Goal: Task Accomplishment & Management: Manage account settings

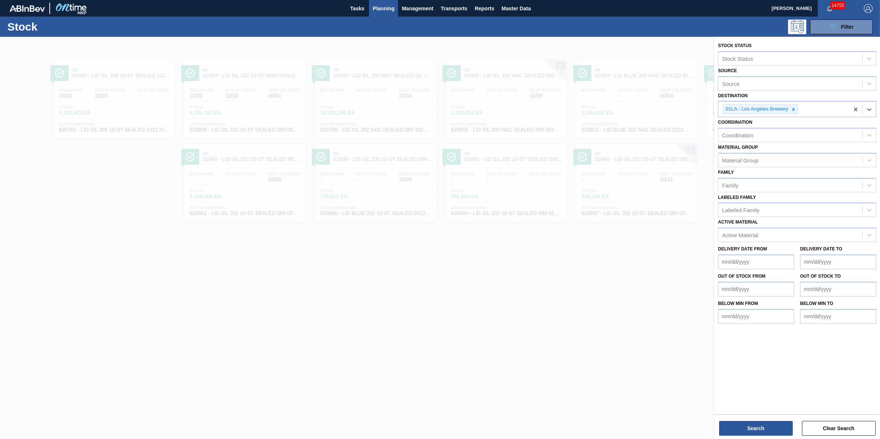
click at [257, 319] on div at bounding box center [440, 256] width 880 height 439
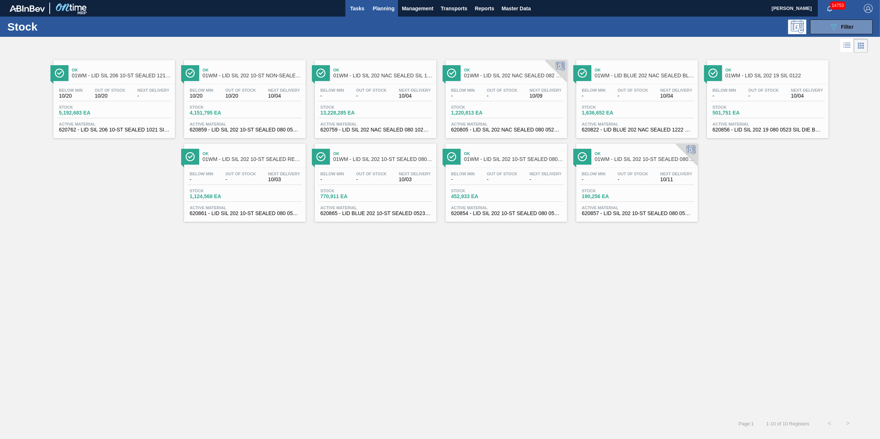
click at [361, 8] on span "Tasks" at bounding box center [357, 8] width 16 height 9
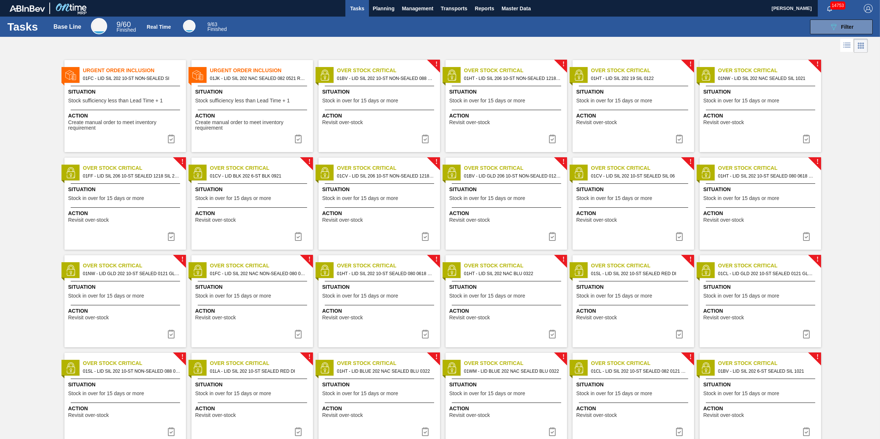
click at [226, 78] on span "01JK - LID SIL 202 NAC SEALED 082 0521 RED DIE" at bounding box center [258, 78] width 97 height 8
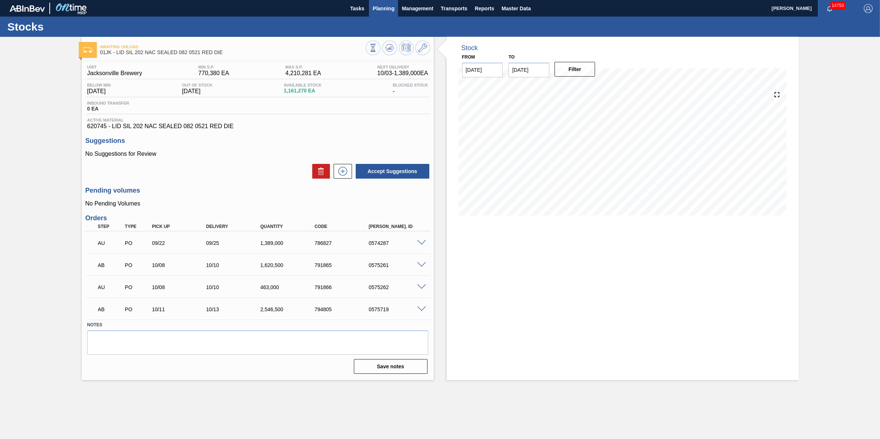
click at [385, 10] on span "Planning" at bounding box center [384, 8] width 22 height 9
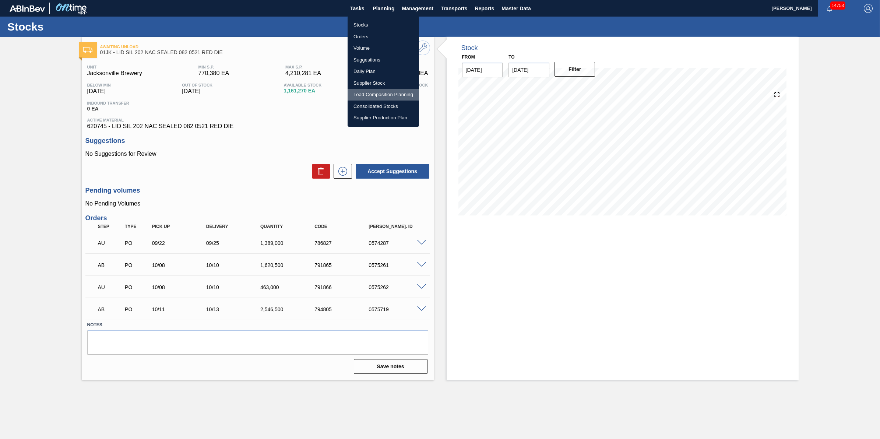
click at [391, 91] on li "Load Composition Planning" at bounding box center [383, 95] width 71 height 12
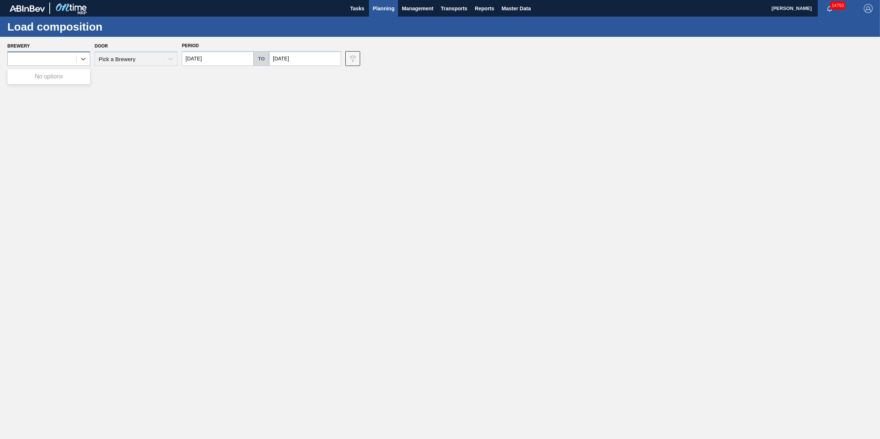
click at [50, 59] on div at bounding box center [42, 59] width 68 height 11
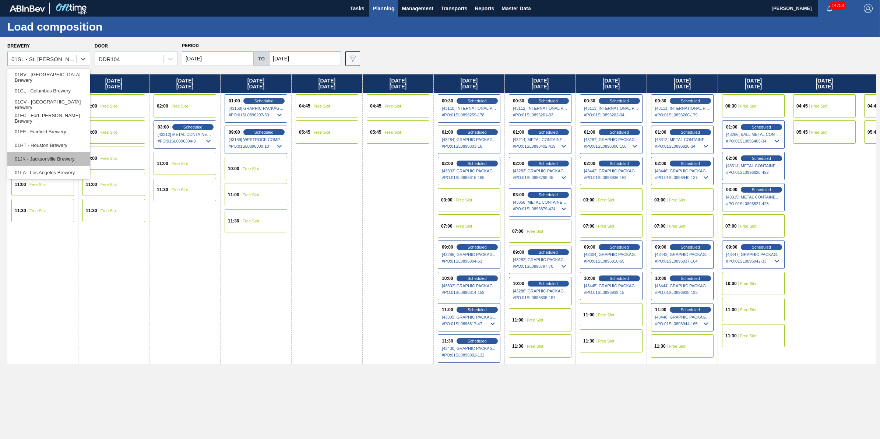
click at [61, 160] on div "01JK - Jacksonville Brewery" at bounding box center [48, 159] width 83 height 14
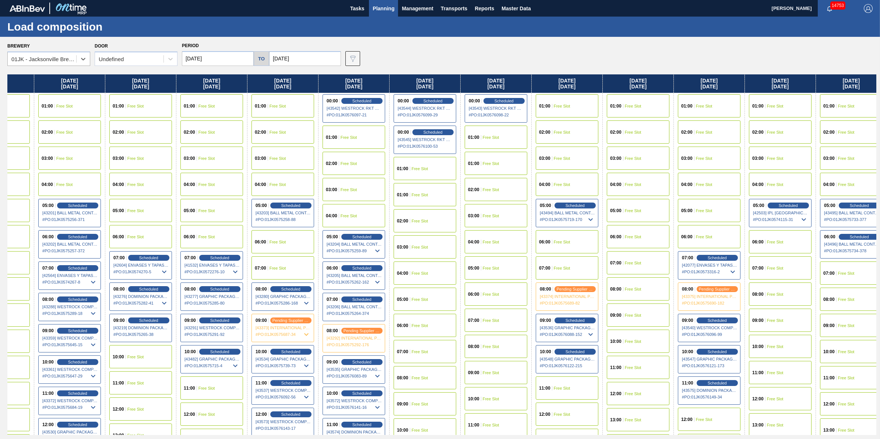
scroll to position [0, 412]
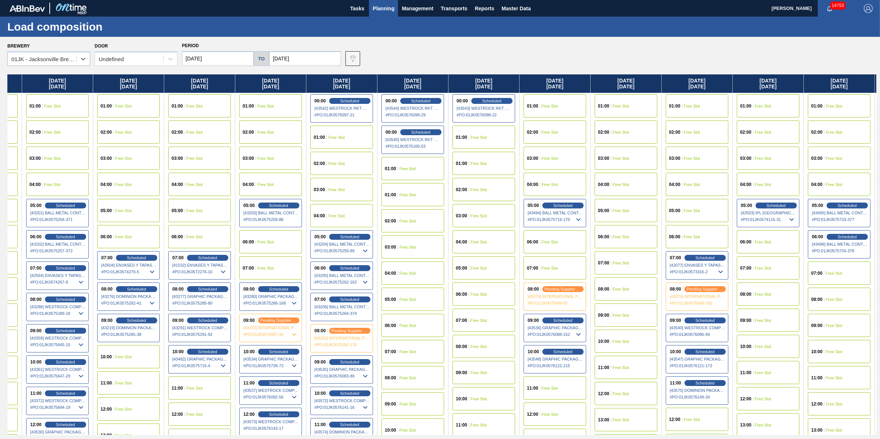
drag, startPoint x: 630, startPoint y: 191, endPoint x: 207, endPoint y: 271, distance: 430.7
click at [207, 271] on div "Tuesday 09/30/2025 01:00 Free Slot 02:00 Free Slot 03:00 Free Slot 04:00 Free S…" at bounding box center [441, 254] width 869 height 360
click at [359, 236] on span "Scheduled" at bounding box center [349, 236] width 21 height 5
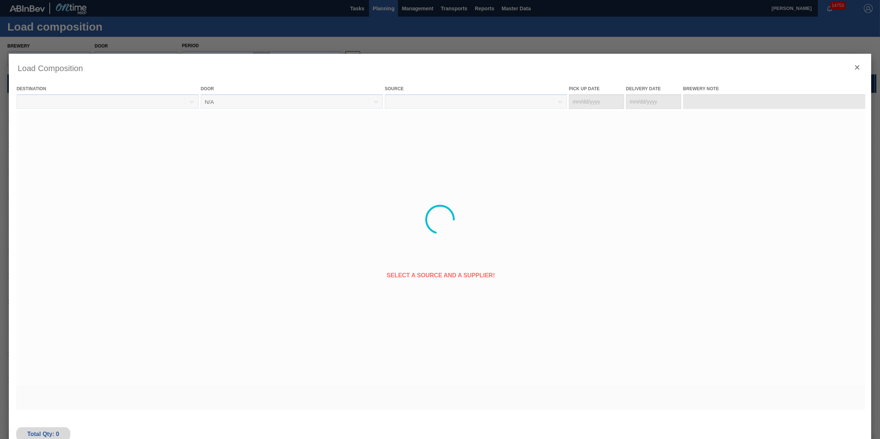
type Date "[DATE]"
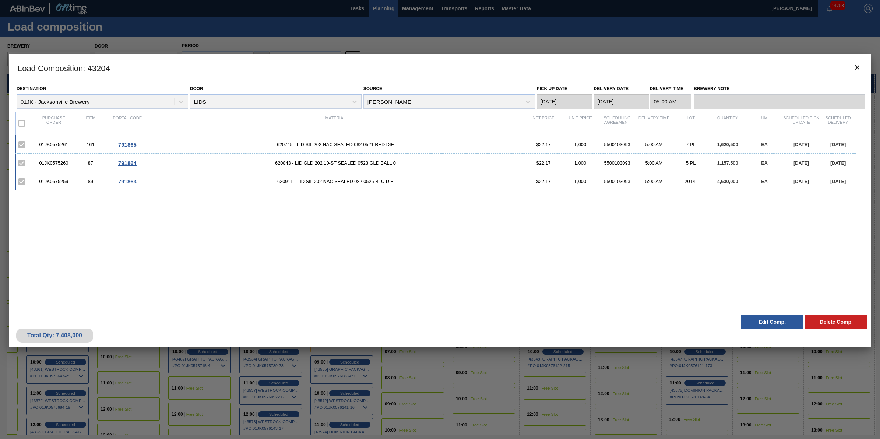
click at [767, 323] on button "Edit Comp." at bounding box center [772, 321] width 63 height 15
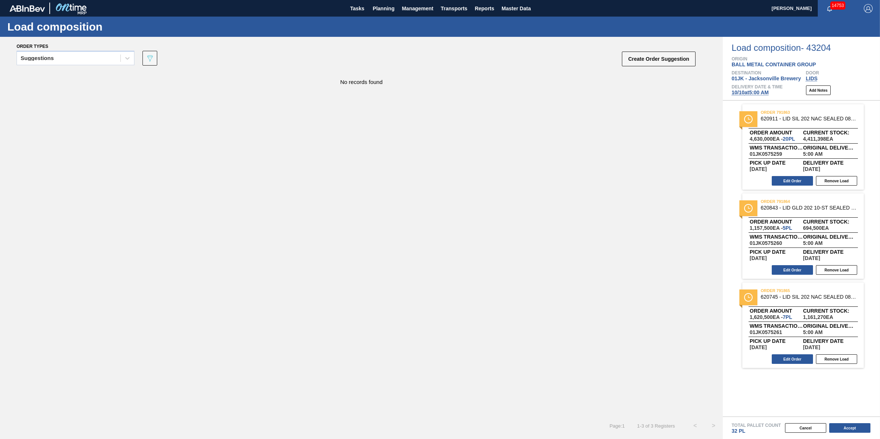
click at [743, 95] on span "10/10 at 5:00 AM" at bounding box center [750, 92] width 37 height 6
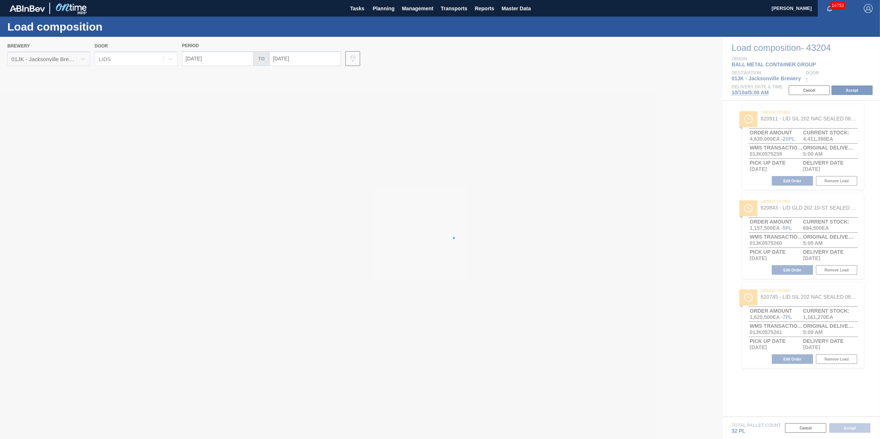
type input "[DATE]"
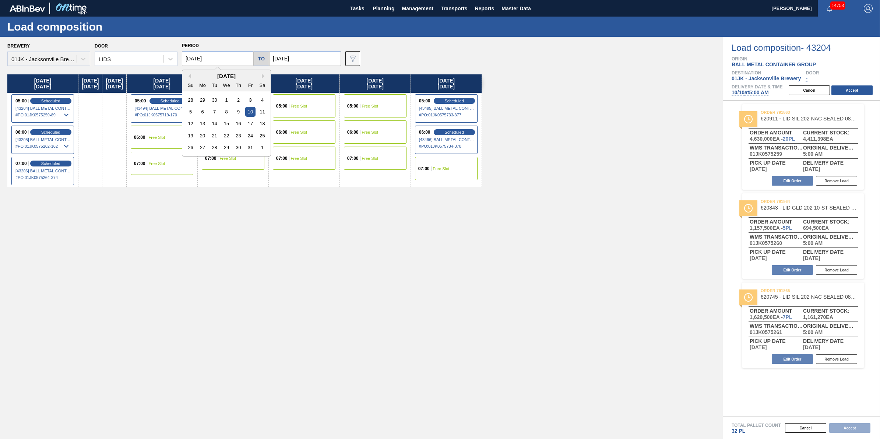
click at [190, 58] on input "[DATE]" at bounding box center [218, 58] width 72 height 15
click at [205, 114] on div "6" at bounding box center [203, 112] width 10 height 10
type input "[DATE]"
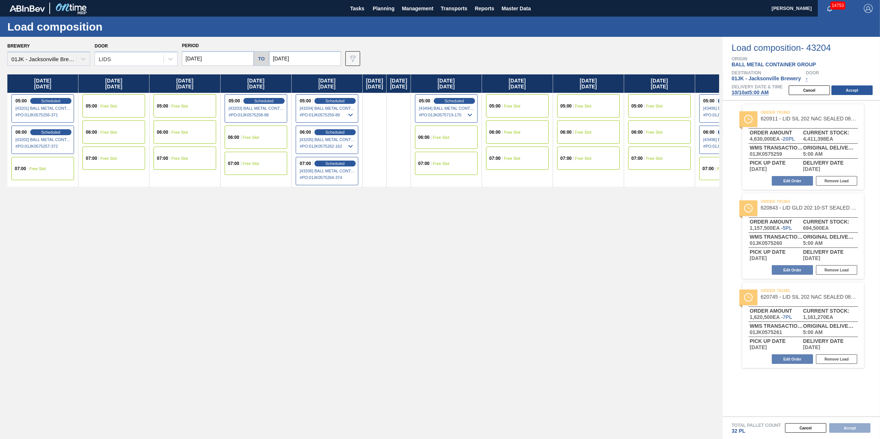
click at [123, 107] on div "05:00 Free Slot" at bounding box center [113, 105] width 63 height 23
click at [855, 92] on button "Accept" at bounding box center [851, 90] width 41 height 10
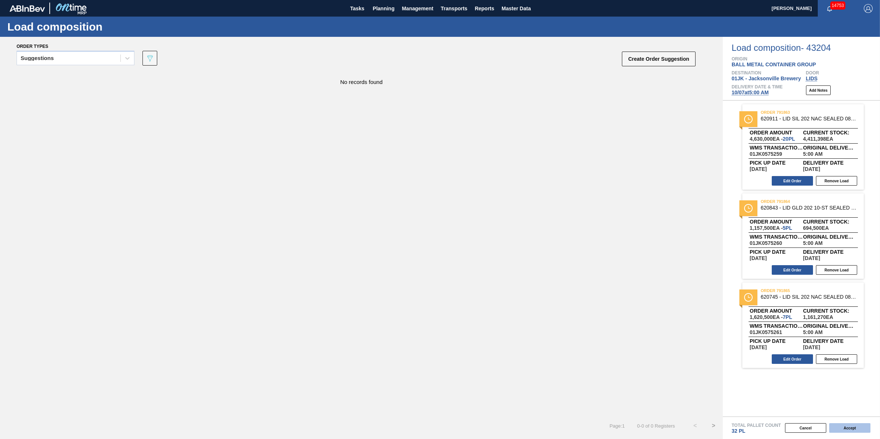
click at [860, 428] on button "Accept" at bounding box center [849, 428] width 41 height 10
click at [849, 429] on button "Accept" at bounding box center [849, 428] width 41 height 10
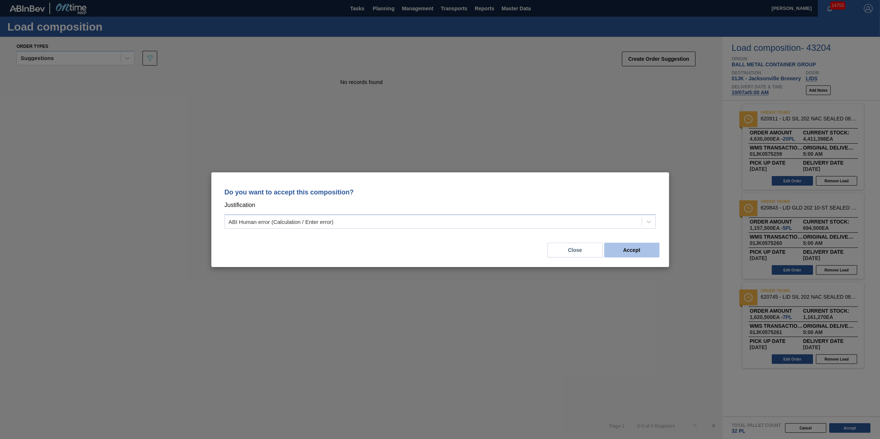
click at [628, 251] on button "Accept" at bounding box center [631, 250] width 55 height 15
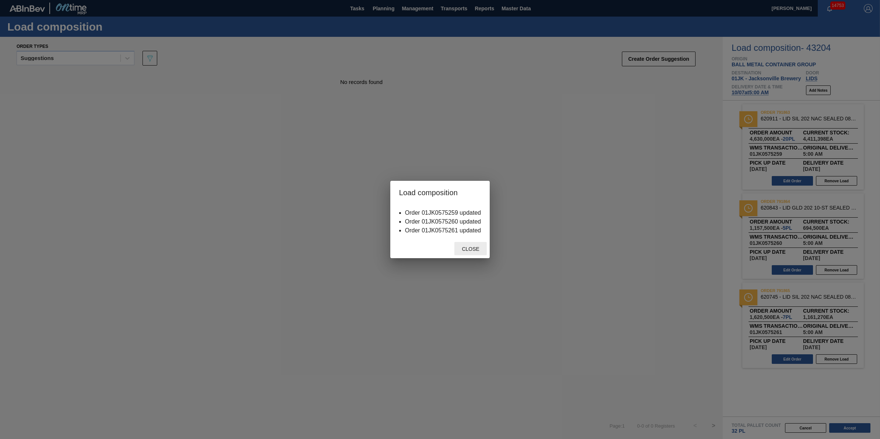
click at [458, 249] on span "Close" at bounding box center [470, 249] width 29 height 6
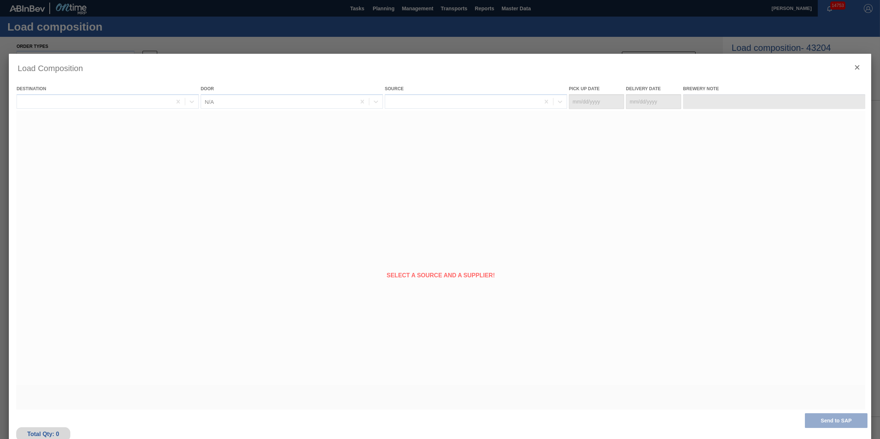
type Date "[DATE]"
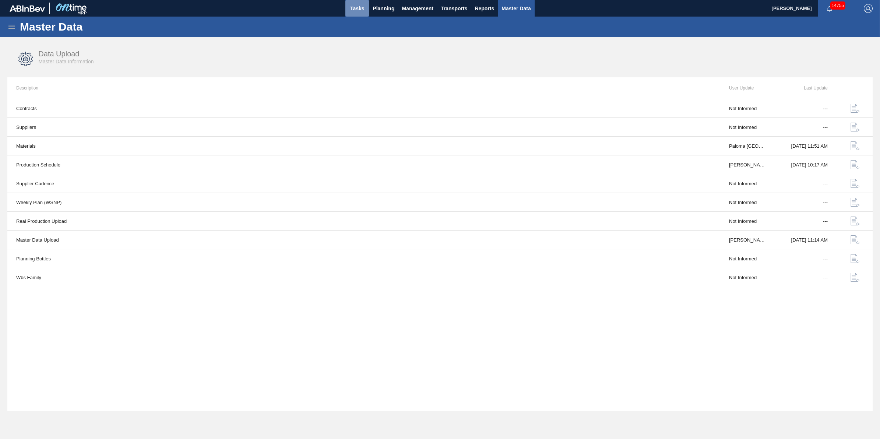
click at [354, 4] on span "Tasks" at bounding box center [357, 8] width 16 height 9
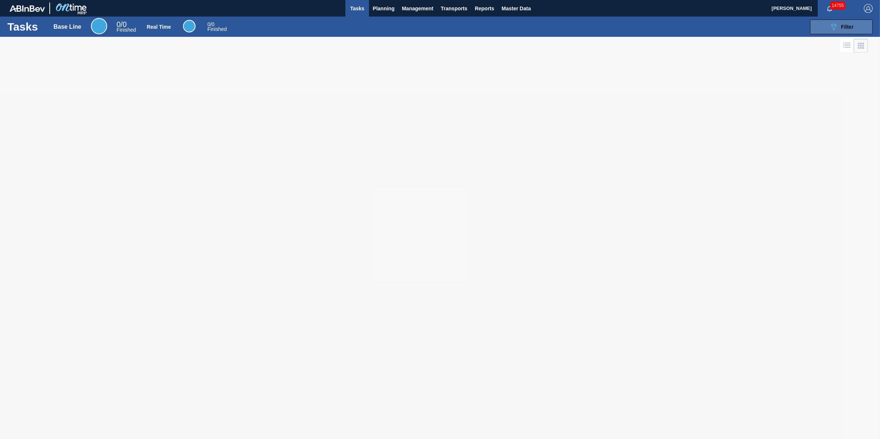
click at [833, 29] on icon "089F7B8B-B2A5-4AFE-B5C0-19BA573D28AC" at bounding box center [833, 26] width 9 height 9
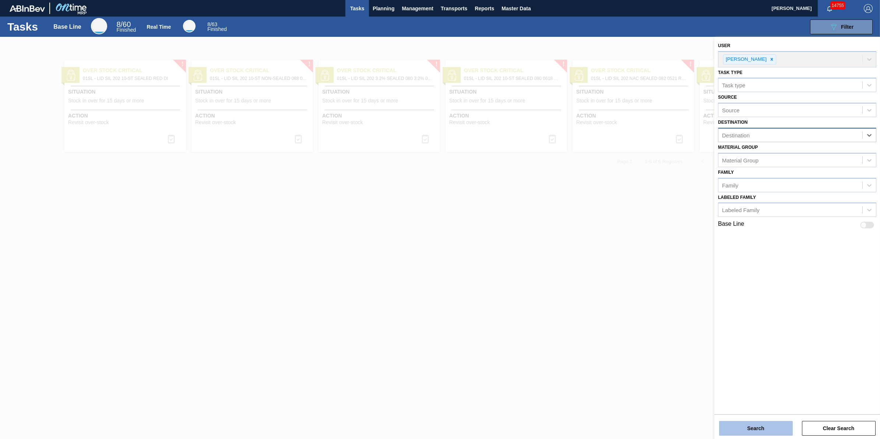
click at [770, 433] on button "Search" at bounding box center [756, 428] width 74 height 15
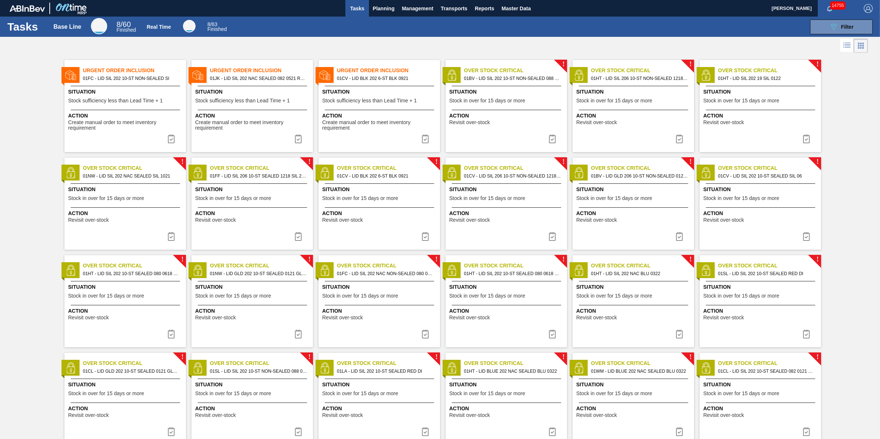
click at [99, 102] on span "Stock sufficiency less than Lead Time + 1" at bounding box center [115, 101] width 95 height 6
click at [281, 107] on div "Urgent Order Inclusion 01JK - LID SIL 202 NAC SEALED 082 0521 RED DIE Situation…" at bounding box center [252, 106] width 122 height 92
click at [332, 107] on div "Urgent Order Inclusion 01CV - LID BLK 202 6-ST BLK 0921 Situation Stock suffici…" at bounding box center [379, 106] width 122 height 92
click at [426, 138] on img at bounding box center [425, 138] width 9 height 9
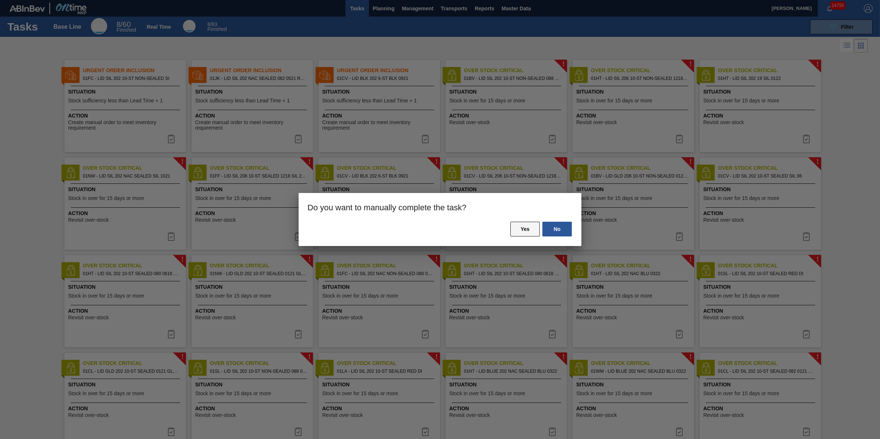
click at [527, 230] on button "Yes" at bounding box center [524, 229] width 29 height 15
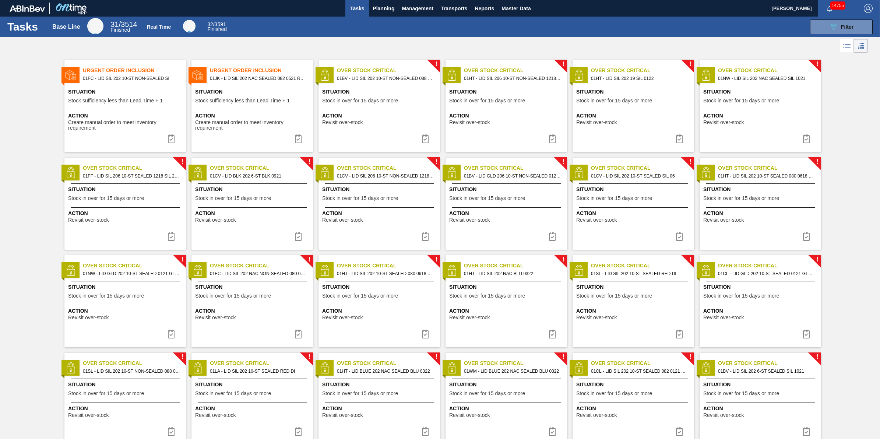
click at [120, 99] on span "Stock sufficiency less than Lead Time + 1" at bounding box center [115, 101] width 95 height 6
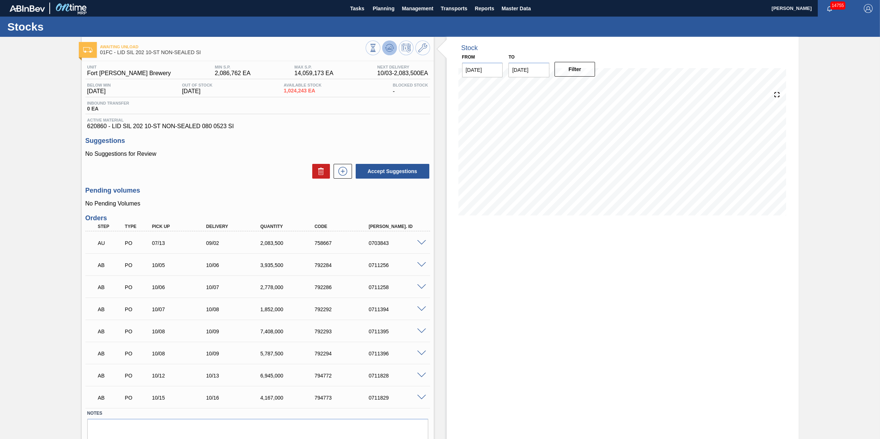
click at [385, 50] on icon at bounding box center [389, 47] width 9 height 9
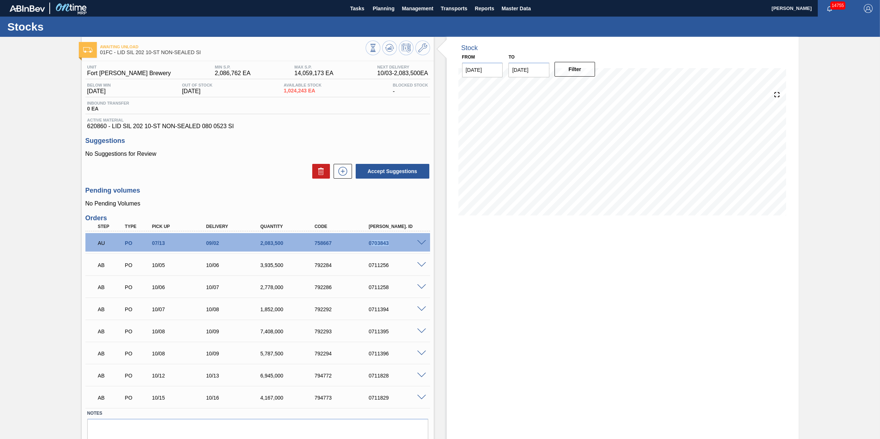
drag, startPoint x: 389, startPoint y: 245, endPoint x: 372, endPoint y: 245, distance: 16.9
click at [372, 245] on div "0703843" at bounding box center [397, 243] width 61 height 6
click at [388, 49] on icon at bounding box center [389, 47] width 5 height 3
click at [386, 13] on button "Planning" at bounding box center [383, 8] width 29 height 17
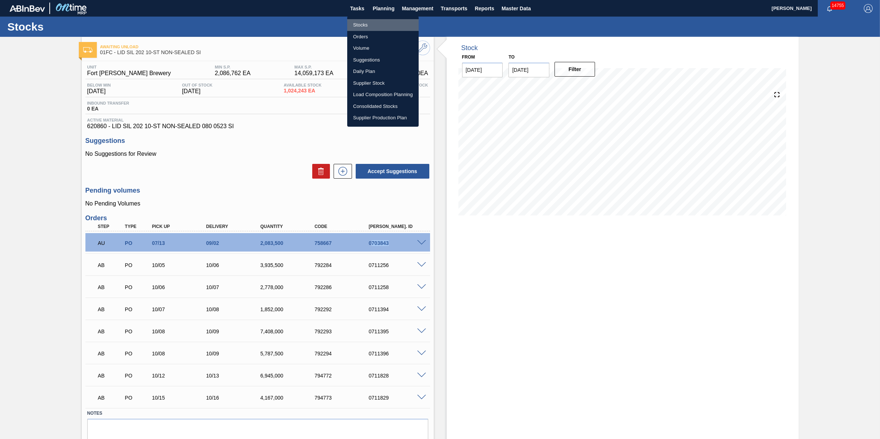
click at [387, 25] on li "Stocks" at bounding box center [382, 25] width 71 height 12
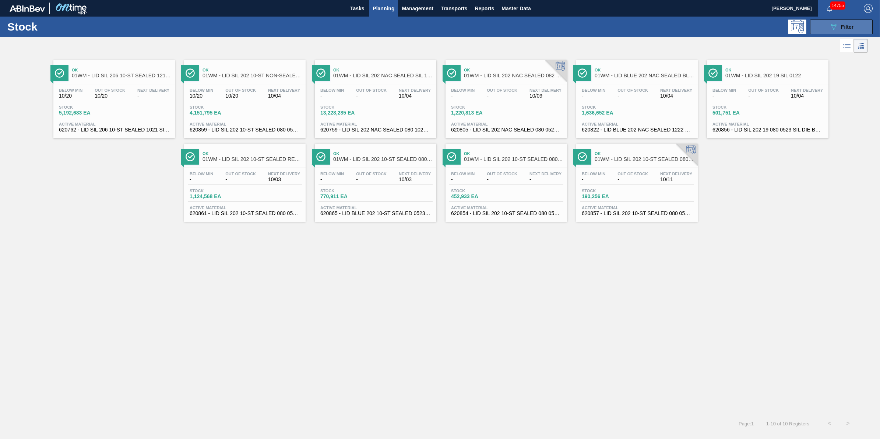
click at [837, 30] on icon "089F7B8B-B2A5-4AFE-B5C0-19BA573D28AC" at bounding box center [833, 26] width 9 height 9
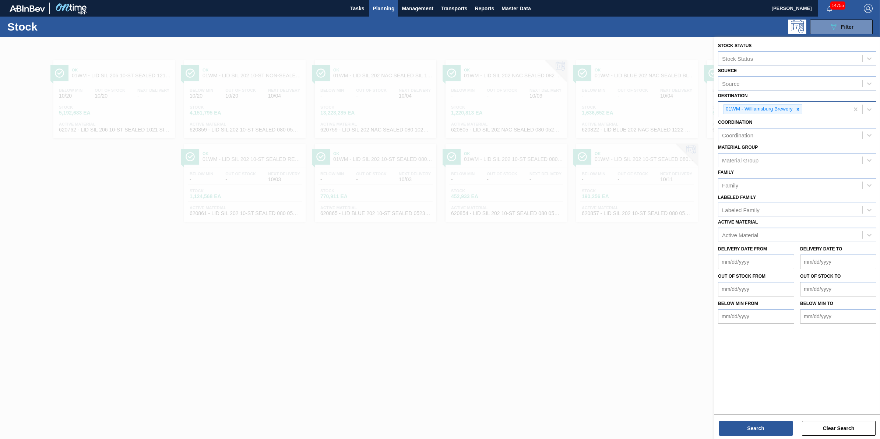
click at [793, 106] on div "01WM - Williamsburg Brewery" at bounding box center [758, 109] width 70 height 9
click at [794, 107] on div at bounding box center [798, 109] width 8 height 9
click at [796, 107] on div "Destination" at bounding box center [790, 108] width 144 height 11
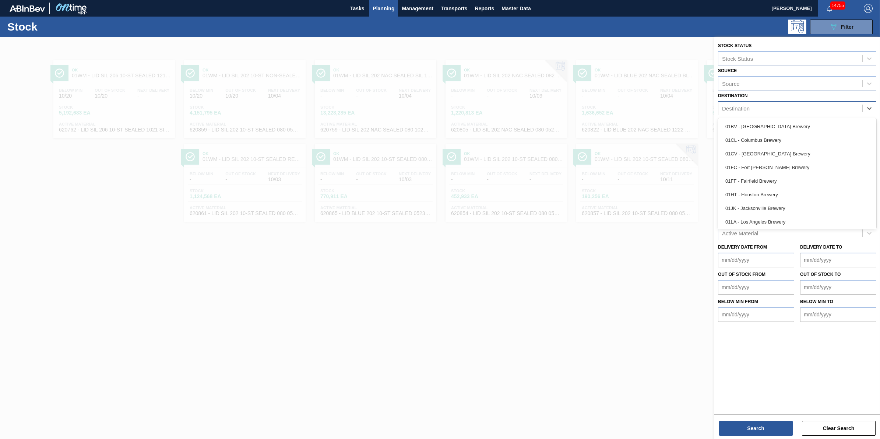
click at [796, 107] on div "Destination" at bounding box center [790, 108] width 144 height 11
click at [786, 168] on div "01FC - Fort [PERSON_NAME] Brewery" at bounding box center [797, 168] width 158 height 14
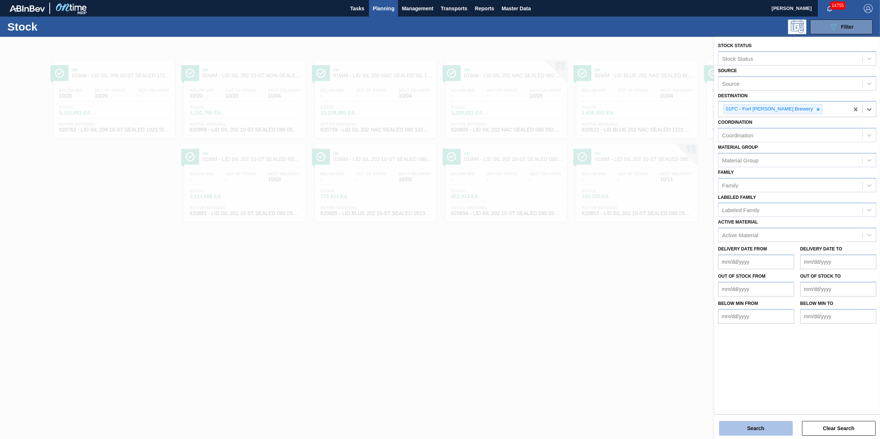
click at [733, 429] on button "Search" at bounding box center [756, 428] width 74 height 15
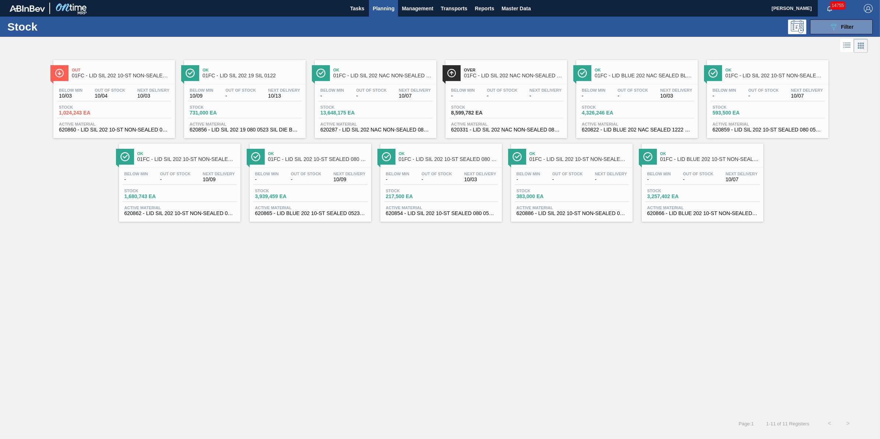
click at [135, 94] on div "Below Min 10/03 Out Of Stock 10/04 Next Delivery 10/03" at bounding box center [114, 94] width 114 height 13
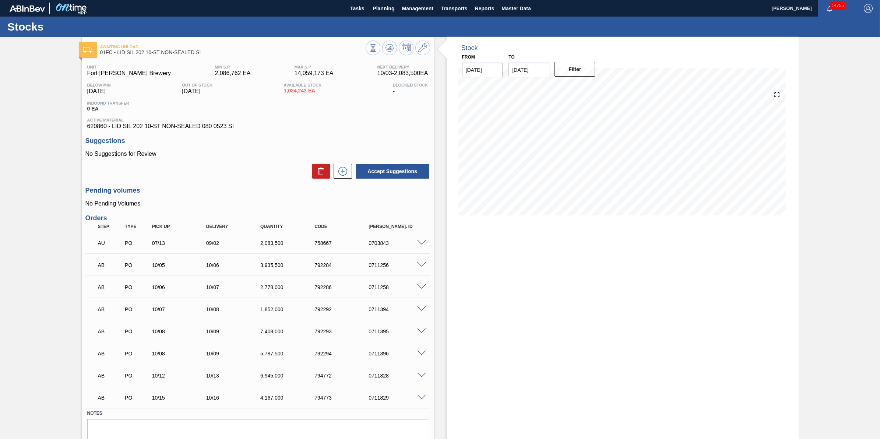
click at [422, 244] on span at bounding box center [421, 243] width 9 height 6
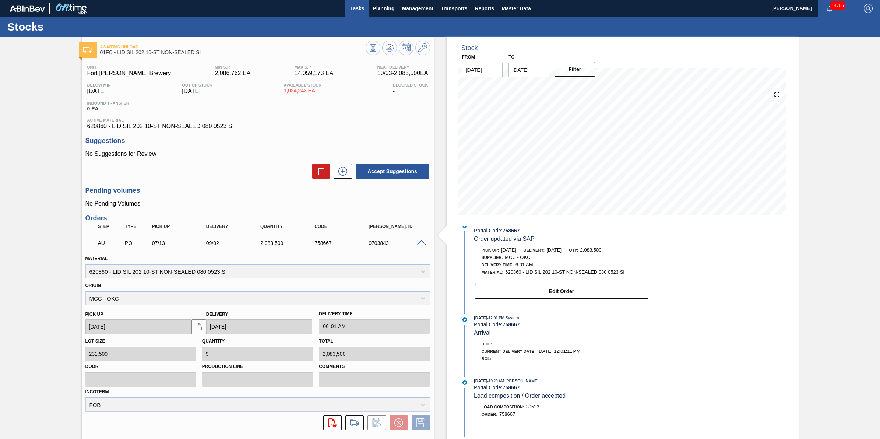
click at [358, 5] on span "Tasks" at bounding box center [357, 8] width 16 height 9
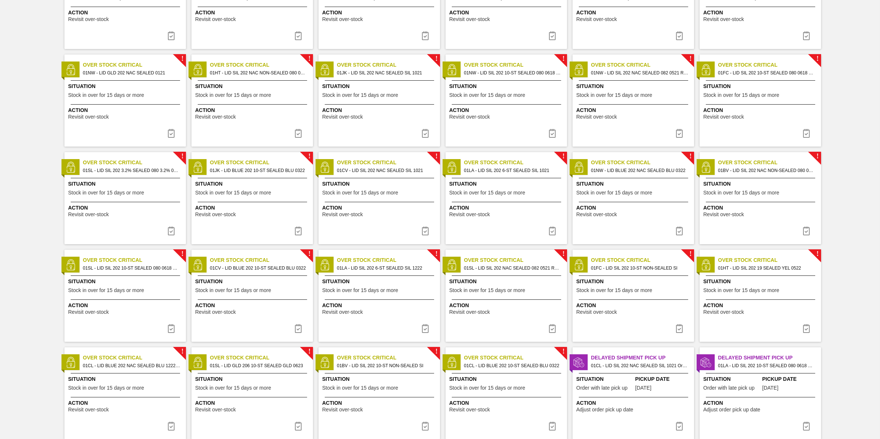
scroll to position [512, 0]
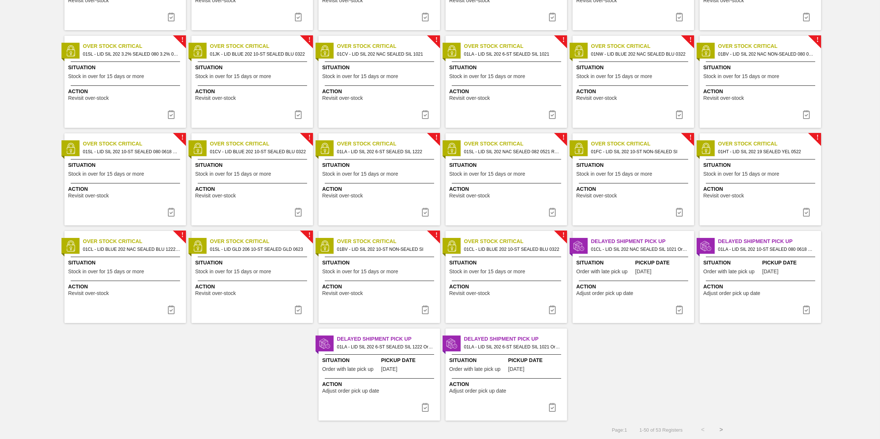
click at [427, 409] on img at bounding box center [425, 407] width 9 height 9
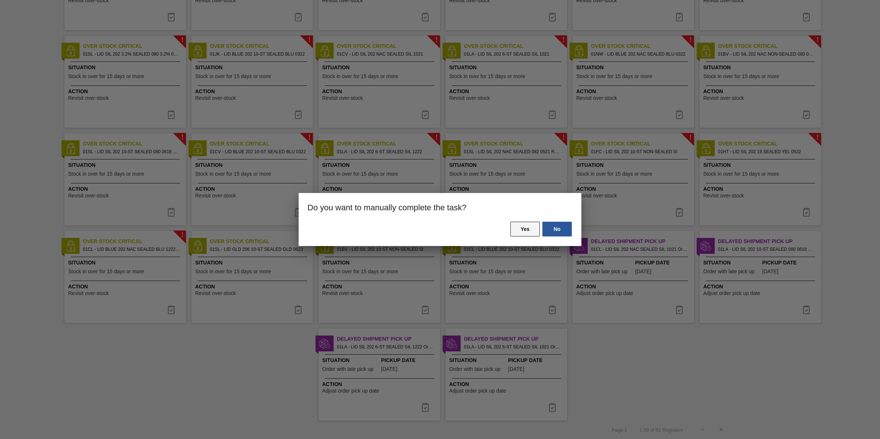
click at [512, 228] on button "Yes" at bounding box center [524, 229] width 29 height 15
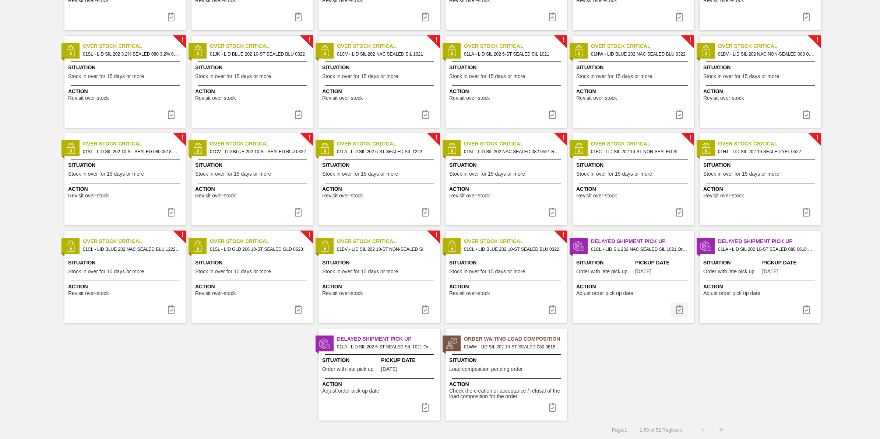
click at [686, 314] on button at bounding box center [679, 309] width 18 height 15
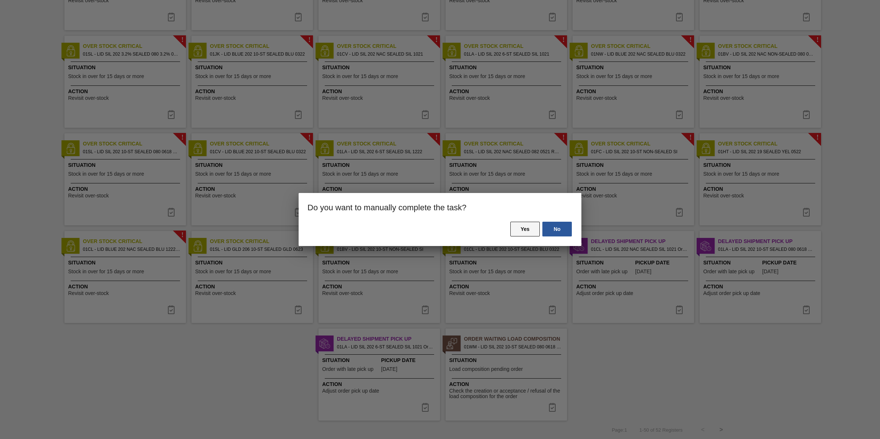
click at [531, 233] on button "Yes" at bounding box center [524, 229] width 29 height 15
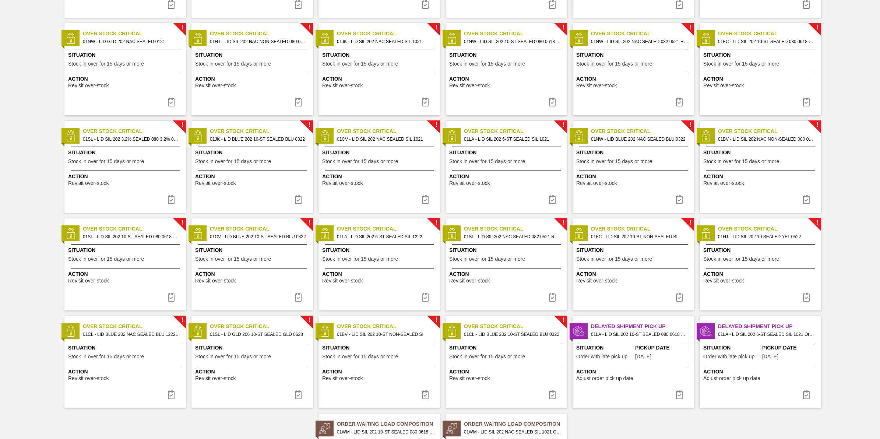
scroll to position [506, 0]
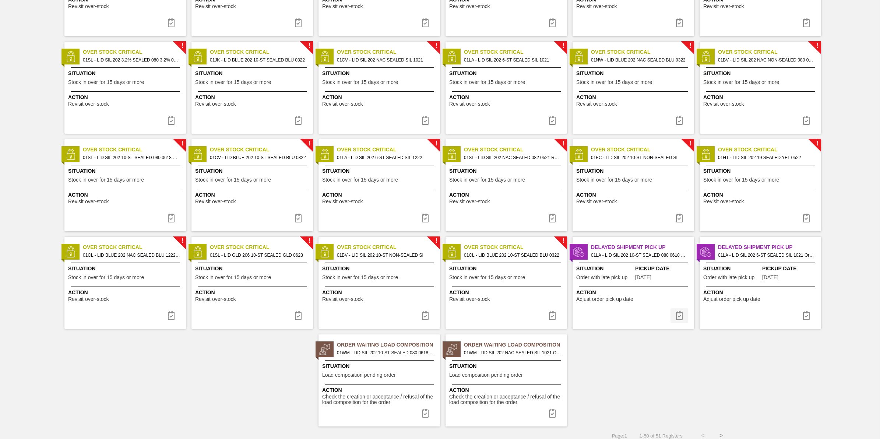
click at [682, 319] on img at bounding box center [679, 315] width 9 height 9
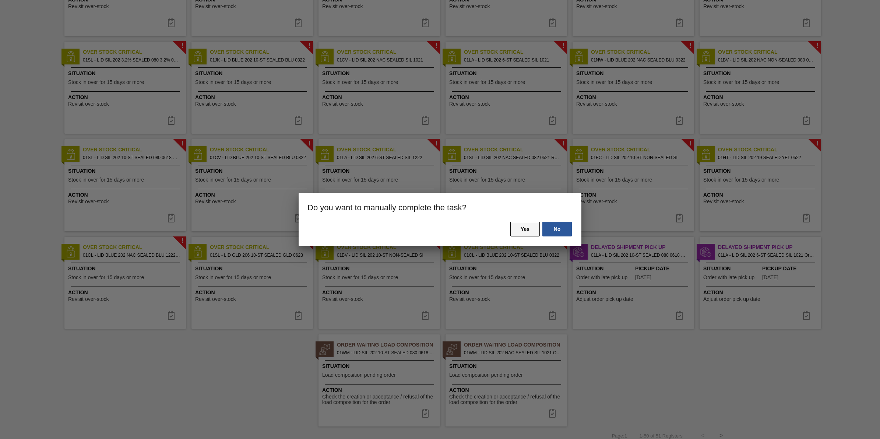
click at [522, 234] on button "Yes" at bounding box center [524, 229] width 29 height 15
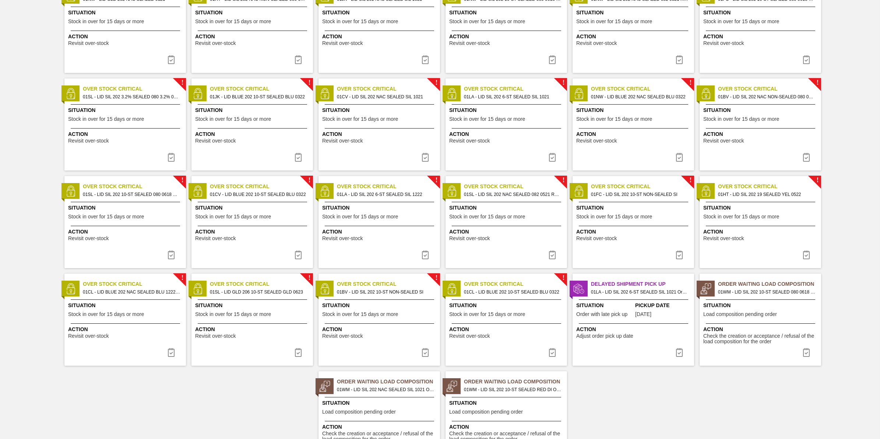
scroll to position [512, 0]
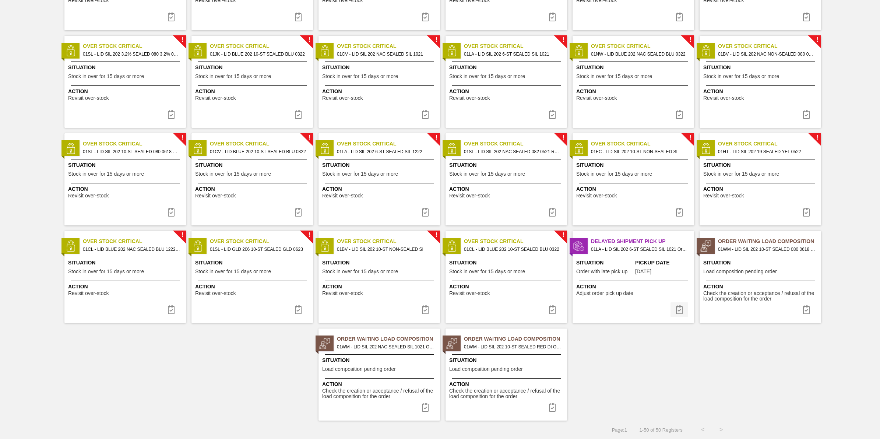
click at [677, 306] on img at bounding box center [679, 309] width 9 height 9
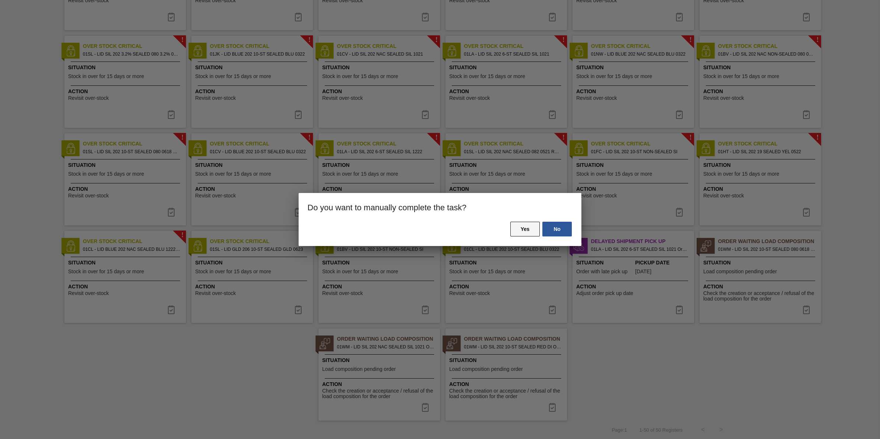
click at [522, 230] on button "Yes" at bounding box center [524, 229] width 29 height 15
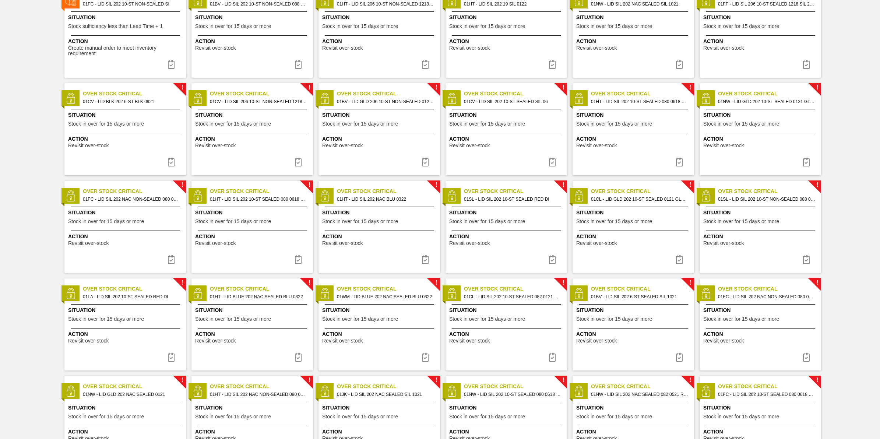
scroll to position [0, 0]
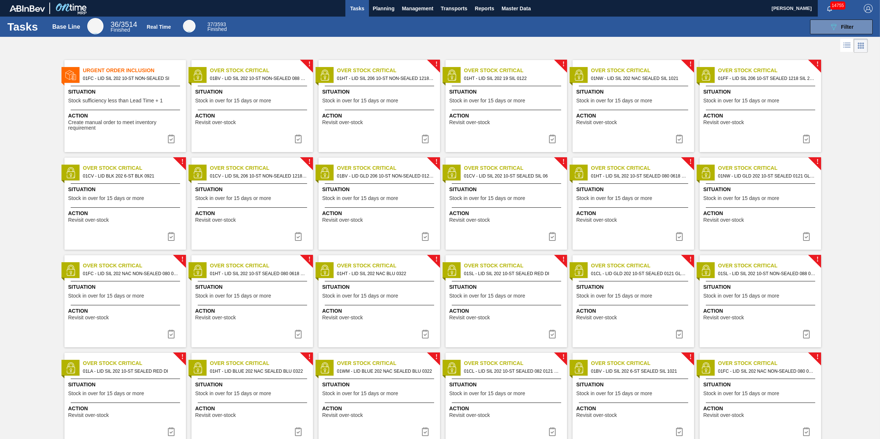
click at [218, 88] on span "Situation" at bounding box center [253, 92] width 116 height 8
click at [300, 138] on img at bounding box center [298, 138] width 9 height 9
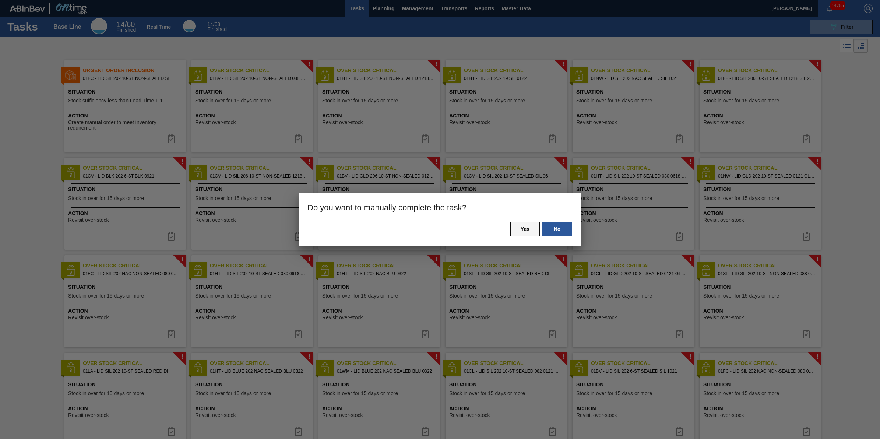
click at [514, 226] on button "Yes" at bounding box center [524, 229] width 29 height 15
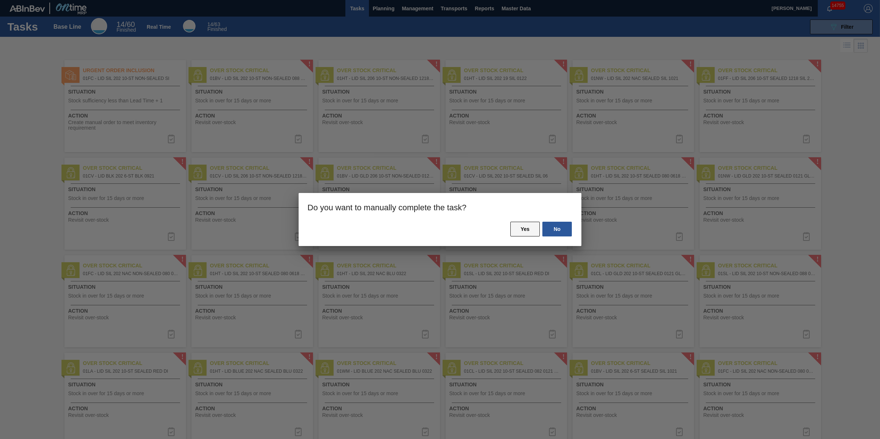
click at [520, 226] on button "Yes" at bounding box center [524, 229] width 29 height 15
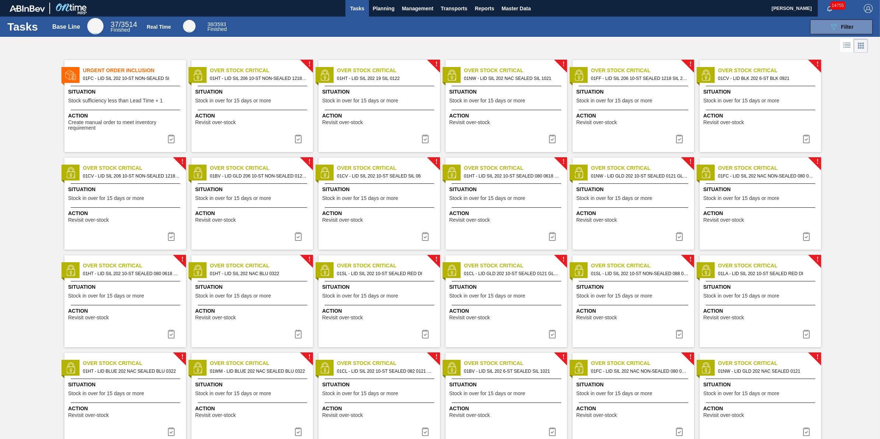
click at [262, 101] on span "Stock in over for 15 days or more" at bounding box center [233, 101] width 76 height 6
click at [296, 135] on img at bounding box center [298, 138] width 9 height 9
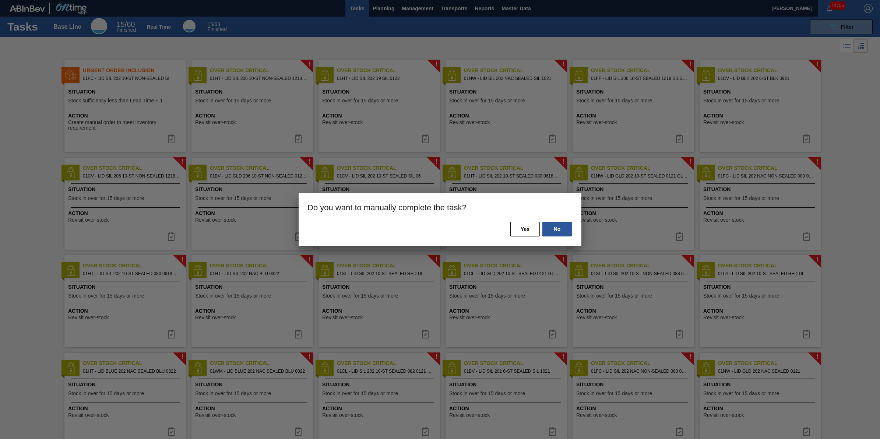
click at [529, 216] on h3 "Do you want to manually complete the task?" at bounding box center [440, 207] width 283 height 28
click at [528, 222] on button "Yes" at bounding box center [524, 229] width 29 height 15
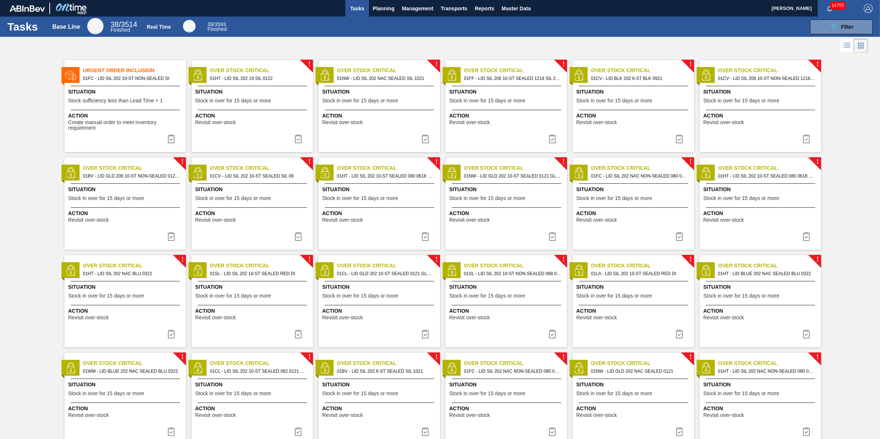
click at [244, 113] on span "Action" at bounding box center [253, 116] width 116 height 8
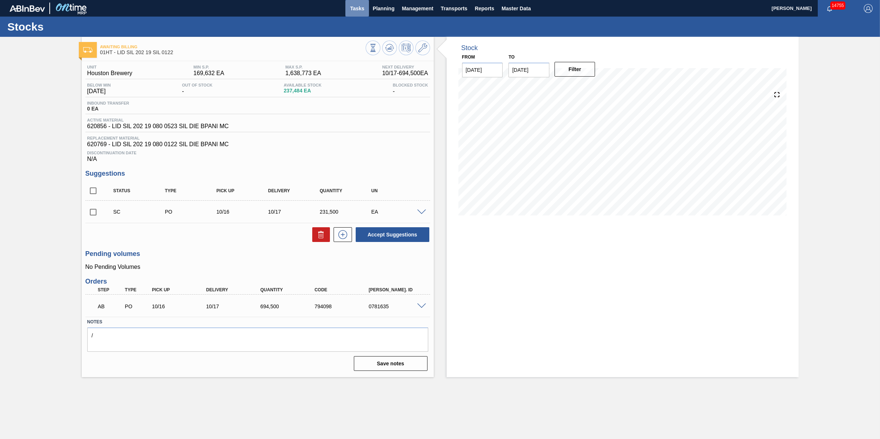
click at [363, 10] on span "Tasks" at bounding box center [357, 8] width 16 height 9
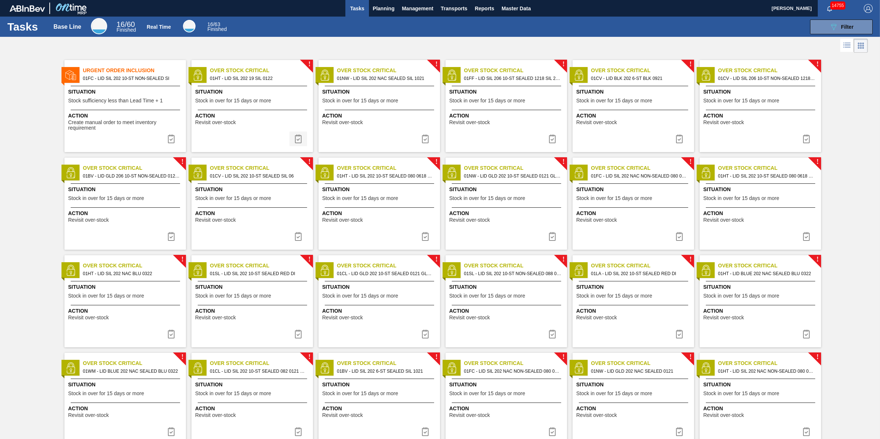
click at [293, 140] on button at bounding box center [298, 138] width 18 height 15
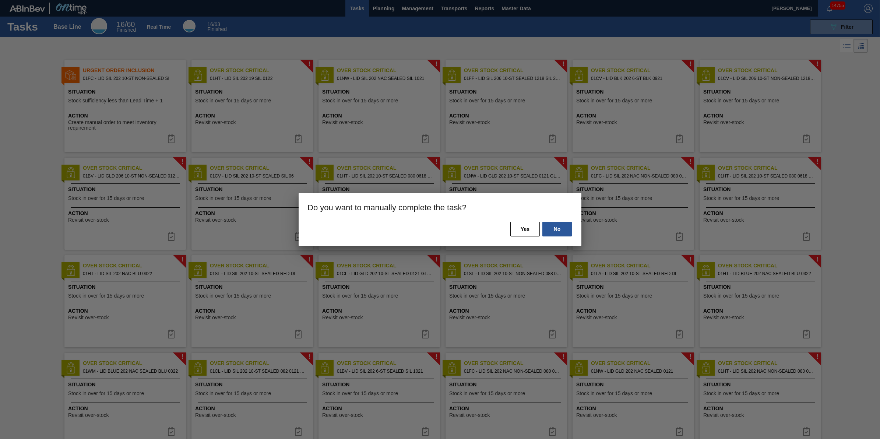
click at [520, 237] on div "No Yes" at bounding box center [440, 233] width 283 height 25
click at [520, 228] on button "Yes" at bounding box center [524, 229] width 29 height 15
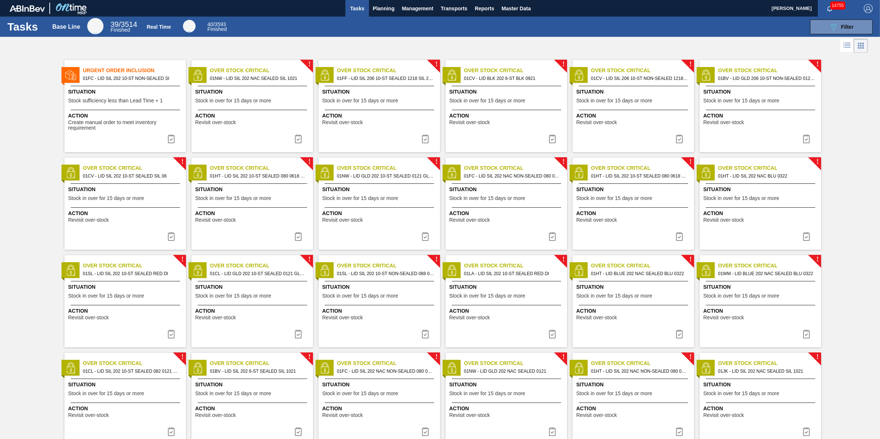
click at [262, 106] on div "Situation Stock in over for 15 days or more" at bounding box center [253, 97] width 116 height 18
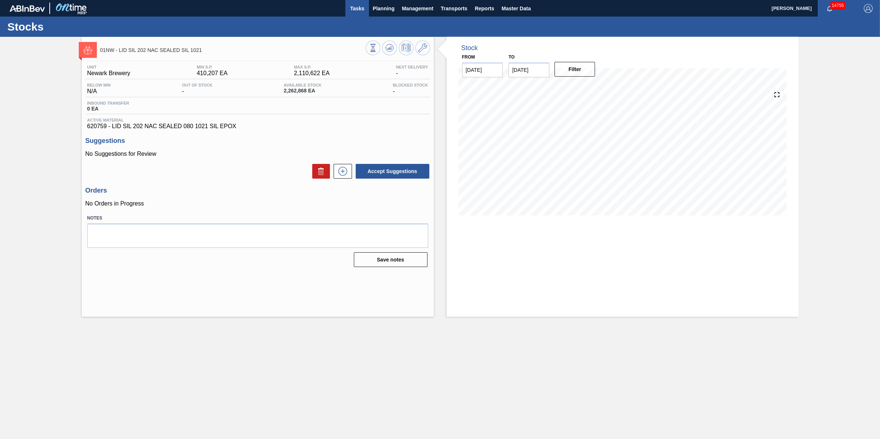
click at [356, 11] on span "Tasks" at bounding box center [357, 8] width 16 height 9
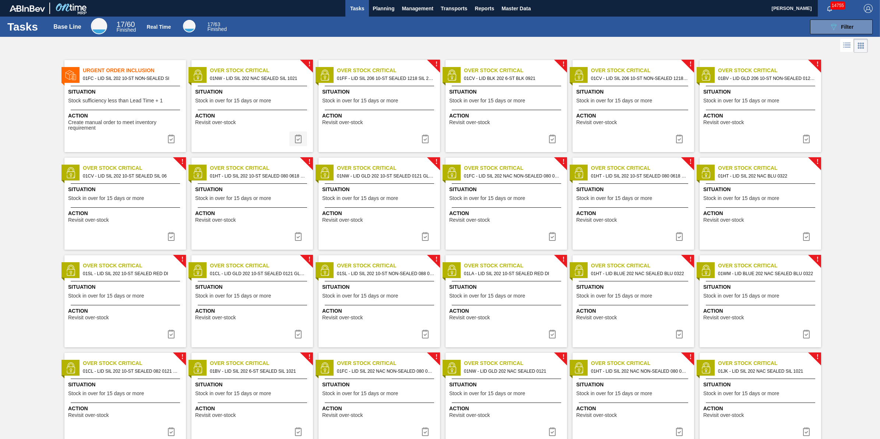
click at [299, 139] on img at bounding box center [298, 138] width 9 height 9
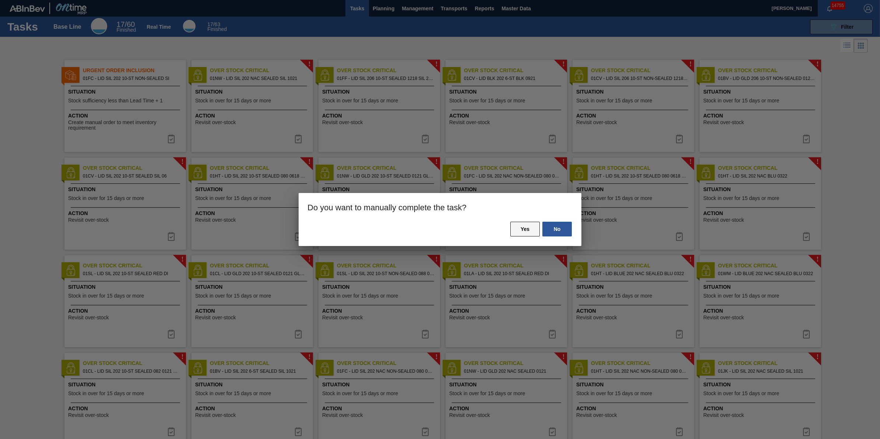
click at [524, 225] on button "Yes" at bounding box center [524, 229] width 29 height 15
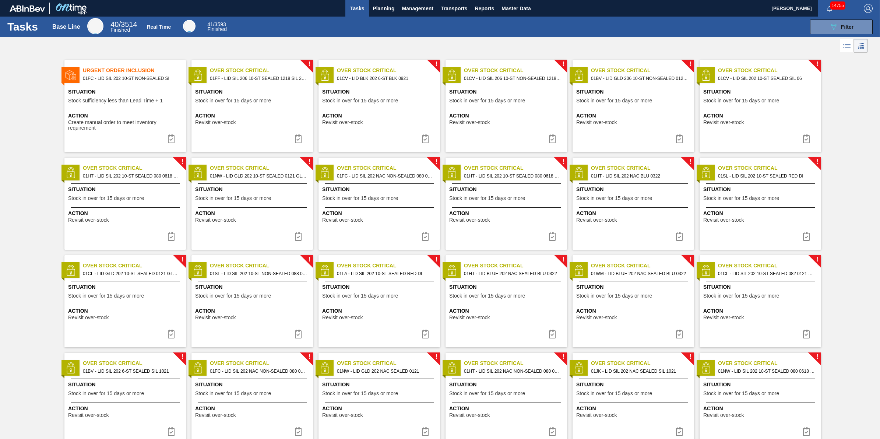
click at [293, 120] on span "Action" at bounding box center [253, 116] width 116 height 8
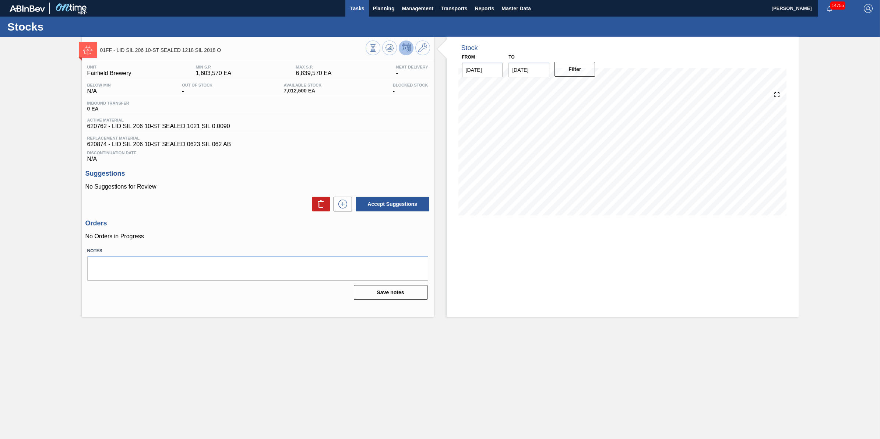
click at [361, 9] on span "Tasks" at bounding box center [357, 8] width 16 height 9
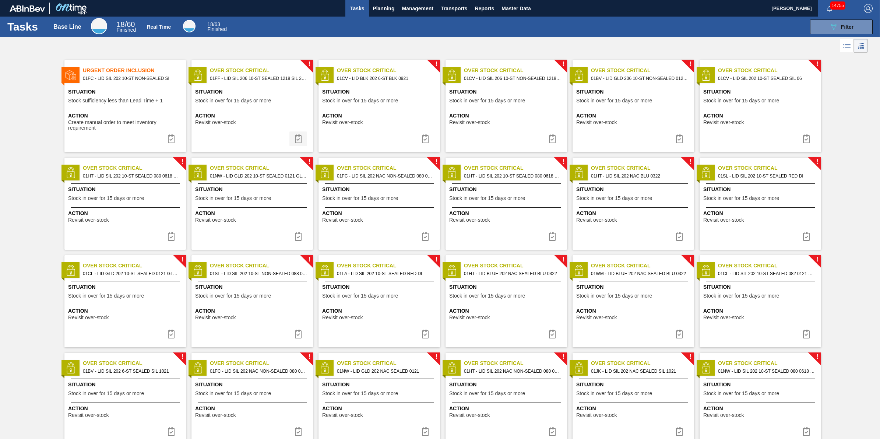
click at [295, 140] on img at bounding box center [298, 138] width 9 height 9
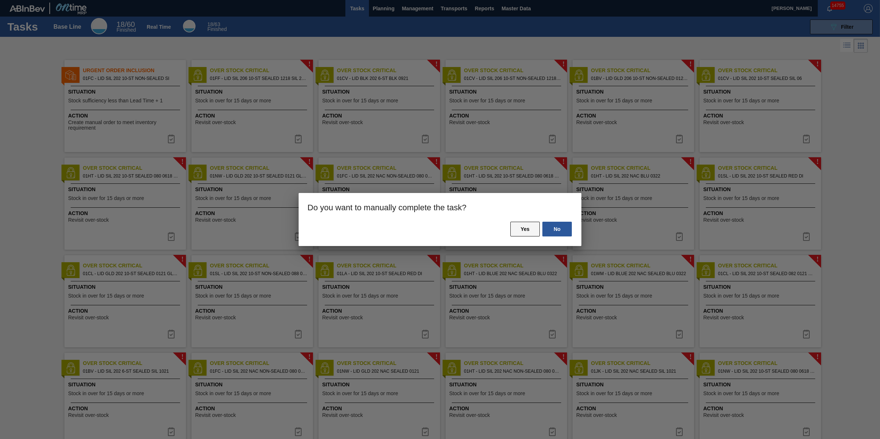
click at [521, 229] on button "Yes" at bounding box center [524, 229] width 29 height 15
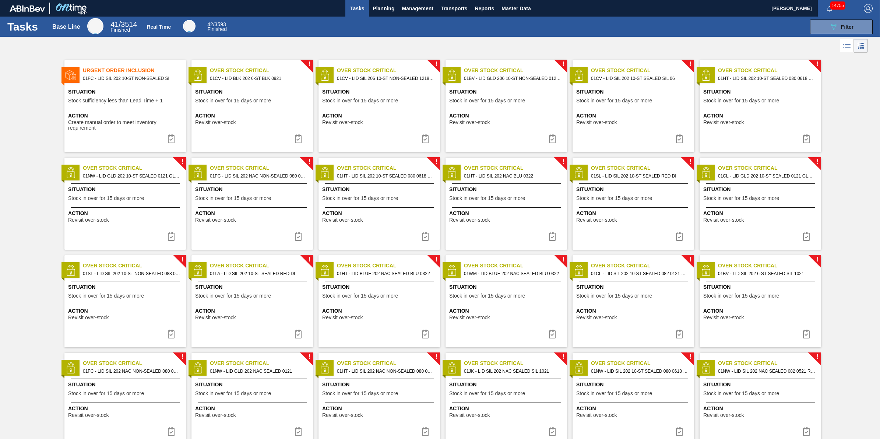
click at [289, 108] on div "! Over Stock Critical 01CV - LID BLK 202 6-ST BLK 0921 Situation Stock in over …" at bounding box center [252, 106] width 122 height 92
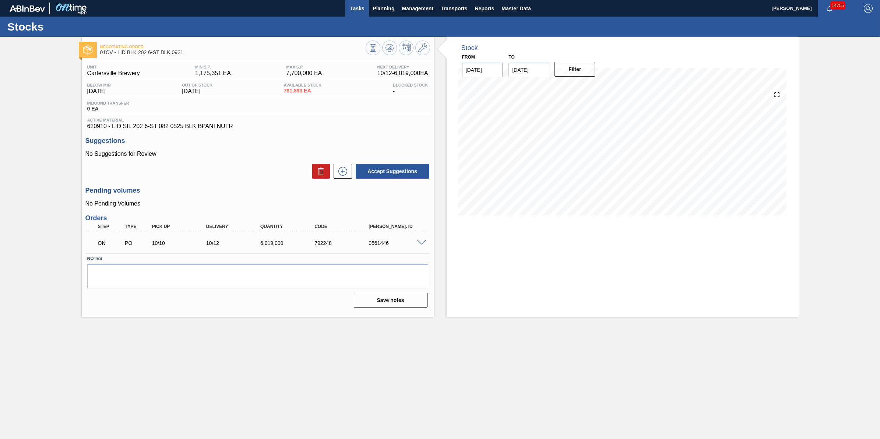
click at [355, 10] on span "Tasks" at bounding box center [357, 8] width 16 height 9
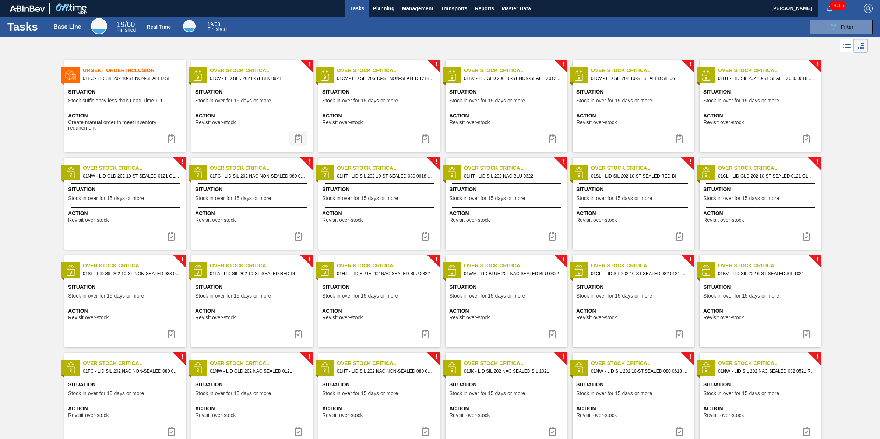
click at [298, 141] on img at bounding box center [298, 138] width 9 height 9
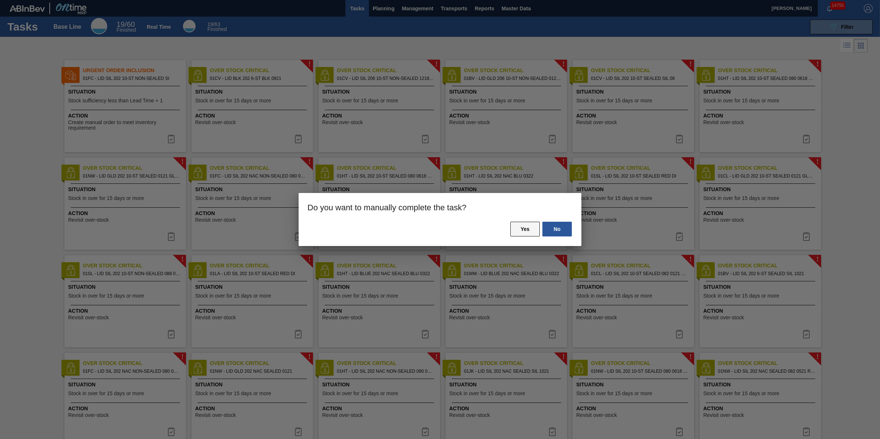
click at [522, 232] on button "Yes" at bounding box center [524, 229] width 29 height 15
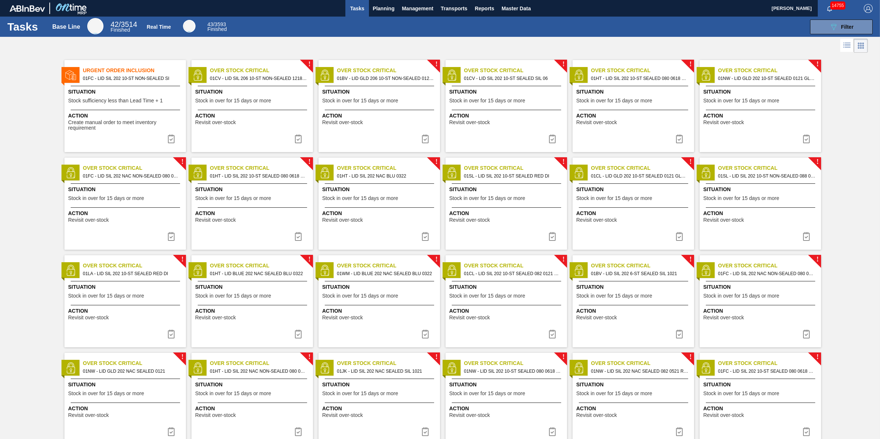
click at [263, 117] on span "Action" at bounding box center [253, 116] width 116 height 8
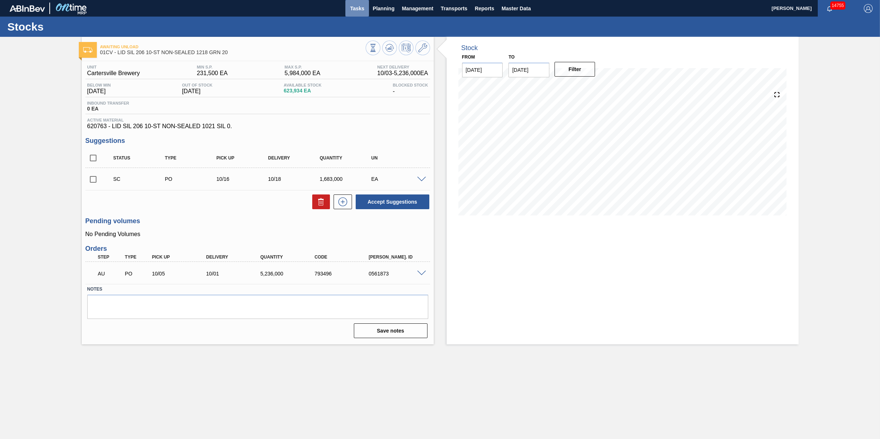
click at [363, 6] on span "Tasks" at bounding box center [357, 8] width 16 height 9
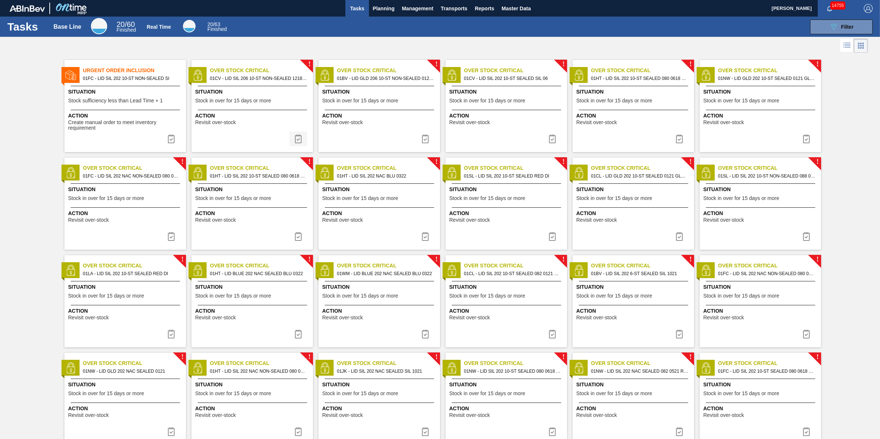
click at [303, 139] on button at bounding box center [298, 138] width 18 height 15
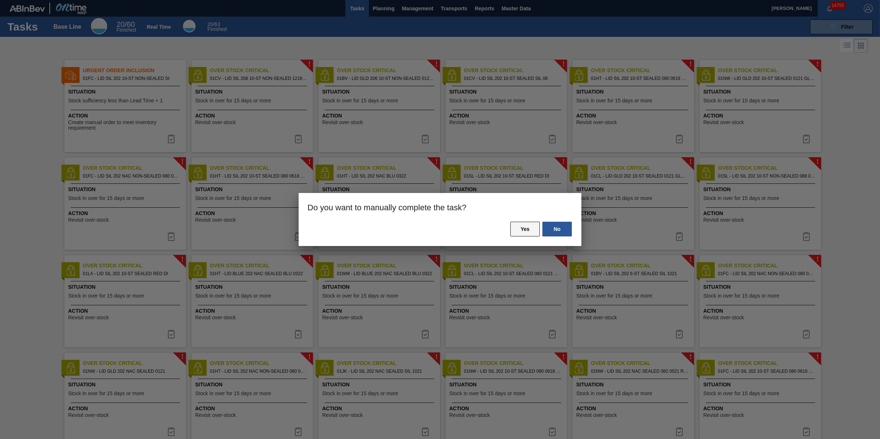
click at [510, 225] on button "Yes" at bounding box center [524, 229] width 29 height 15
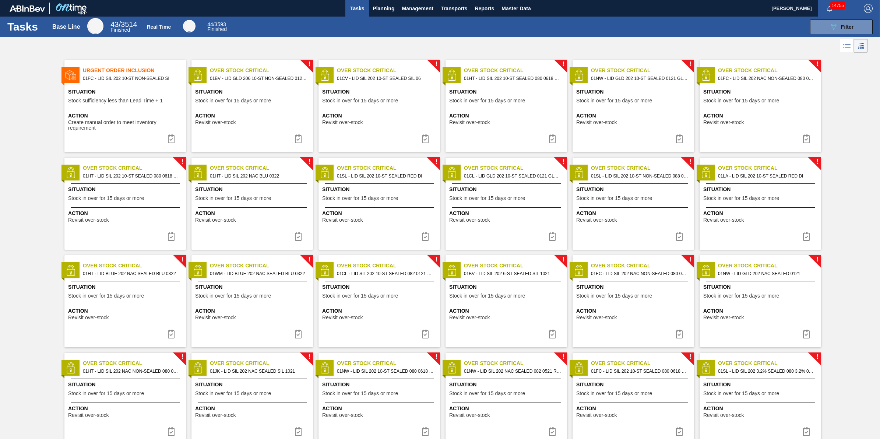
click at [273, 113] on span "Action" at bounding box center [253, 116] width 116 height 8
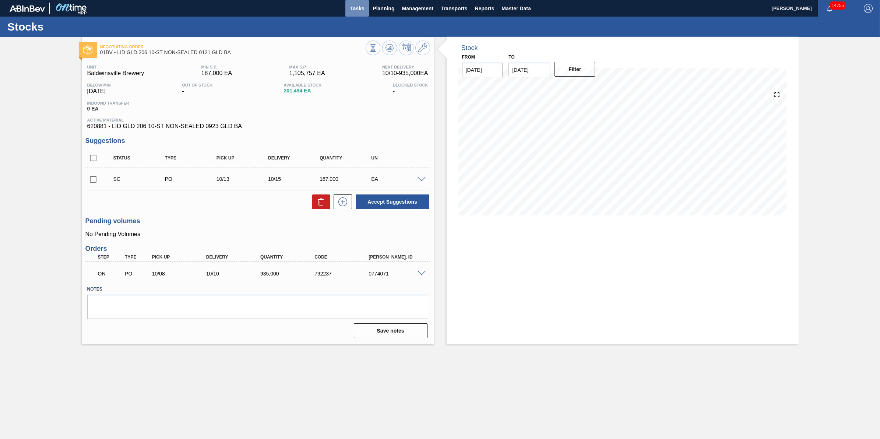
click at [360, 8] on span "Tasks" at bounding box center [357, 8] width 16 height 9
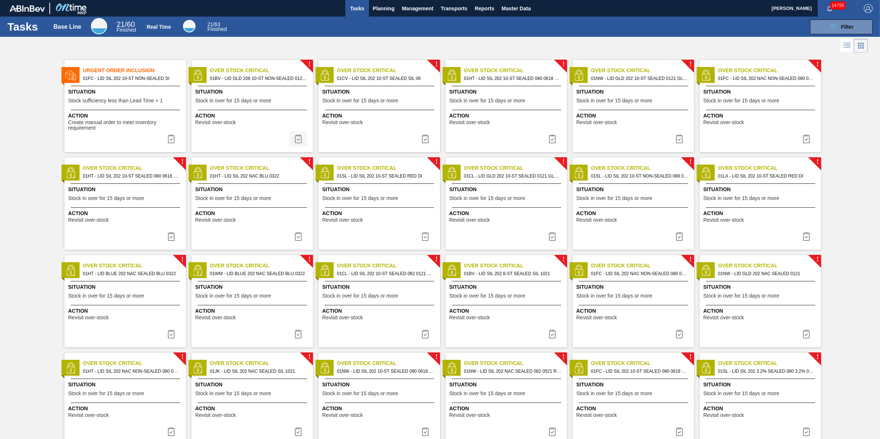
click at [303, 142] on button at bounding box center [298, 138] width 18 height 15
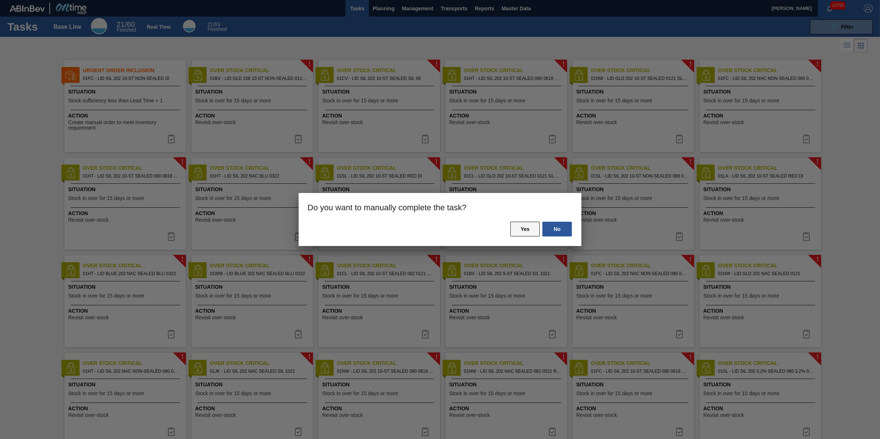
click at [513, 229] on button "Yes" at bounding box center [524, 229] width 29 height 15
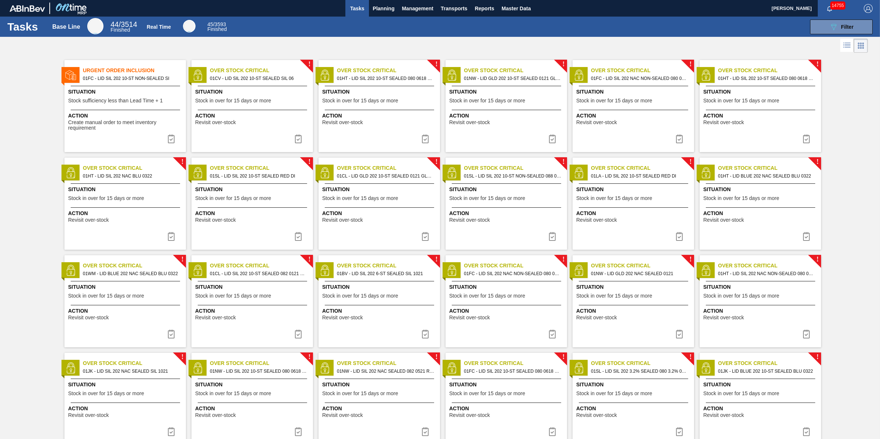
click at [286, 131] on div "! Over Stock Critical 01CV - LID SIL 202 10-ST SEALED SIL 06 Situation Stock in…" at bounding box center [252, 106] width 122 height 92
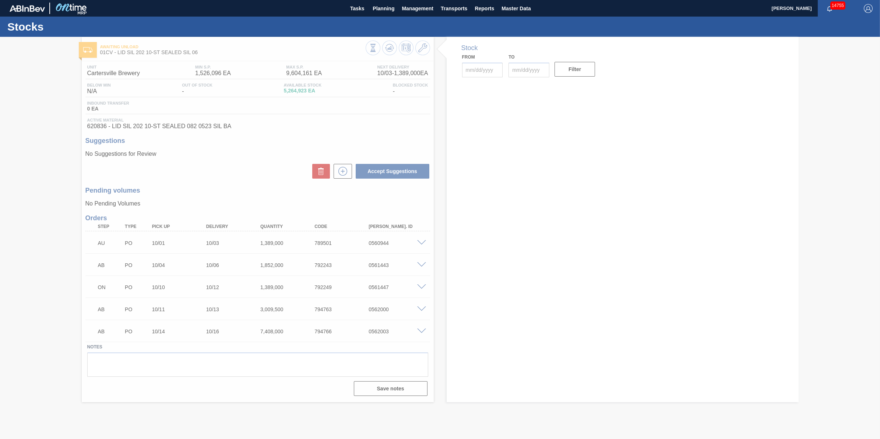
type input "[DATE]"
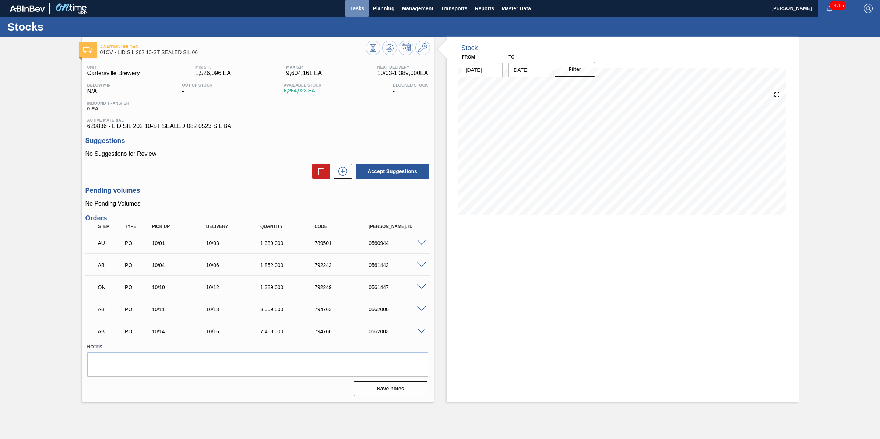
click at [350, 13] on button "Tasks" at bounding box center [357, 8] width 24 height 17
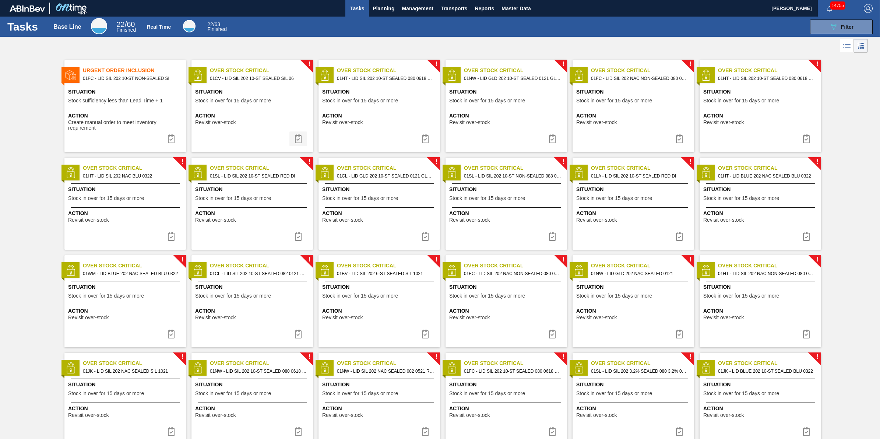
click at [302, 141] on button at bounding box center [298, 138] width 18 height 15
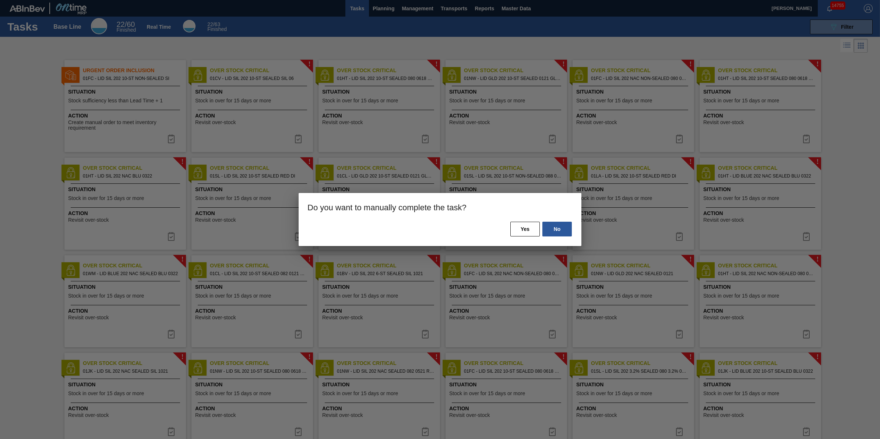
click at [496, 221] on div "No Yes" at bounding box center [440, 233] width 283 height 25
click at [521, 227] on button "Yes" at bounding box center [524, 229] width 29 height 15
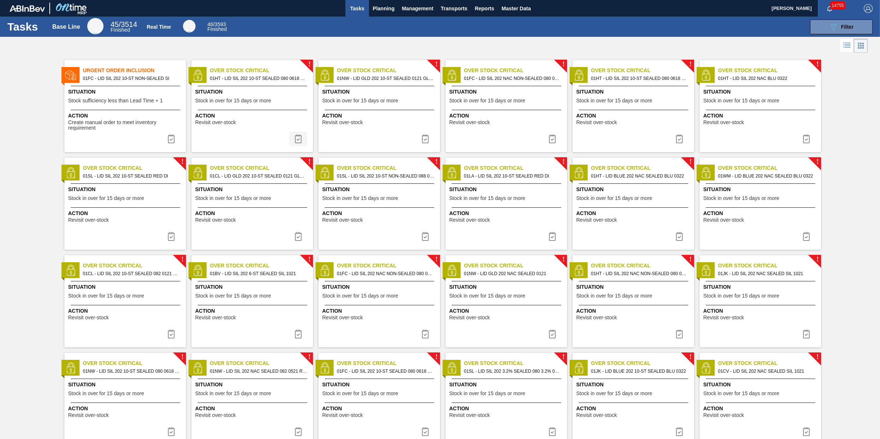
click at [296, 141] on img at bounding box center [298, 138] width 9 height 9
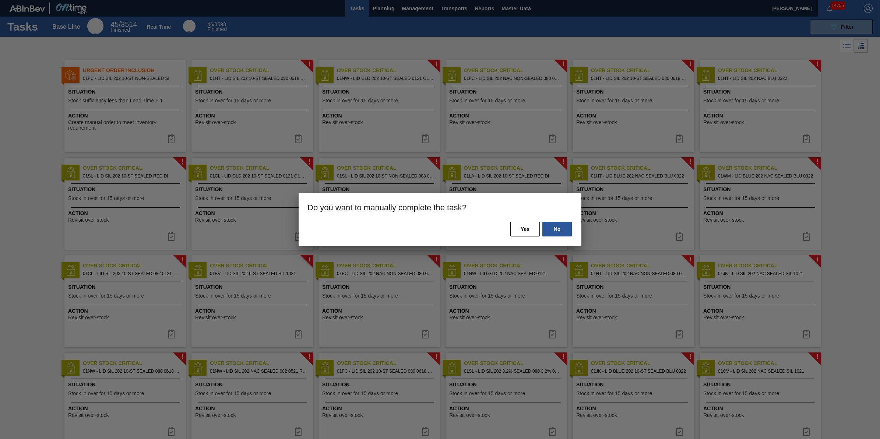
click at [507, 232] on div "No Yes" at bounding box center [440, 233] width 283 height 25
click at [515, 230] on button "Yes" at bounding box center [524, 229] width 29 height 15
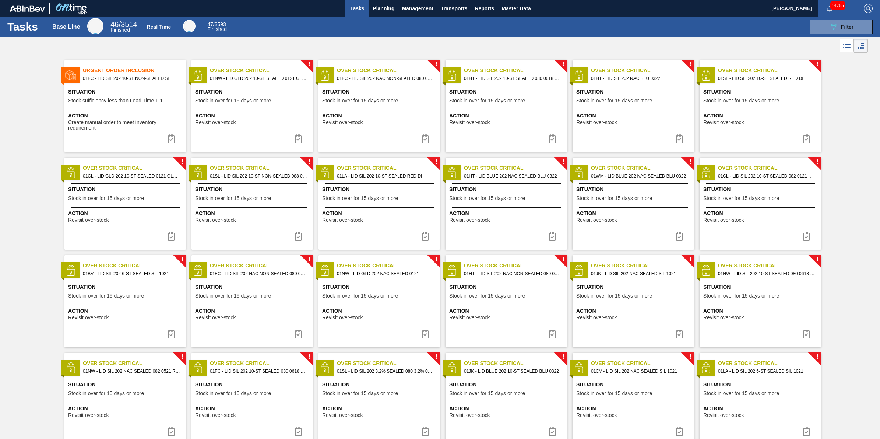
click at [125, 94] on span "Situation" at bounding box center [126, 92] width 116 height 8
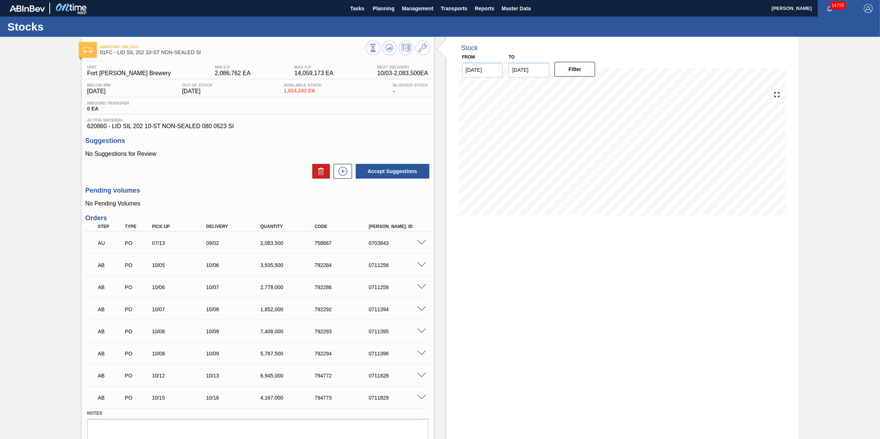
click at [420, 332] on span at bounding box center [421, 331] width 9 height 6
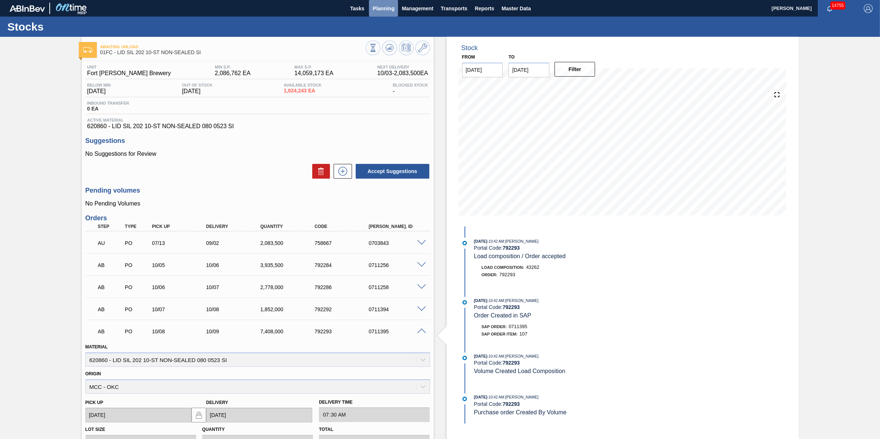
click at [390, 11] on span "Planning" at bounding box center [384, 8] width 22 height 9
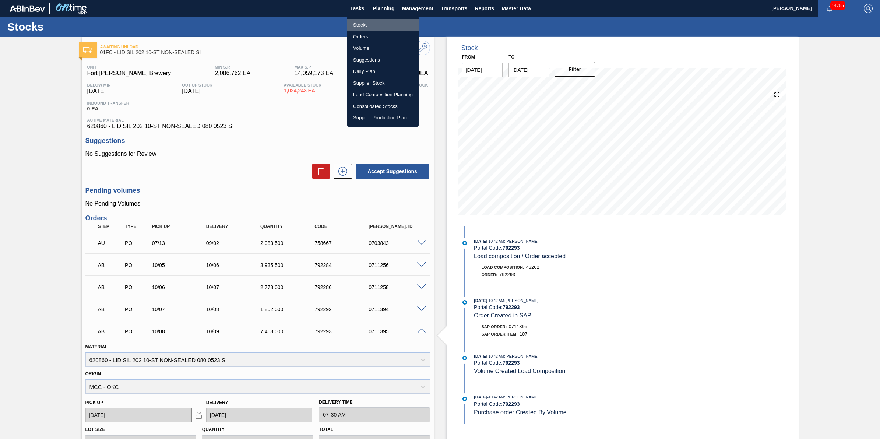
click at [388, 23] on li "Stocks" at bounding box center [382, 25] width 71 height 12
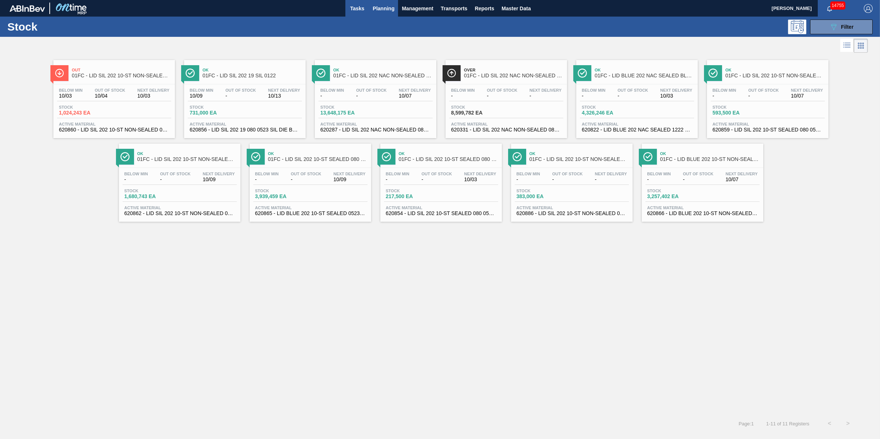
click at [360, 9] on span "Tasks" at bounding box center [357, 8] width 16 height 9
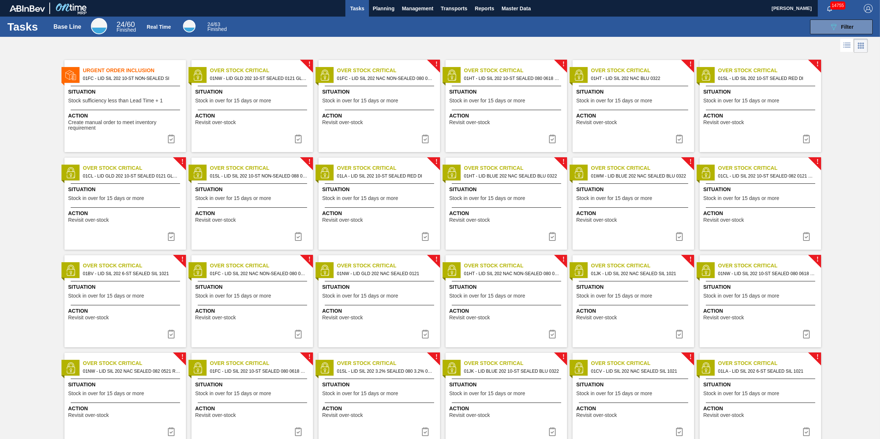
click at [289, 120] on div "Action Revisit over-stock" at bounding box center [253, 118] width 116 height 13
click at [302, 133] on button at bounding box center [298, 138] width 18 height 15
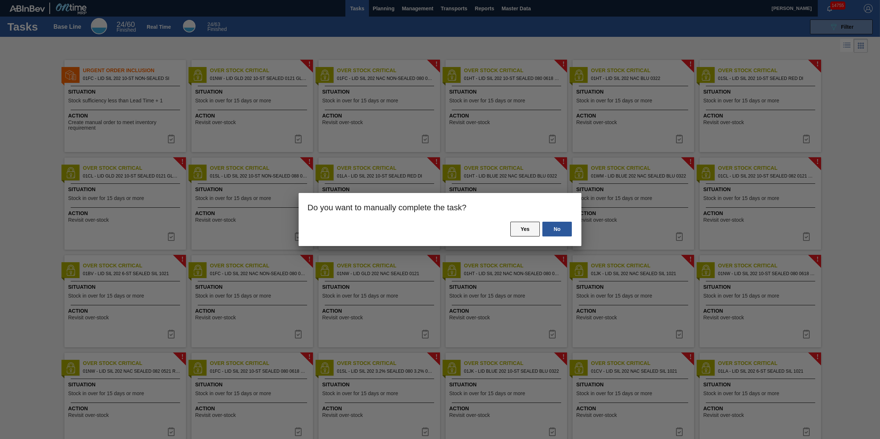
click at [522, 225] on button "Yes" at bounding box center [524, 229] width 29 height 15
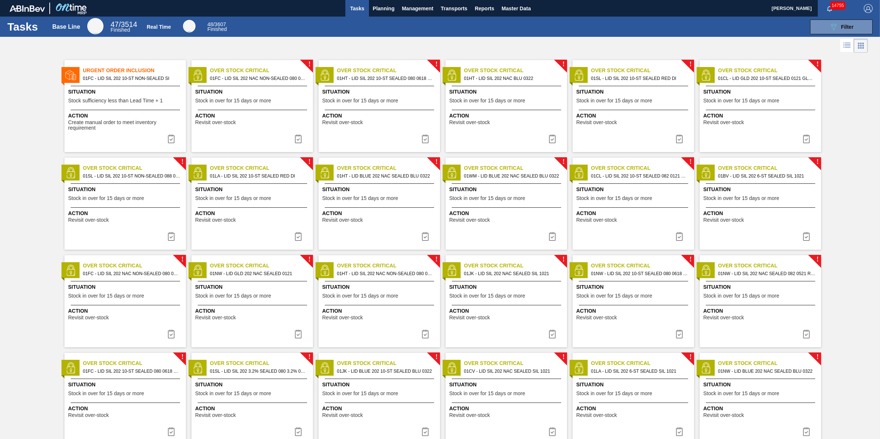
click at [253, 107] on div "! Over Stock Critical 01FC - LID SIL 202 NAC NON-SEALED 080 0215 RED Situation …" at bounding box center [252, 106] width 122 height 92
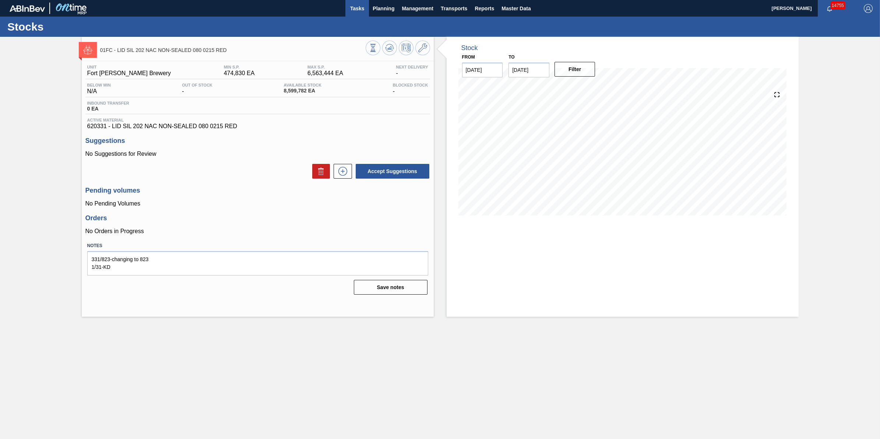
click at [356, 8] on span "Tasks" at bounding box center [357, 8] width 16 height 9
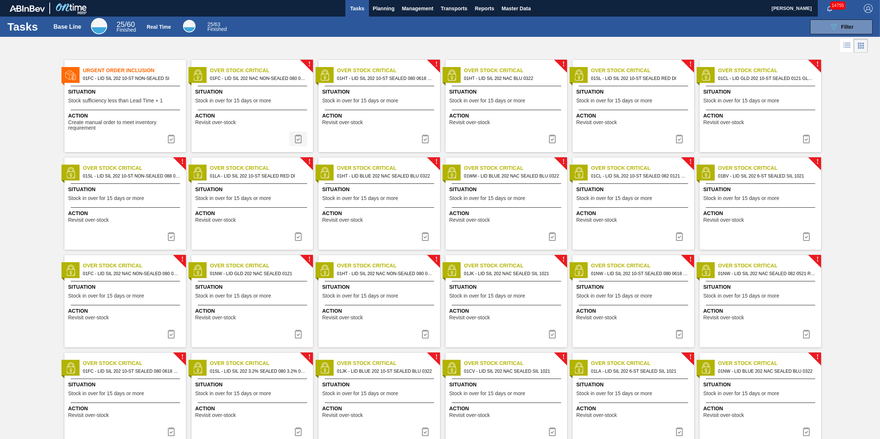
click at [299, 138] on img at bounding box center [298, 138] width 9 height 9
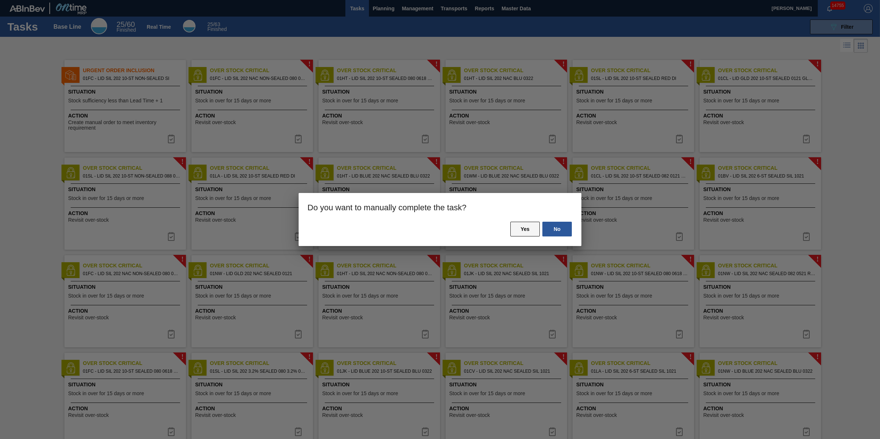
click at [531, 222] on button "Yes" at bounding box center [524, 229] width 29 height 15
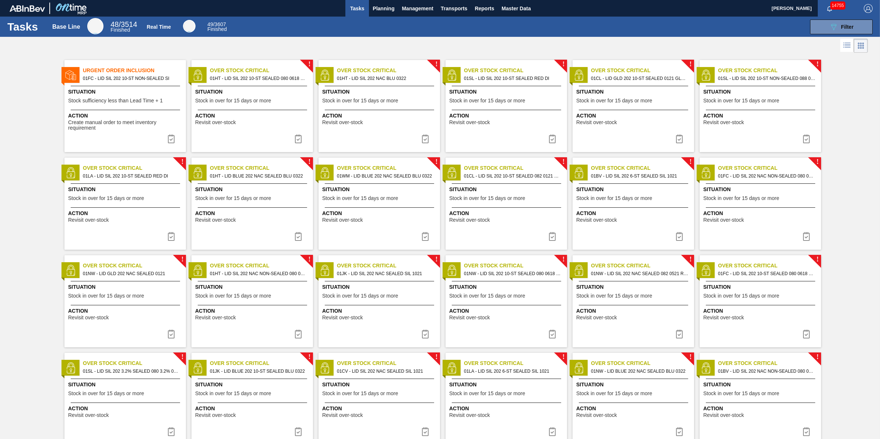
click at [265, 116] on span "Action" at bounding box center [253, 116] width 116 height 8
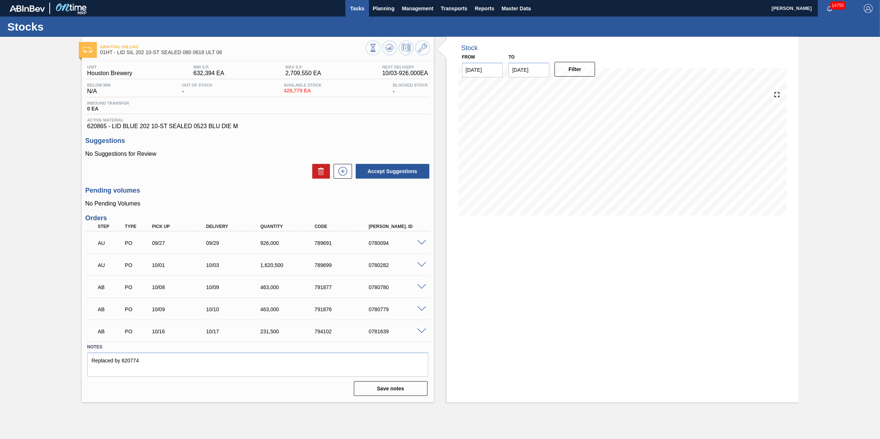
click at [355, 10] on span "Tasks" at bounding box center [357, 8] width 16 height 9
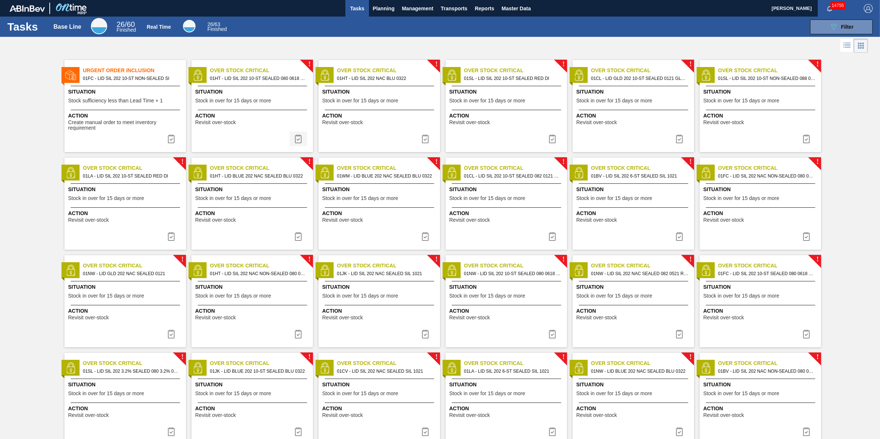
click at [295, 135] on img at bounding box center [298, 138] width 9 height 9
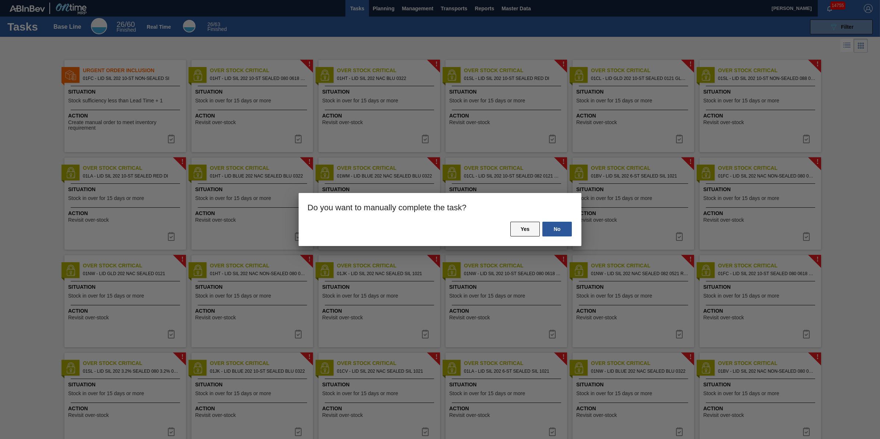
click at [529, 226] on button "Yes" at bounding box center [524, 229] width 29 height 15
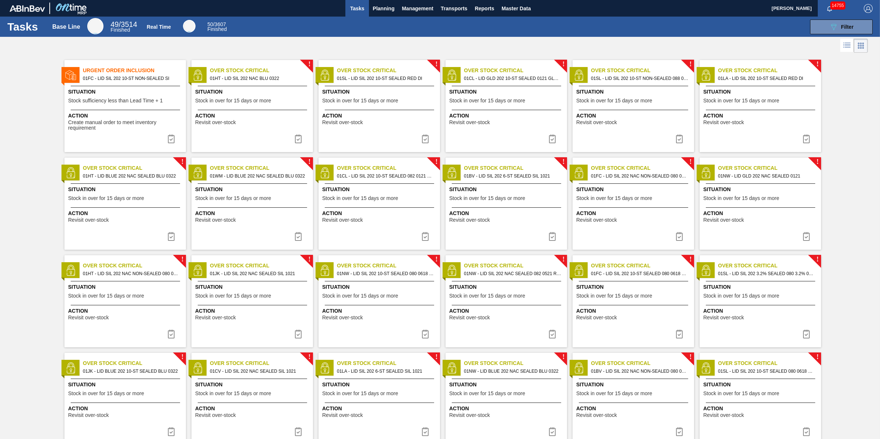
click at [260, 104] on div "Situation Stock in over for 15 days or more" at bounding box center [253, 97] width 116 height 18
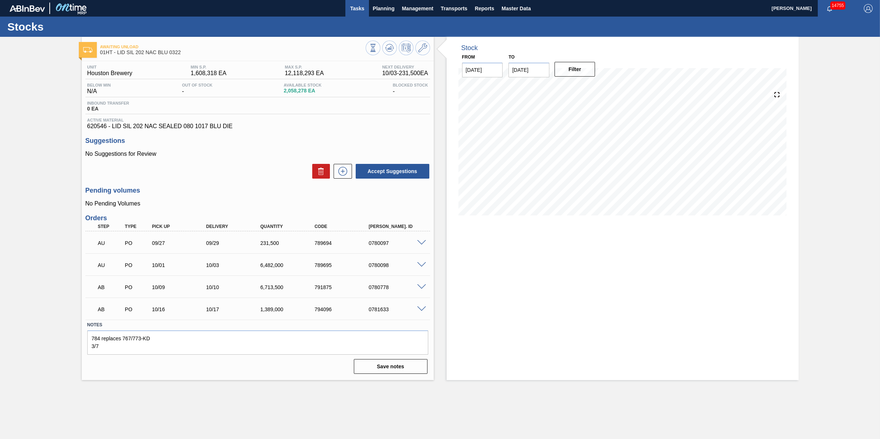
click at [349, 8] on span "Tasks" at bounding box center [357, 8] width 16 height 9
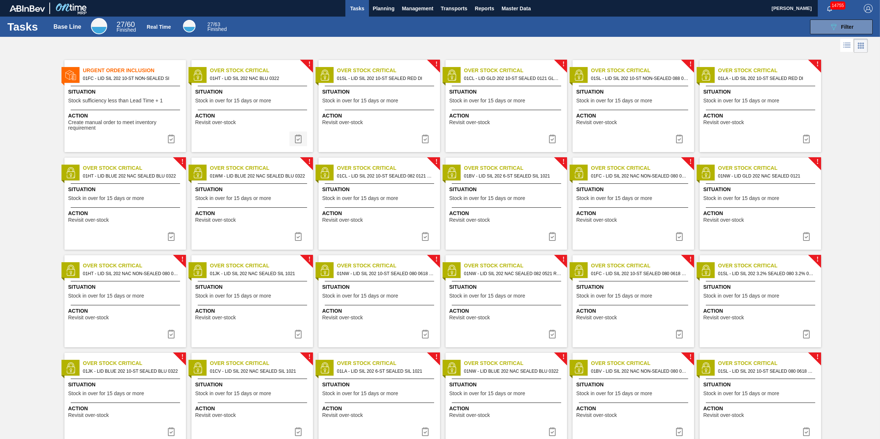
click at [297, 140] on img at bounding box center [298, 138] width 9 height 9
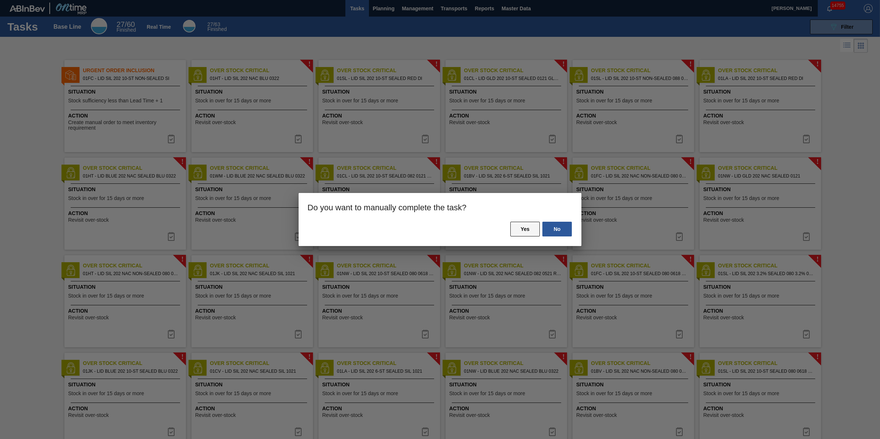
click at [513, 229] on button "Yes" at bounding box center [524, 229] width 29 height 15
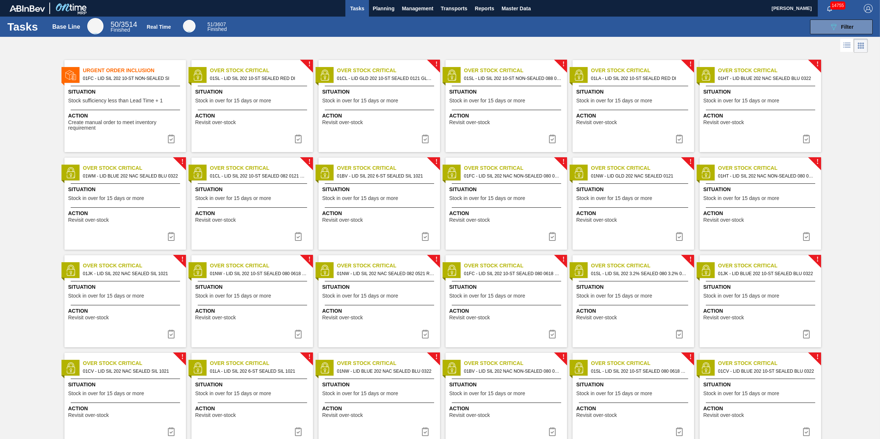
click at [291, 110] on div at bounding box center [252, 110] width 109 height 0
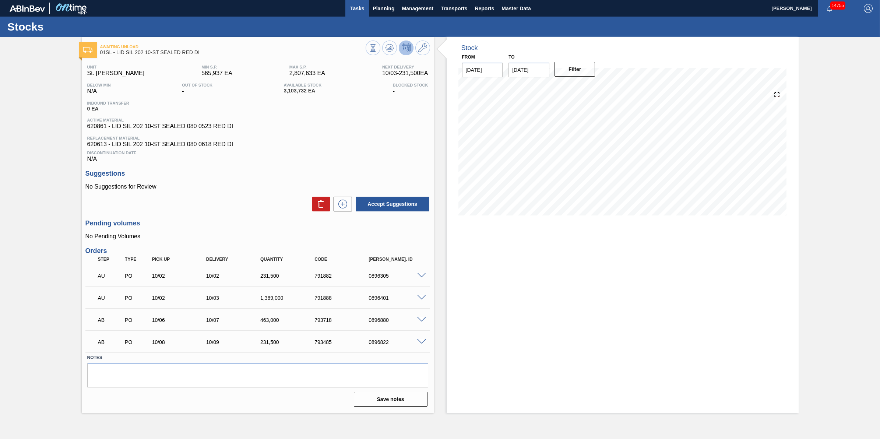
drag, startPoint x: 363, startPoint y: 8, endPoint x: 366, endPoint y: 11, distance: 4.7
click at [363, 8] on span "Tasks" at bounding box center [357, 8] width 16 height 9
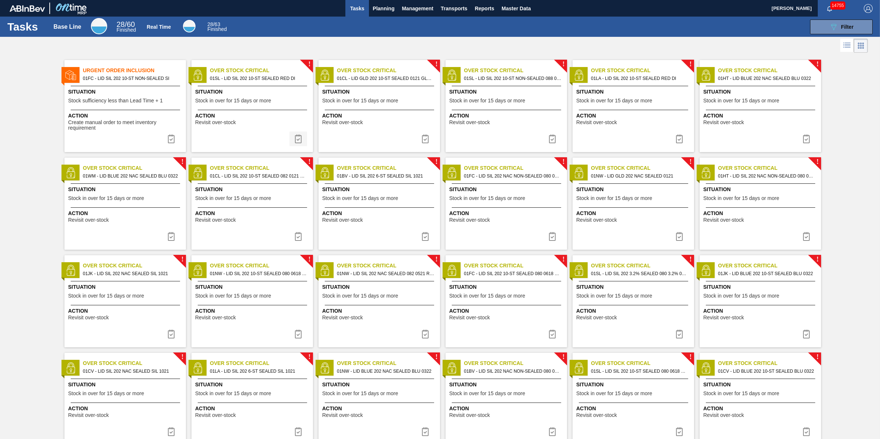
click at [301, 141] on img at bounding box center [298, 138] width 9 height 9
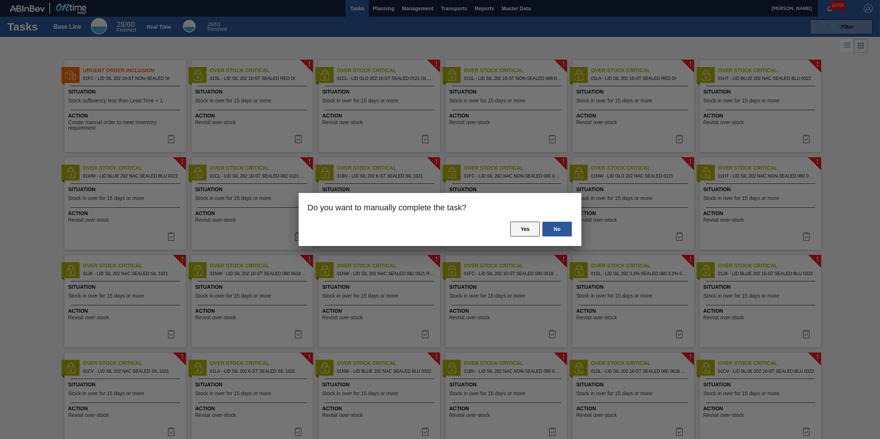
click at [529, 228] on button "Yes" at bounding box center [524, 229] width 29 height 15
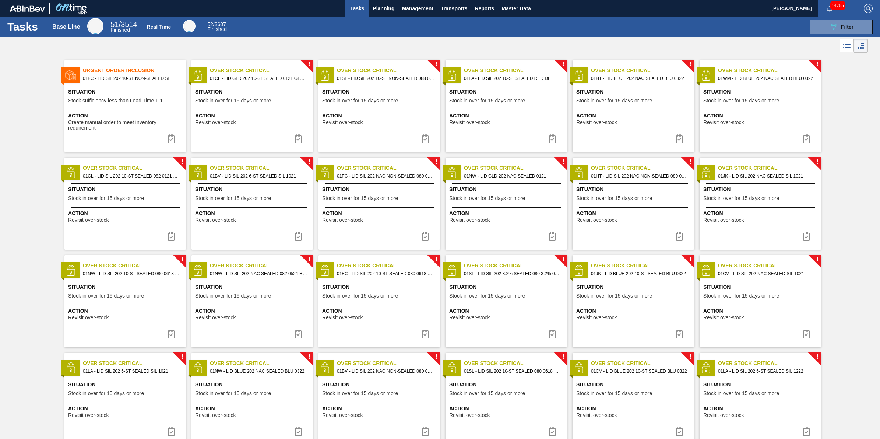
click at [295, 119] on span "Action" at bounding box center [253, 116] width 116 height 8
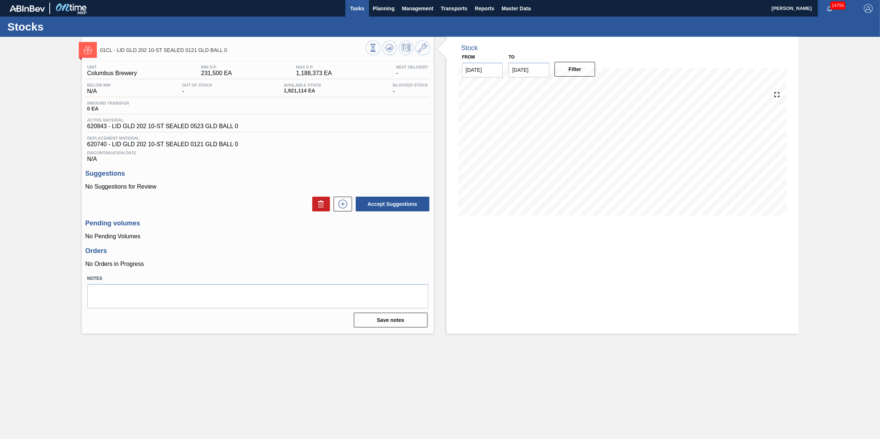
click at [357, 6] on span "Tasks" at bounding box center [357, 8] width 16 height 9
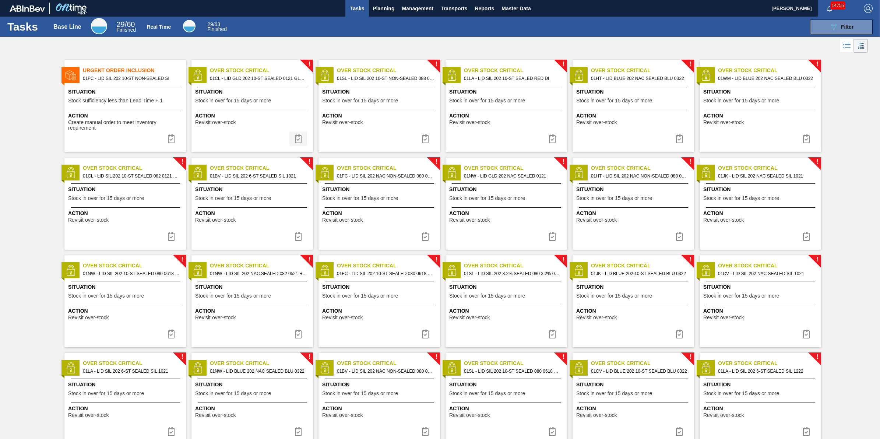
click at [303, 138] on button at bounding box center [298, 138] width 18 height 15
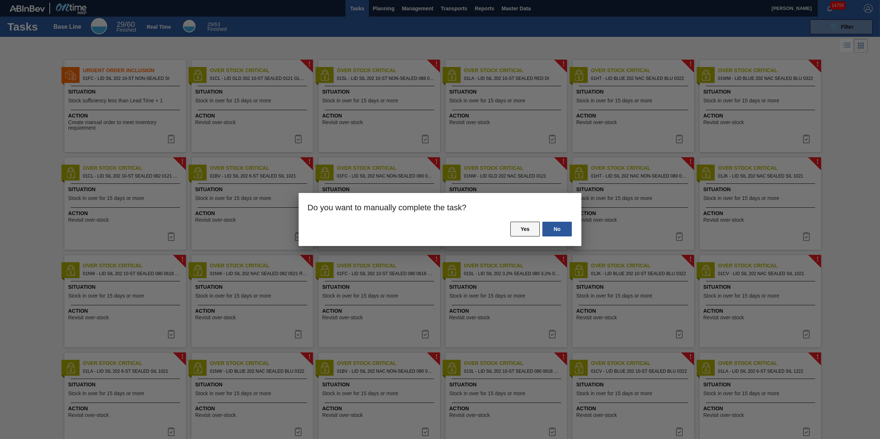
click at [518, 229] on button "Yes" at bounding box center [524, 229] width 29 height 15
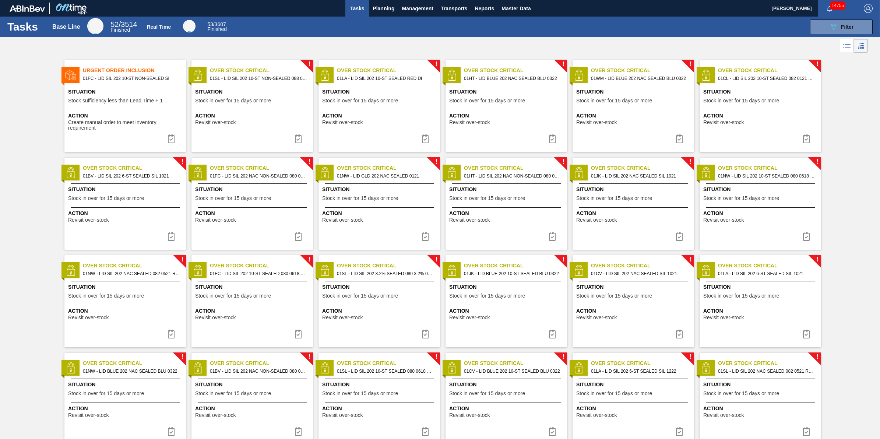
click at [284, 120] on div "Action Revisit over-stock" at bounding box center [253, 118] width 116 height 13
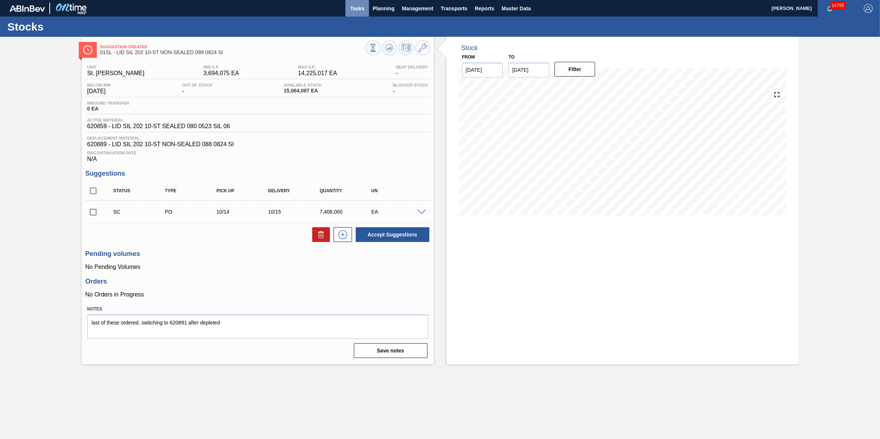
click at [362, 16] on button "Tasks" at bounding box center [357, 8] width 24 height 17
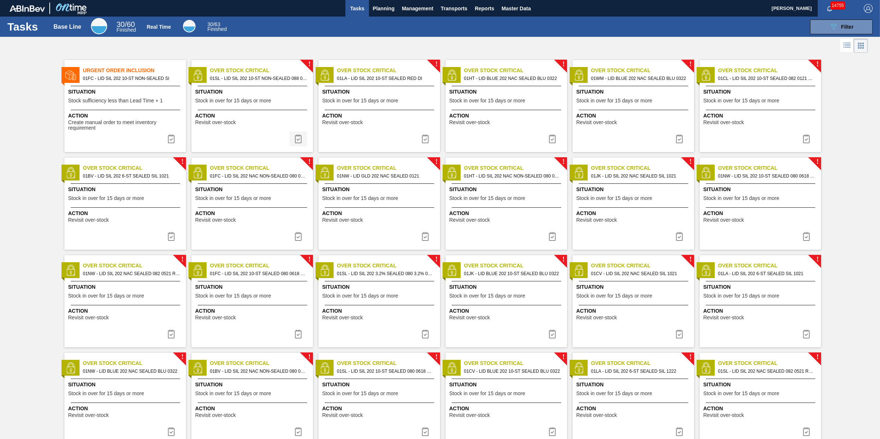
click at [297, 137] on img at bounding box center [298, 138] width 9 height 9
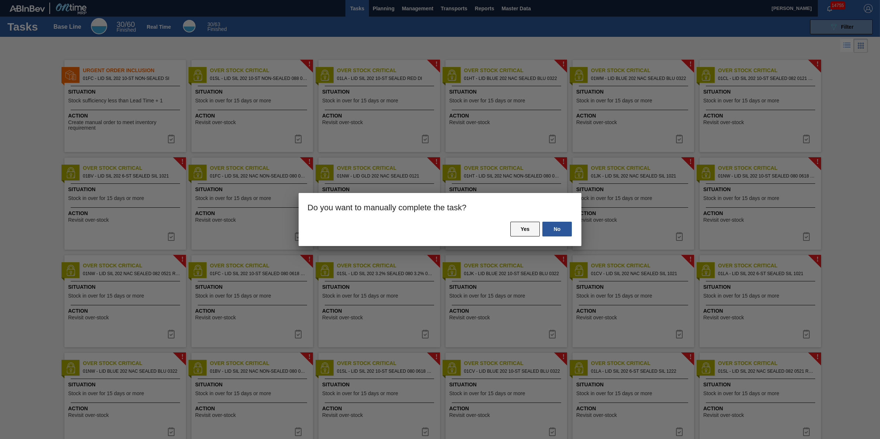
click at [527, 234] on button "Yes" at bounding box center [524, 229] width 29 height 15
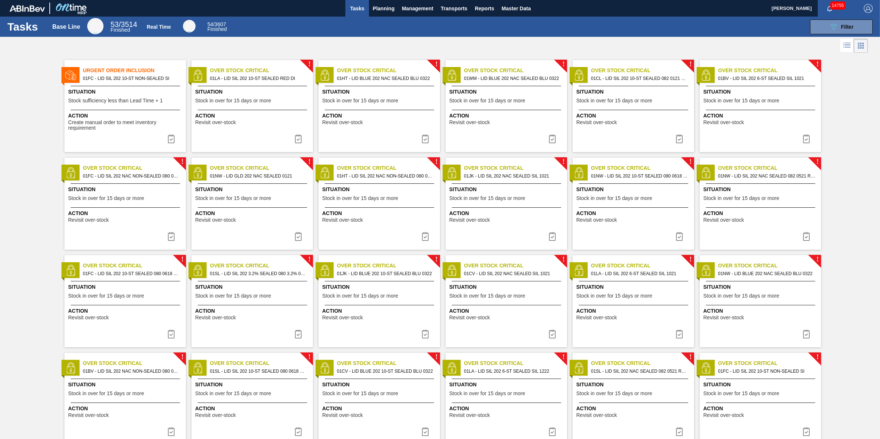
click at [275, 96] on span "Situation" at bounding box center [253, 92] width 116 height 8
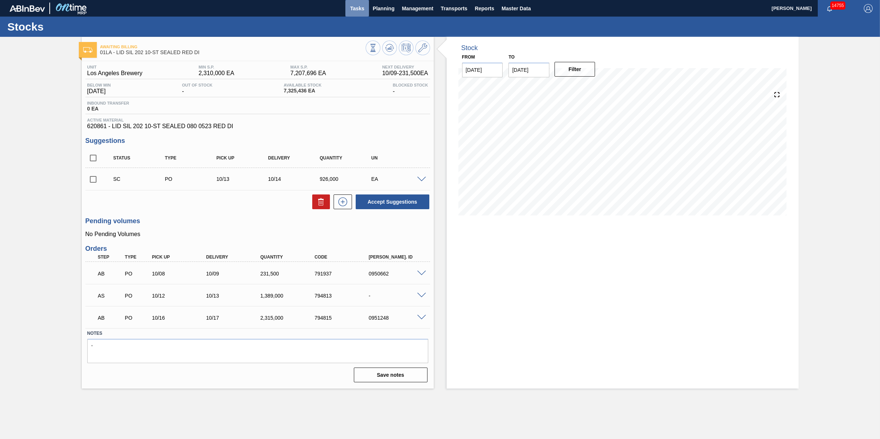
click at [361, 12] on span "Tasks" at bounding box center [357, 8] width 16 height 9
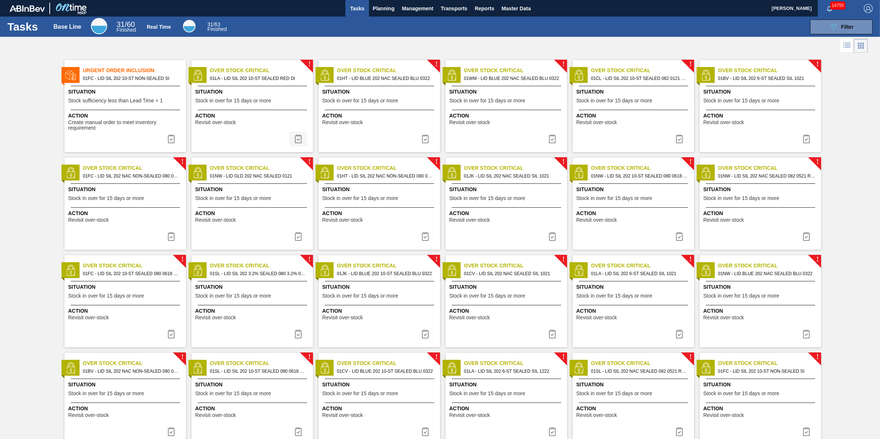
click at [298, 134] on img at bounding box center [298, 138] width 9 height 9
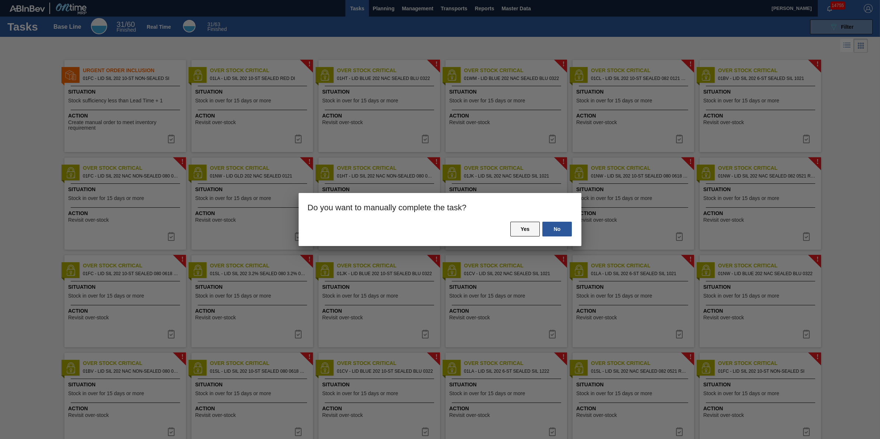
click at [522, 228] on button "Yes" at bounding box center [524, 229] width 29 height 15
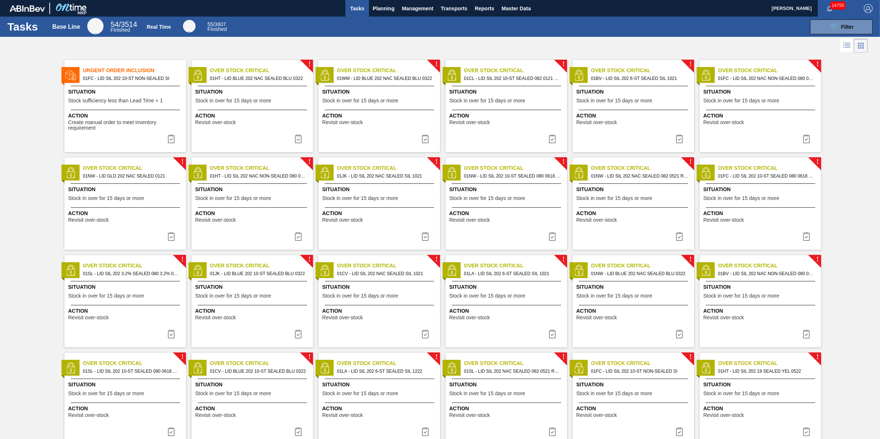
click at [296, 119] on span "Action" at bounding box center [253, 116] width 116 height 8
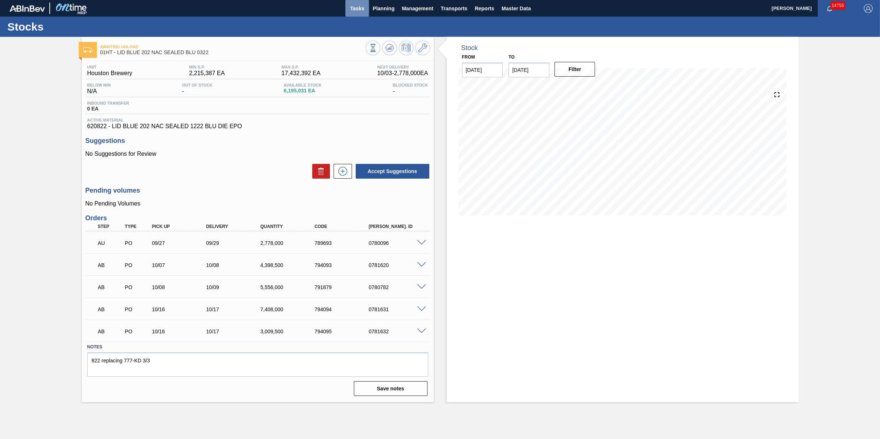
click at [362, 11] on span "Tasks" at bounding box center [357, 8] width 16 height 9
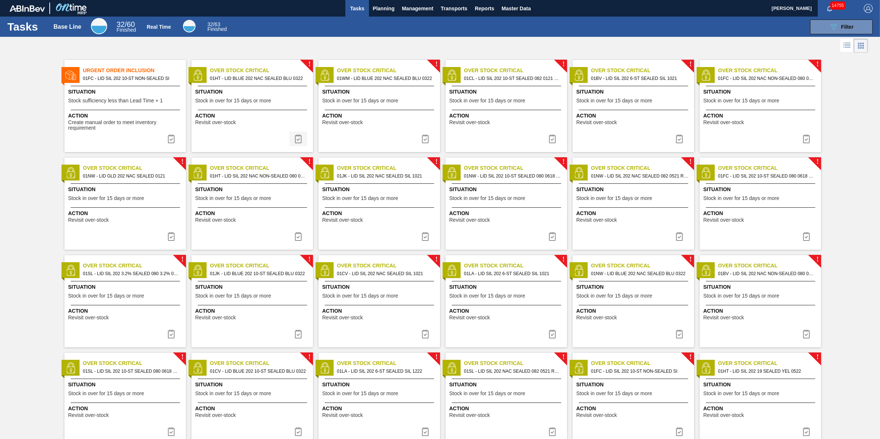
click at [295, 136] on img at bounding box center [298, 138] width 9 height 9
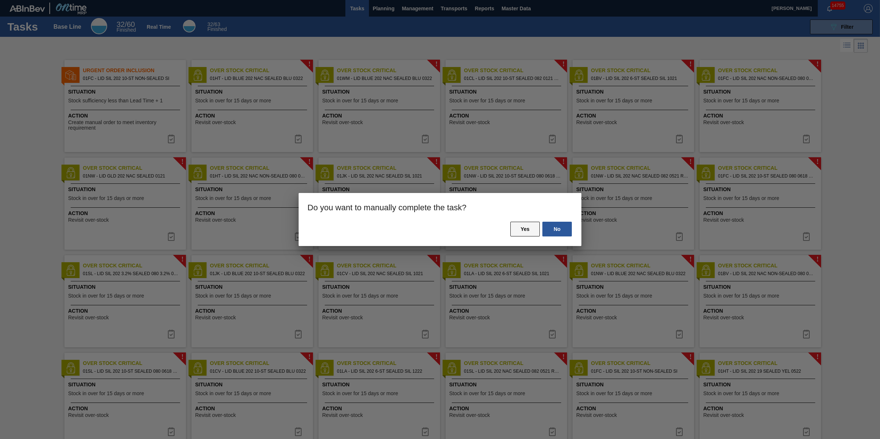
click at [525, 233] on button "Yes" at bounding box center [524, 229] width 29 height 15
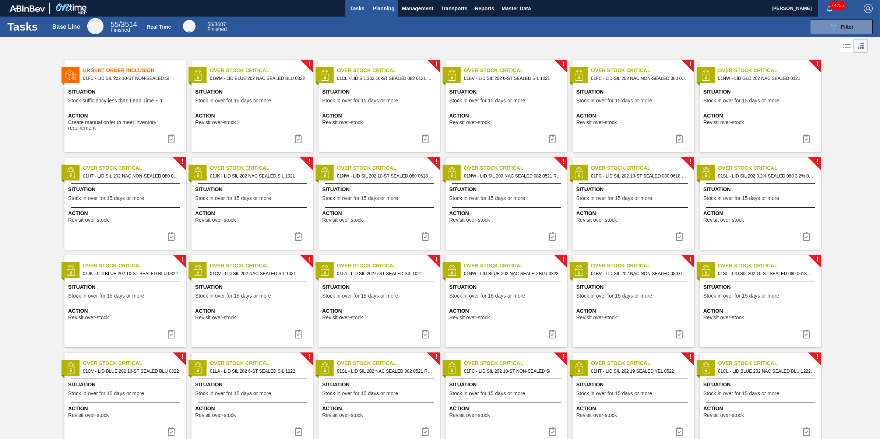
click at [369, 5] on button "Planning" at bounding box center [383, 8] width 29 height 17
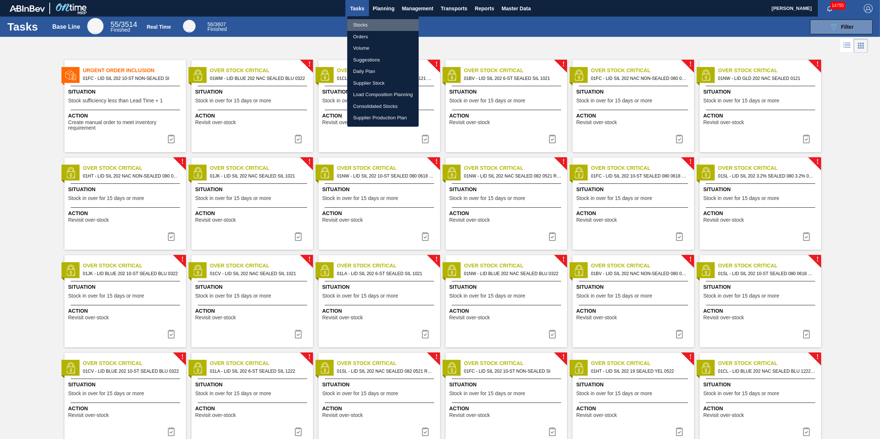
click at [371, 20] on li "Stocks" at bounding box center [382, 25] width 71 height 12
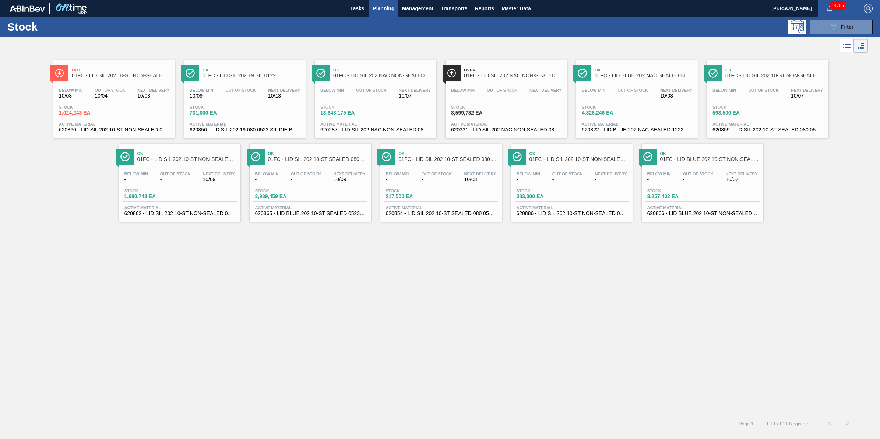
click at [147, 95] on span "10/03" at bounding box center [153, 96] width 32 height 6
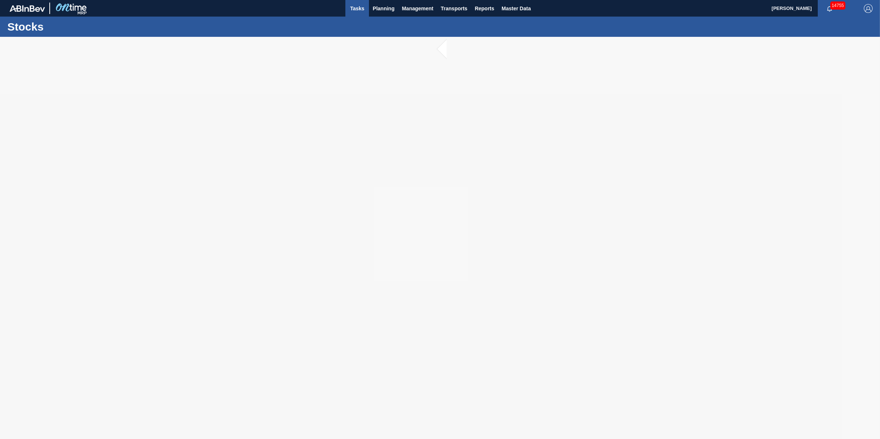
click at [362, 6] on span "Tasks" at bounding box center [357, 8] width 16 height 9
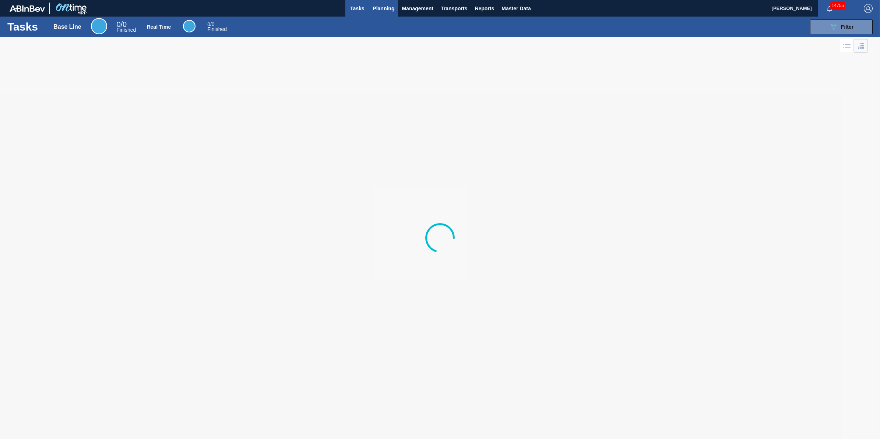
click at [377, 5] on span "Planning" at bounding box center [384, 8] width 22 height 9
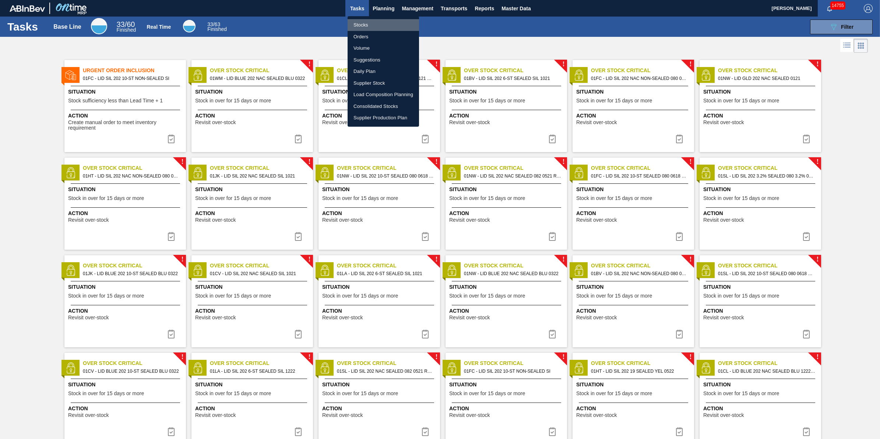
click at [380, 22] on li "Stocks" at bounding box center [383, 25] width 71 height 12
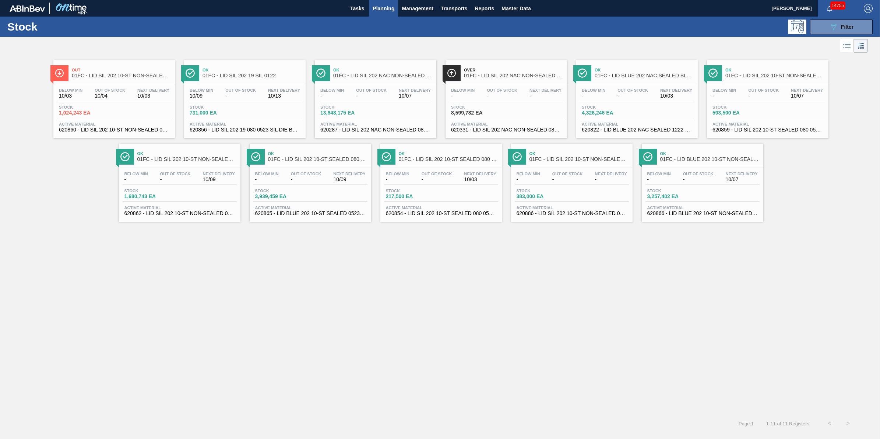
click at [127, 117] on div "Stock 1,024,243 EA" at bounding box center [114, 111] width 114 height 13
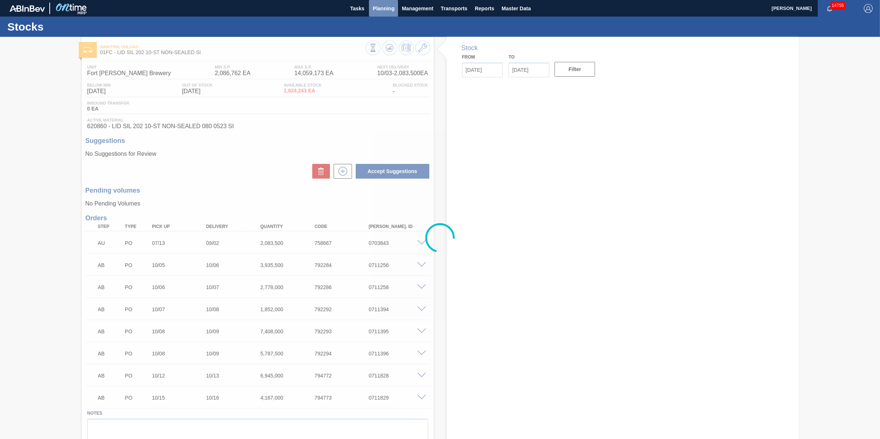
click at [377, 8] on span "Planning" at bounding box center [384, 8] width 22 height 9
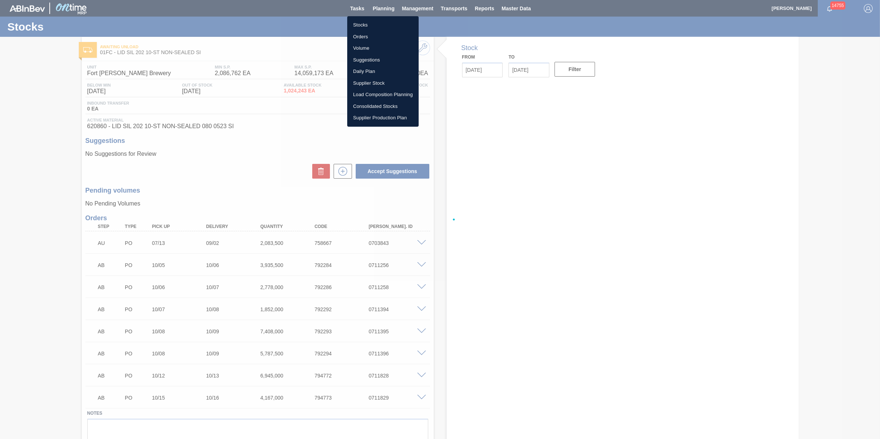
click at [375, 21] on li "Stocks" at bounding box center [382, 25] width 71 height 12
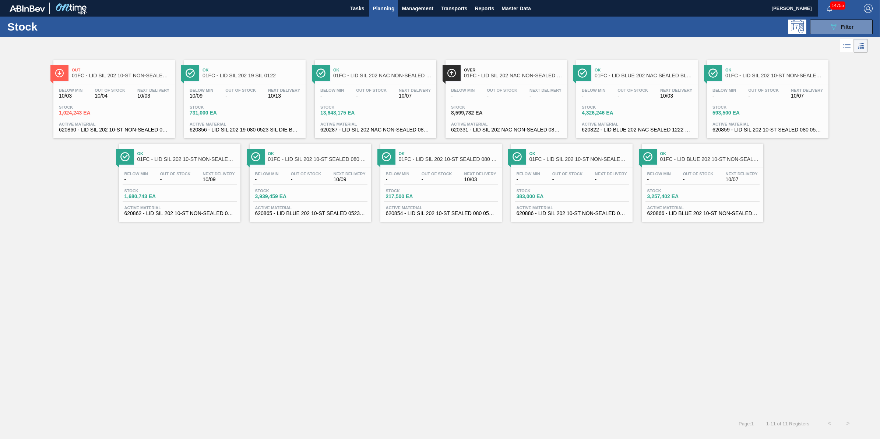
click at [128, 74] on span "01FC - LID SIL 202 10-ST NON-SEALED SI" at bounding box center [121, 76] width 99 height 6
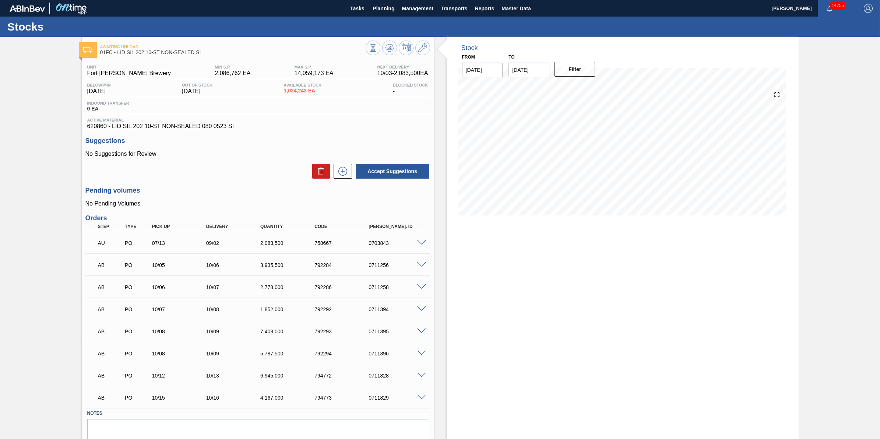
click at [418, 266] on span at bounding box center [421, 265] width 9 height 6
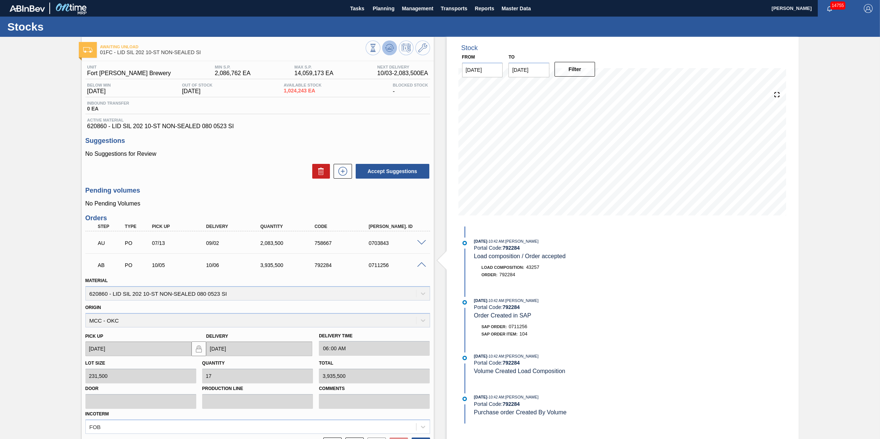
click at [391, 47] on icon at bounding box center [389, 47] width 9 height 9
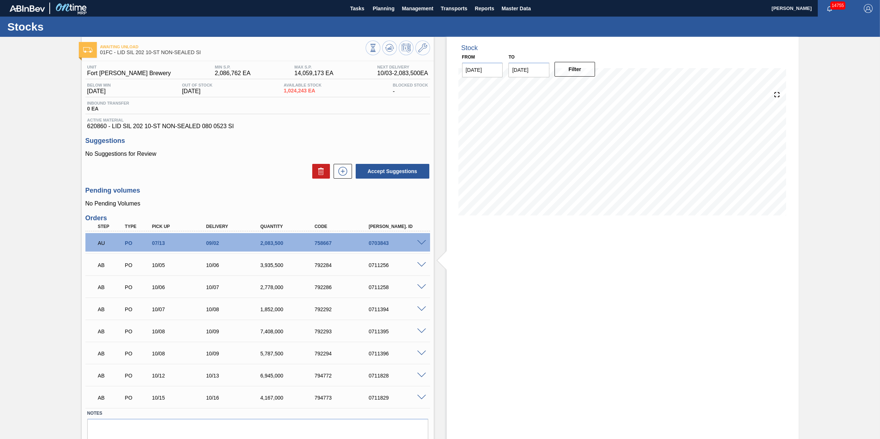
click at [381, 45] on div at bounding box center [398, 49] width 64 height 17
click at [382, 45] on button at bounding box center [389, 48] width 15 height 15
click at [532, 286] on div "Stock From 10/03/2025 to 11/01/2025 Filter 10/07 Stock Projection 3,667,640 SAP…" at bounding box center [623, 253] width 352 height 432
click at [387, 4] on span "Planning" at bounding box center [384, 8] width 22 height 9
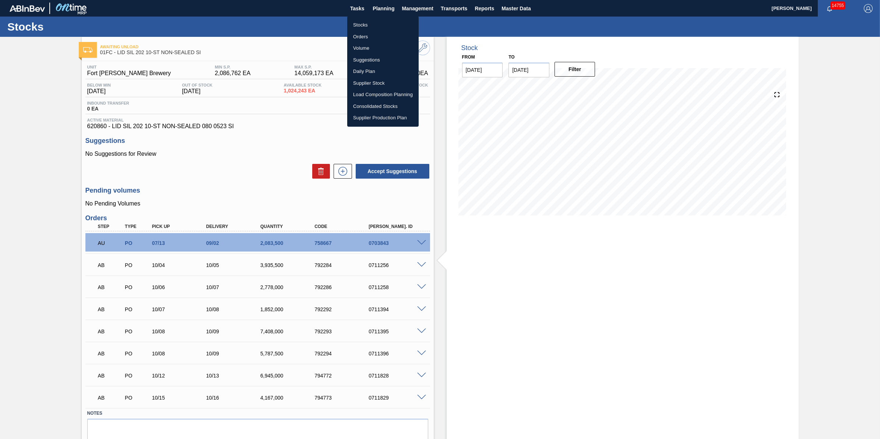
click at [392, 25] on li "Stocks" at bounding box center [382, 25] width 71 height 12
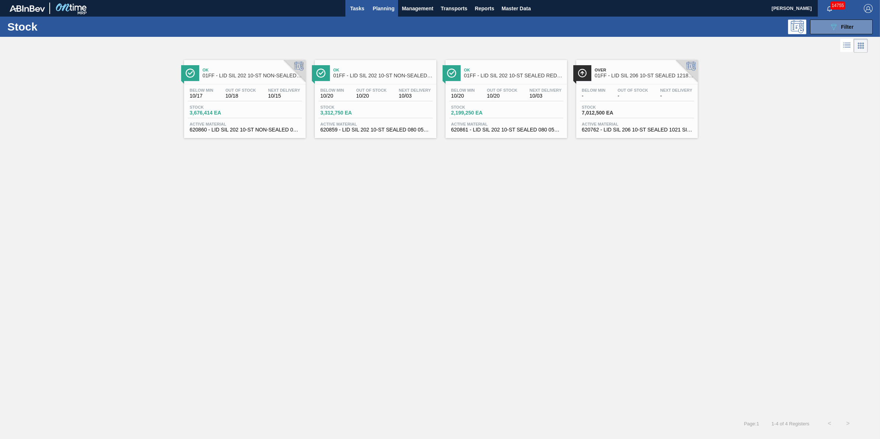
click at [365, 11] on span "Tasks" at bounding box center [357, 8] width 16 height 9
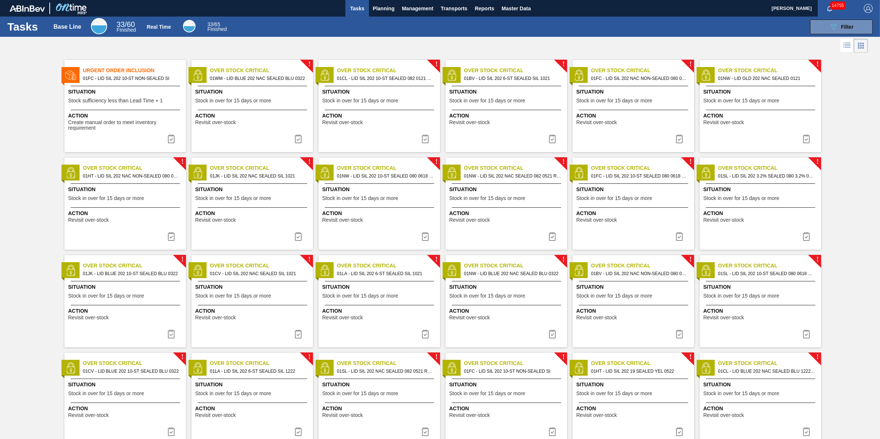
click at [172, 131] on span "Create manual order to meet inventory requirement" at bounding box center [126, 125] width 116 height 11
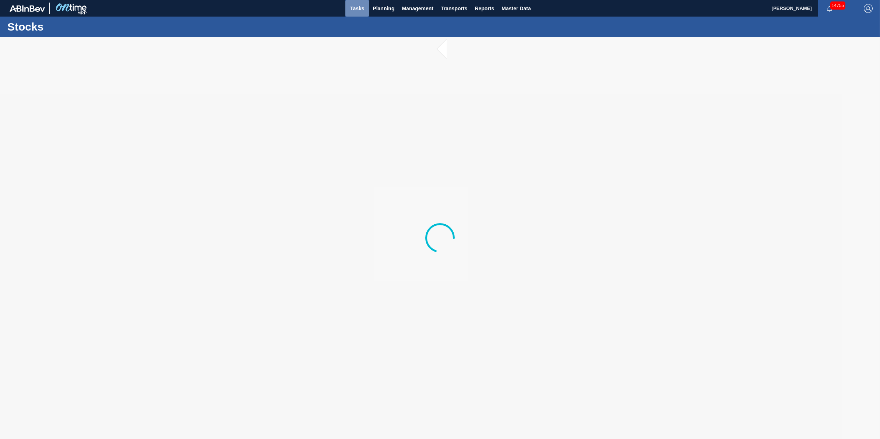
click at [356, 9] on span "Tasks" at bounding box center [357, 8] width 16 height 9
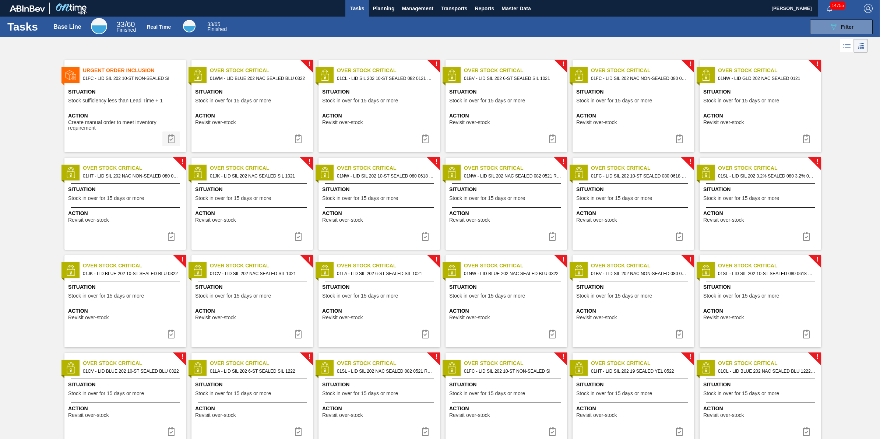
click at [175, 138] on img at bounding box center [171, 138] width 9 height 9
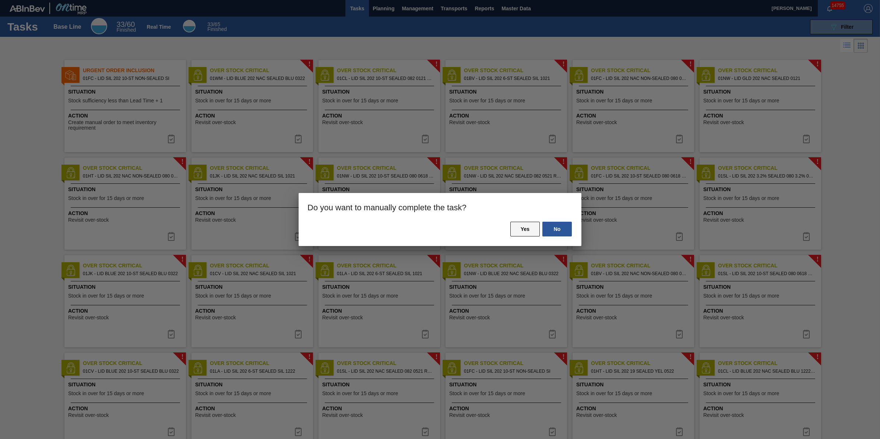
click at [523, 225] on button "Yes" at bounding box center [524, 229] width 29 height 15
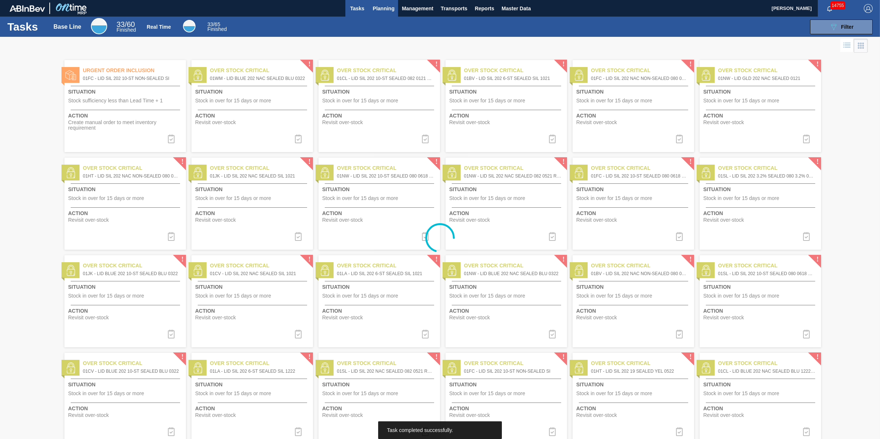
click at [380, 12] on span "Planning" at bounding box center [384, 8] width 22 height 9
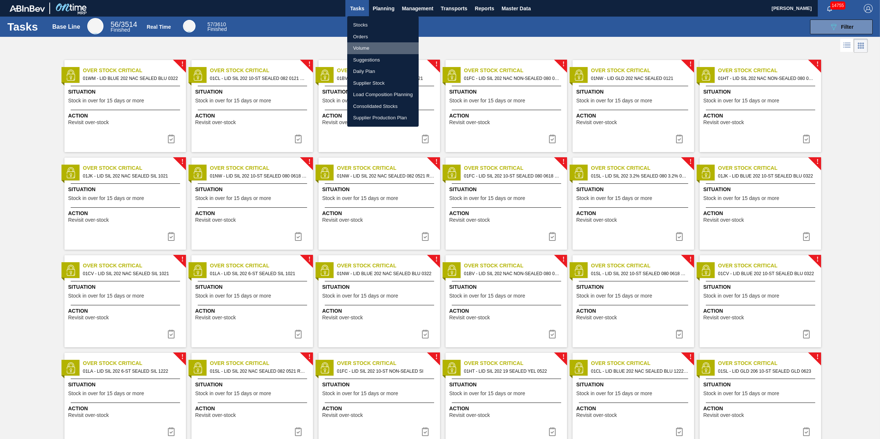
click at [383, 49] on li "Volume" at bounding box center [382, 48] width 71 height 12
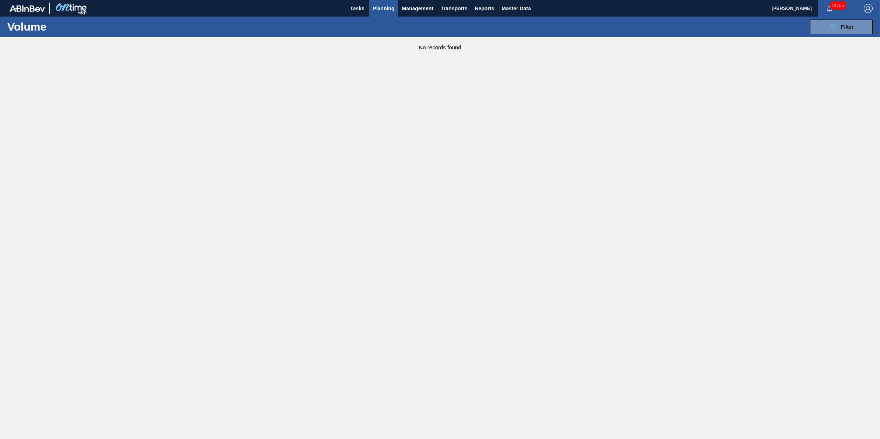
click at [389, 7] on span "Planning" at bounding box center [384, 8] width 22 height 9
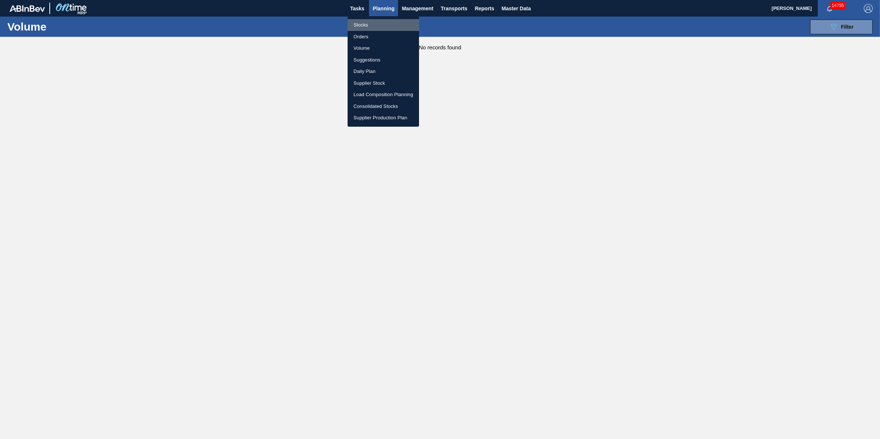
click at [390, 27] on li "Stocks" at bounding box center [383, 25] width 71 height 12
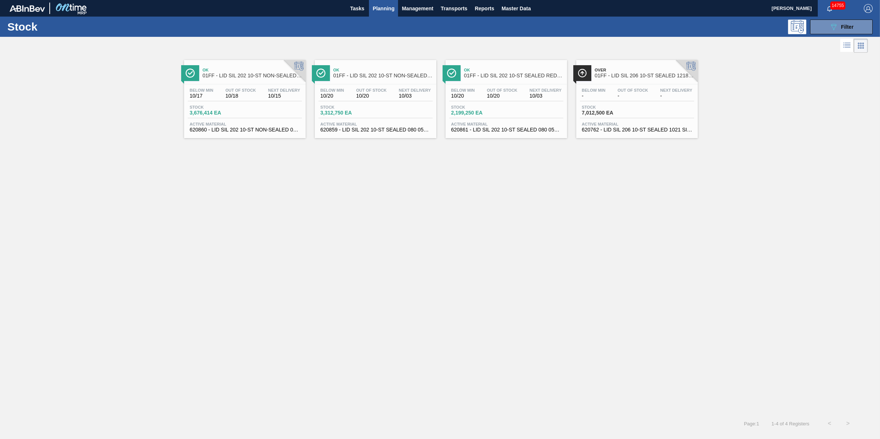
drag, startPoint x: 380, startPoint y: 10, endPoint x: 377, endPoint y: 17, distance: 7.9
click at [380, 10] on span "Planning" at bounding box center [384, 8] width 22 height 9
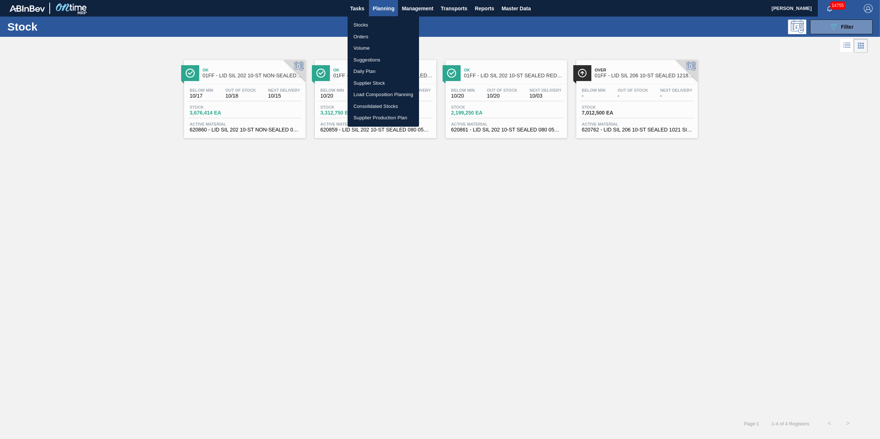
click at [373, 22] on li "Stocks" at bounding box center [383, 25] width 71 height 12
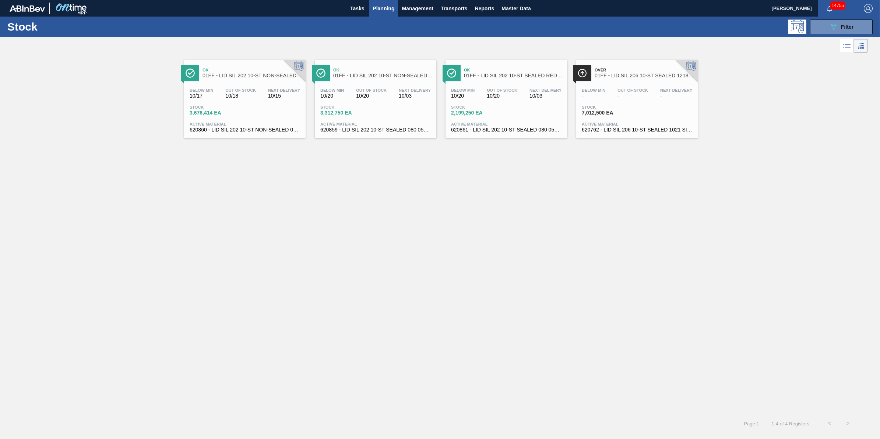
click at [387, 10] on span "Planning" at bounding box center [384, 8] width 22 height 9
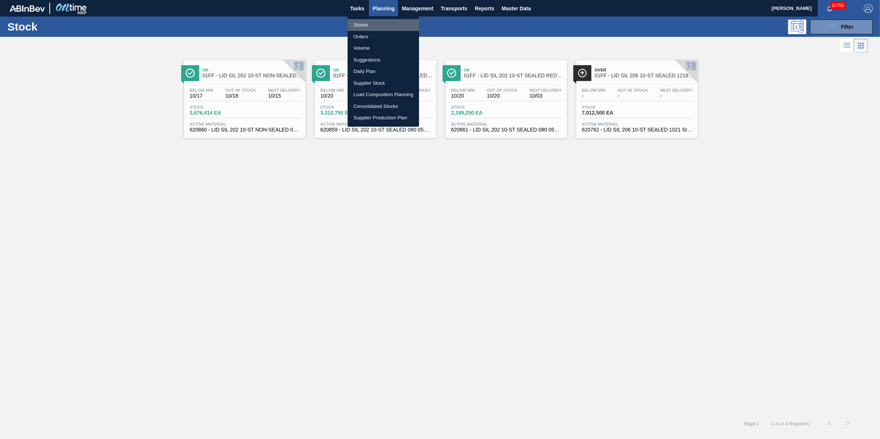
click at [380, 21] on li "Stocks" at bounding box center [383, 25] width 71 height 12
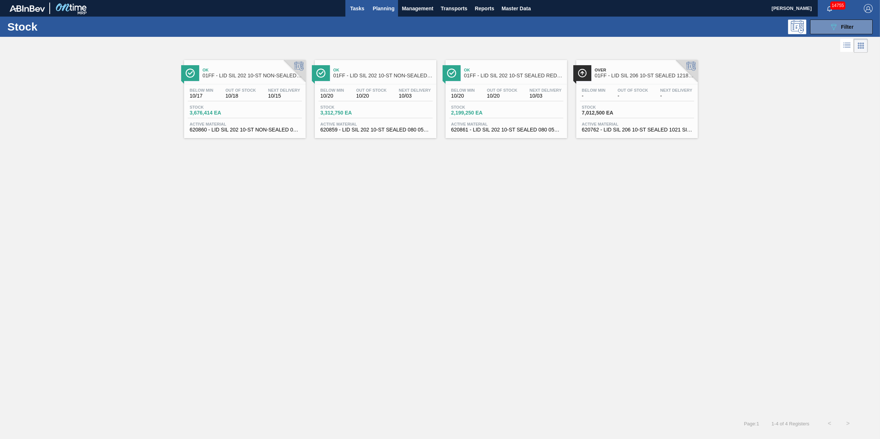
click at [345, 10] on button "Tasks" at bounding box center [357, 8] width 24 height 17
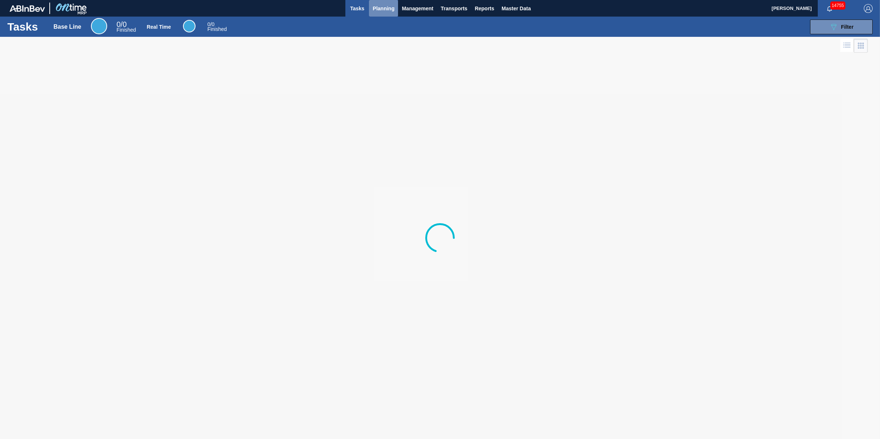
click at [373, 8] on span "Planning" at bounding box center [384, 8] width 22 height 9
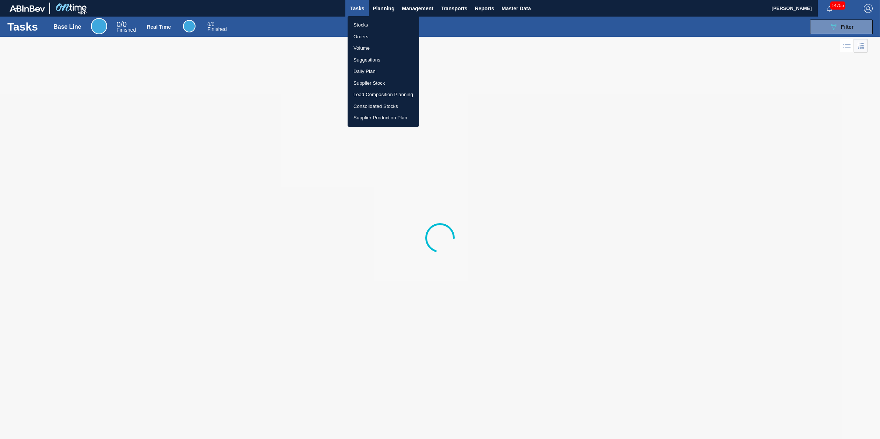
click at [373, 20] on li "Stocks" at bounding box center [383, 25] width 71 height 12
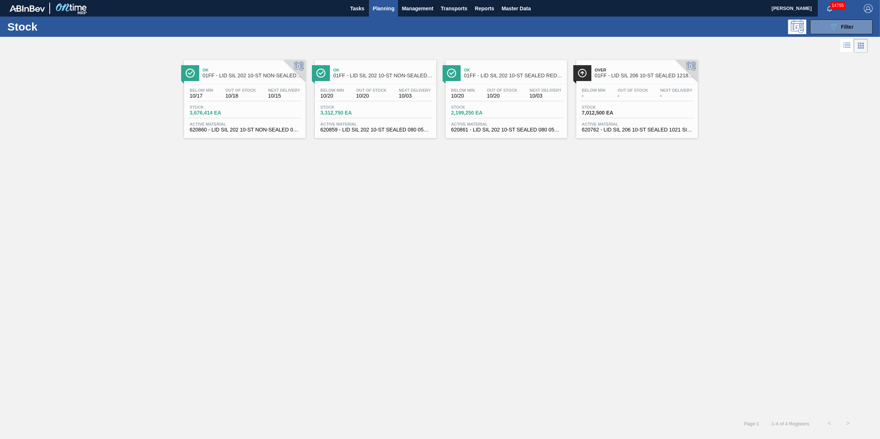
click at [386, 10] on span "Planning" at bounding box center [384, 8] width 22 height 9
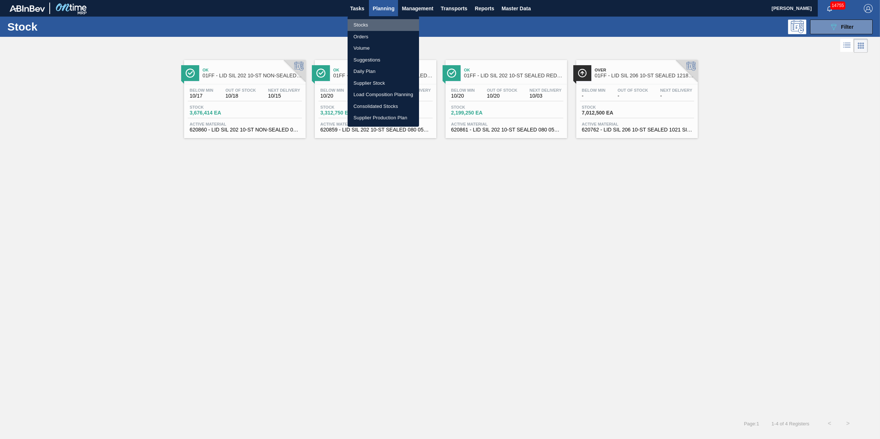
click at [377, 27] on li "Stocks" at bounding box center [383, 25] width 71 height 12
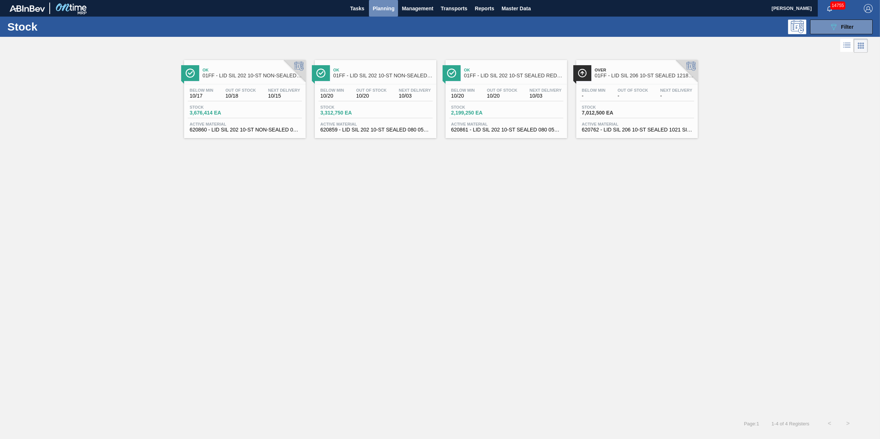
click at [374, 8] on span "Planning" at bounding box center [384, 8] width 22 height 9
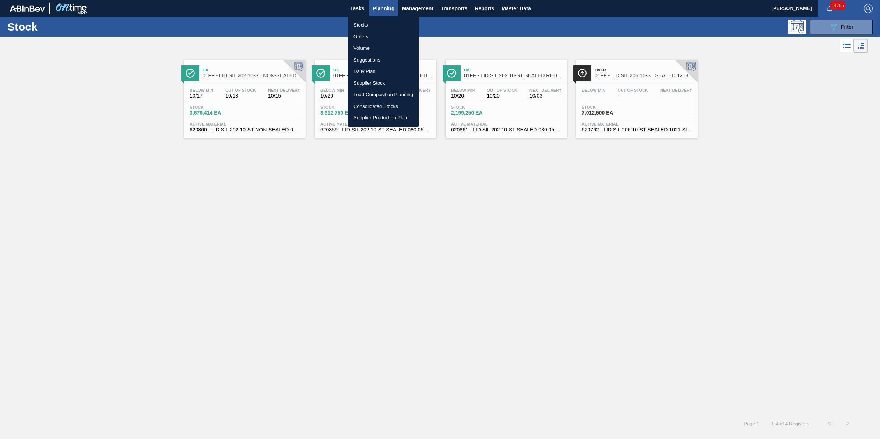
click at [370, 22] on li "Stocks" at bounding box center [383, 25] width 71 height 12
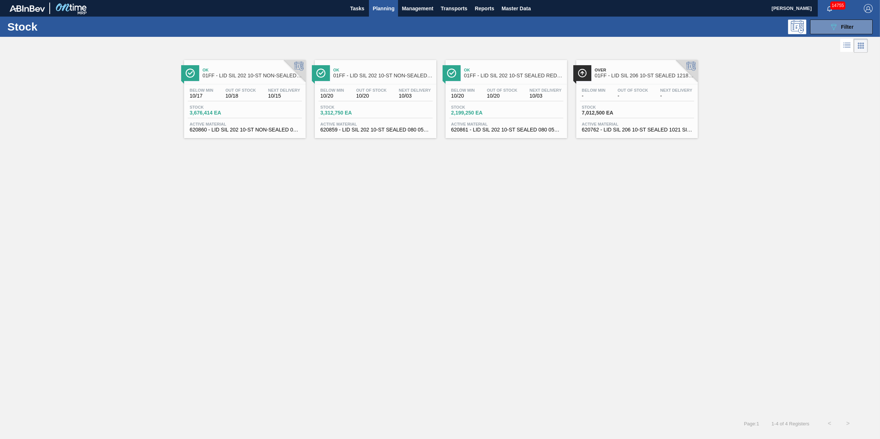
click at [386, 5] on span "Planning" at bounding box center [384, 8] width 22 height 9
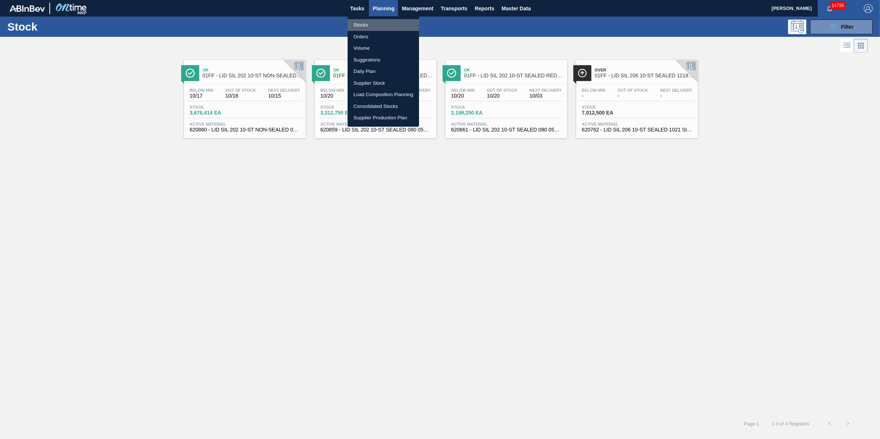
click at [387, 20] on li "Stocks" at bounding box center [383, 25] width 71 height 12
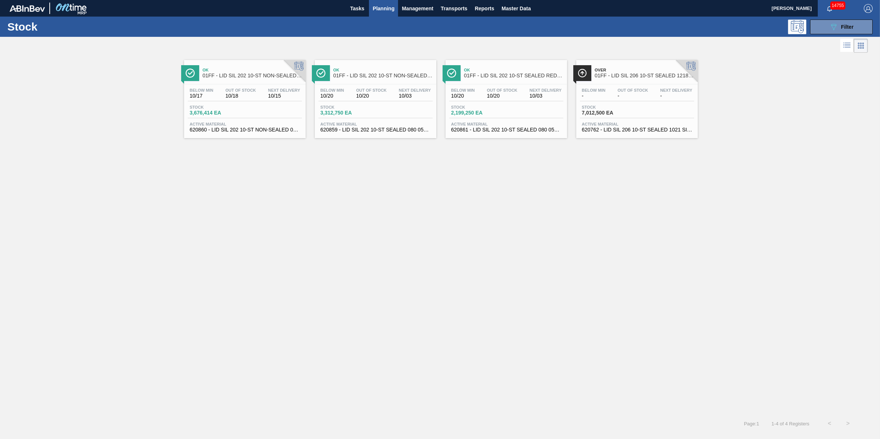
click at [234, 127] on span "620860 - LID SIL 202 10-ST NON-SEALED 080 0523 SI" at bounding box center [245, 130] width 110 height 6
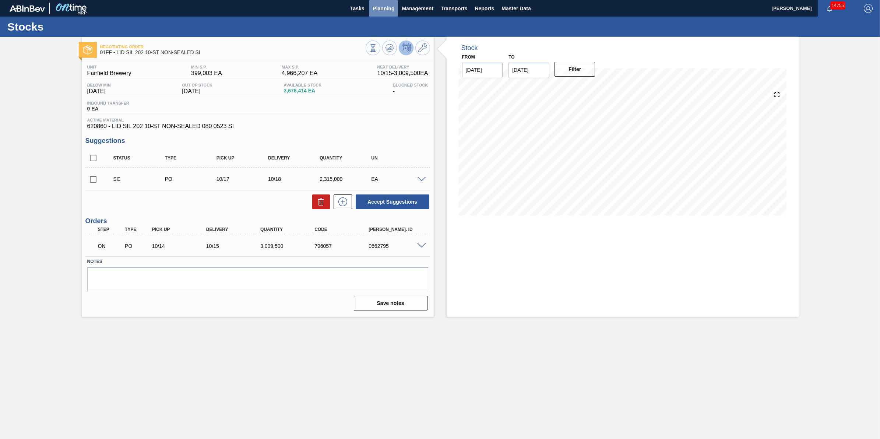
click at [376, 7] on span "Planning" at bounding box center [384, 8] width 22 height 9
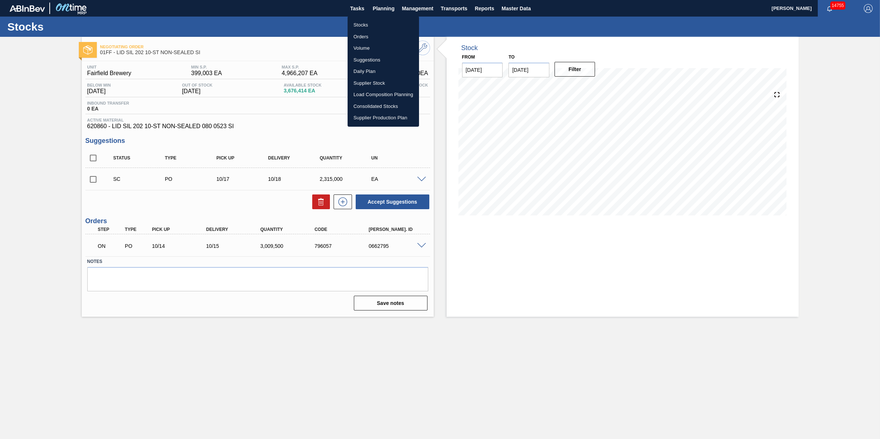
click at [365, 26] on li "Stocks" at bounding box center [383, 25] width 71 height 12
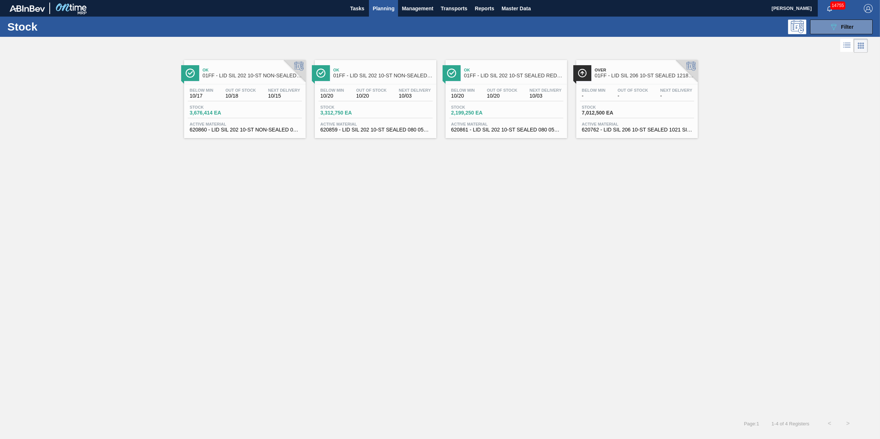
click at [843, 35] on div "Stock 089F7B8B-B2A5-4AFE-B5C0-19BA573D28AC Filter" at bounding box center [440, 27] width 880 height 20
click at [844, 27] on span "Filter" at bounding box center [847, 27] width 13 height 6
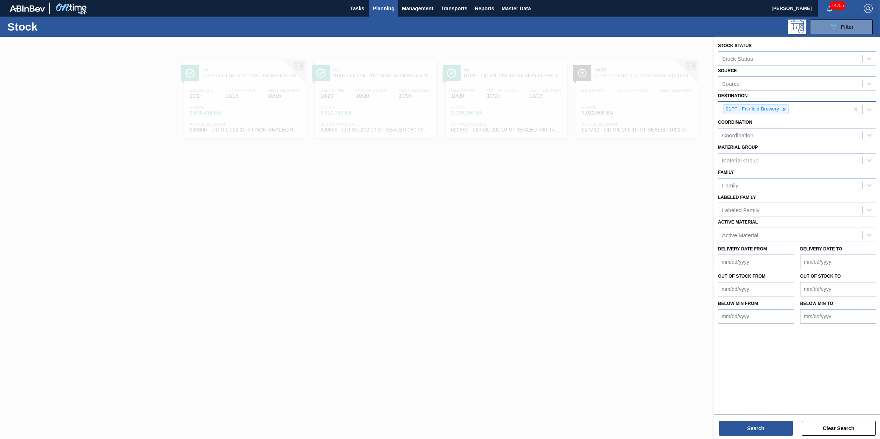
click at [847, 108] on div "01FF - Fairfield Brewery" at bounding box center [783, 109] width 131 height 15
click at [842, 105] on div "01FF - Fairfield Brewery" at bounding box center [783, 109] width 131 height 15
type input "fc"
click at [768, 131] on div "01FC - Fort [PERSON_NAME] Brewery" at bounding box center [797, 127] width 158 height 14
click at [751, 426] on button "Search" at bounding box center [756, 428] width 74 height 15
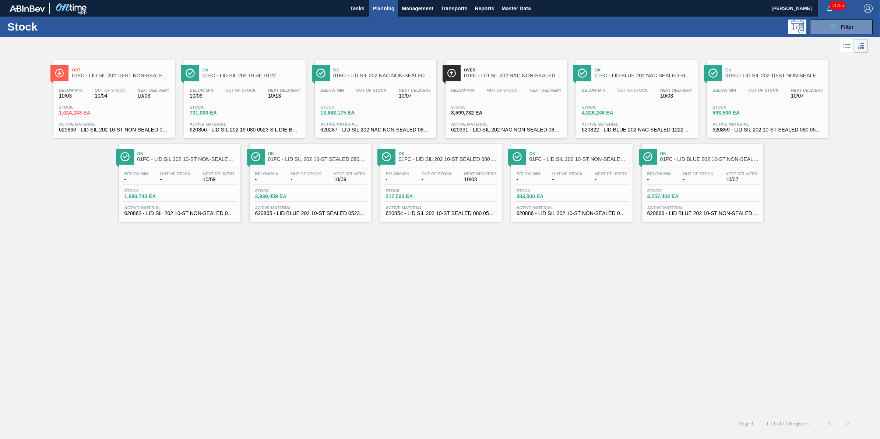
click at [118, 99] on div "Below Min 10/03 Out Of Stock 10/04 Next Delivery 10/03" at bounding box center [114, 94] width 114 height 13
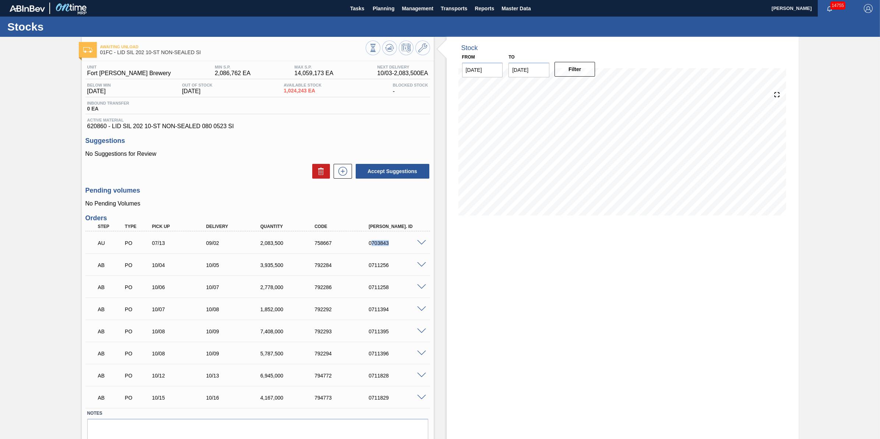
drag, startPoint x: 393, startPoint y: 247, endPoint x: 370, endPoint y: 244, distance: 23.4
click at [370, 244] on div "AU PO 07/13 09/02 2,083,500 758667 0703843" at bounding box center [255, 242] width 325 height 15
copy div "703843"
click at [428, 245] on div at bounding box center [422, 242] width 15 height 6
click at [426, 242] on div at bounding box center [422, 242] width 15 height 6
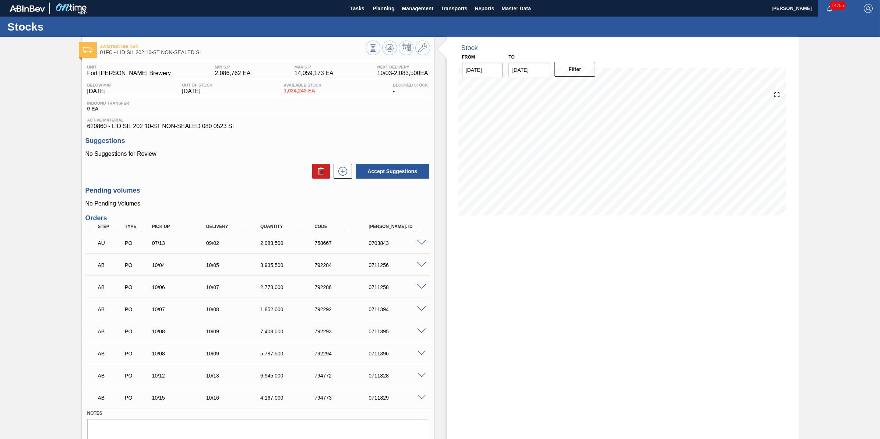
click at [422, 242] on span at bounding box center [421, 243] width 9 height 6
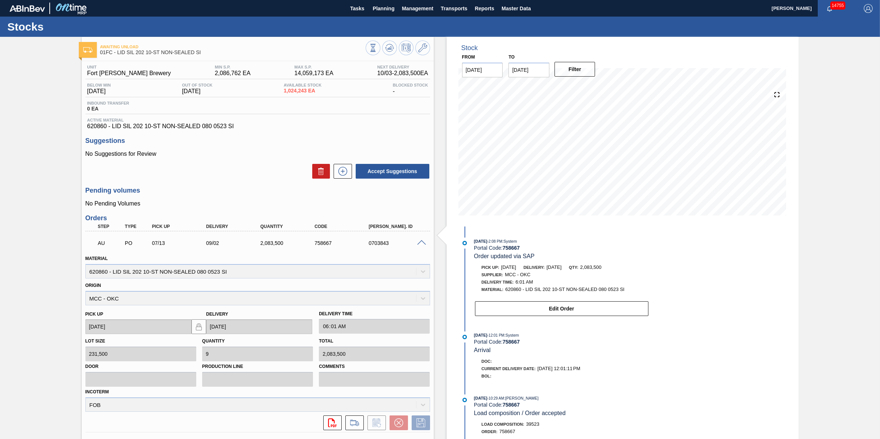
scroll to position [184, 0]
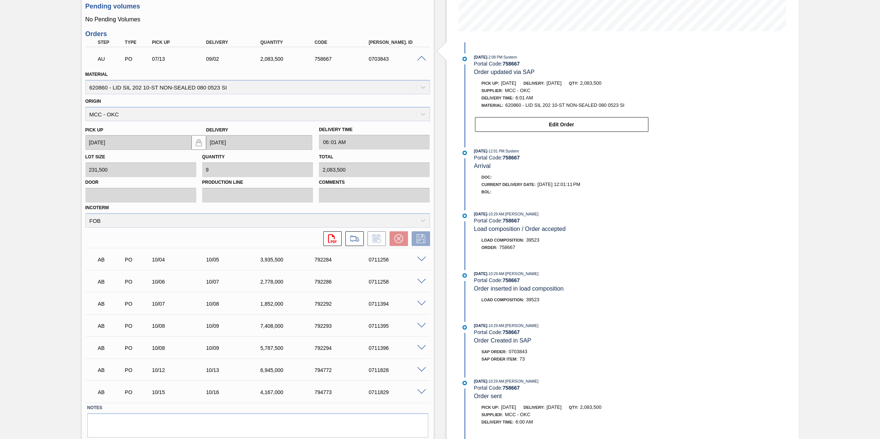
click at [59, 303] on div "Awaiting Unload 01FC - LID SIL 202 10-ST NON-SEALED SI Unit Fort Collins Brewer…" at bounding box center [440, 158] width 880 height 611
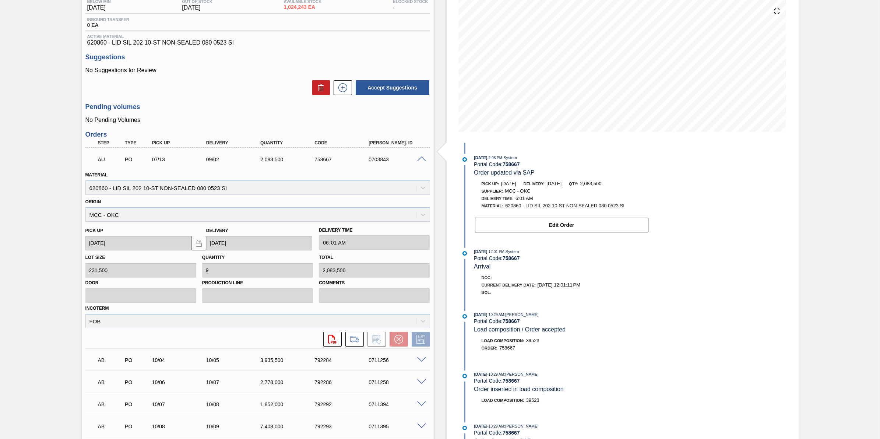
scroll to position [0, 0]
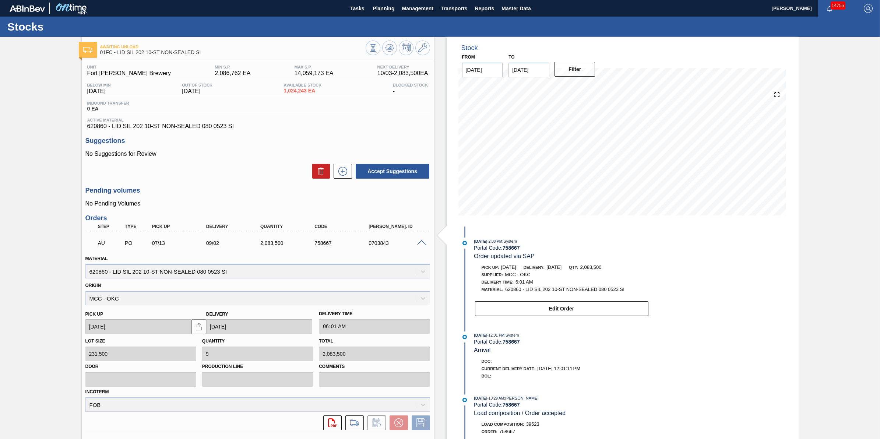
click at [425, 242] on span at bounding box center [421, 243] width 9 height 6
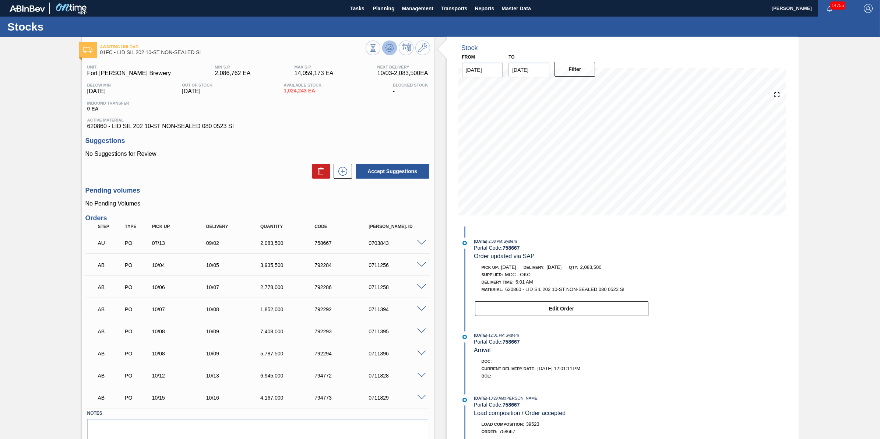
click at [382, 45] on button at bounding box center [389, 48] width 15 height 15
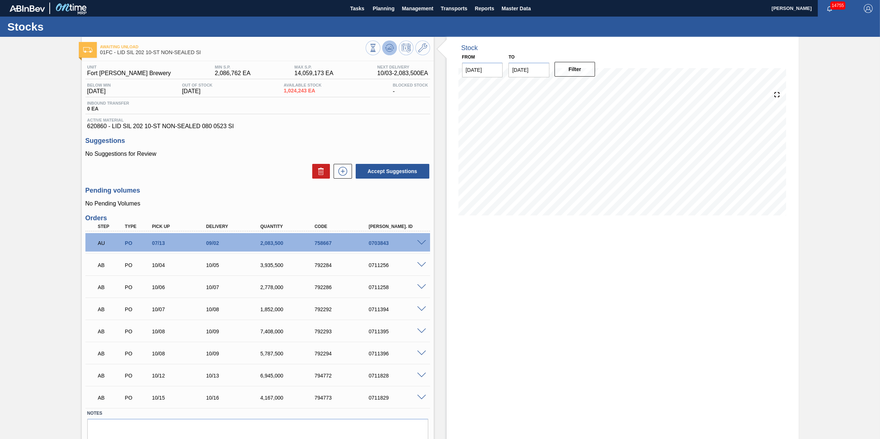
click at [390, 45] on icon at bounding box center [389, 47] width 9 height 9
click at [369, 10] on button "Planning" at bounding box center [383, 8] width 29 height 17
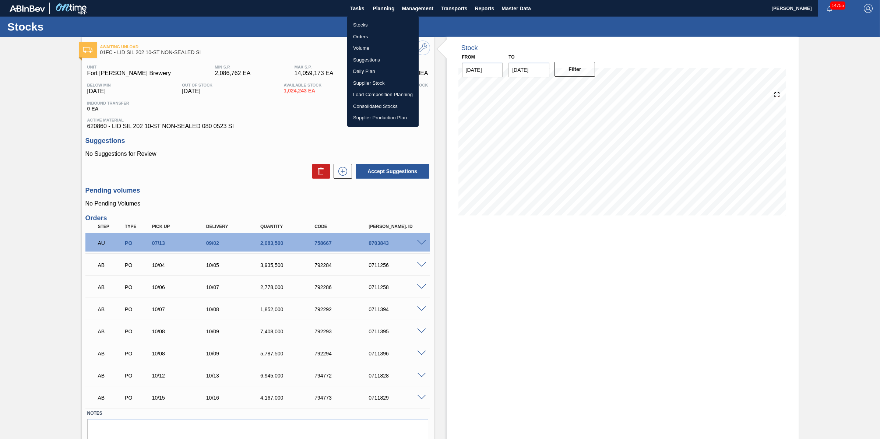
click at [365, 9] on div at bounding box center [440, 219] width 880 height 439
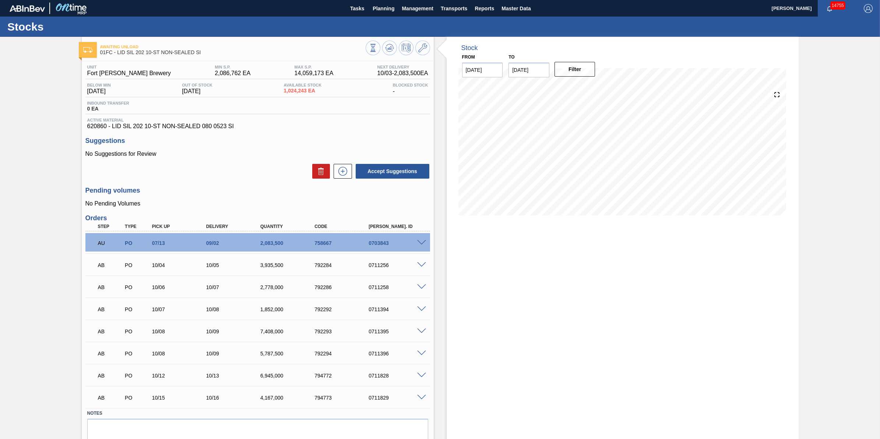
click at [360, 0] on body "Tasks Planning Management Transports Reports Master Data Jack Schuld 14755 Mark…" at bounding box center [440, 0] width 880 height 0
drag, startPoint x: 360, startPoint y: 8, endPoint x: 371, endPoint y: 8, distance: 11.0
click at [360, 8] on span "Tasks" at bounding box center [357, 8] width 16 height 9
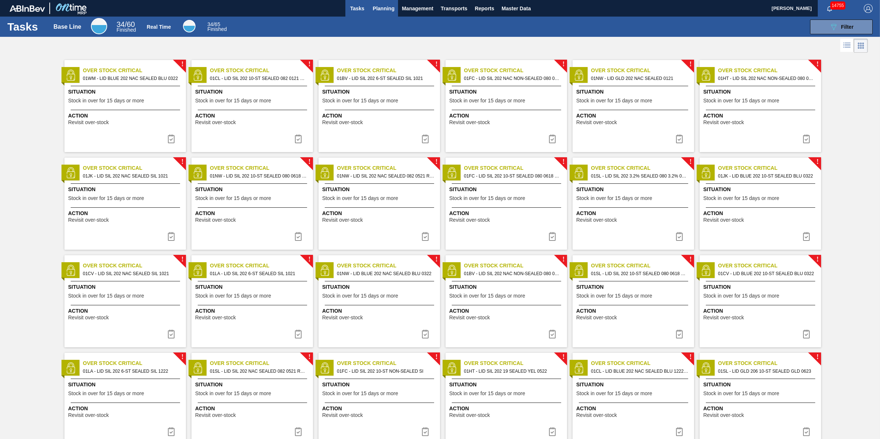
click at [380, 4] on span "Planning" at bounding box center [384, 8] width 22 height 9
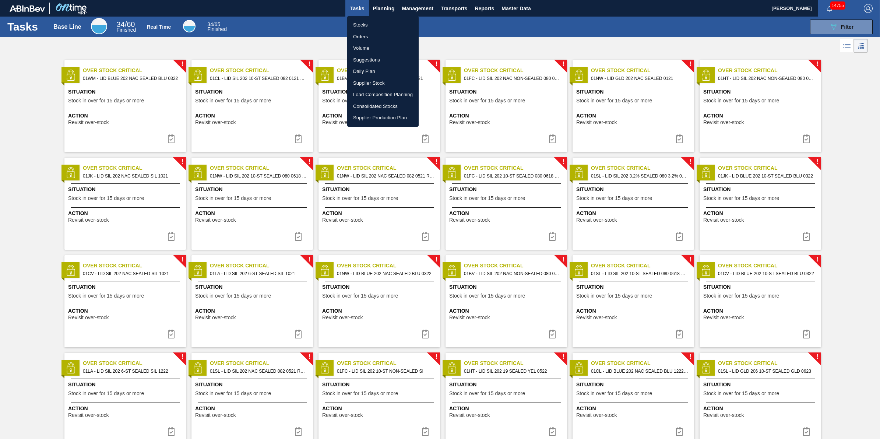
click at [381, 16] on ul "Stocks Orders Volume Suggestions Daily Plan Supplier Stock Load Composition Pla…" at bounding box center [382, 71] width 71 height 110
click at [381, 23] on li "Stocks" at bounding box center [382, 25] width 71 height 12
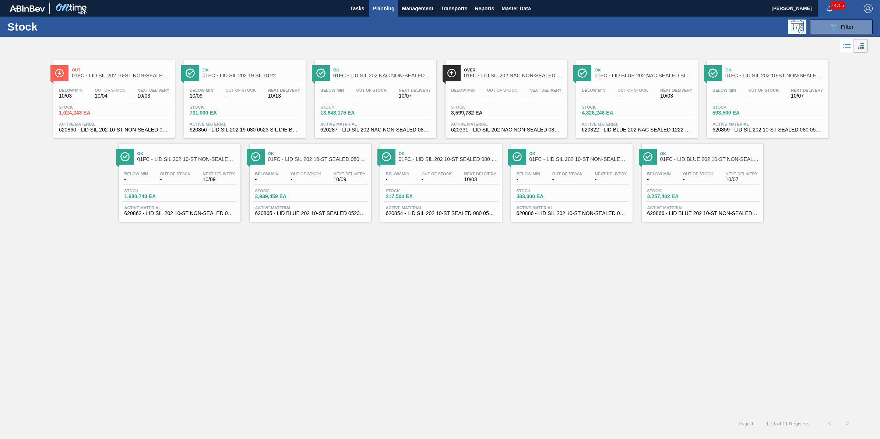
click at [134, 122] on div "Below Min 10/03 Out Of Stock 10/04 Next Delivery 10/03 Stock 1,024,243 EA Activ…" at bounding box center [114, 109] width 122 height 50
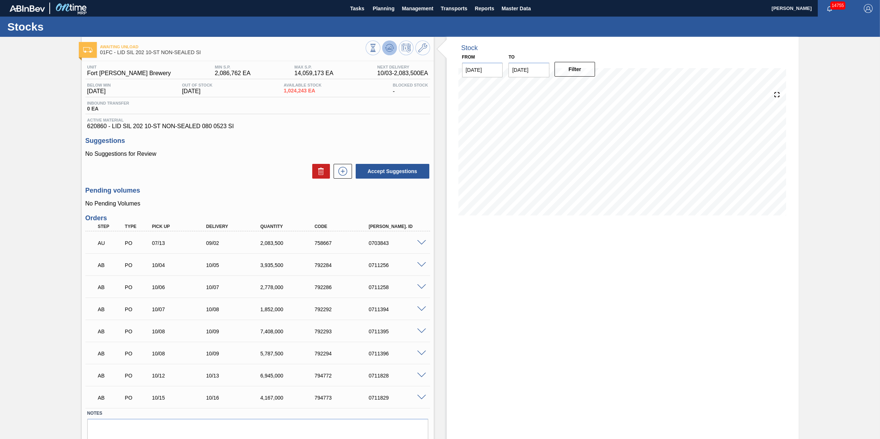
click at [388, 45] on icon at bounding box center [389, 47] width 9 height 9
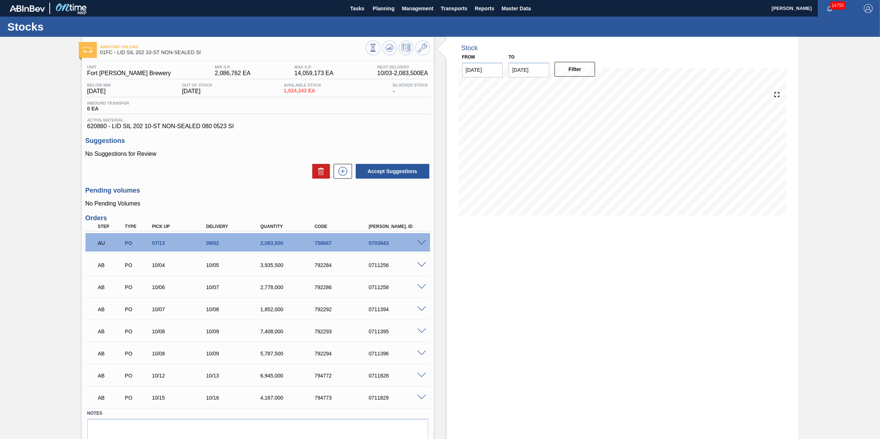
drag, startPoint x: 381, startPoint y: 12, endPoint x: 381, endPoint y: 21, distance: 8.5
click at [381, 12] on span "Planning" at bounding box center [384, 8] width 22 height 9
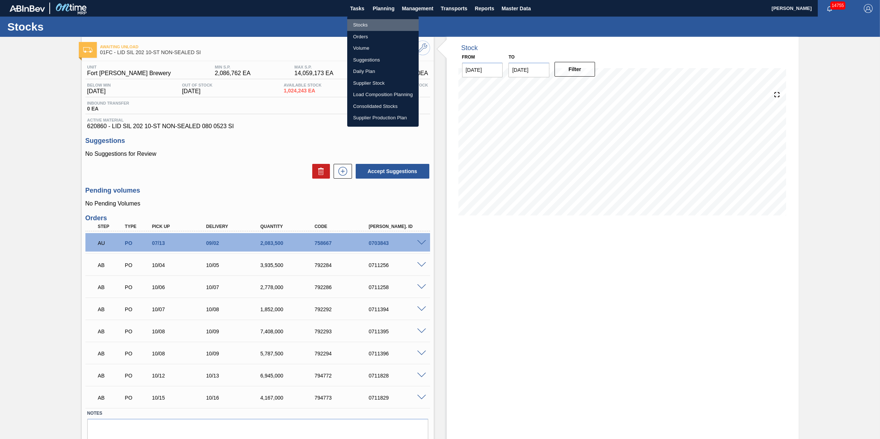
click at [381, 24] on li "Stocks" at bounding box center [382, 25] width 71 height 12
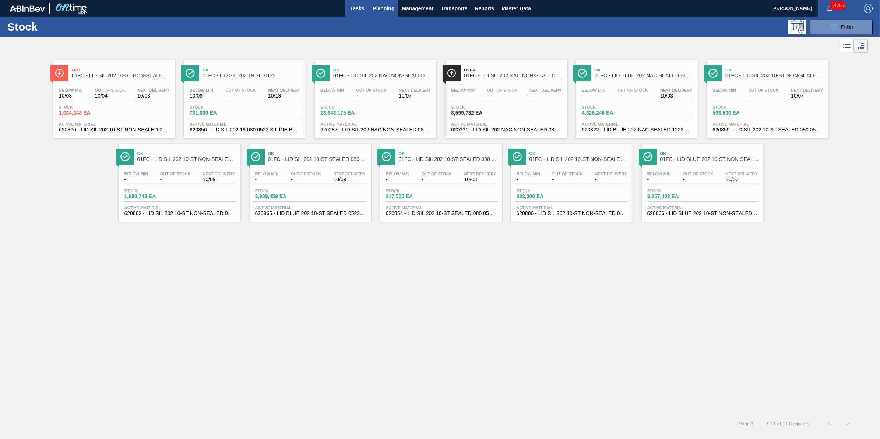
click at [357, 9] on span "Tasks" at bounding box center [357, 8] width 16 height 9
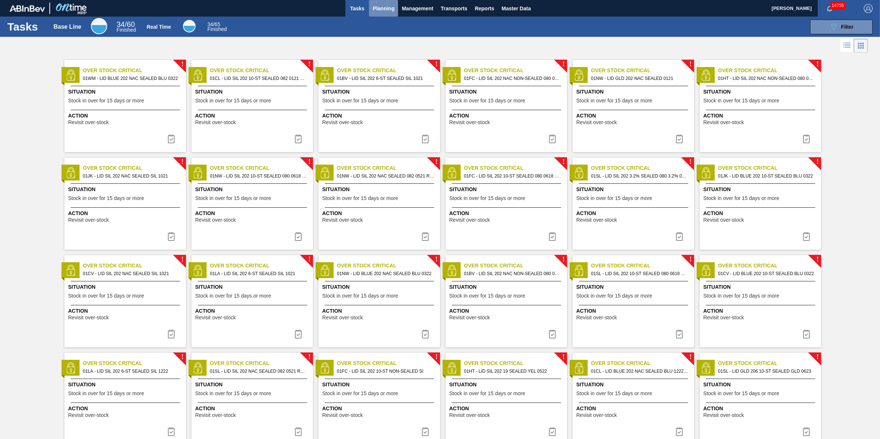
click at [374, 14] on button "Planning" at bounding box center [383, 8] width 29 height 17
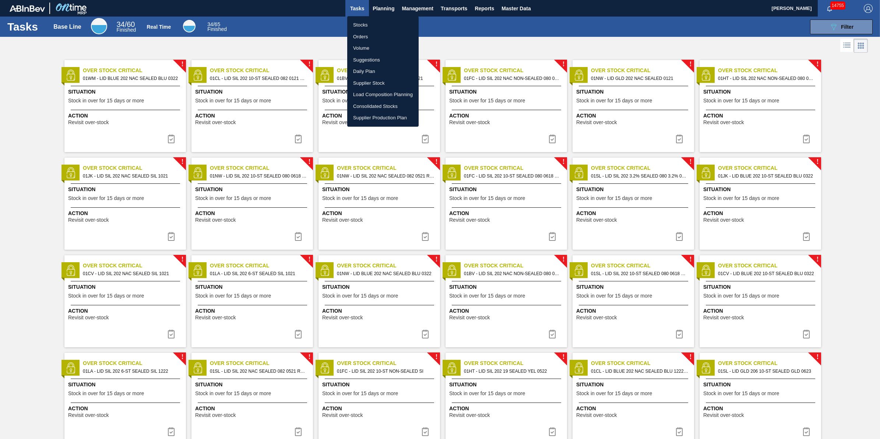
click at [376, 25] on li "Stocks" at bounding box center [382, 25] width 71 height 12
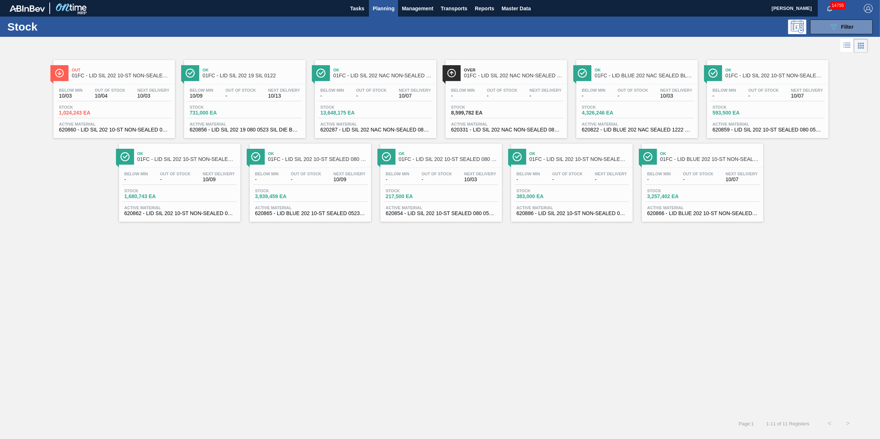
click at [386, 7] on span "Planning" at bounding box center [384, 8] width 22 height 9
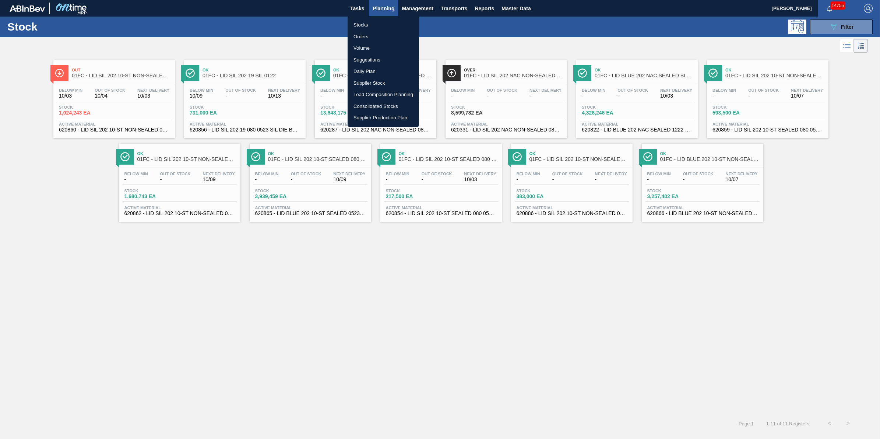
click at [376, 26] on li "Stocks" at bounding box center [383, 25] width 71 height 12
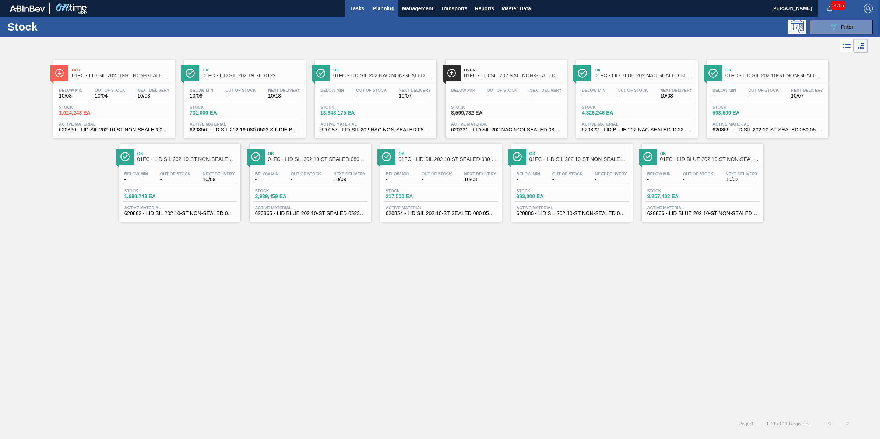
click at [358, 11] on span "Tasks" at bounding box center [357, 8] width 16 height 9
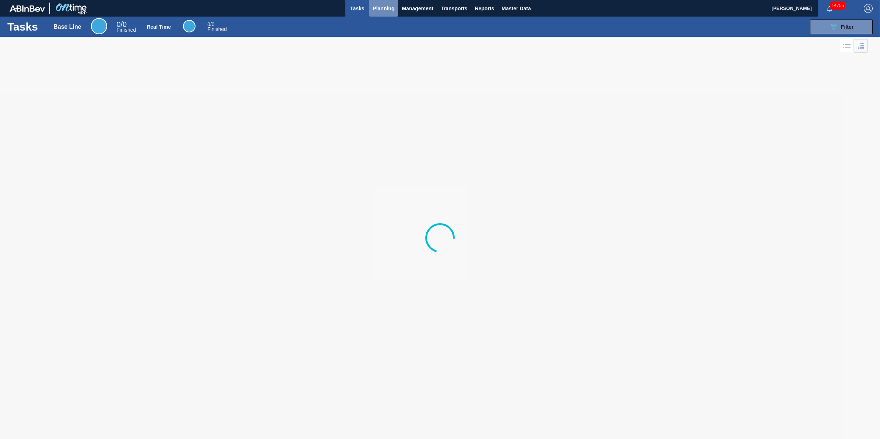
click at [381, 10] on span "Planning" at bounding box center [384, 8] width 22 height 9
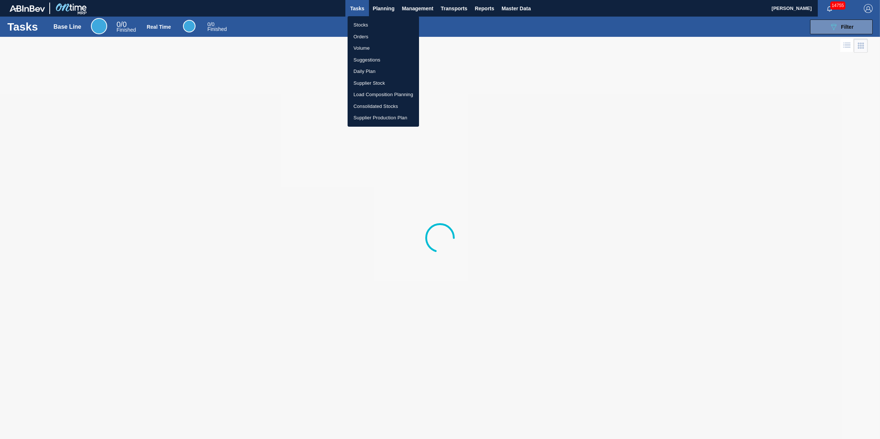
click at [380, 21] on li "Stocks" at bounding box center [383, 25] width 71 height 12
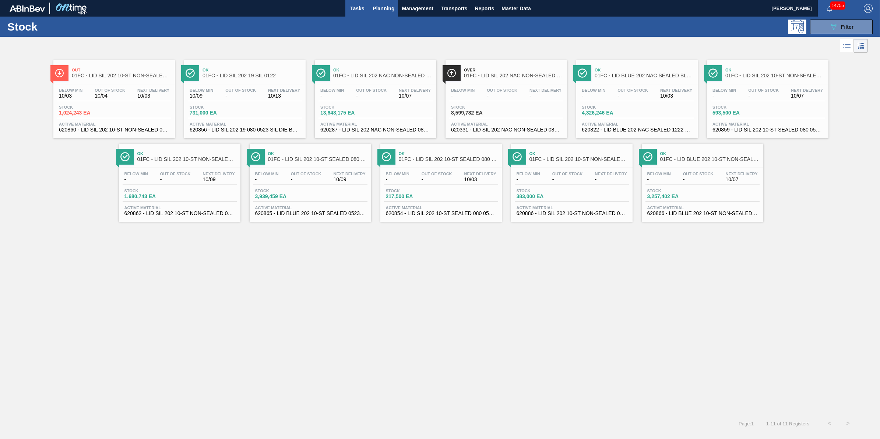
click at [365, 12] on button "Tasks" at bounding box center [357, 8] width 24 height 17
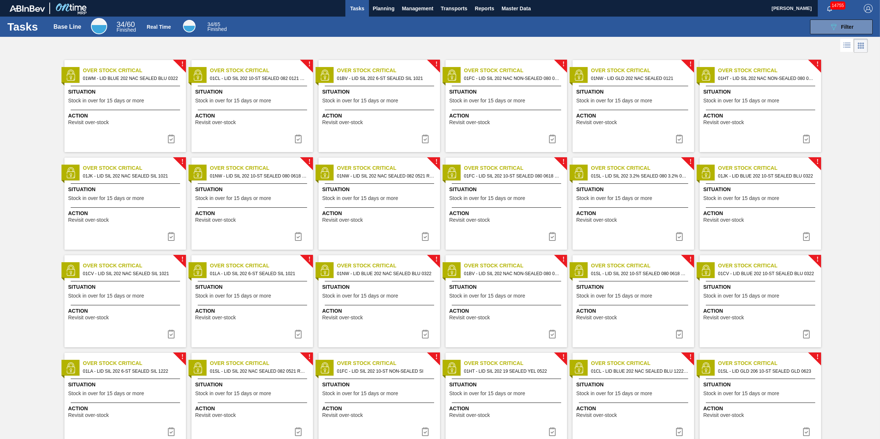
click at [359, 17] on div "Tasks Base Line 34 / 60 Finished Real Time 34 / 65 Finished 089F7B8B-B2A5-4AFE-…" at bounding box center [440, 27] width 880 height 20
click at [376, 11] on span "Planning" at bounding box center [384, 8] width 22 height 9
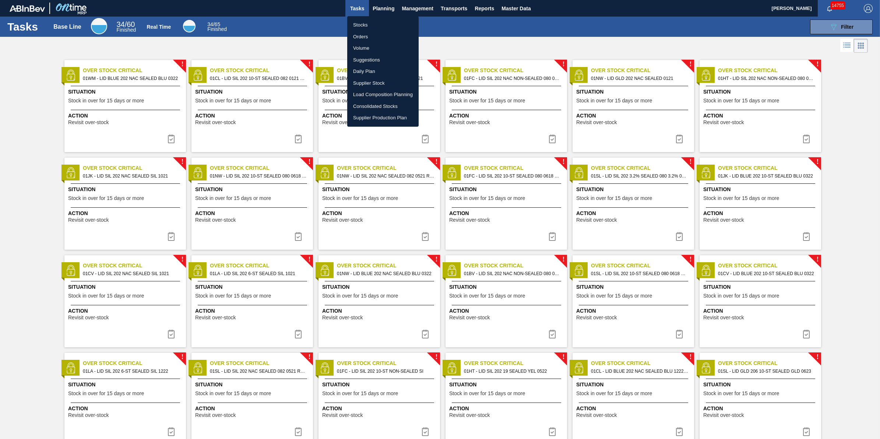
click at [373, 21] on li "Stocks" at bounding box center [382, 25] width 71 height 12
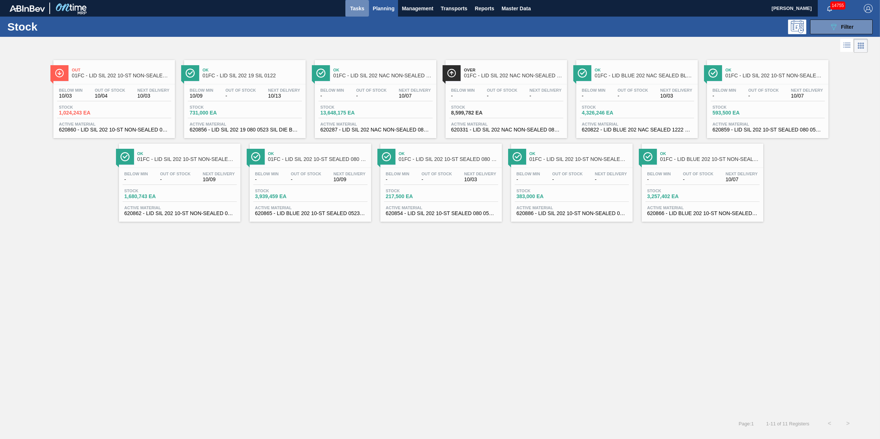
click at [356, 7] on span "Tasks" at bounding box center [357, 8] width 16 height 9
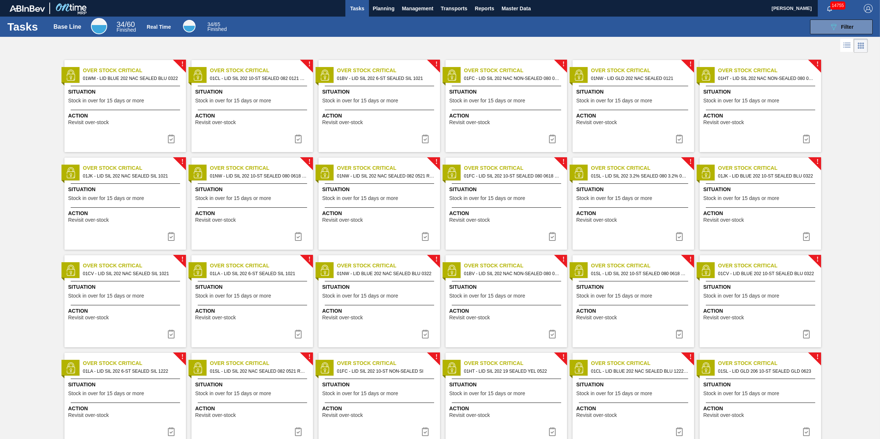
click at [157, 111] on div "Action Revisit over-stock" at bounding box center [125, 117] width 122 height 15
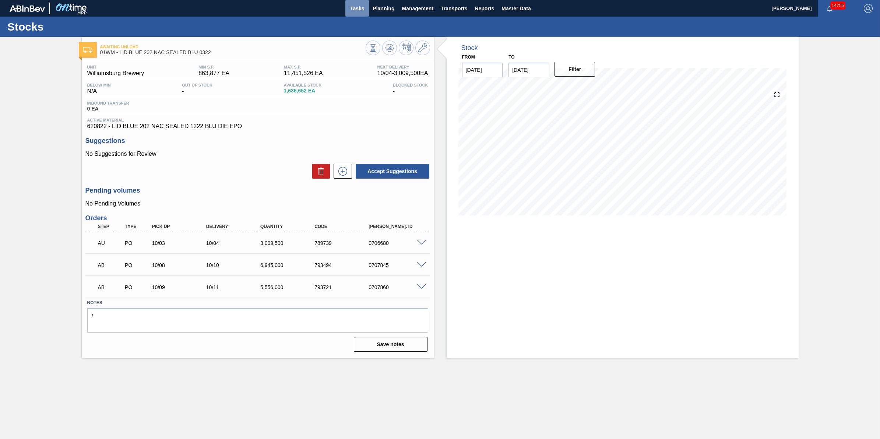
click at [363, 7] on span "Tasks" at bounding box center [357, 8] width 16 height 9
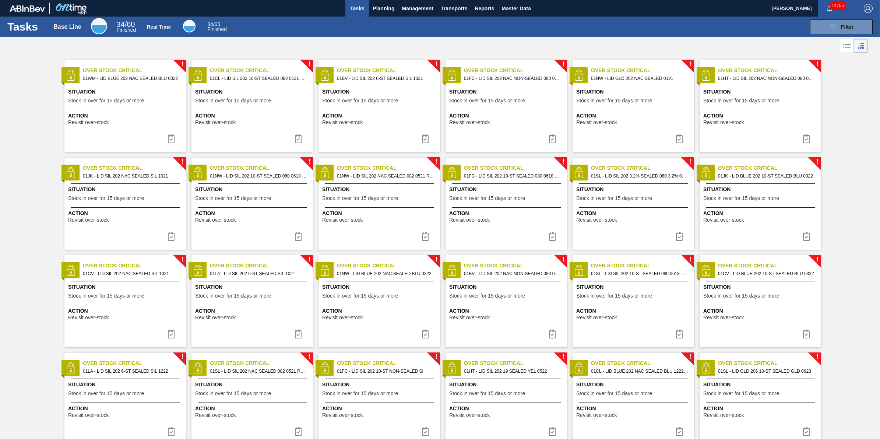
click at [170, 139] on img at bounding box center [171, 138] width 9 height 9
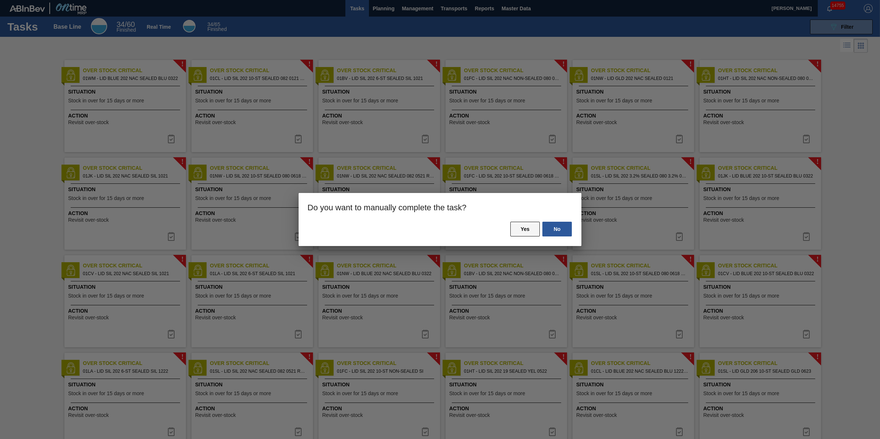
click at [516, 225] on button "Yes" at bounding box center [524, 229] width 29 height 15
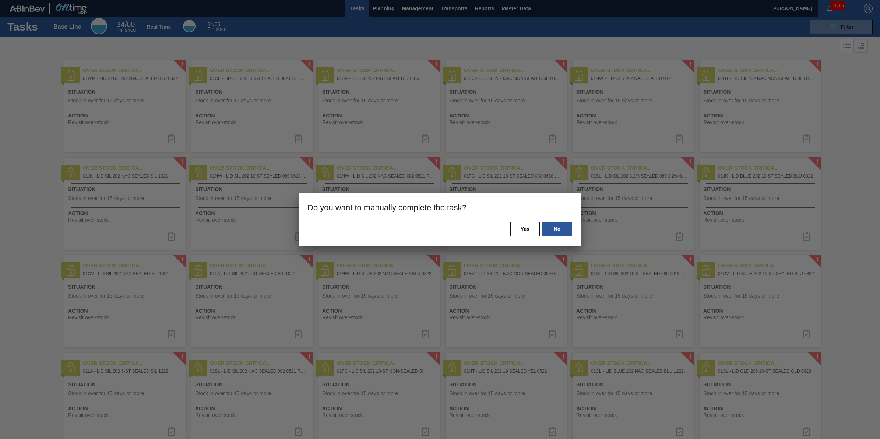
click at [518, 237] on div "No Yes" at bounding box center [440, 233] width 283 height 25
click at [520, 233] on button "Yes" at bounding box center [524, 229] width 29 height 15
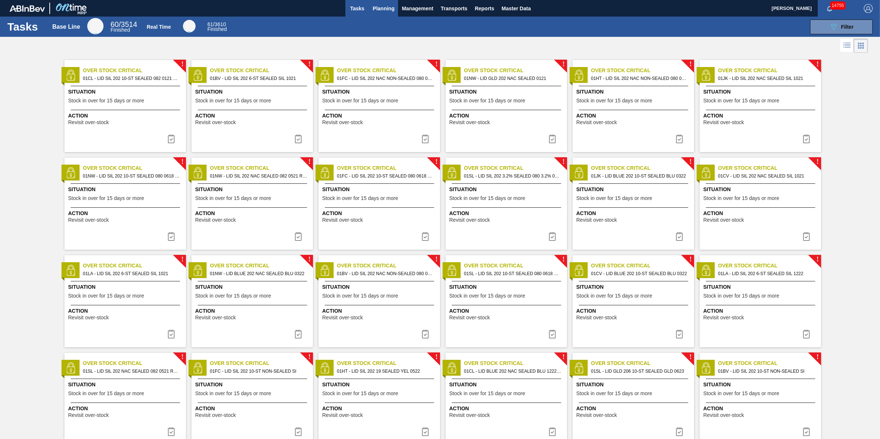
click at [385, 12] on span "Planning" at bounding box center [384, 8] width 22 height 9
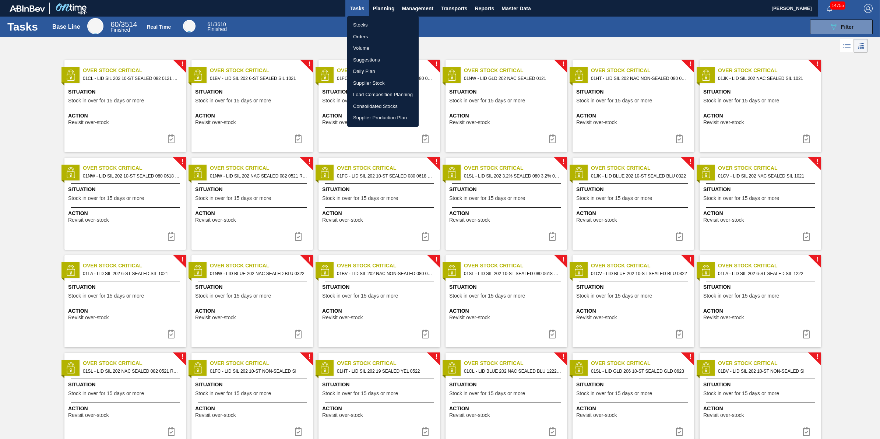
click at [385, 23] on li "Stocks" at bounding box center [382, 25] width 71 height 12
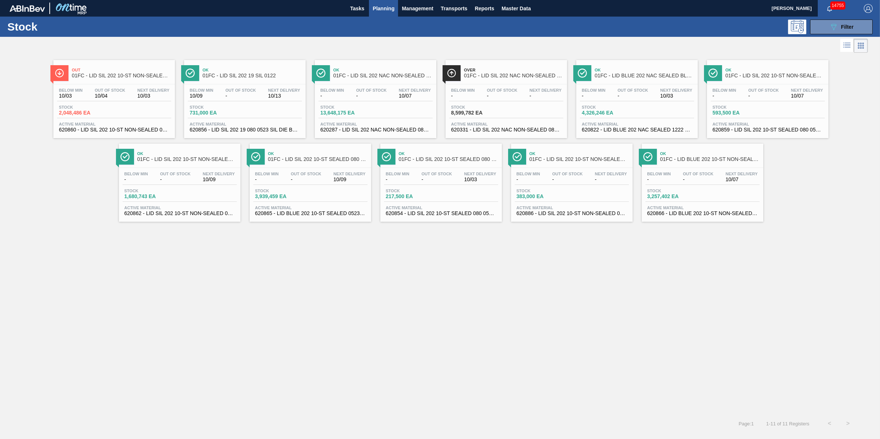
click at [374, 6] on span "Planning" at bounding box center [384, 8] width 22 height 9
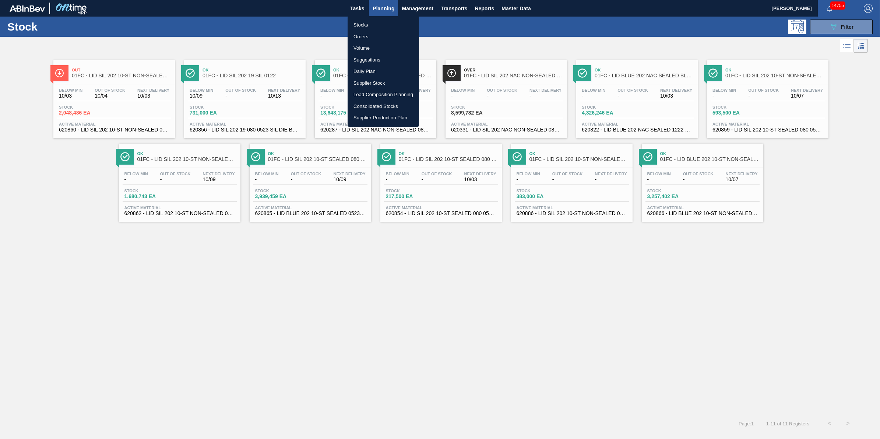
click at [375, 21] on li "Stocks" at bounding box center [383, 25] width 71 height 12
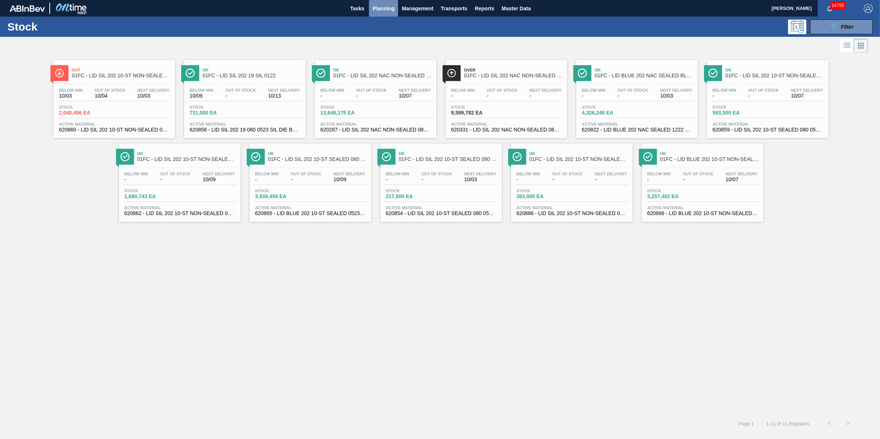
click at [382, 7] on span "Planning" at bounding box center [384, 8] width 22 height 9
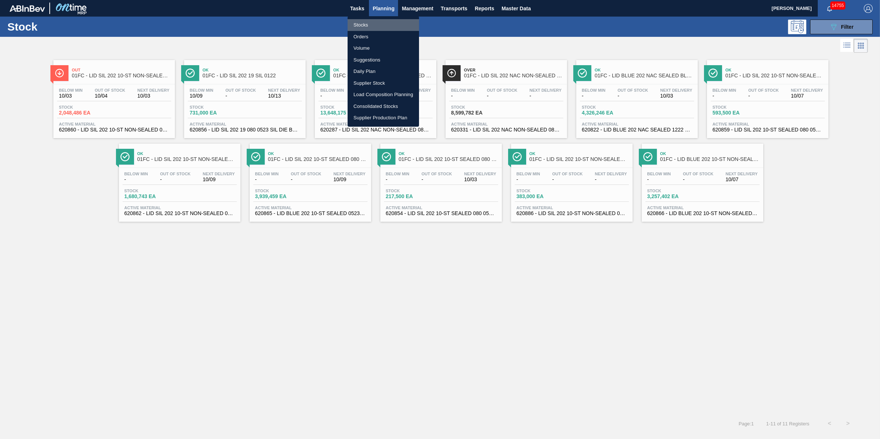
click at [380, 21] on li "Stocks" at bounding box center [383, 25] width 71 height 12
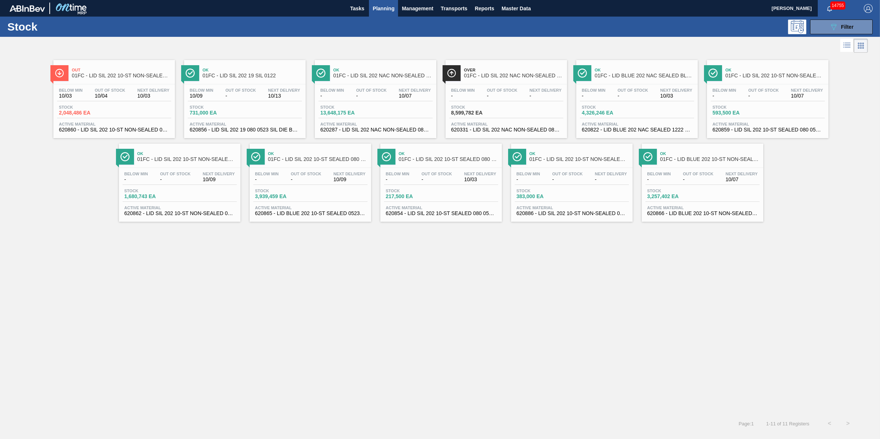
click at [383, 10] on span "Planning" at bounding box center [384, 8] width 22 height 9
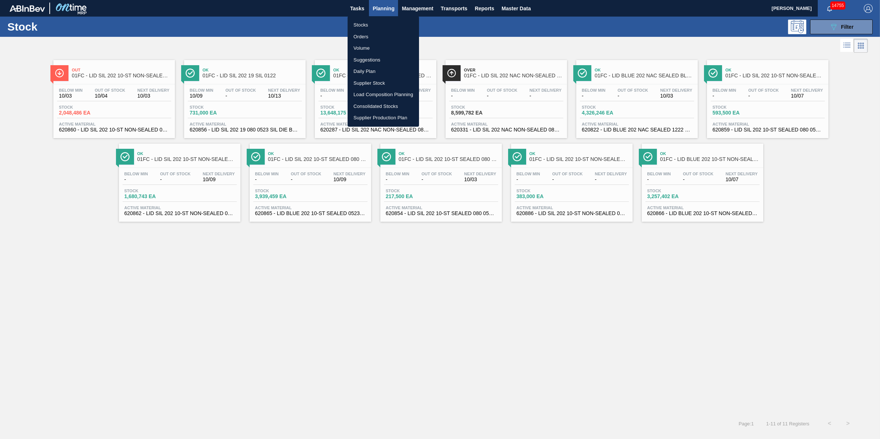
click at [381, 21] on li "Stocks" at bounding box center [383, 25] width 71 height 12
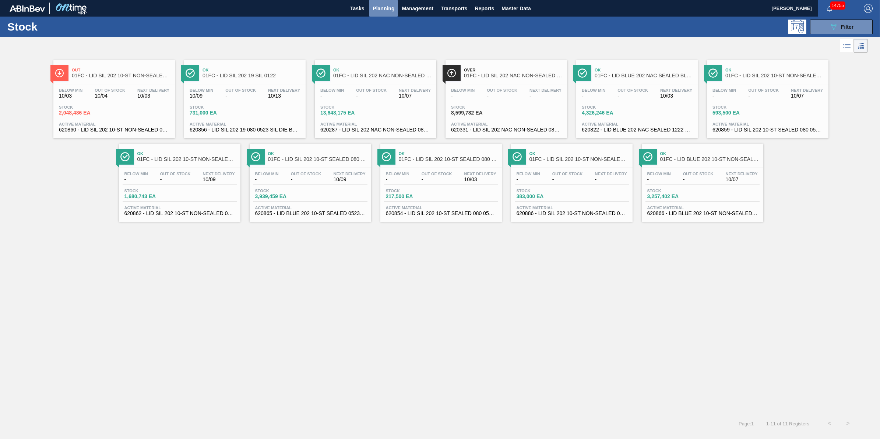
click at [387, 11] on span "Planning" at bounding box center [384, 8] width 22 height 9
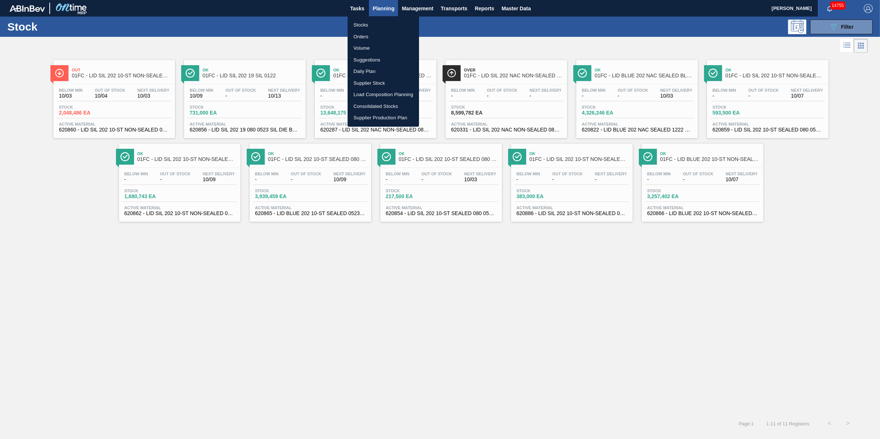
click at [382, 19] on li "Stocks" at bounding box center [383, 25] width 71 height 12
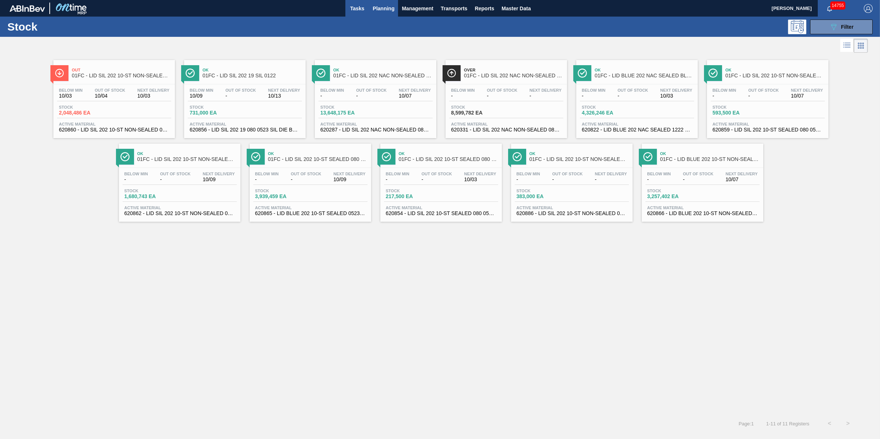
click at [369, 15] on button "Tasks" at bounding box center [357, 8] width 24 height 17
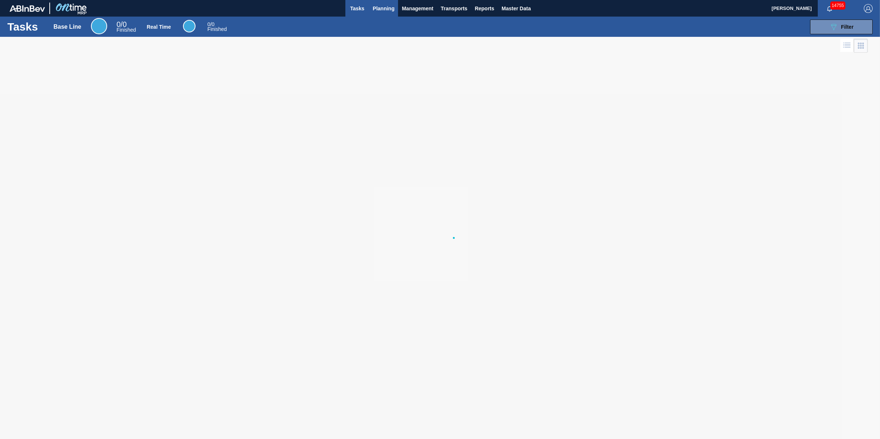
click at [382, 10] on span "Planning" at bounding box center [384, 8] width 22 height 9
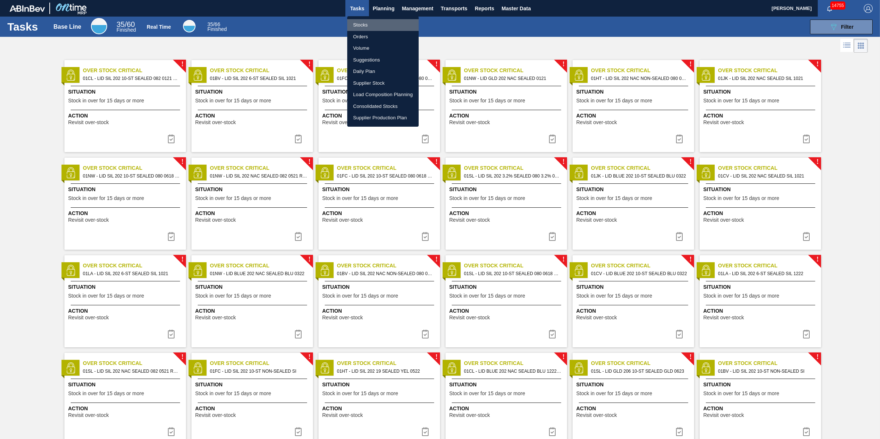
click at [384, 20] on li "Stocks" at bounding box center [382, 25] width 71 height 12
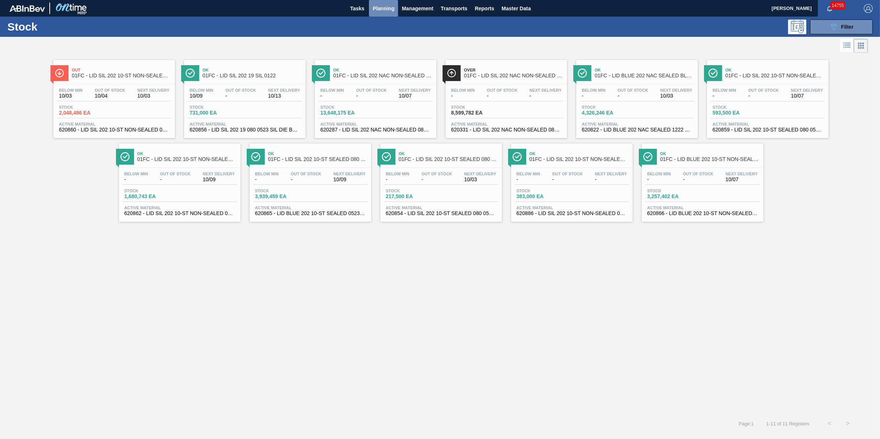
click at [388, 11] on span "Planning" at bounding box center [384, 8] width 22 height 9
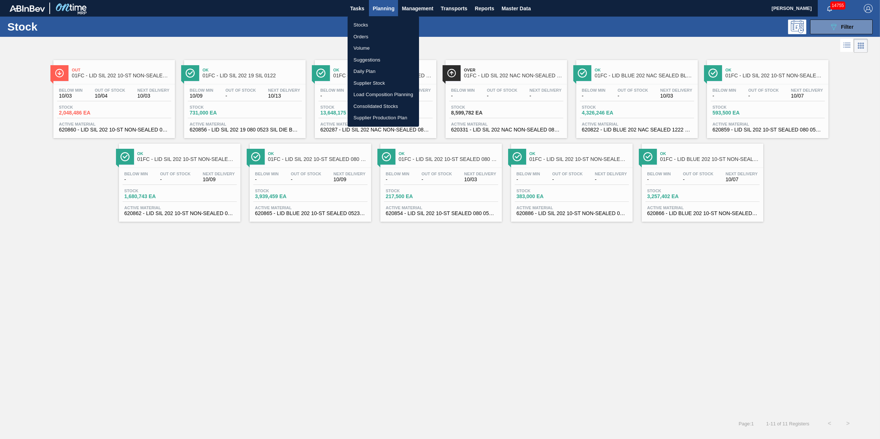
click at [384, 21] on li "Stocks" at bounding box center [383, 25] width 71 height 12
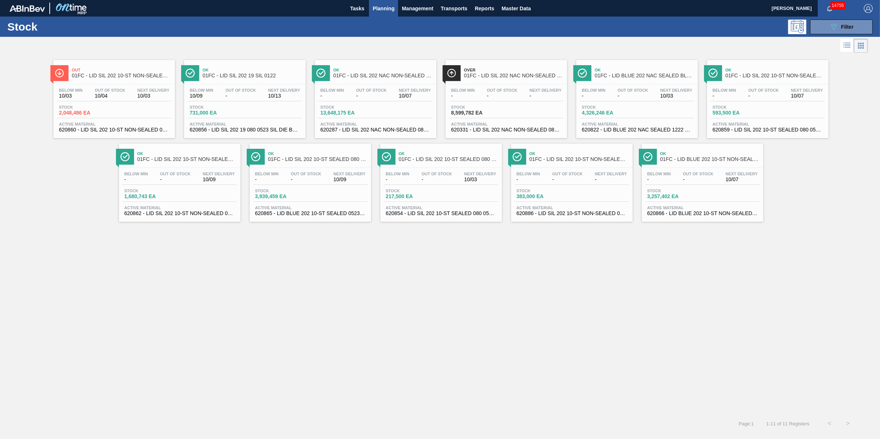
click at [349, 19] on div "Stock 089F7B8B-B2A5-4AFE-B5C0-19BA573D28AC Filter" at bounding box center [440, 27] width 880 height 20
click at [355, 10] on span "Tasks" at bounding box center [357, 8] width 16 height 9
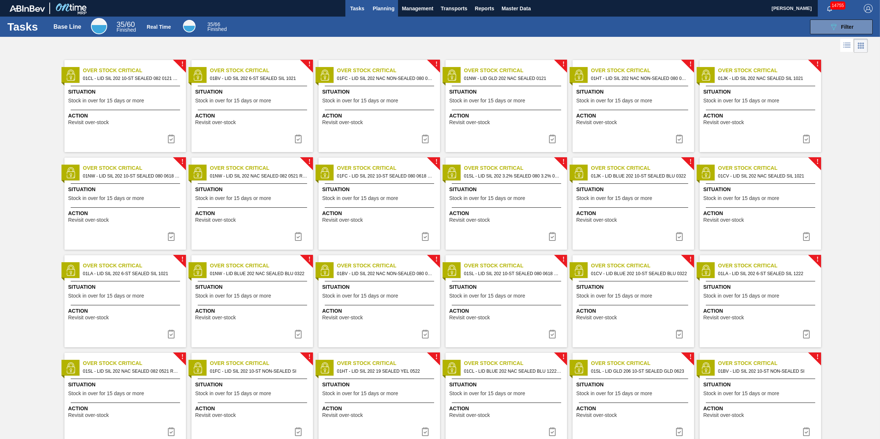
click at [380, 11] on span "Planning" at bounding box center [384, 8] width 22 height 9
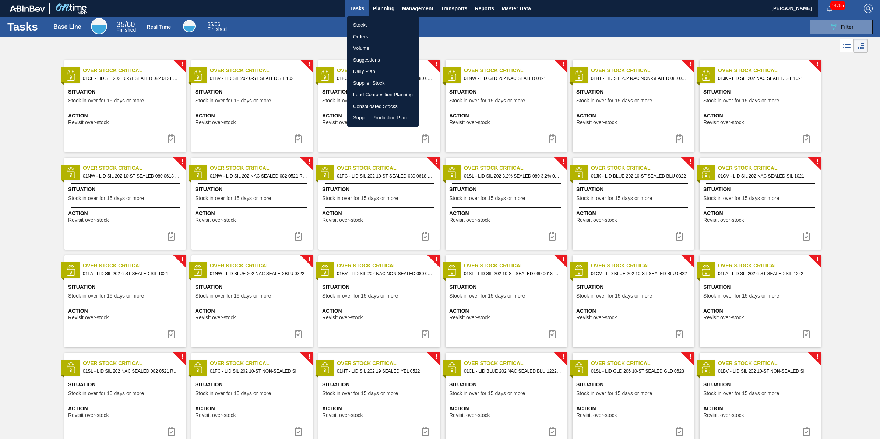
click at [389, 28] on li "Stocks" at bounding box center [382, 25] width 71 height 12
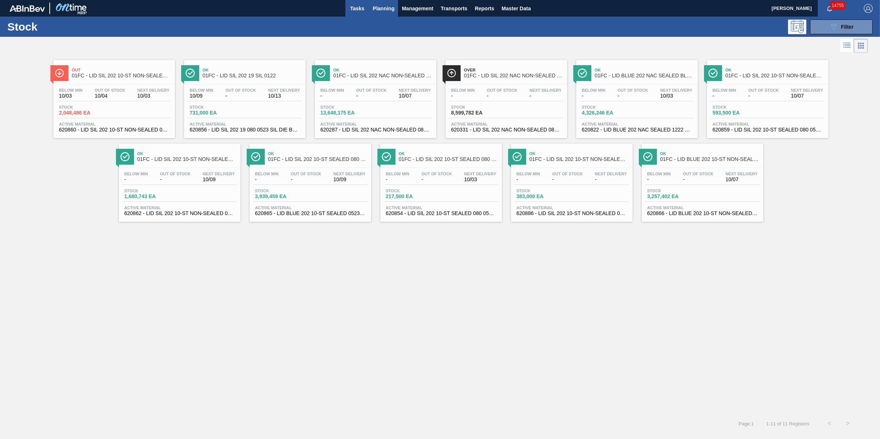
click at [347, 13] on button "Tasks" at bounding box center [357, 8] width 24 height 17
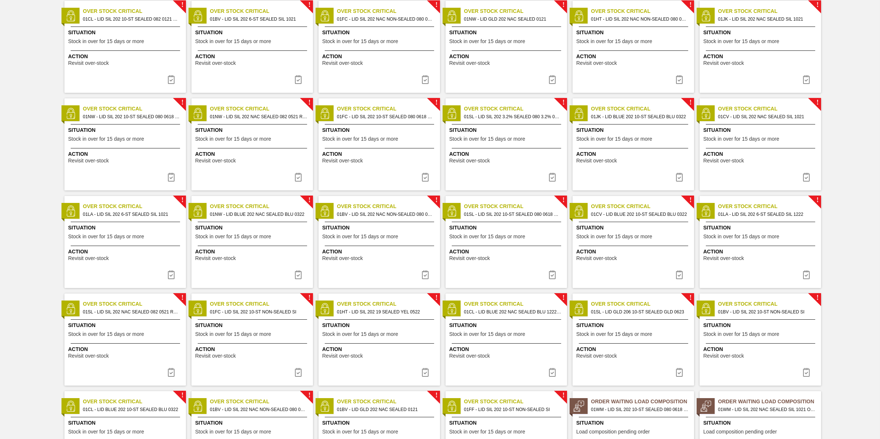
scroll to position [219, 0]
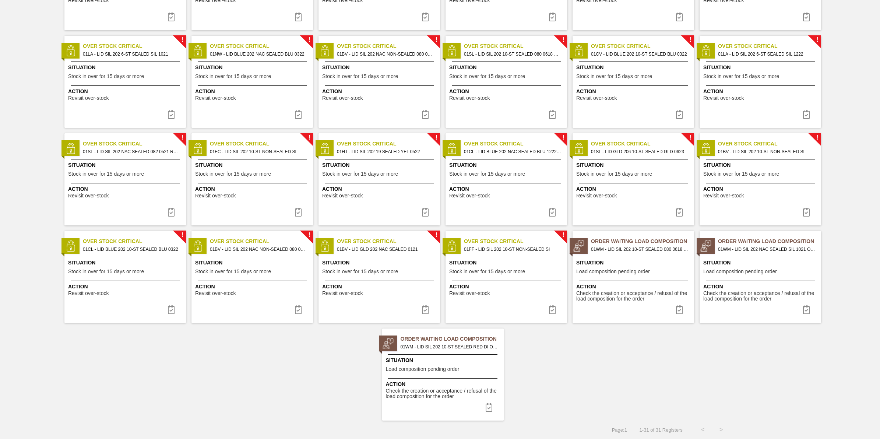
click at [415, 356] on div "Order Waiting Load Composition 01WM - LID SIL 202 10-ST SEALED RED DI Order - 7…" at bounding box center [443, 374] width 122 height 92
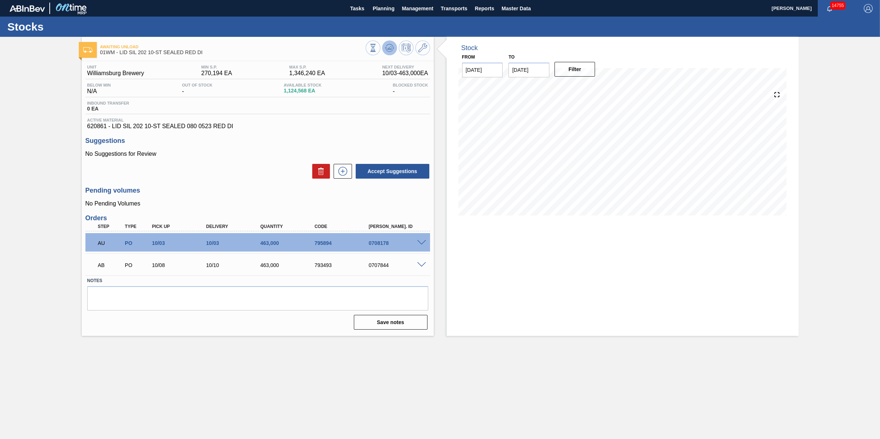
click at [383, 50] on button at bounding box center [389, 48] width 15 height 15
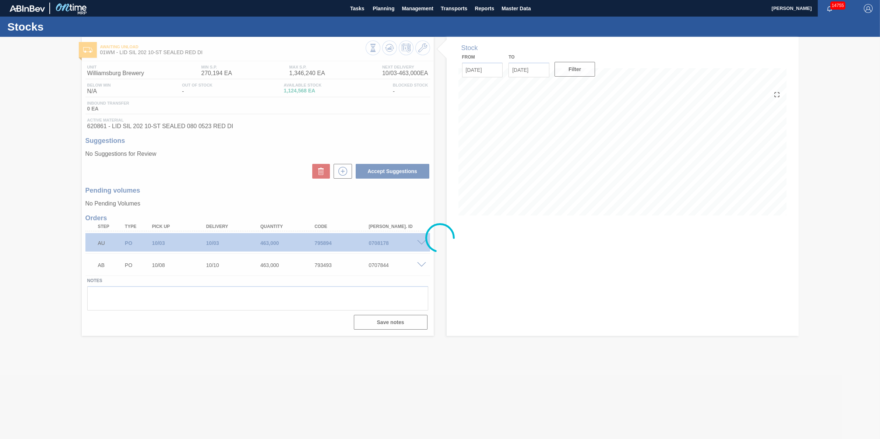
click at [383, 17] on div "Stocks" at bounding box center [440, 27] width 880 height 20
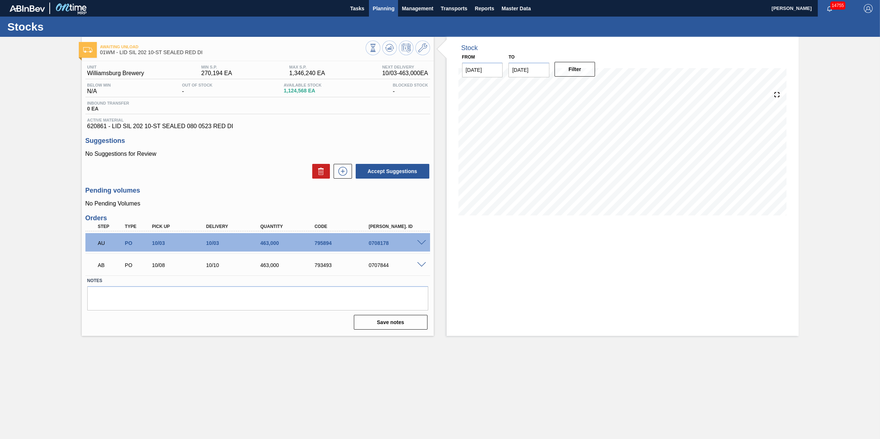
click at [378, 10] on span "Planning" at bounding box center [384, 8] width 22 height 9
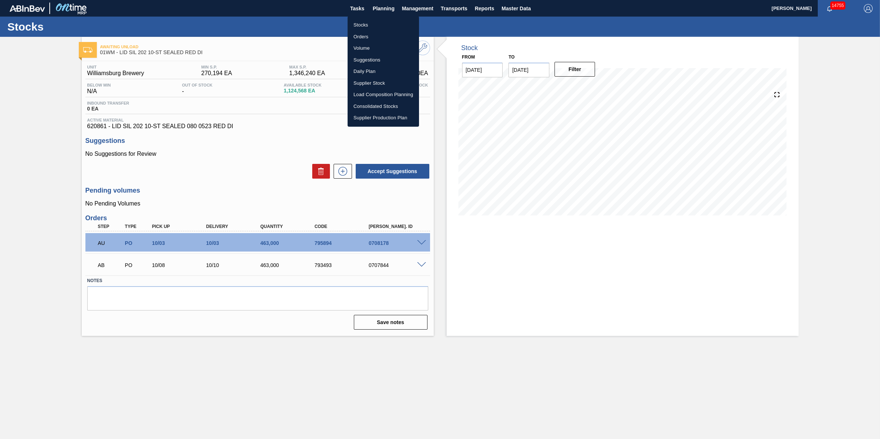
click at [377, 19] on li "Stocks" at bounding box center [383, 25] width 71 height 12
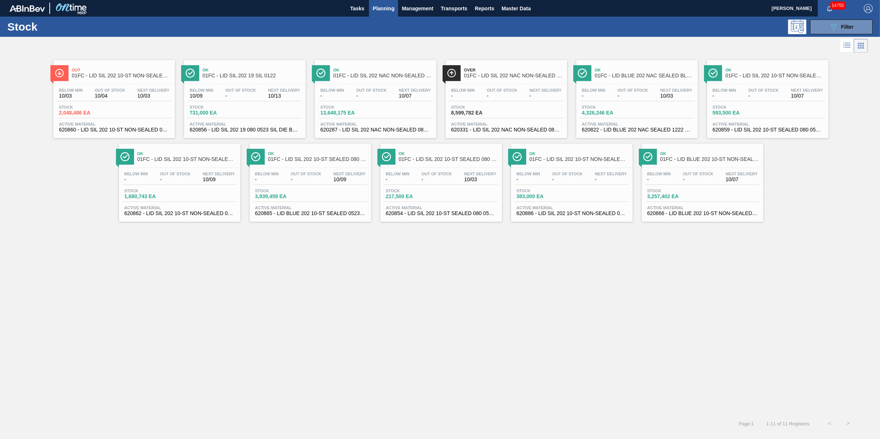
drag, startPoint x: 356, startPoint y: 8, endPoint x: 369, endPoint y: 9, distance: 13.3
click at [356, 8] on span "Tasks" at bounding box center [357, 8] width 16 height 9
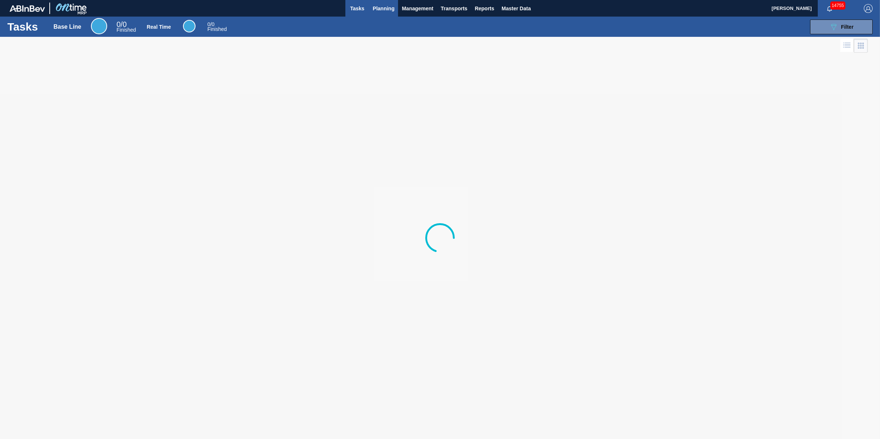
click at [376, 10] on span "Planning" at bounding box center [384, 8] width 22 height 9
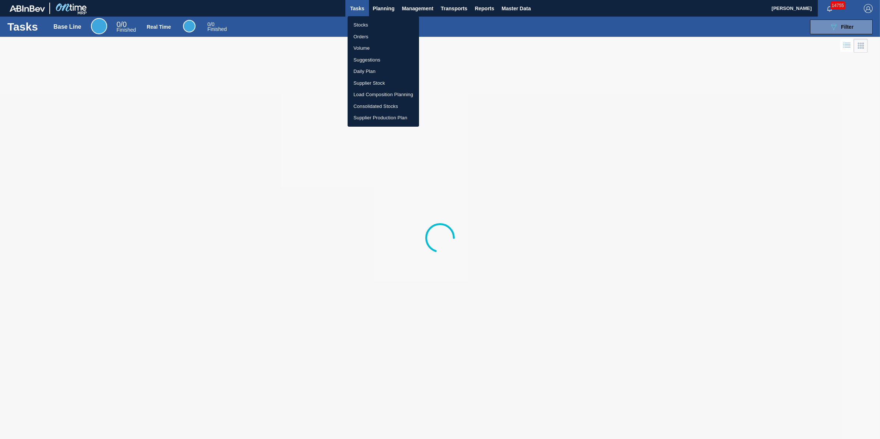
click at [374, 20] on li "Stocks" at bounding box center [383, 25] width 71 height 12
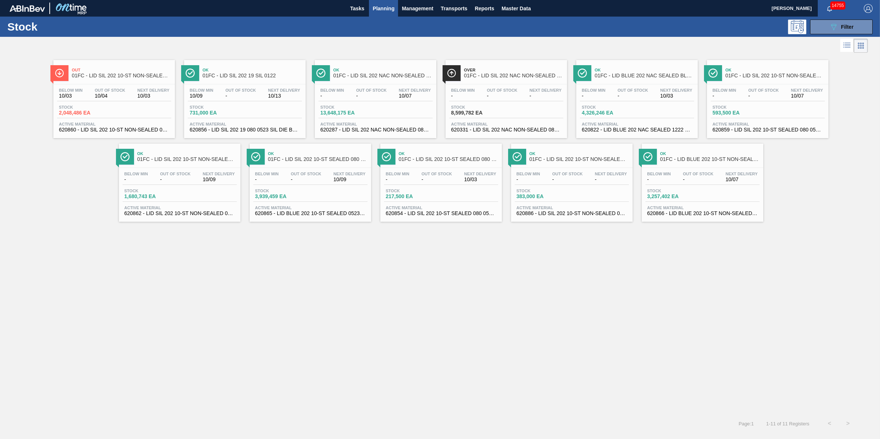
click at [158, 102] on div "Below Min 10/03 Out Of Stock 10/04 Next Delivery 10/03 Stock 2,048,486 EA Activ…" at bounding box center [114, 109] width 122 height 50
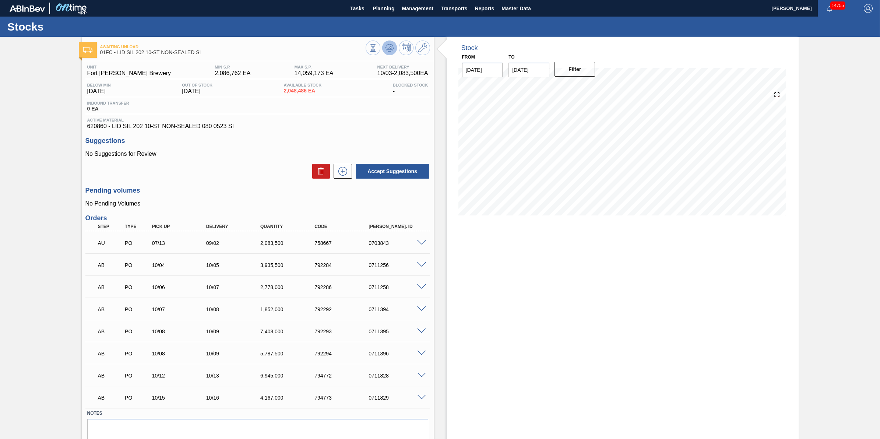
click at [390, 53] on button at bounding box center [389, 48] width 15 height 15
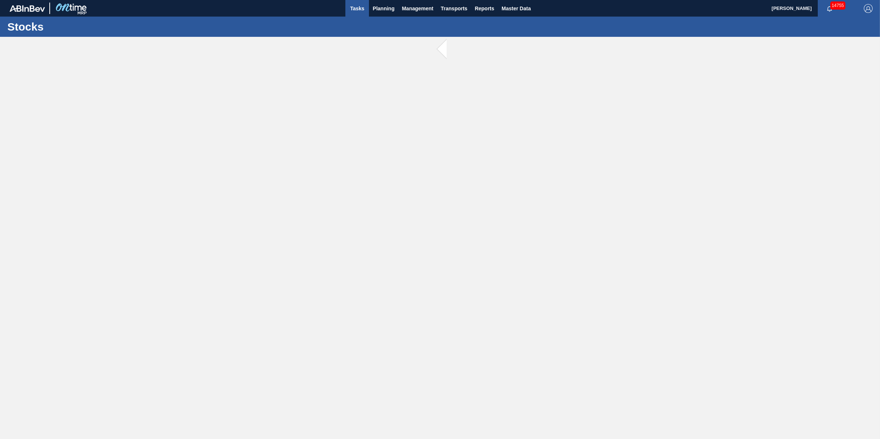
click at [356, 2] on button "Tasks" at bounding box center [357, 8] width 24 height 17
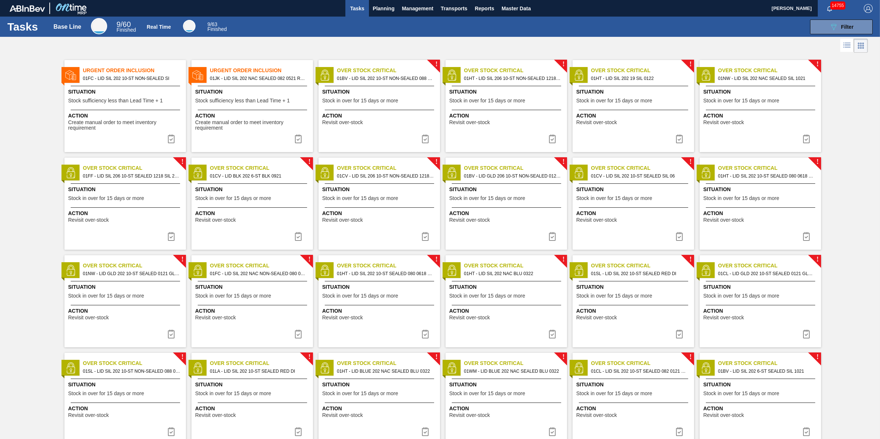
click at [239, 126] on span "Create manual order to meet inventory requirement" at bounding box center [253, 125] width 116 height 11
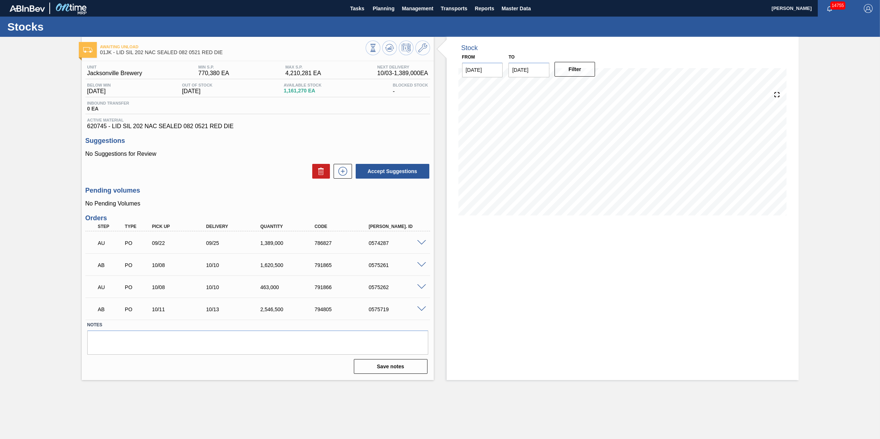
click at [419, 264] on span at bounding box center [421, 265] width 9 height 6
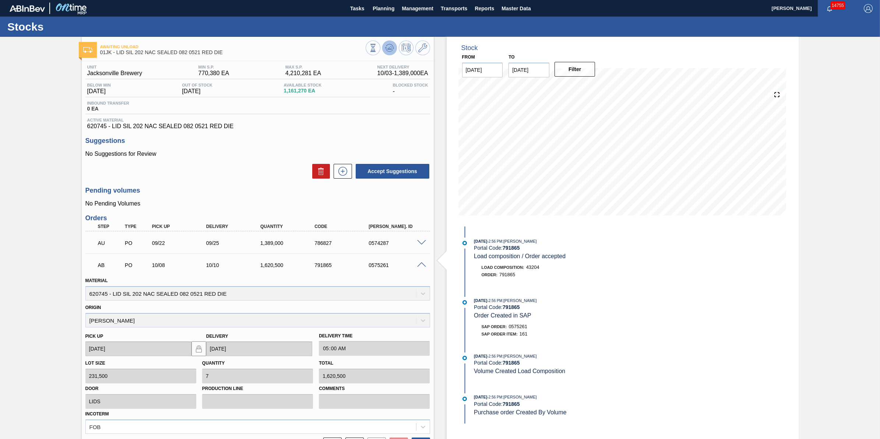
click at [395, 49] on button at bounding box center [389, 48] width 15 height 15
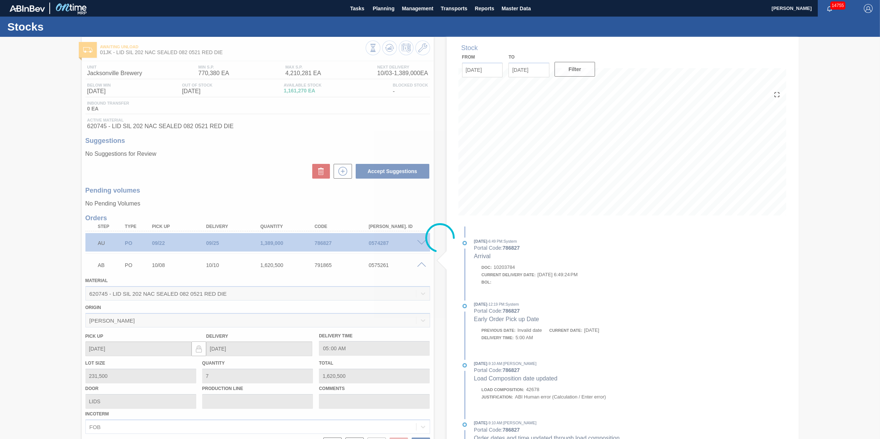
type up791865 "10/05/2025"
type input "10/07/2025"
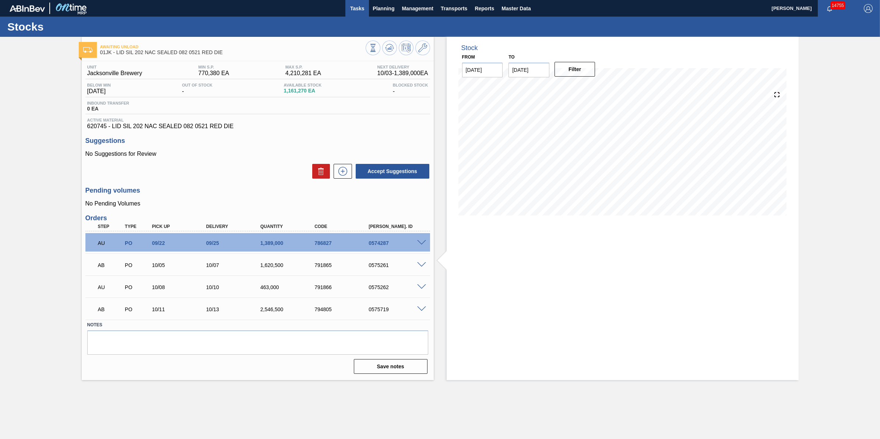
click at [352, 5] on span "Tasks" at bounding box center [357, 8] width 16 height 9
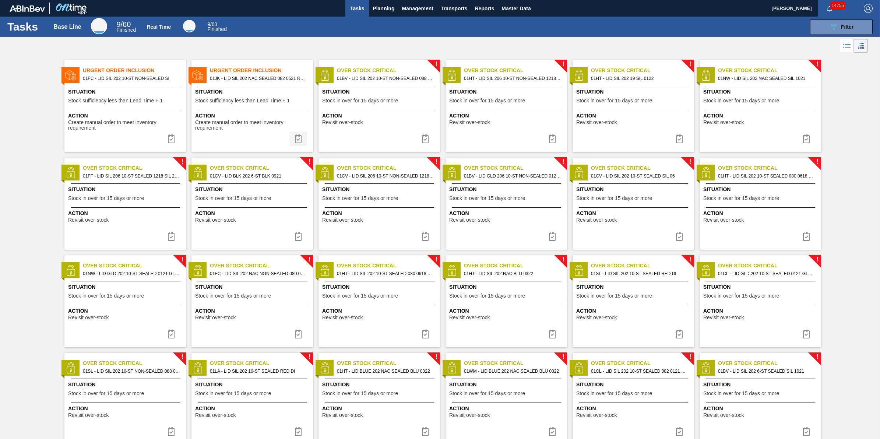
click at [295, 144] on button at bounding box center [298, 138] width 18 height 15
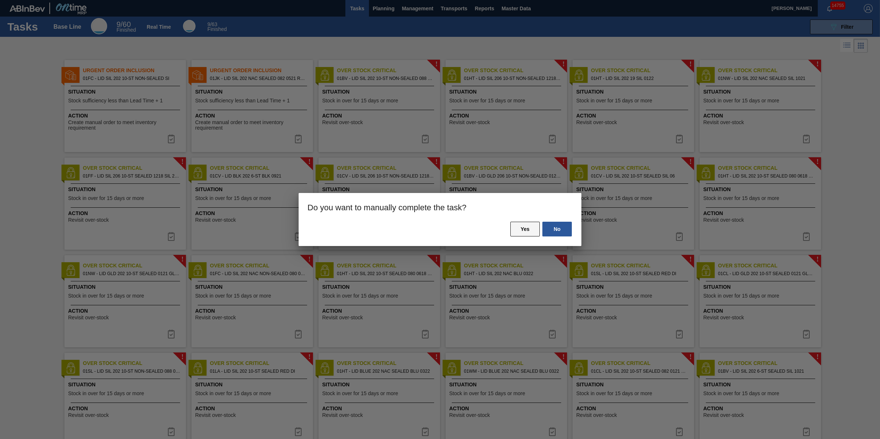
click at [529, 232] on button "Yes" at bounding box center [524, 229] width 29 height 15
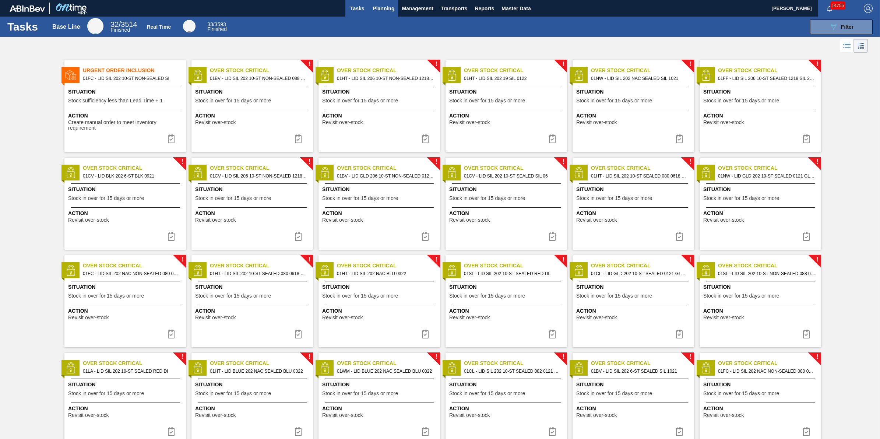
click at [380, 14] on button "Planning" at bounding box center [383, 8] width 29 height 17
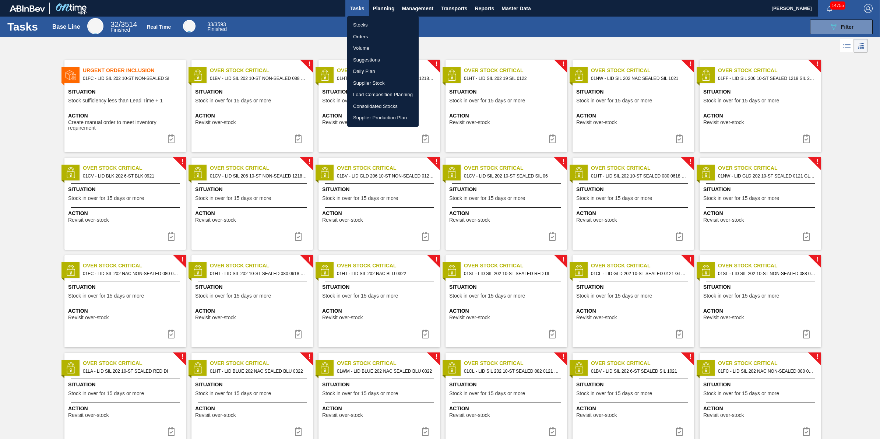
click at [280, 41] on div at bounding box center [440, 219] width 880 height 439
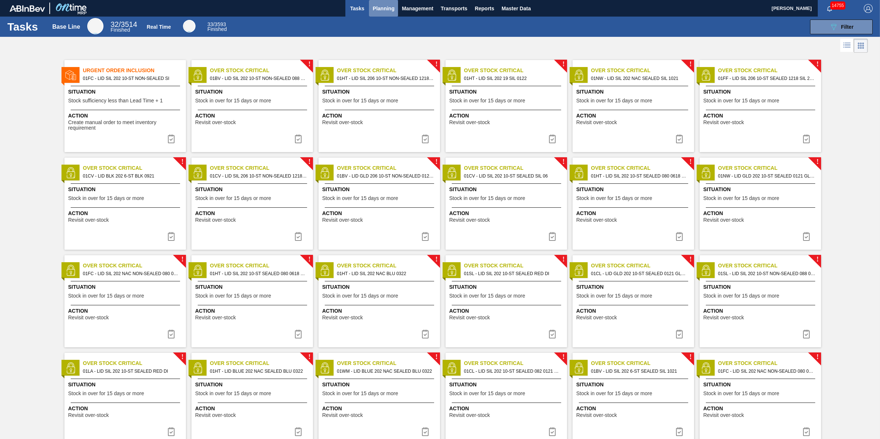
click at [383, 12] on span "Planning" at bounding box center [384, 8] width 22 height 9
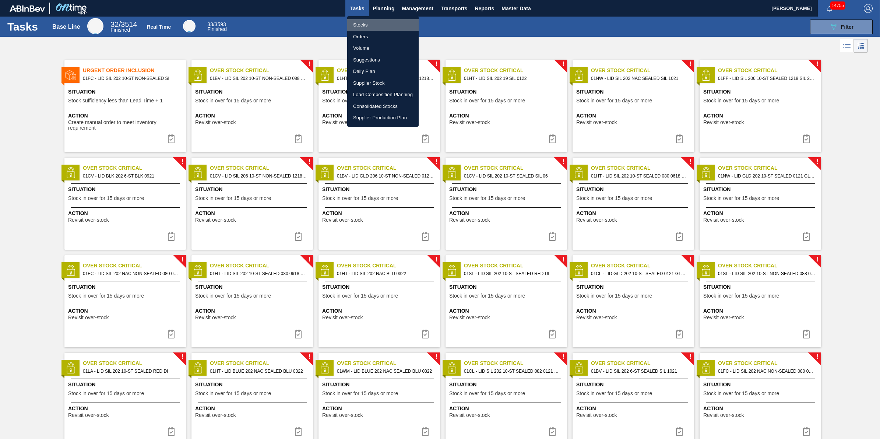
click at [378, 26] on li "Stocks" at bounding box center [382, 25] width 71 height 12
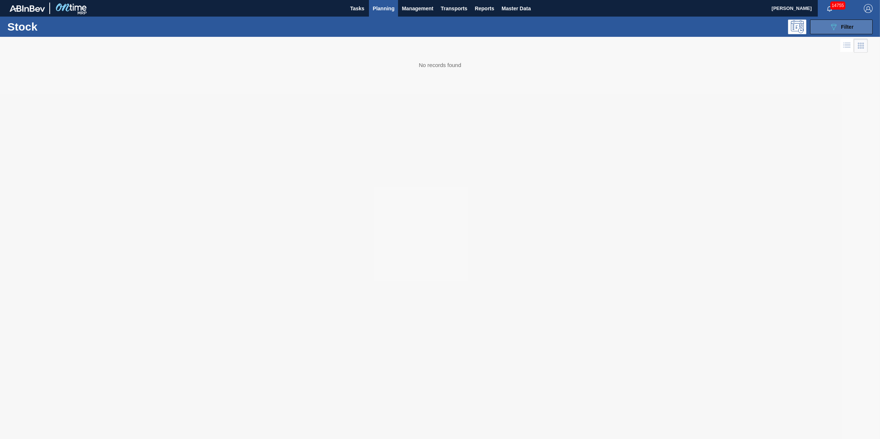
click at [824, 34] on button "089F7B8B-B2A5-4AFE-B5C0-19BA573D28AC Filter" at bounding box center [841, 27] width 63 height 15
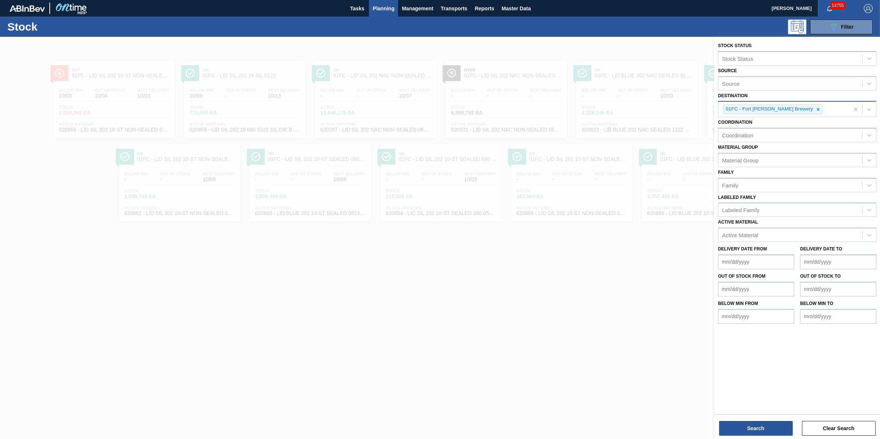
click at [816, 110] on icon at bounding box center [818, 109] width 5 height 5
click at [792, 110] on div "Destination" at bounding box center [790, 108] width 144 height 11
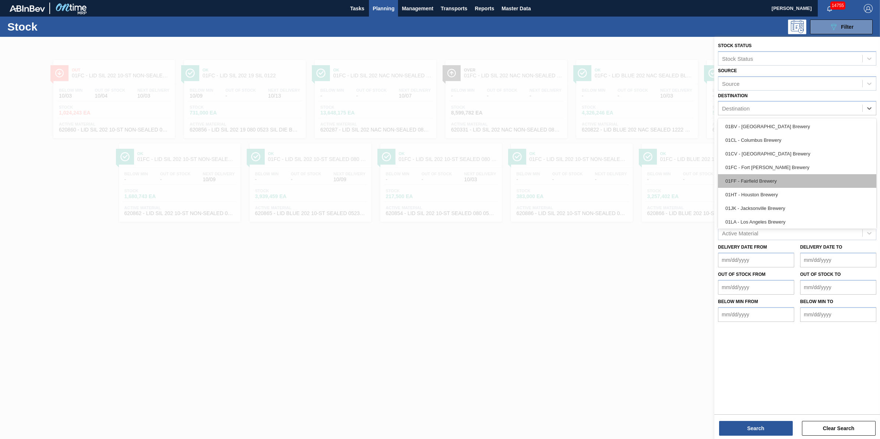
click at [786, 175] on div "01FF - Fairfield Brewery" at bounding box center [797, 181] width 158 height 14
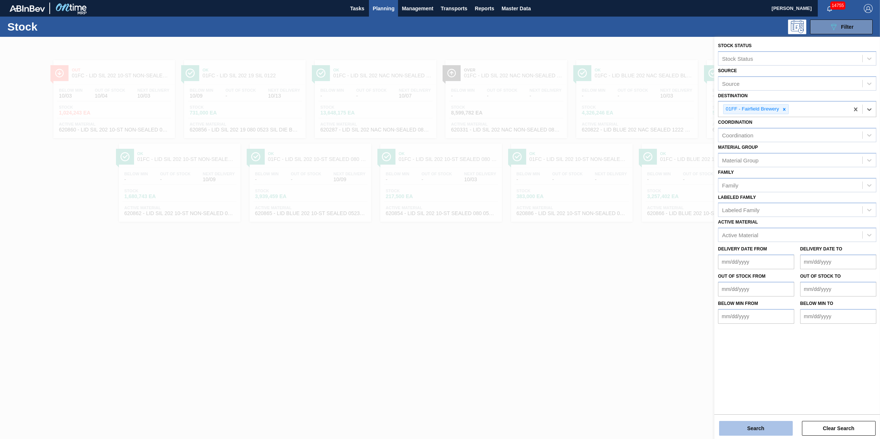
click at [767, 429] on button "Search" at bounding box center [756, 428] width 74 height 15
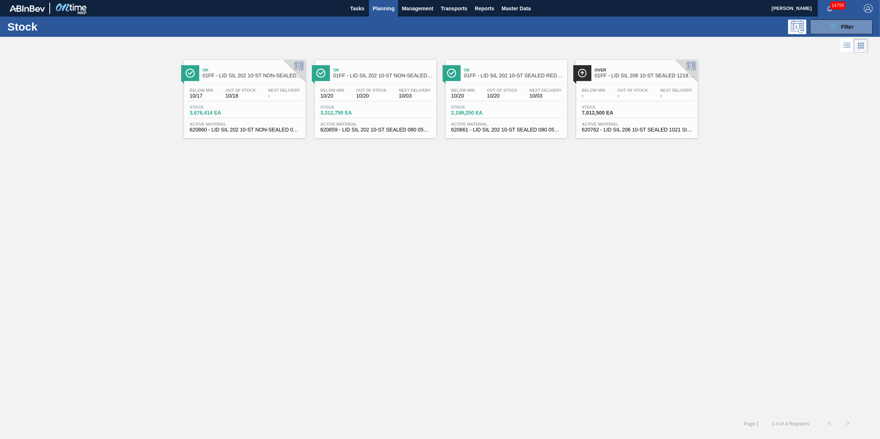
click at [345, 124] on span "Active Material" at bounding box center [375, 124] width 110 height 4
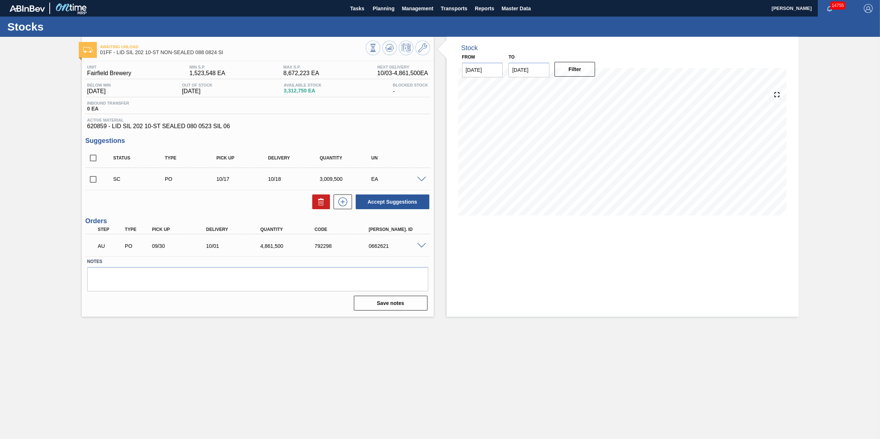
click at [424, 179] on span at bounding box center [421, 180] width 9 height 6
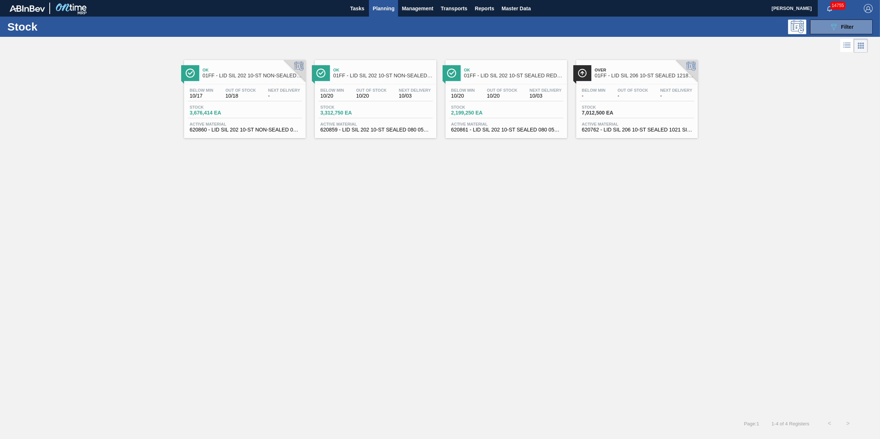
click at [482, 100] on div "Below Min 10/20 Out Of Stock 10/20 Next Delivery 10/03" at bounding box center [506, 94] width 114 height 13
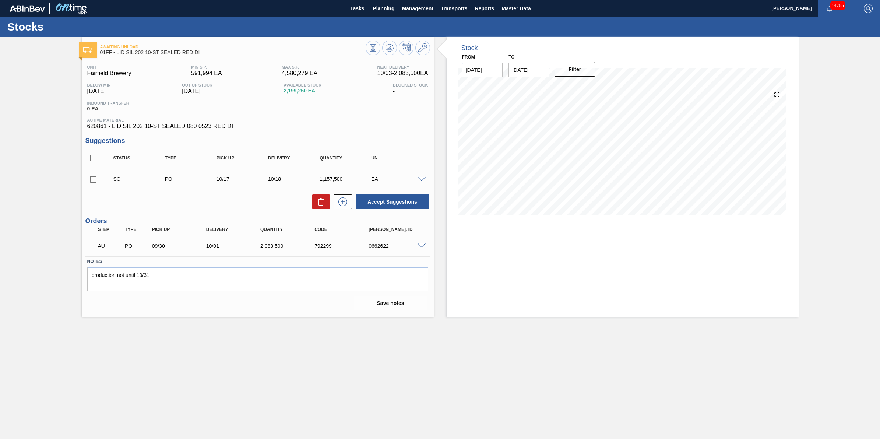
click at [424, 178] on span at bounding box center [421, 180] width 9 height 6
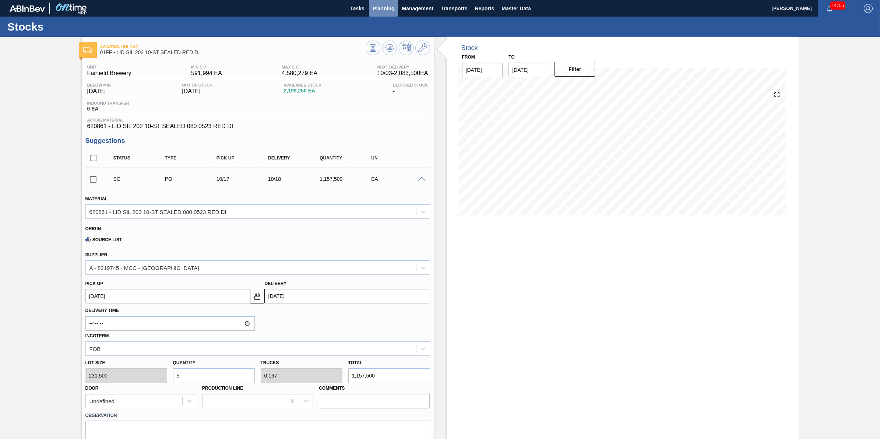
click at [378, 5] on span "Planning" at bounding box center [384, 8] width 22 height 9
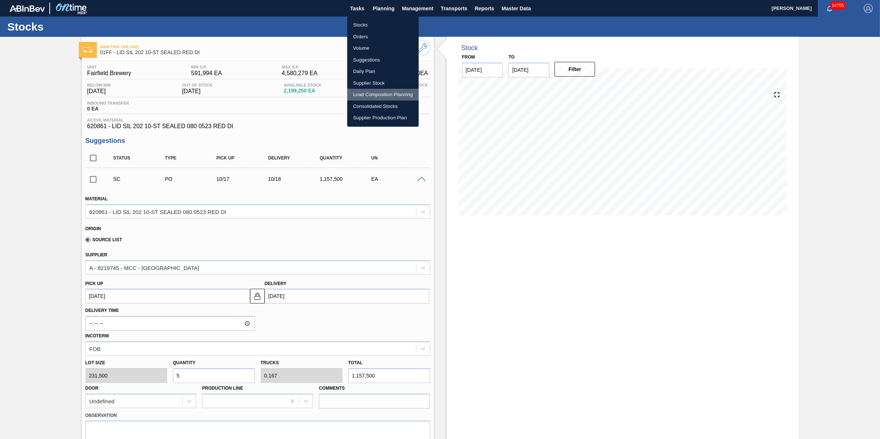
click at [396, 95] on li "Load Composition Planning" at bounding box center [382, 95] width 71 height 12
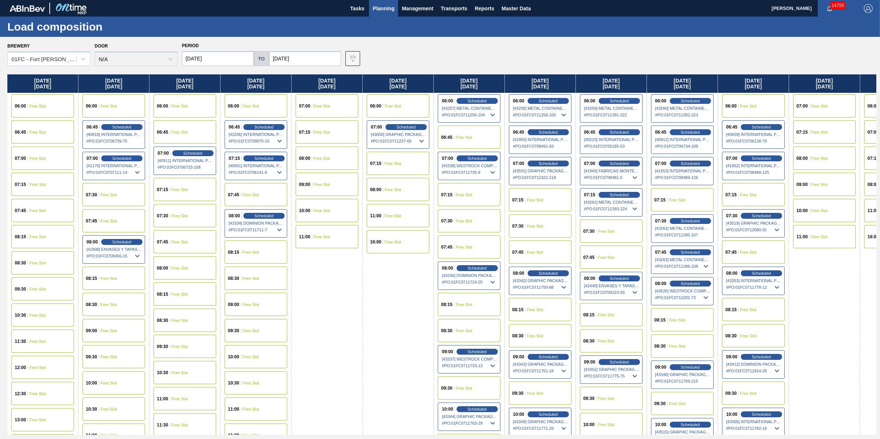
click at [476, 103] on div "06:00 Scheduled [43257] METAL CONTAINER CORPORATION - 0008219743 # PO : 01FC071…" at bounding box center [469, 108] width 63 height 28
click at [474, 98] on span "Scheduled" at bounding box center [476, 100] width 21 height 5
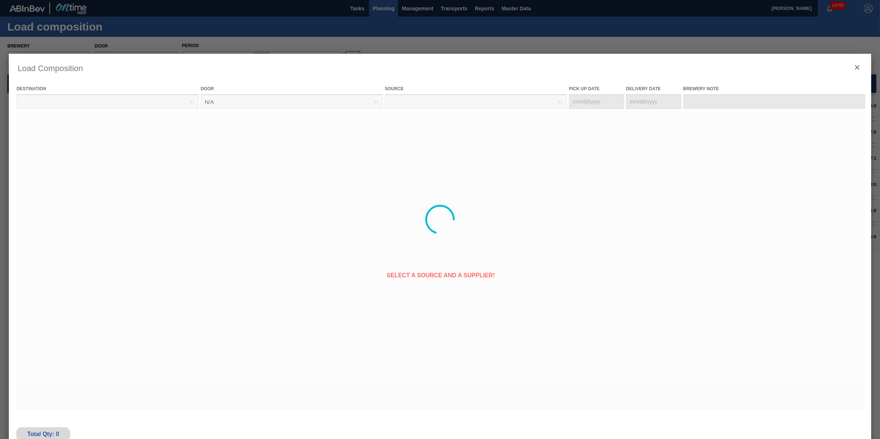
type Date "[DATE]"
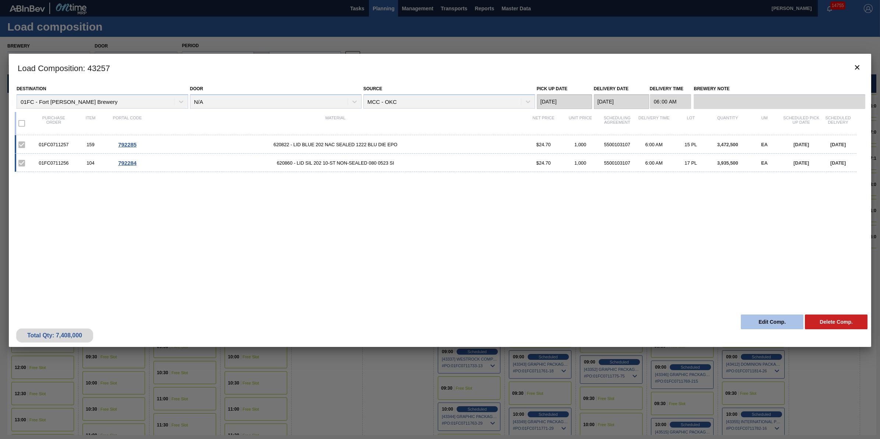
click at [766, 319] on button "Edit Comp." at bounding box center [772, 321] width 63 height 15
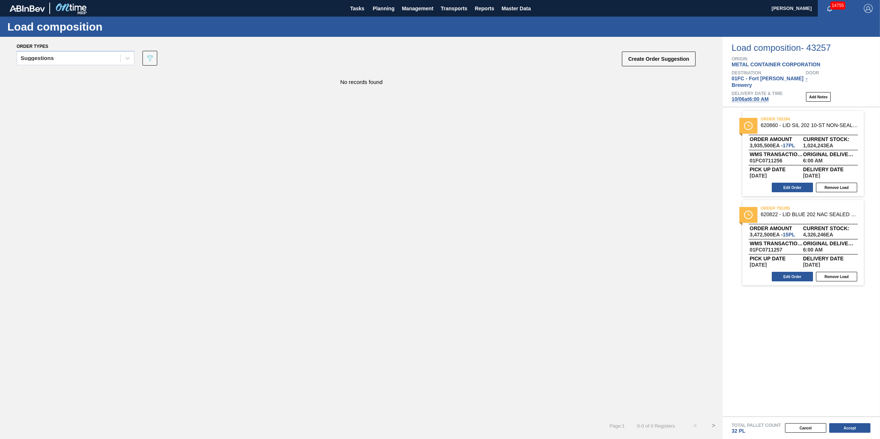
click at [756, 96] on span "[DATE] 6:00 AM" at bounding box center [750, 99] width 37 height 6
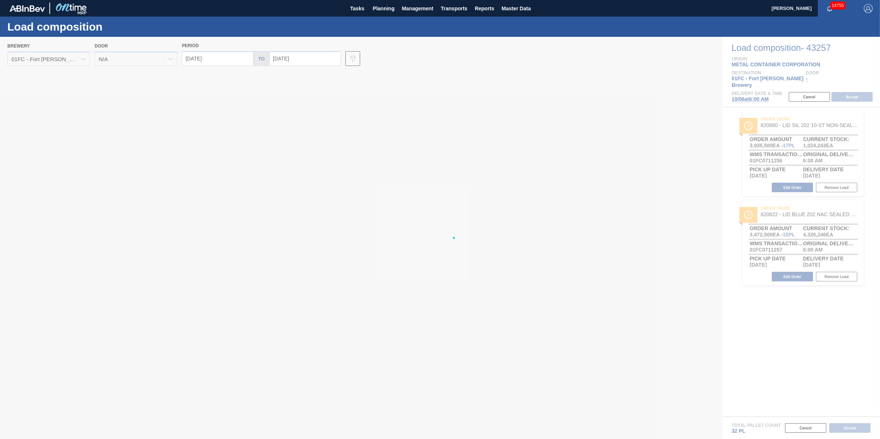
type input "[DATE]"
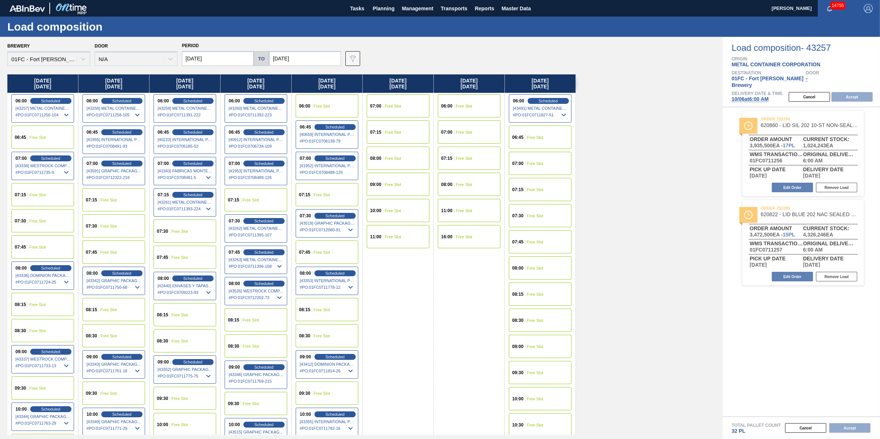
click at [252, 55] on input "[DATE]" at bounding box center [218, 58] width 72 height 15
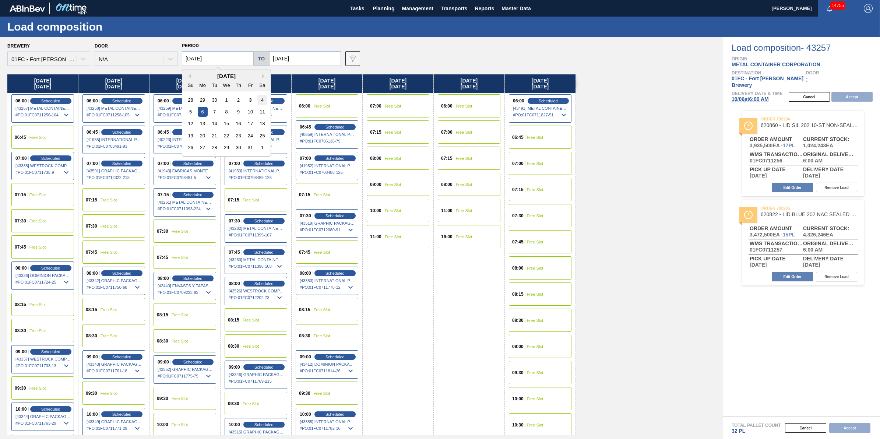
click at [263, 98] on div "4" at bounding box center [262, 100] width 10 height 10
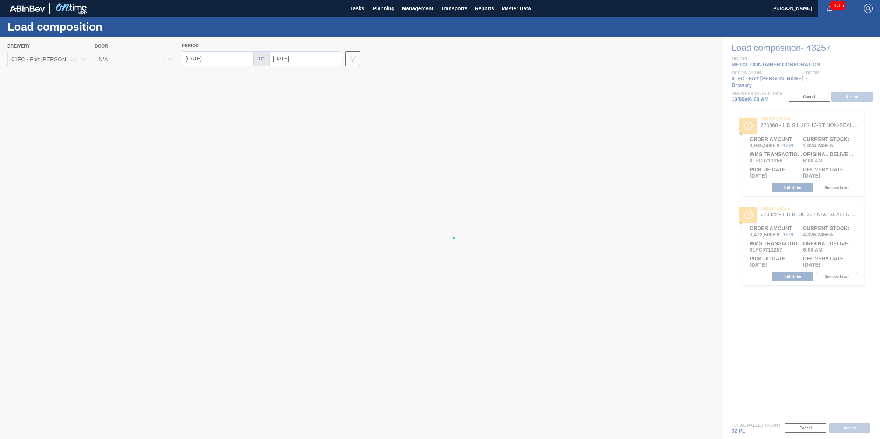
type input "[DATE]"
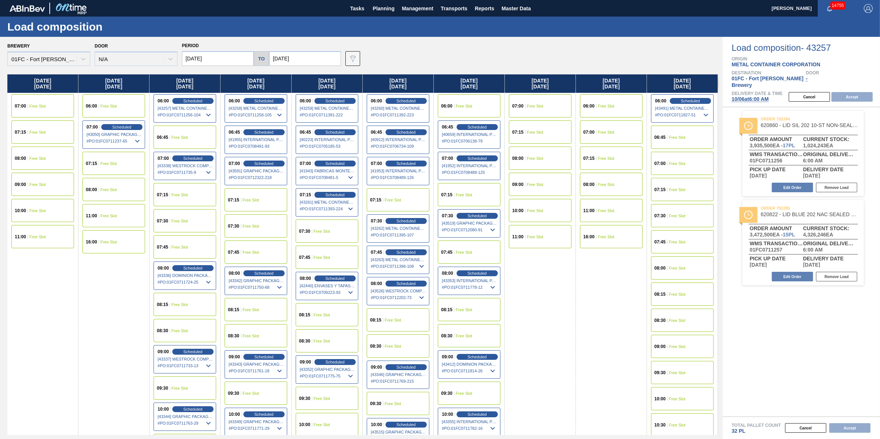
click at [104, 240] on span "Free Slot" at bounding box center [109, 242] width 17 height 4
click at [857, 92] on button "Accept" at bounding box center [851, 97] width 41 height 10
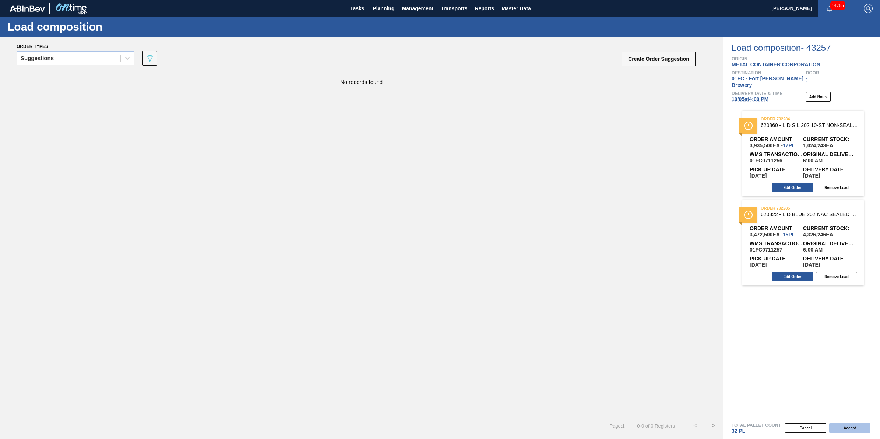
click at [834, 433] on button "Accept" at bounding box center [849, 428] width 41 height 10
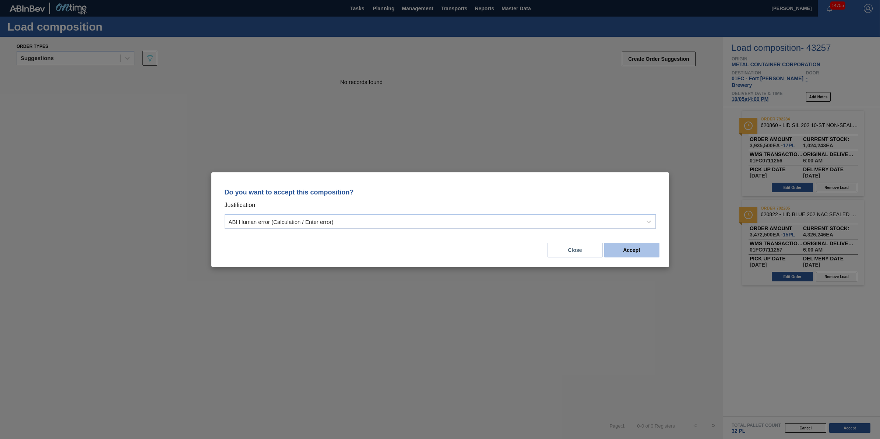
click at [633, 252] on button "Accept" at bounding box center [631, 250] width 55 height 15
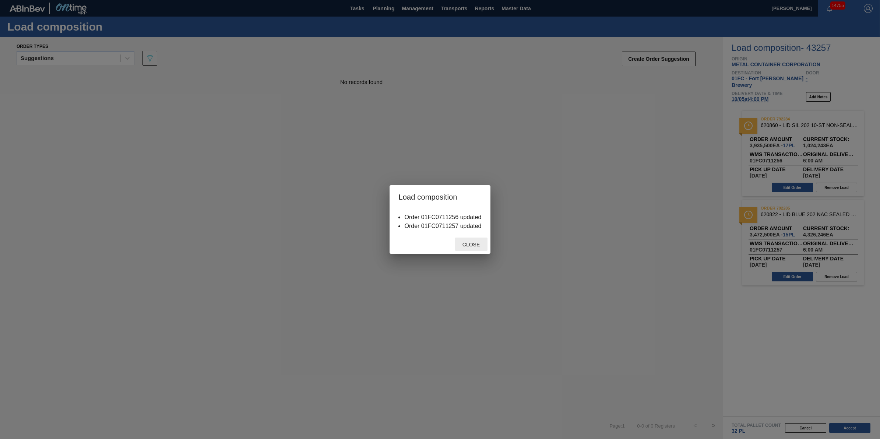
click at [465, 244] on span "Close" at bounding box center [471, 245] width 29 height 6
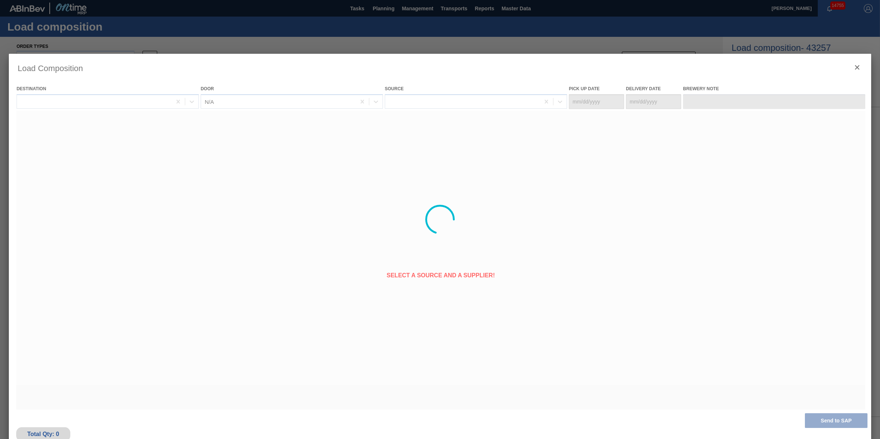
type Date "[DATE]"
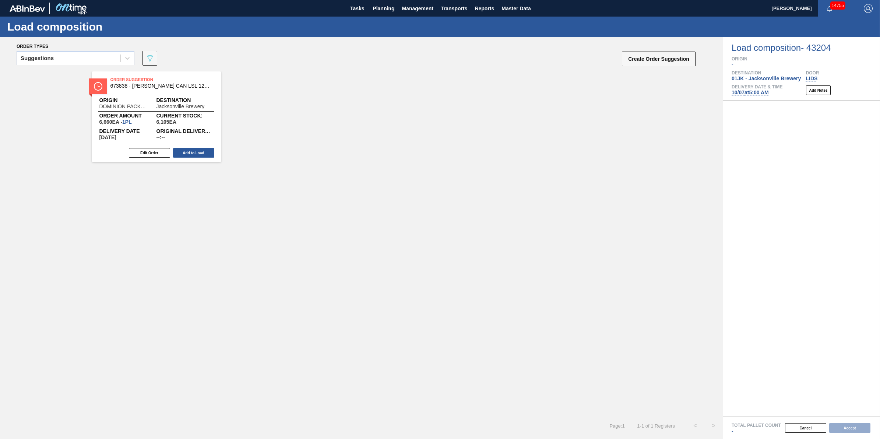
click at [100, 66] on div "Suggestions" at bounding box center [76, 60] width 118 height 19
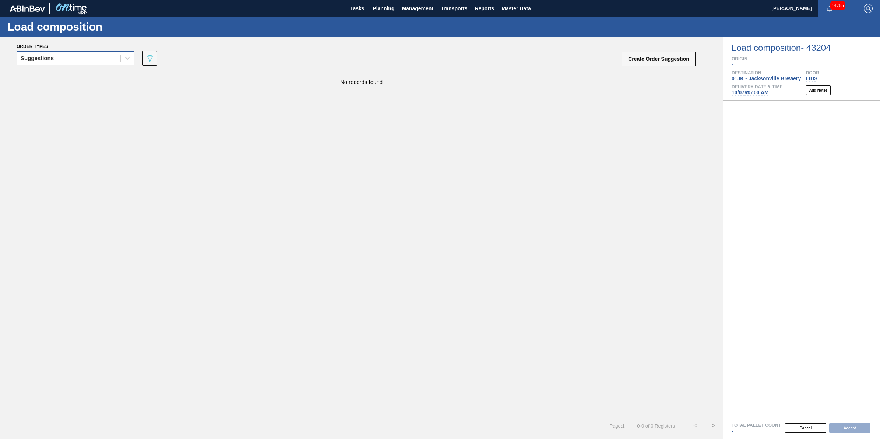
click at [102, 63] on div "Suggestions" at bounding box center [68, 58] width 103 height 11
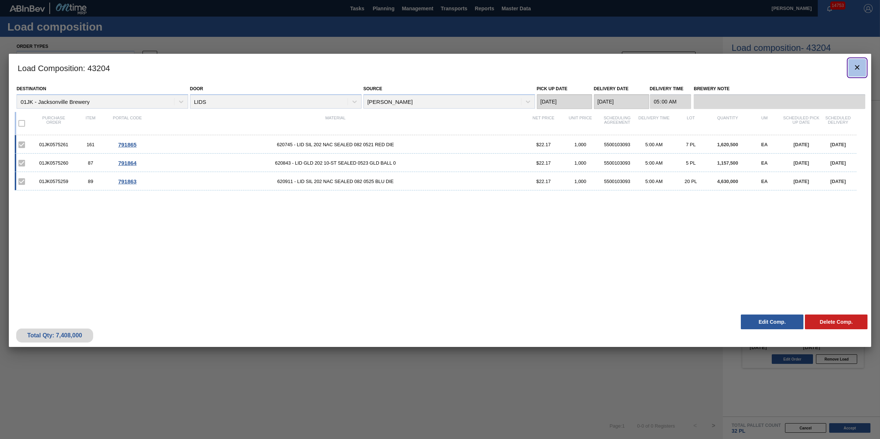
click at [859, 60] on button "botão de ícone" at bounding box center [857, 68] width 18 height 18
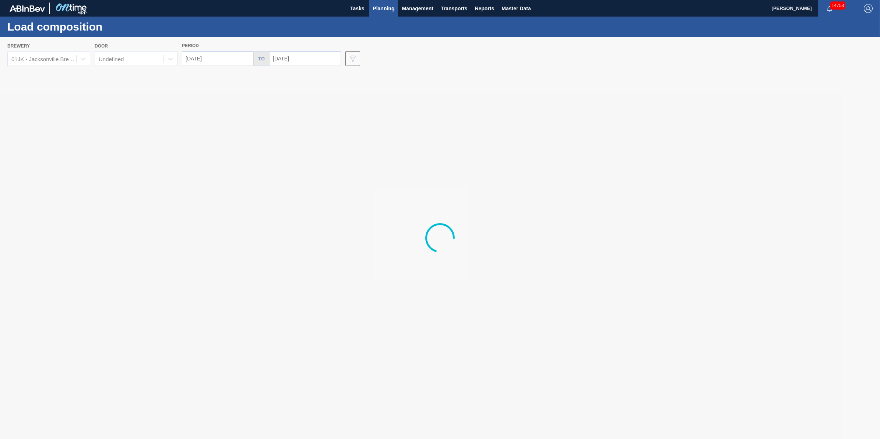
click at [74, 58] on div at bounding box center [440, 238] width 880 height 402
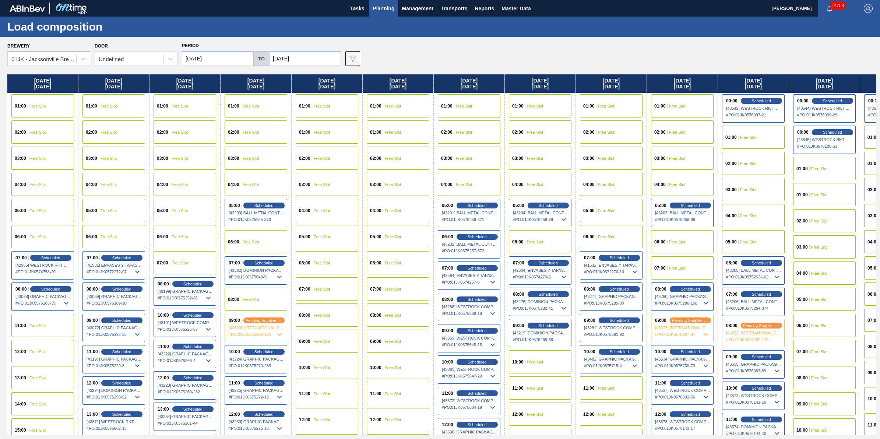
click at [74, 61] on div "01JK - Jacksonville Brewery" at bounding box center [44, 59] width 66 height 6
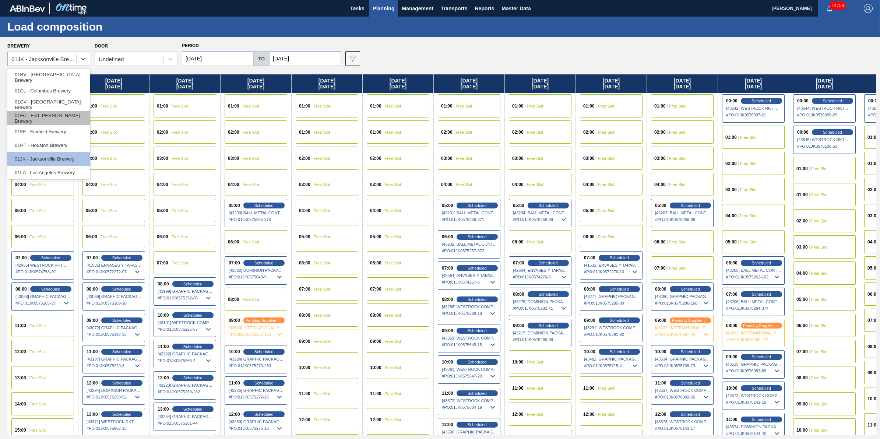
click at [67, 115] on div "01FC - Fort [PERSON_NAME] Brewery" at bounding box center [48, 118] width 83 height 14
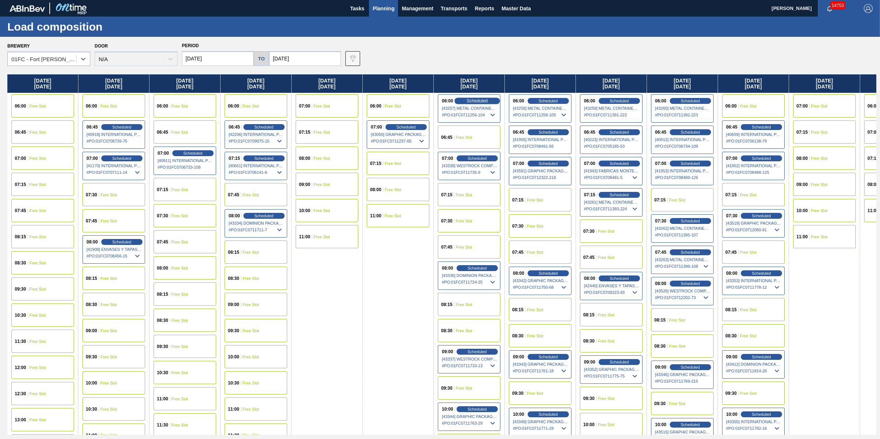
click at [474, 99] on span "Scheduled" at bounding box center [476, 100] width 21 height 5
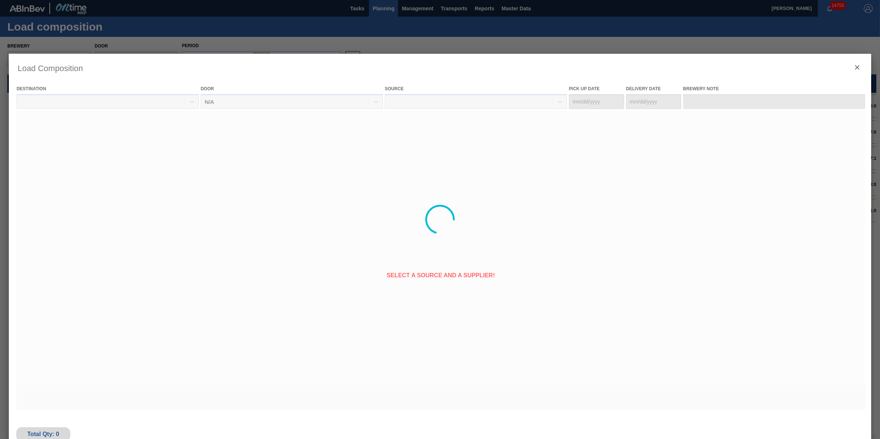
type Date "[DATE]"
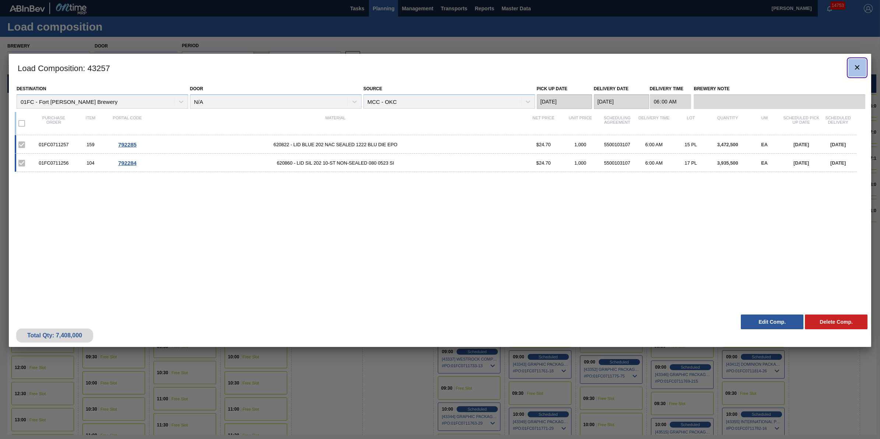
click at [857, 69] on icon "botão de ícone" at bounding box center [857, 67] width 9 height 9
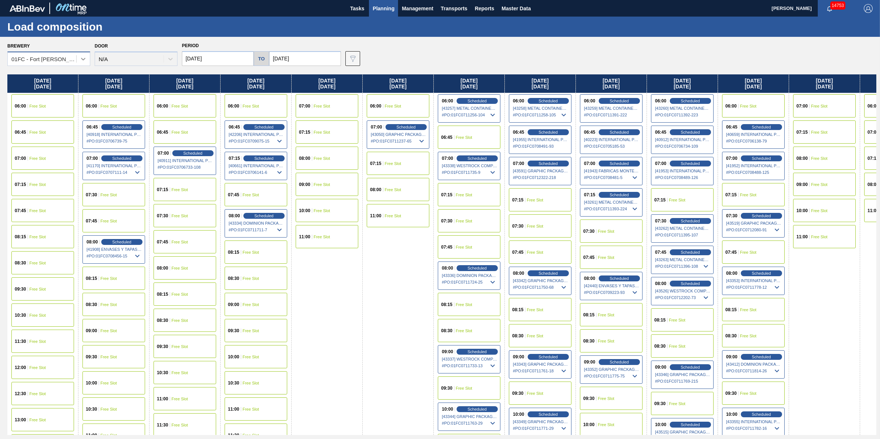
click at [87, 57] on div at bounding box center [83, 58] width 13 height 13
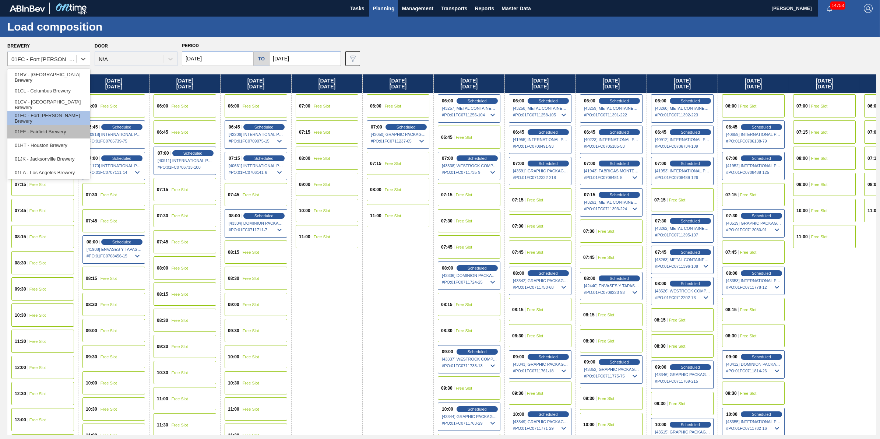
click at [75, 130] on div "01FF - Fairfield Brewery" at bounding box center [48, 132] width 83 height 14
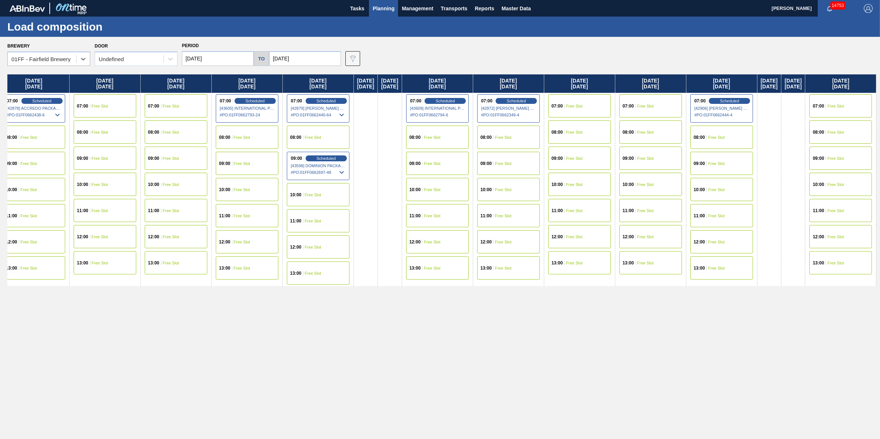
scroll to position [0, 370]
drag, startPoint x: 546, startPoint y: 179, endPoint x: 166, endPoint y: 199, distance: 379.8
click at [166, 199] on div "[DATE] 08:00 Free Slot 09:00 Free Slot 10:00 Free Slot 11:00 Free Slot 12:00 Fr…" at bounding box center [441, 254] width 869 height 360
click at [582, 104] on span "Free Slot" at bounding box center [574, 106] width 17 height 4
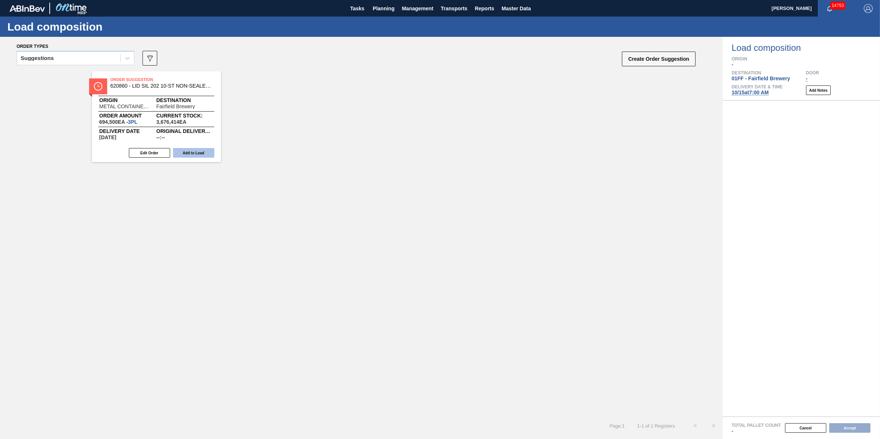
click at [191, 148] on button "Add to Load" at bounding box center [193, 153] width 41 height 10
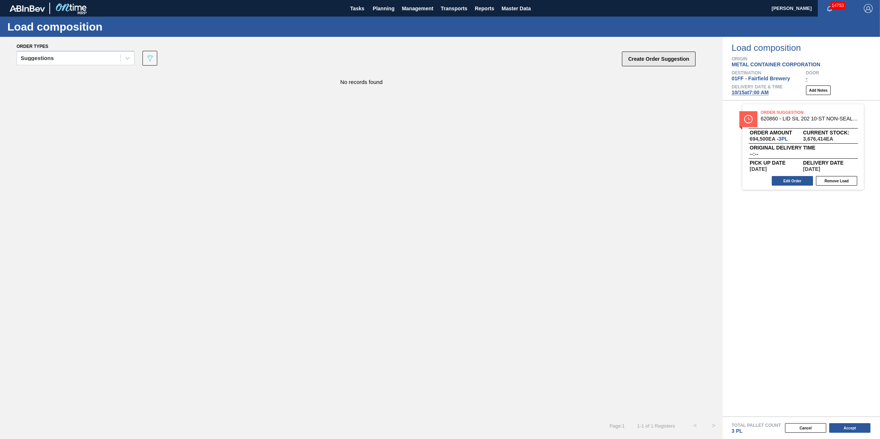
click at [669, 58] on button "Create Order Suggestion" at bounding box center [659, 59] width 74 height 15
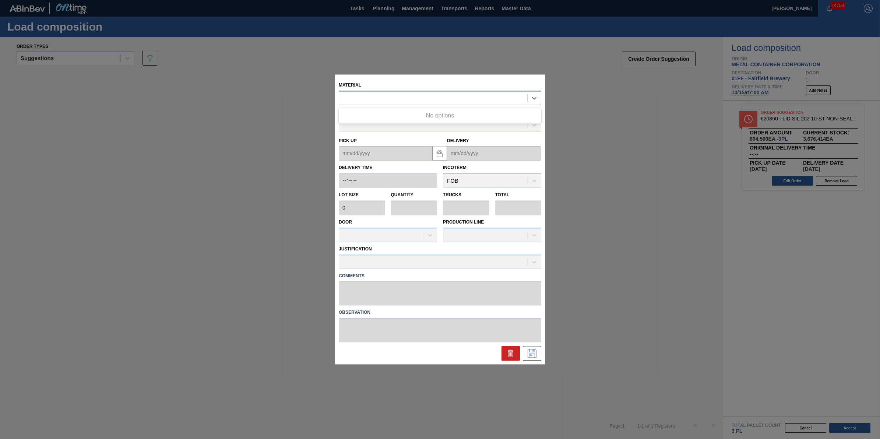
click at [400, 101] on div at bounding box center [433, 98] width 188 height 11
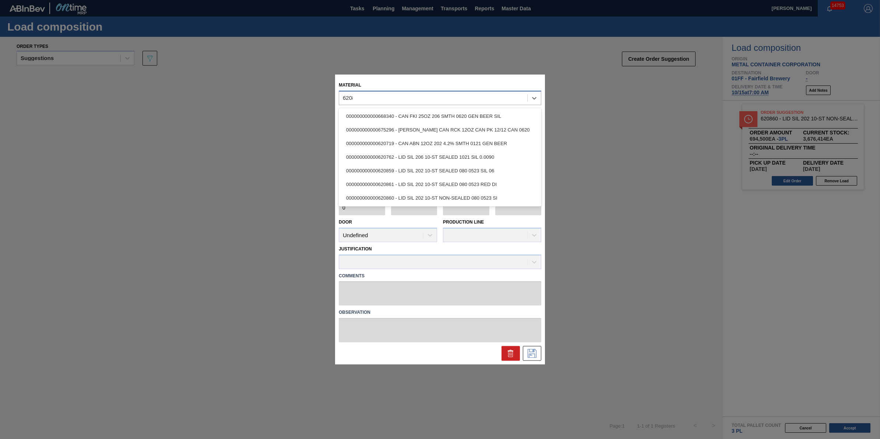
type input "620860"
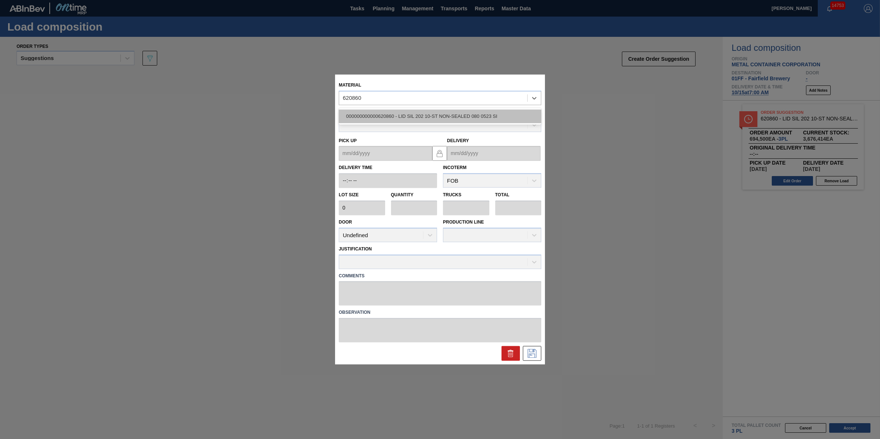
click at [416, 118] on div "000000000000620860 - LID SIL 202 10-ST NON-SEALED 080 0523 SI" at bounding box center [440, 116] width 203 height 14
type input "231,500"
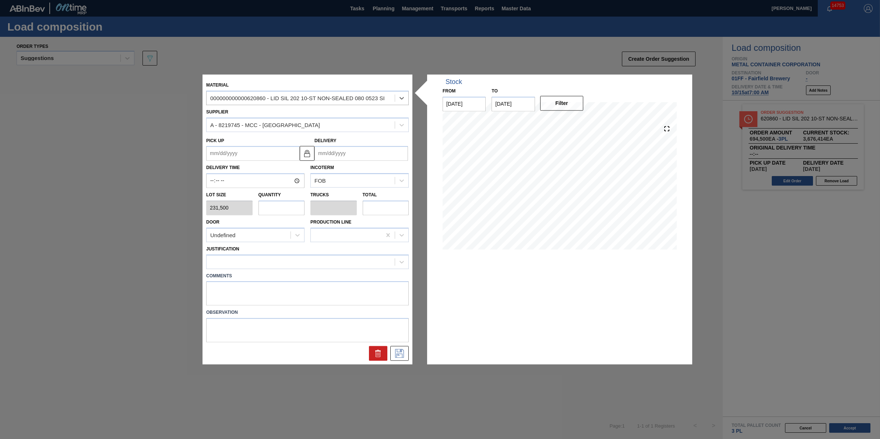
click at [271, 212] on input "text" at bounding box center [281, 207] width 46 height 15
type input "1"
type input "0.033"
type input "231,500"
type input "10"
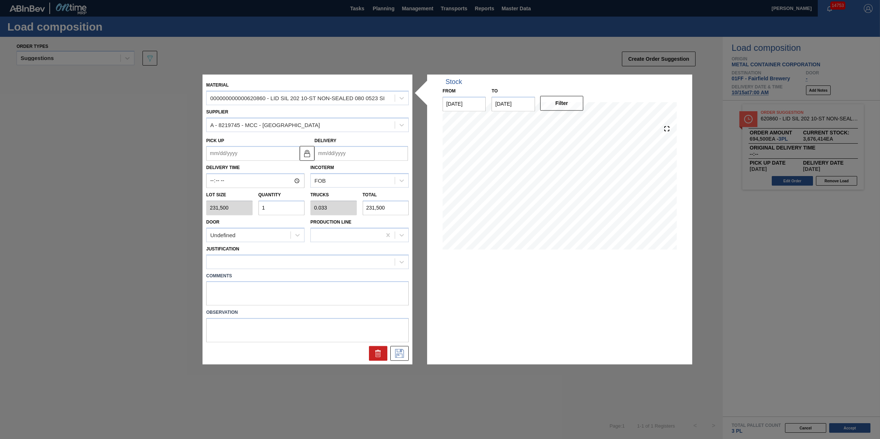
type input "0.333"
type input "2,315,000"
type input "10"
click at [292, 257] on div at bounding box center [301, 261] width 188 height 11
type input "other"
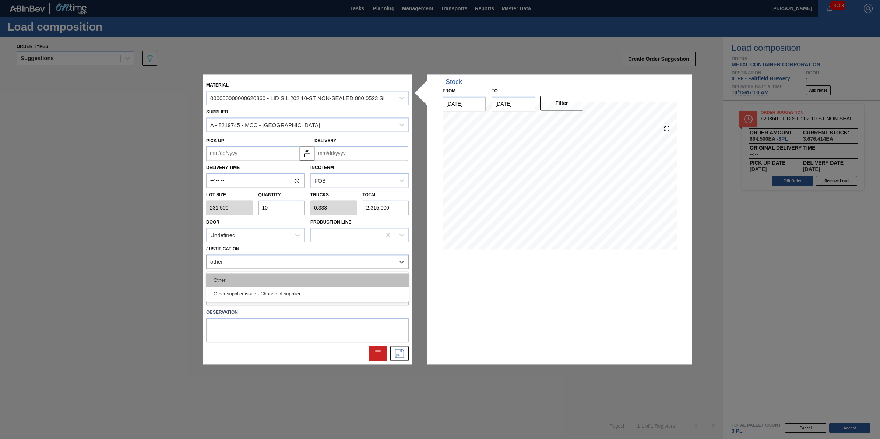
click at [260, 276] on div "Other" at bounding box center [307, 280] width 203 height 14
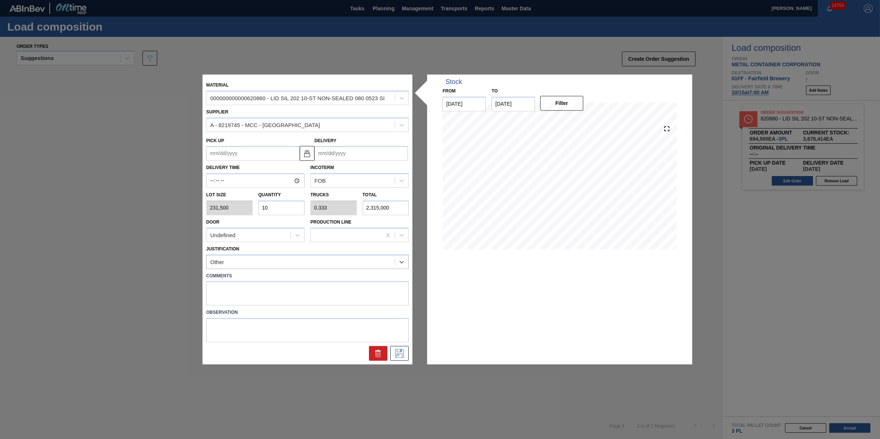
click at [376, 156] on input "Delivery" at bounding box center [361, 153] width 94 height 15
click at [392, 239] on div "1" at bounding box center [395, 242] width 10 height 10
type up "[DATE]"
type input "[DATE]"
click at [406, 352] on button at bounding box center [399, 353] width 18 height 15
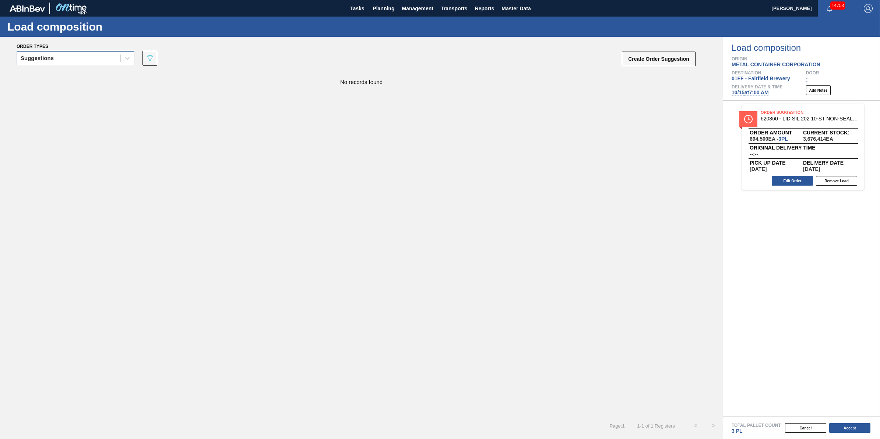
click at [92, 60] on div "Suggestions" at bounding box center [68, 58] width 103 height 11
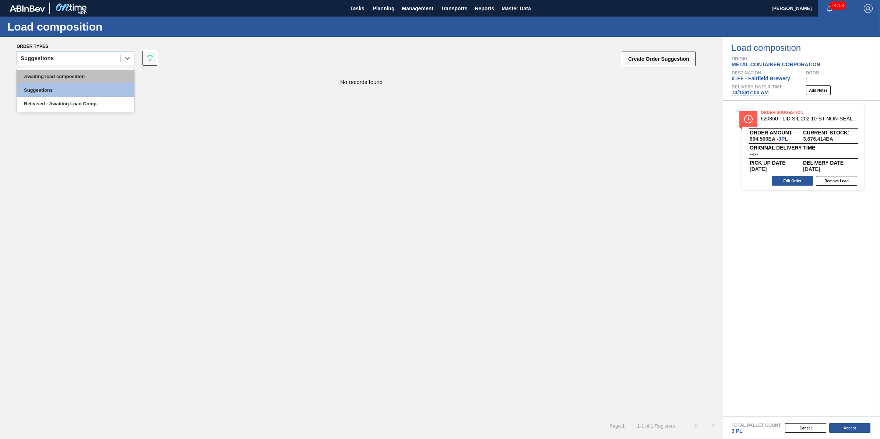
click at [91, 82] on div "Awaiting load composition" at bounding box center [76, 77] width 118 height 14
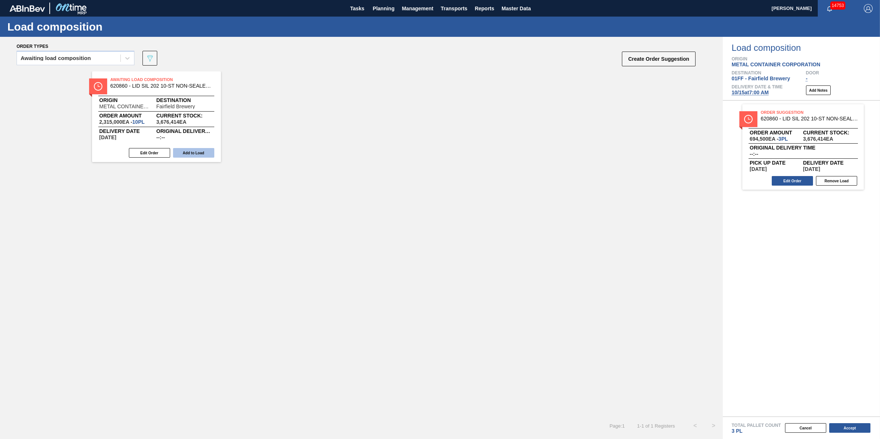
click at [198, 155] on button "Add to Load" at bounding box center [193, 153] width 41 height 10
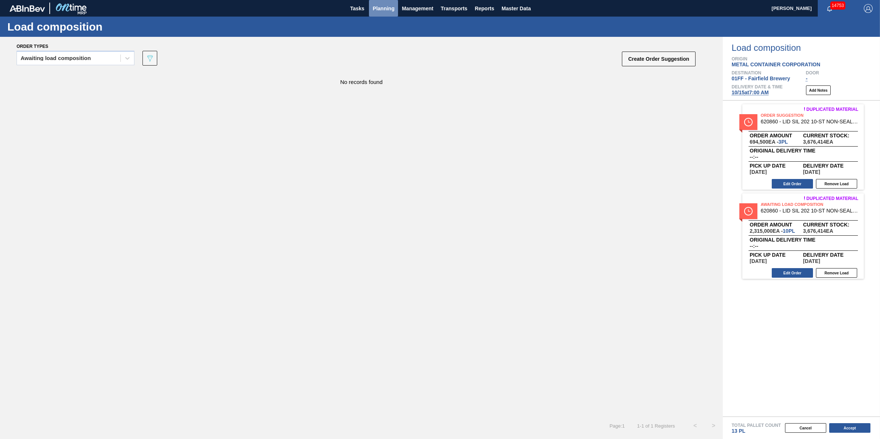
click at [385, 14] on button "Planning" at bounding box center [383, 8] width 29 height 17
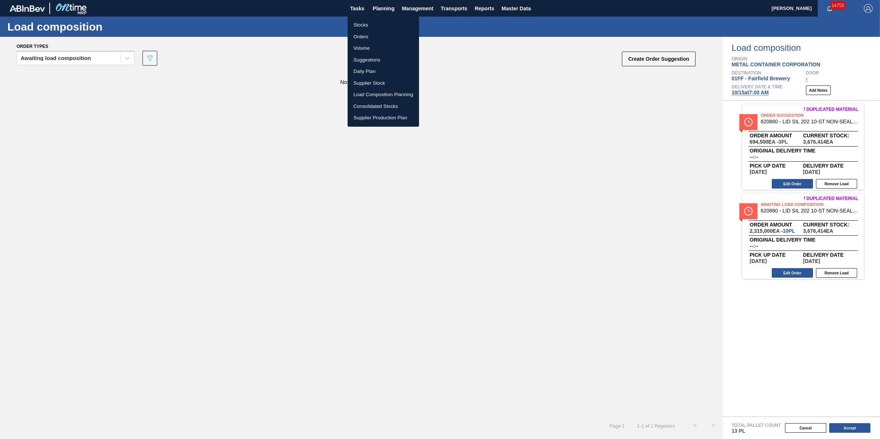
click at [266, 181] on div at bounding box center [440, 219] width 880 height 439
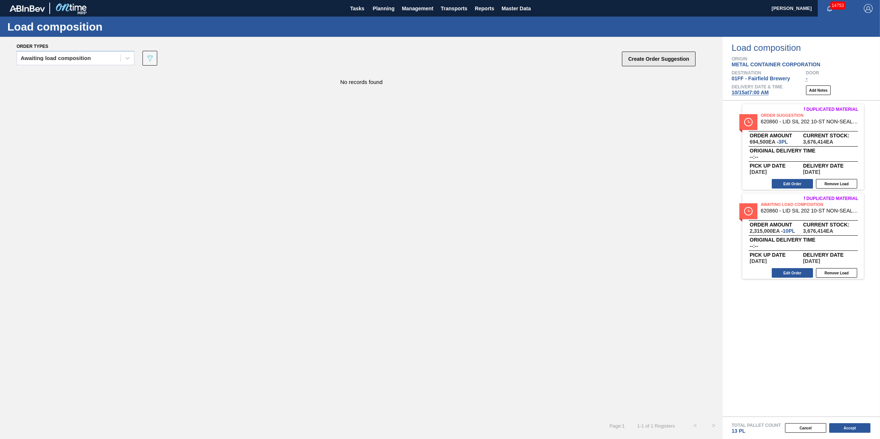
click at [634, 61] on button "Create Order Suggestion" at bounding box center [659, 59] width 74 height 15
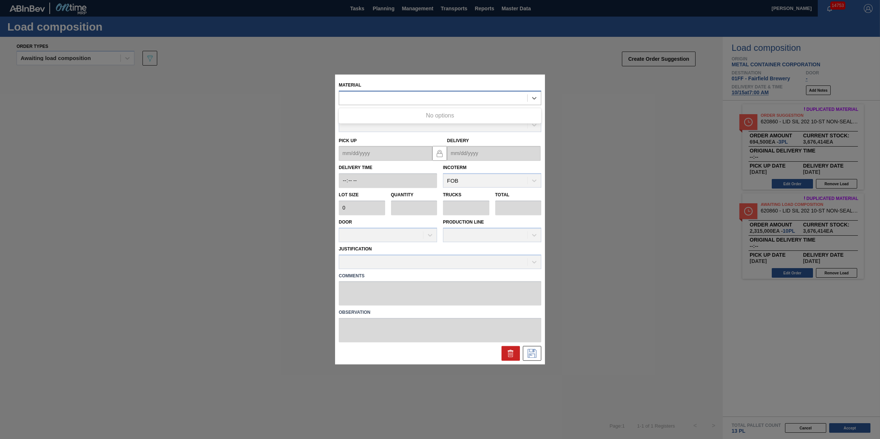
click at [461, 104] on div at bounding box center [440, 98] width 203 height 14
type input "620859"
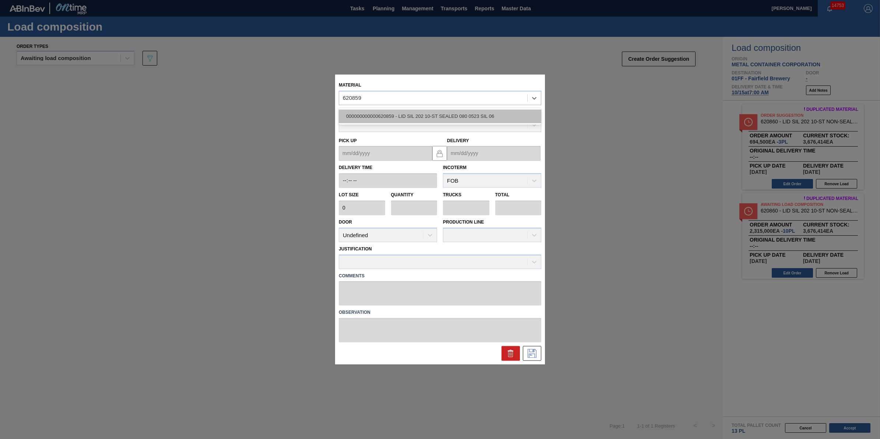
click at [461, 113] on div "000000000000620859 - LID SIL 202 10-ST SEALED 080 0523 SIL 06" at bounding box center [440, 116] width 203 height 14
type input "231,500"
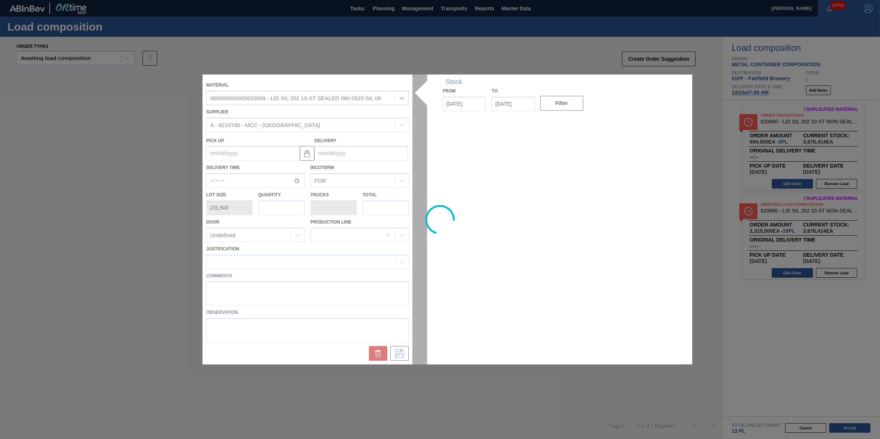
click at [284, 206] on div at bounding box center [440, 219] width 475 height 290
click at [284, 209] on div at bounding box center [440, 219] width 475 height 290
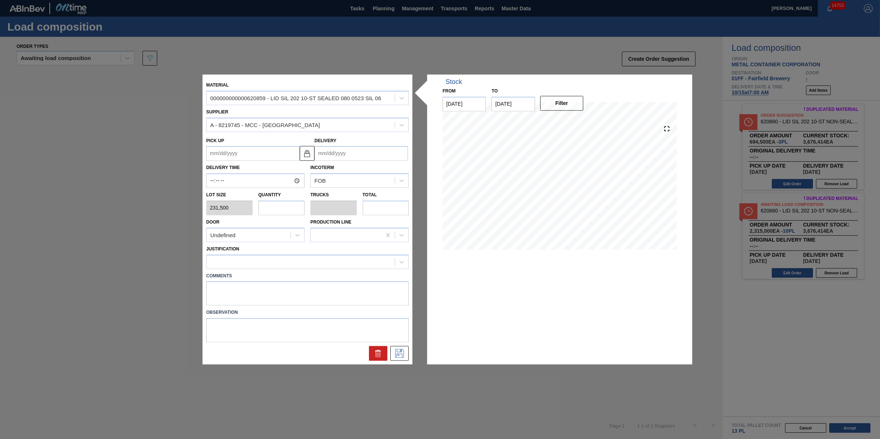
click at [271, 210] on input "text" at bounding box center [281, 207] width 46 height 15
type input "1"
type input "0.033"
type input "231,500"
type input "13"
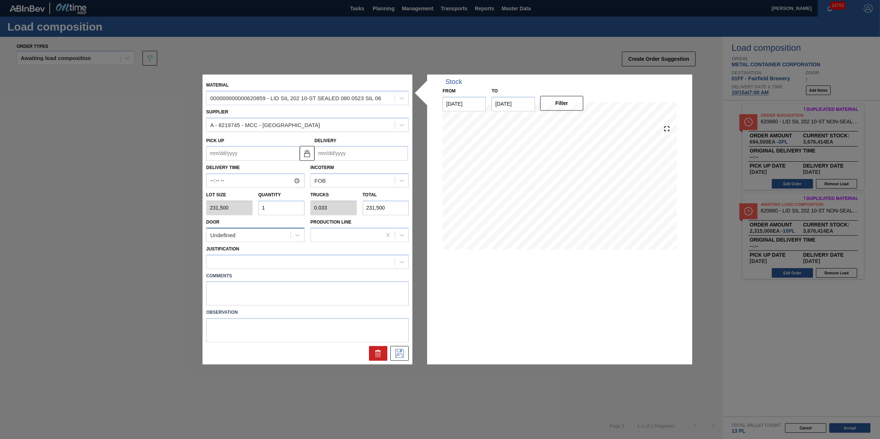
type input "0.433"
type input "3,009,500"
type input "13"
click at [277, 266] on div at bounding box center [301, 261] width 188 height 11
type input "other"
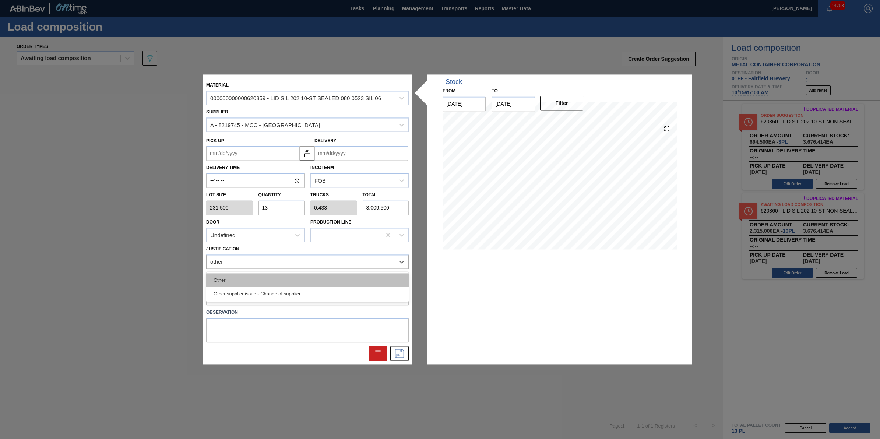
click at [280, 280] on div "Other" at bounding box center [307, 280] width 203 height 14
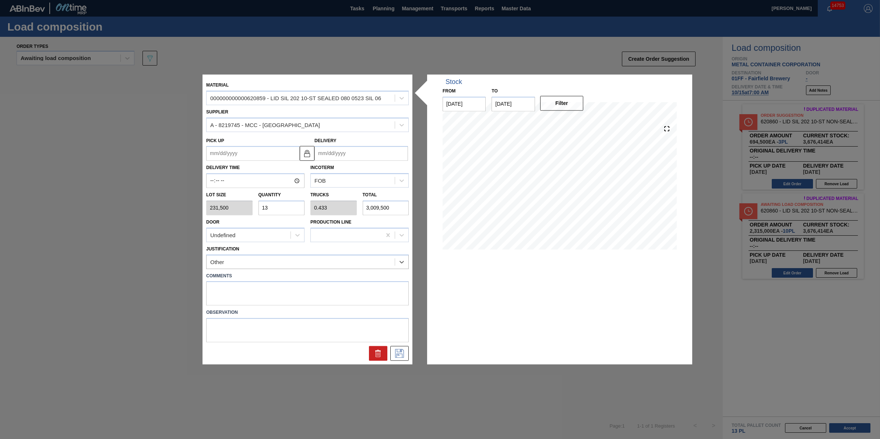
click at [360, 159] on input "Delivery" at bounding box center [361, 153] width 94 height 15
click at [395, 244] on div "1" at bounding box center [395, 242] width 10 height 10
type up "[DATE]"
type input "[DATE]"
click at [398, 349] on icon at bounding box center [399, 353] width 9 height 9
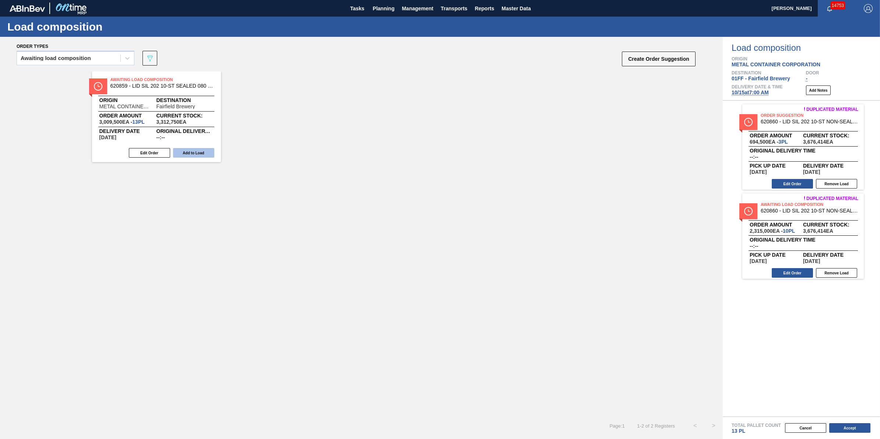
click at [203, 150] on button "Add to Load" at bounding box center [193, 153] width 41 height 10
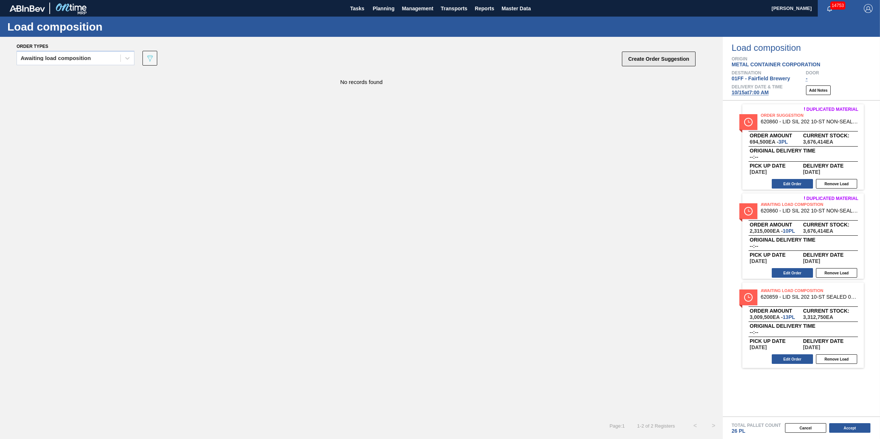
click at [648, 57] on button "Create Order Suggestion" at bounding box center [659, 59] width 74 height 15
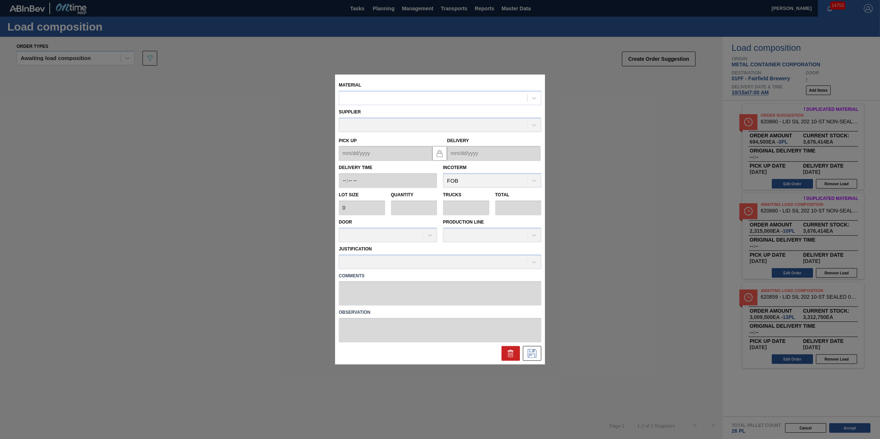
click at [468, 110] on div "Supplier" at bounding box center [440, 119] width 203 height 25
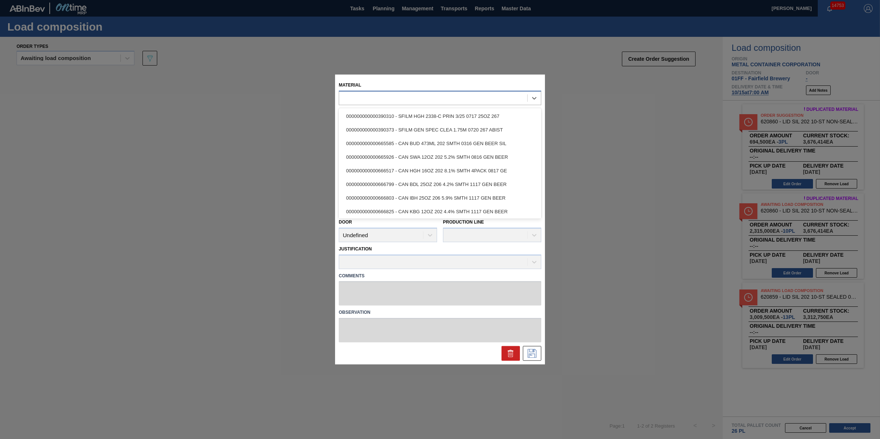
click at [468, 105] on div at bounding box center [440, 98] width 203 height 14
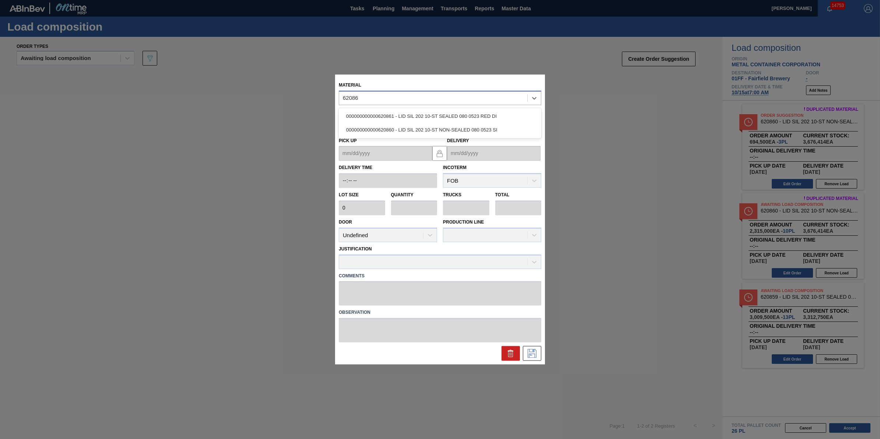
type input "620861"
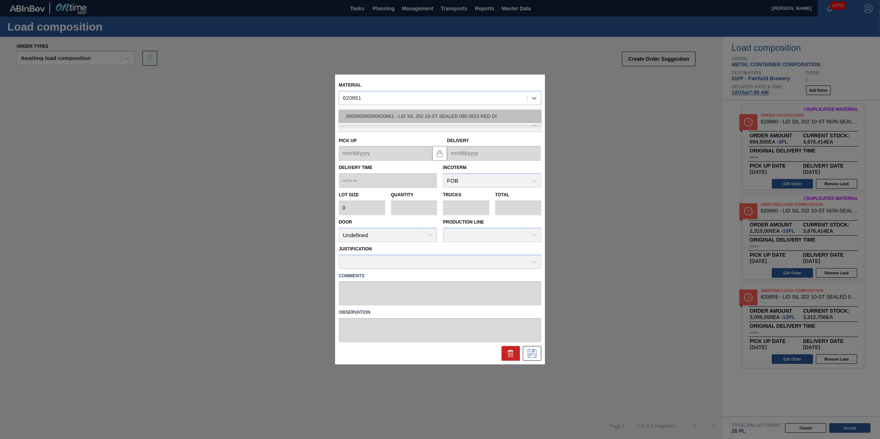
click at [470, 117] on div "000000000000620861 - LID SIL 202 10-ST SEALED 080 0523 RED DI" at bounding box center [440, 116] width 203 height 14
type input "231,500"
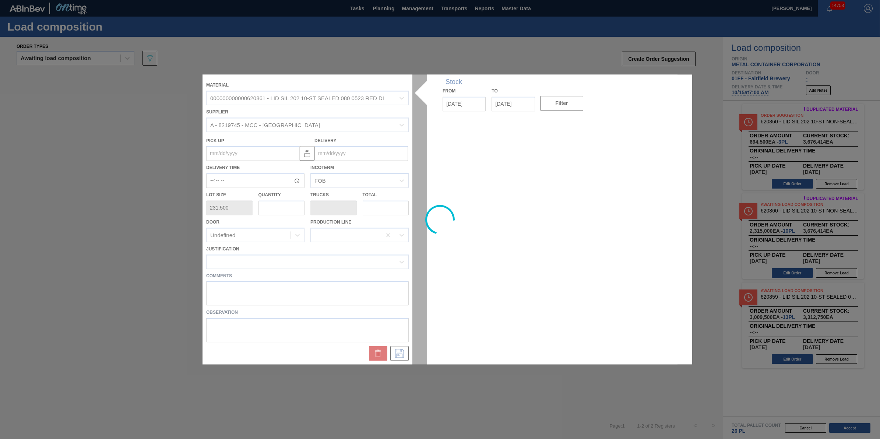
click at [284, 205] on div at bounding box center [440, 219] width 475 height 290
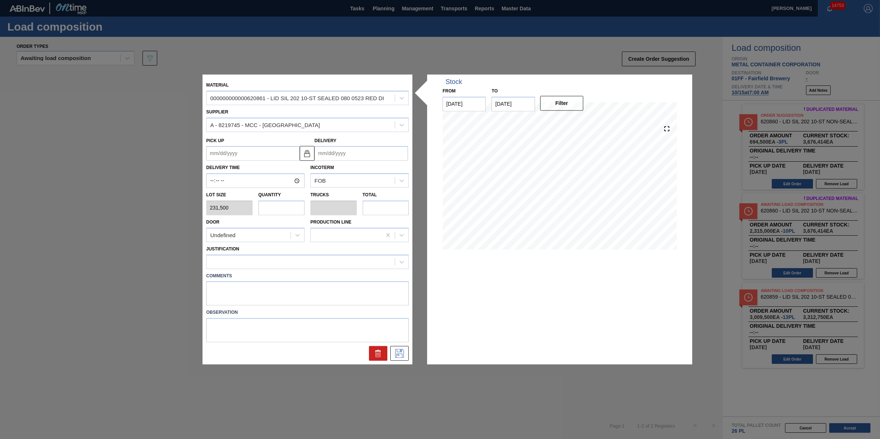
click at [283, 207] on input "text" at bounding box center [281, 207] width 46 height 15
type input "4"
type input "0.133"
type input "926,000"
type input "4"
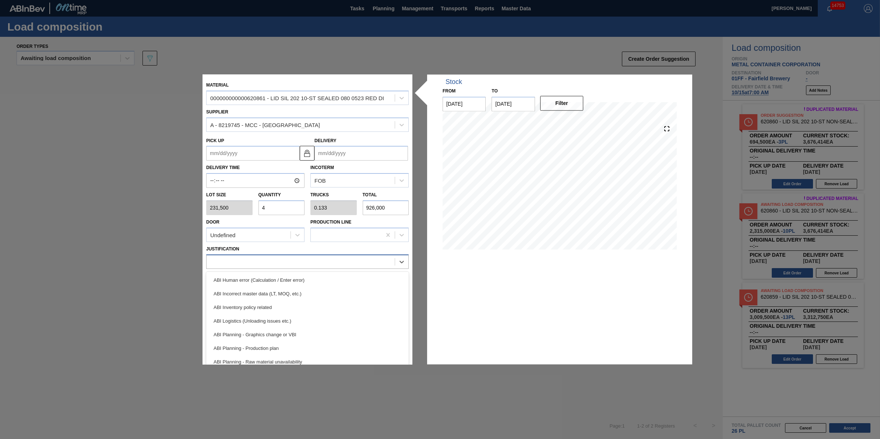
click at [292, 267] on div at bounding box center [307, 261] width 203 height 14
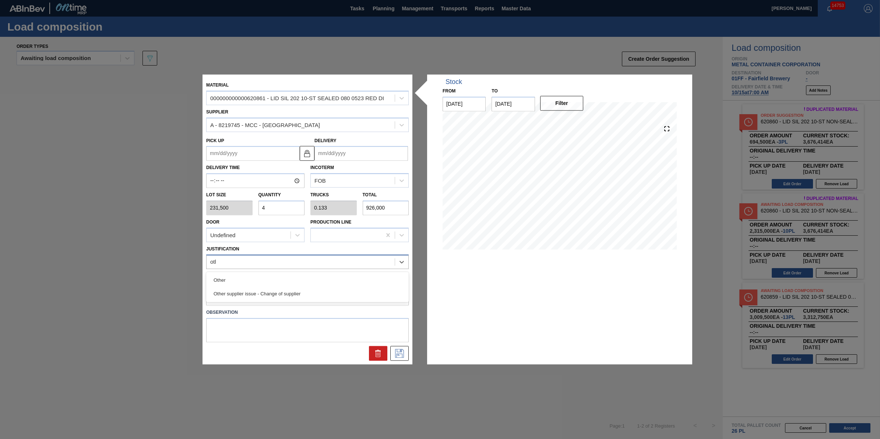
type input "other"
click at [299, 280] on div "Other" at bounding box center [307, 280] width 203 height 14
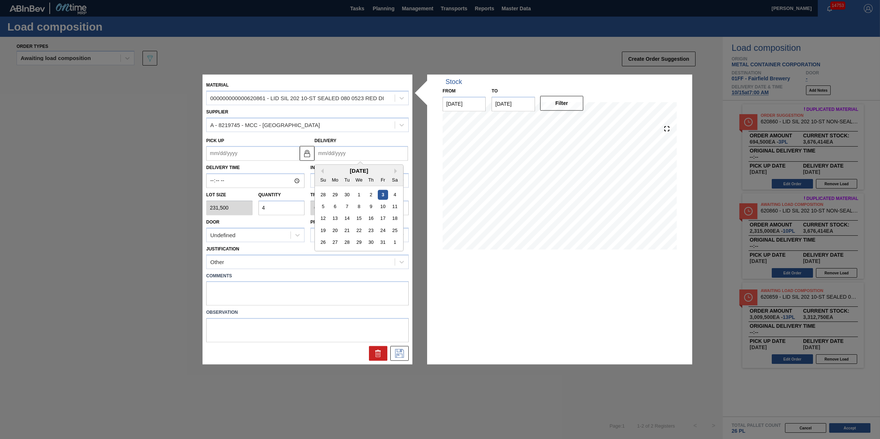
drag, startPoint x: 378, startPoint y: 154, endPoint x: 409, endPoint y: 231, distance: 83.4
click at [378, 155] on input "Delivery" at bounding box center [361, 153] width 94 height 15
click at [393, 245] on div "1" at bounding box center [395, 242] width 10 height 10
type up "[DATE]"
type input "[DATE]"
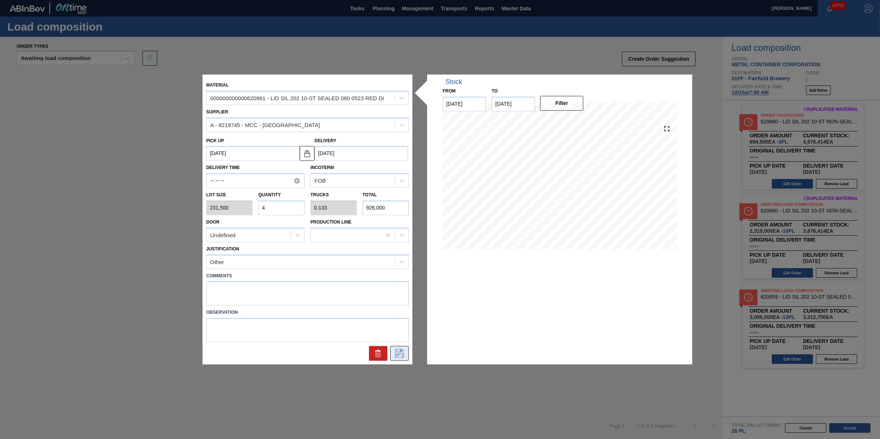
click at [399, 357] on icon at bounding box center [399, 353] width 9 height 9
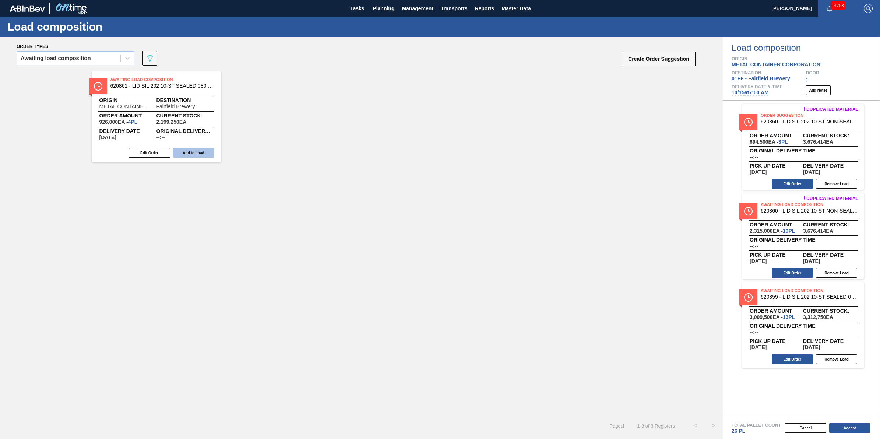
click at [201, 148] on button "Add to Load" at bounding box center [193, 153] width 41 height 10
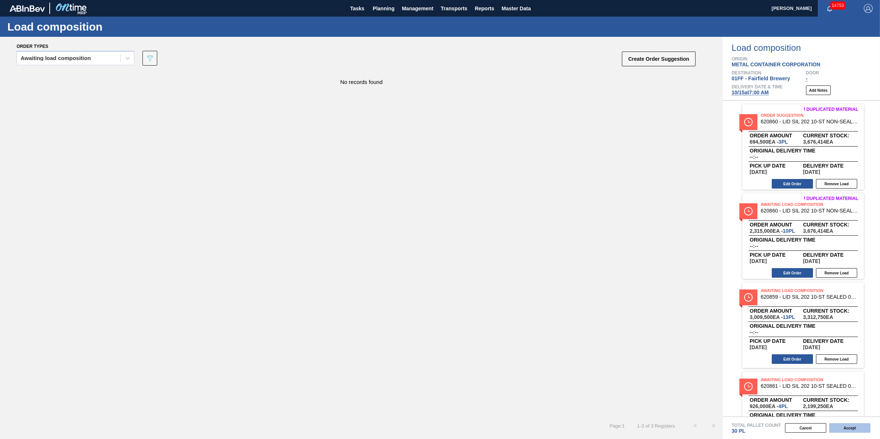
click at [855, 426] on button "Accept" at bounding box center [849, 428] width 41 height 10
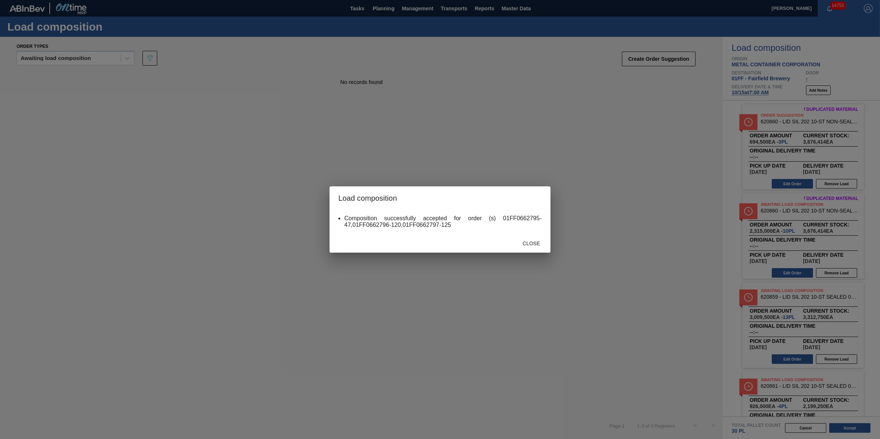
click at [521, 233] on div "Close" at bounding box center [440, 242] width 221 height 19
click at [524, 242] on span "Close" at bounding box center [531, 243] width 29 height 6
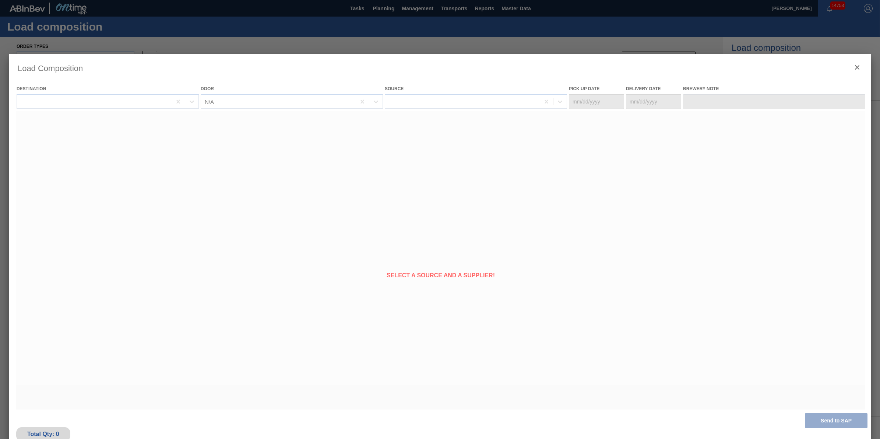
type Date "[DATE]"
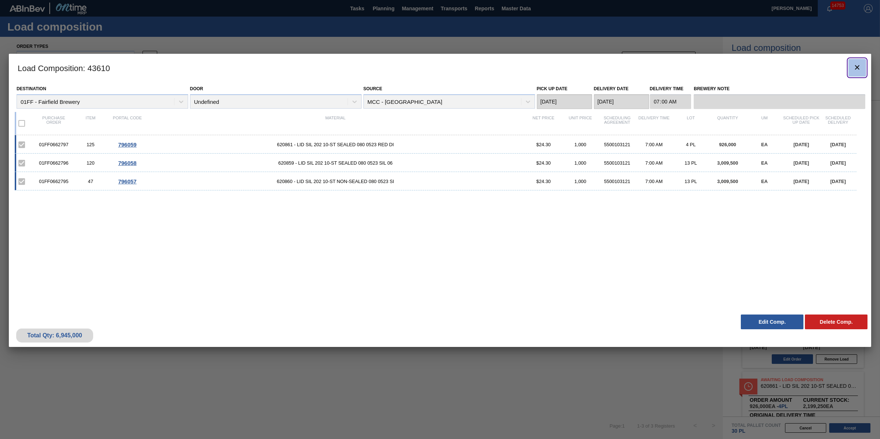
click at [852, 68] on button "botão de ícone" at bounding box center [857, 68] width 18 height 18
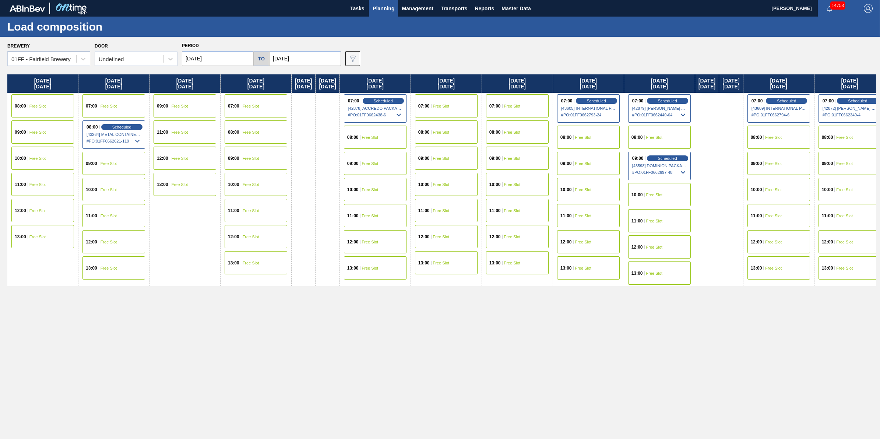
click at [50, 53] on div "01FF - Fairfield Brewery" at bounding box center [48, 59] width 83 height 14
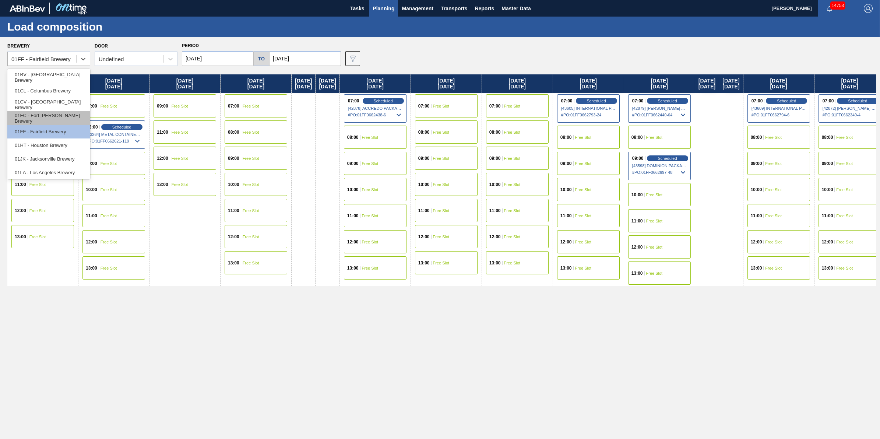
click at [70, 120] on div "01FC - Fort [PERSON_NAME] Brewery" at bounding box center [48, 118] width 83 height 14
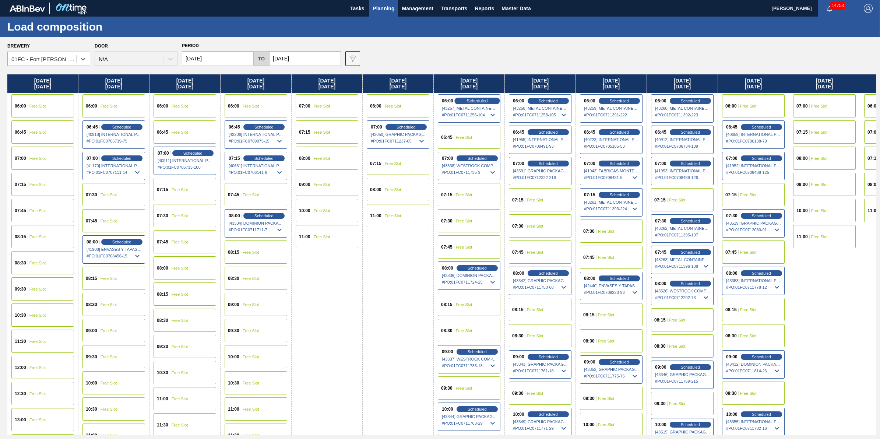
click at [471, 101] on span "Scheduled" at bounding box center [476, 100] width 21 height 5
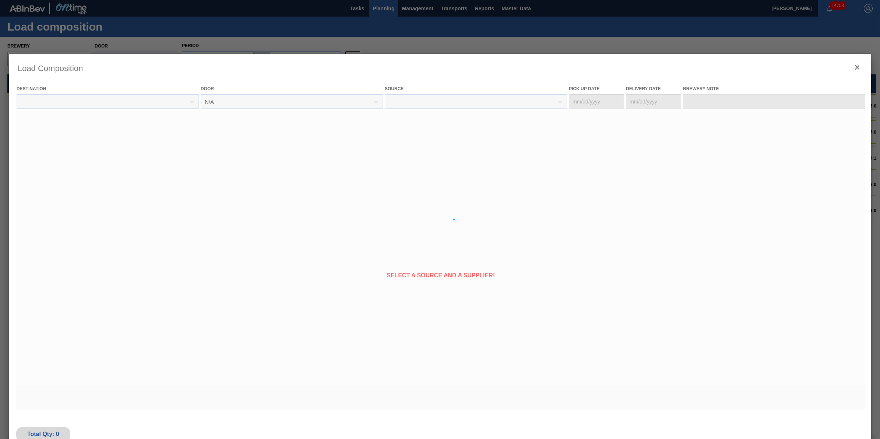
type Date "[DATE]"
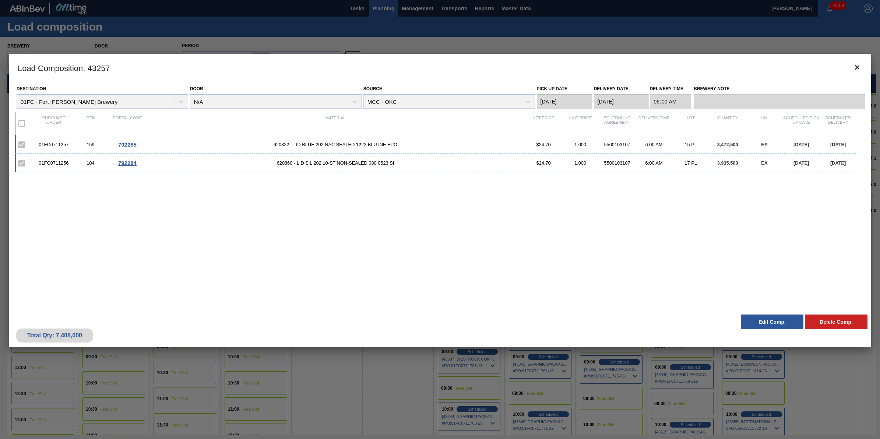
click at [756, 318] on button "Edit Comp." at bounding box center [772, 321] width 63 height 15
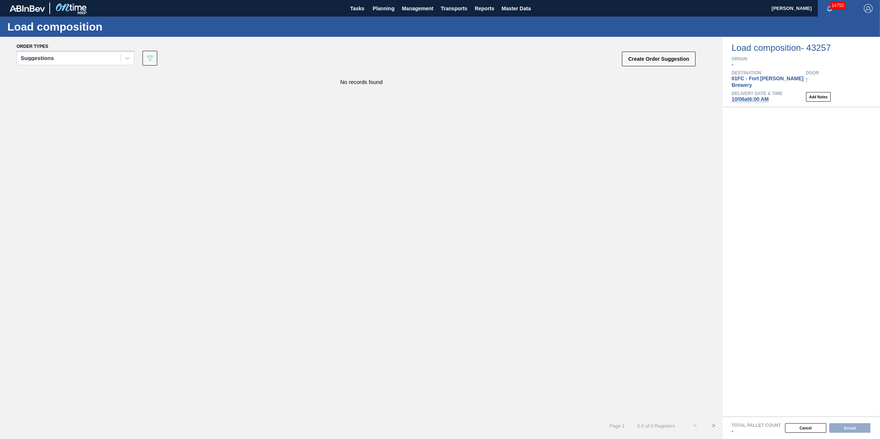
click at [753, 96] on span "[DATE] 6:00 AM" at bounding box center [750, 99] width 37 height 6
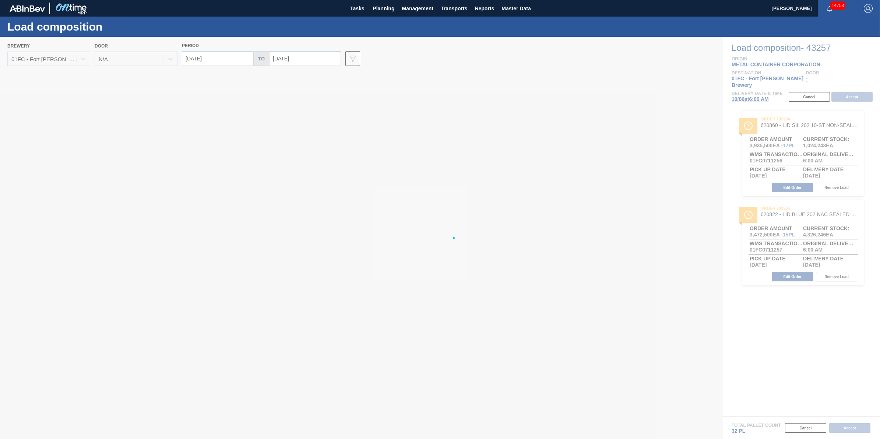
type input "[DATE]"
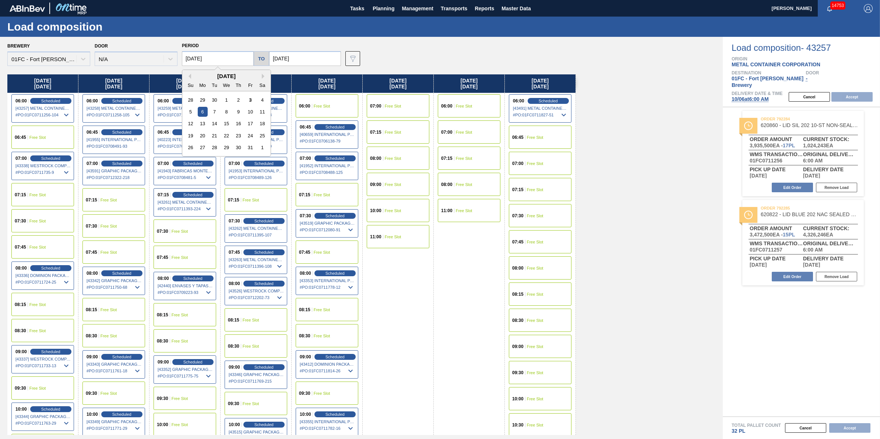
click at [204, 55] on input "[DATE]" at bounding box center [218, 58] width 72 height 15
click at [193, 109] on div "5" at bounding box center [191, 112] width 10 height 10
type input "[DATE]"
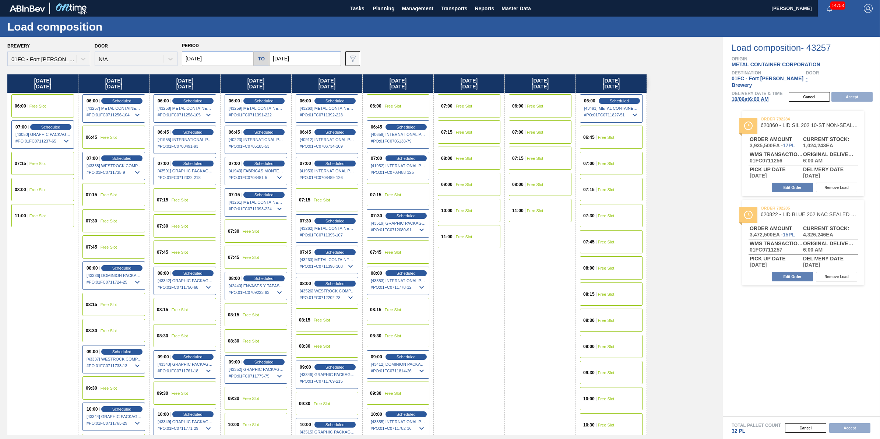
click at [33, 217] on div "11:00 Free Slot" at bounding box center [42, 215] width 63 height 23
click at [709, 207] on div "[DATE] 06:00 Free Slot 07:00 Scheduled [43050] GRAPHIC PACKAGING INTERNATIONA -…" at bounding box center [363, 254] width 712 height 360
click at [752, 101] on div "Load composition - 43257 Origin METAL CONTAINER CORPORATION Destination 01FC - …" at bounding box center [801, 72] width 157 height 70
click at [656, 319] on div "[DATE] 06:00 Free Slot 07:00 Scheduled [43050] GRAPHIC PACKAGING INTERNATIONA -…" at bounding box center [363, 254] width 712 height 360
click at [517, 6] on span "Master Data" at bounding box center [515, 8] width 29 height 9
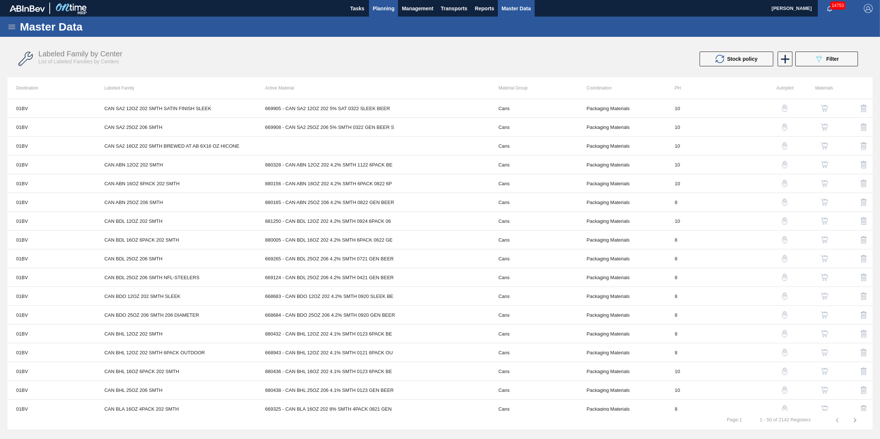
click at [387, 10] on span "Planning" at bounding box center [384, 8] width 22 height 9
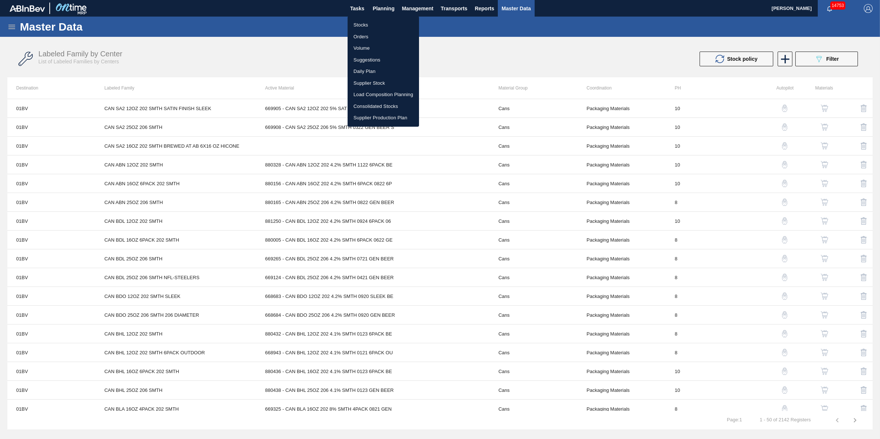
click at [383, 20] on li "Stocks" at bounding box center [383, 25] width 71 height 12
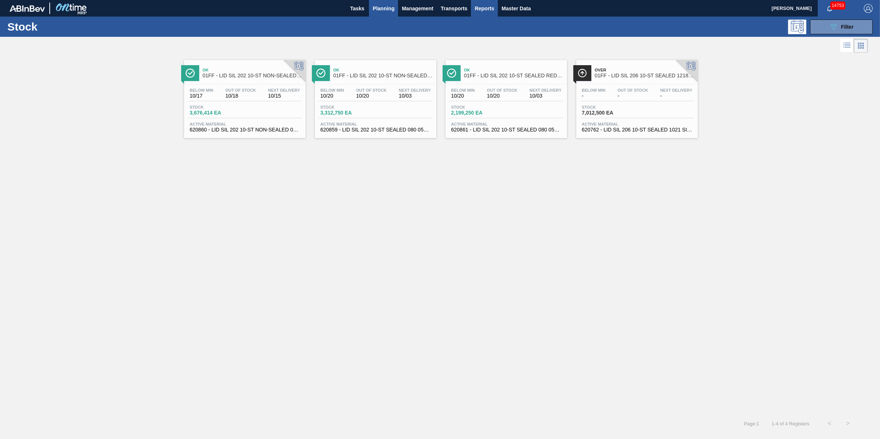
drag, startPoint x: 517, startPoint y: 4, endPoint x: 494, endPoint y: 10, distance: 23.7
click at [517, 4] on span "Master Data" at bounding box center [515, 8] width 29 height 9
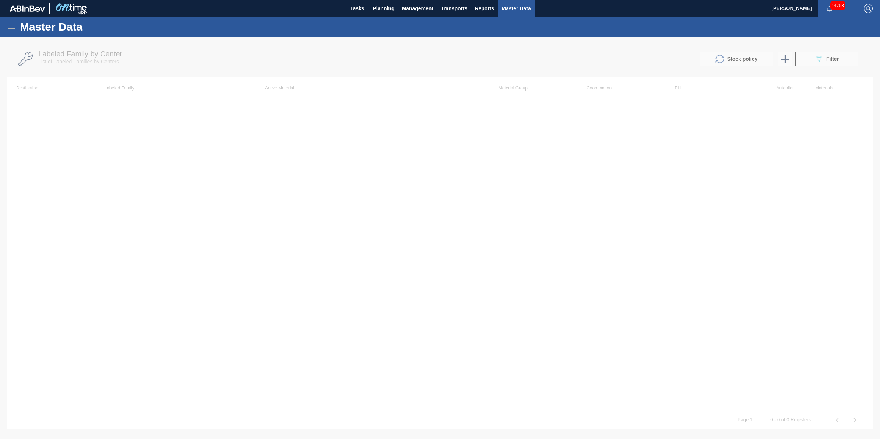
click at [16, 27] on icon at bounding box center [11, 26] width 9 height 9
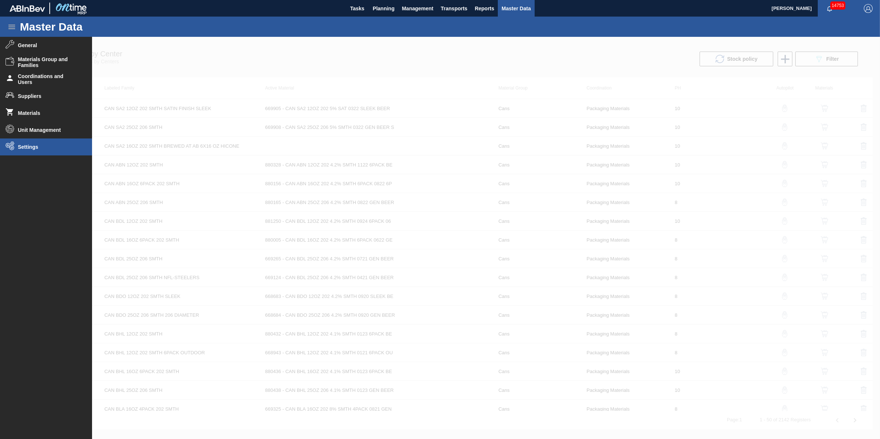
click at [56, 144] on span "Settings" at bounding box center [48, 147] width 61 height 6
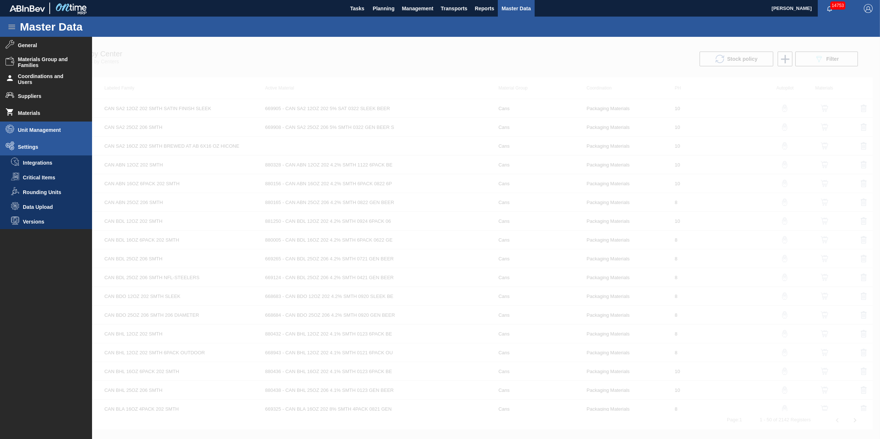
click at [69, 129] on span "Unit Management" at bounding box center [48, 130] width 61 height 6
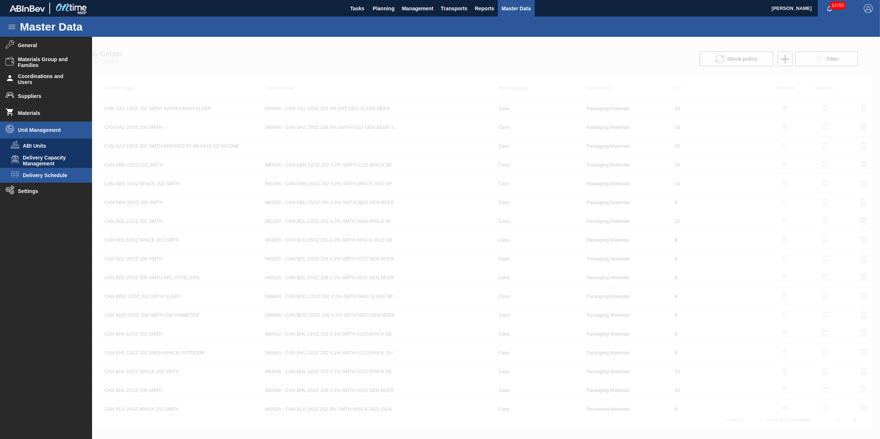
click at [71, 177] on span "Delivery Schedule" at bounding box center [51, 175] width 57 height 6
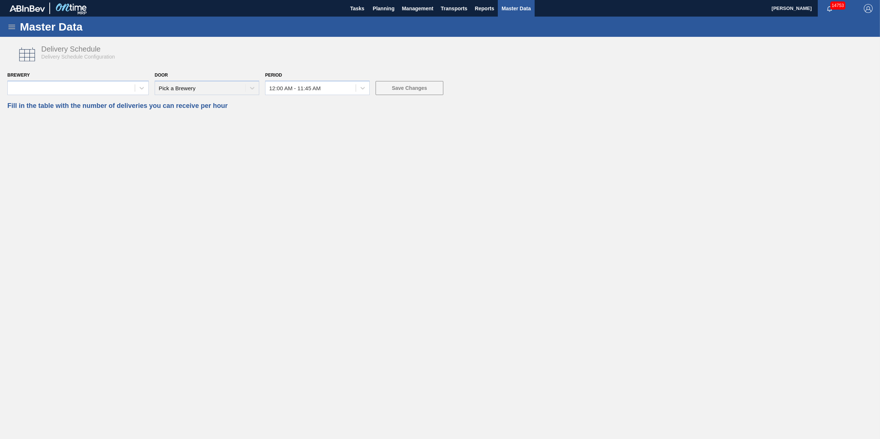
click at [122, 76] on div "Brewery" at bounding box center [77, 82] width 141 height 25
click at [122, 87] on div at bounding box center [71, 87] width 127 height 11
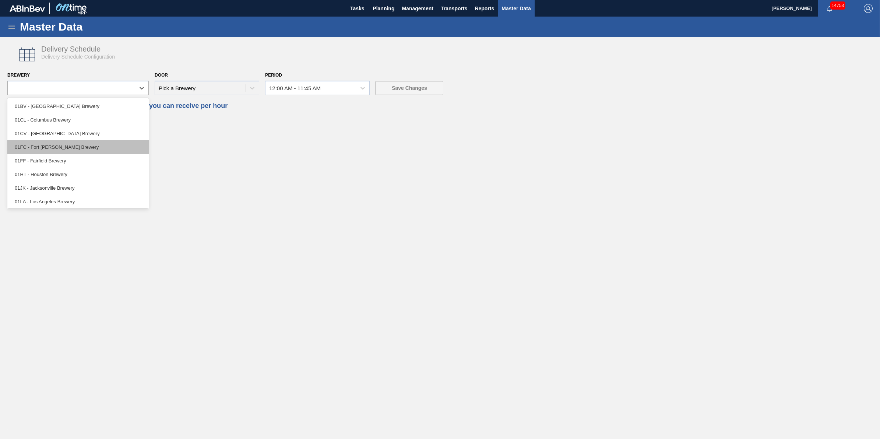
click at [112, 144] on div "01FC - Fort [PERSON_NAME] Brewery" at bounding box center [77, 147] width 141 height 14
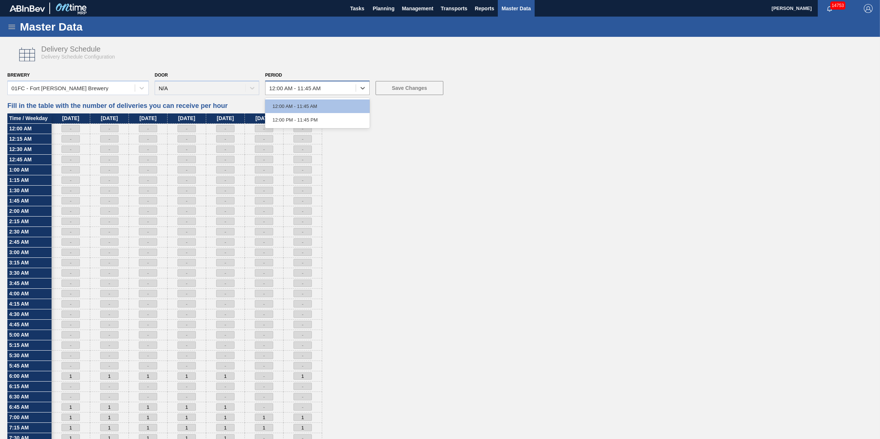
click at [323, 87] on div "12:00 AM - 11:45 AM" at bounding box center [310, 87] width 90 height 11
click at [317, 116] on div "12:00 PM - 11:45 PM" at bounding box center [317, 120] width 105 height 14
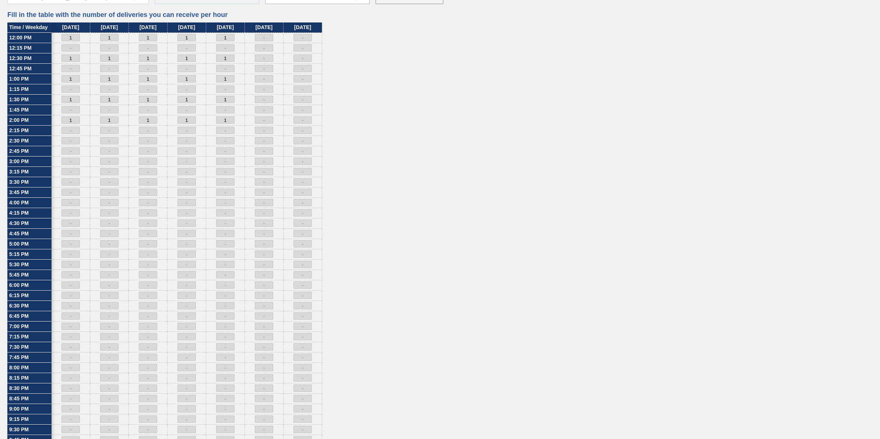
scroll to position [194, 0]
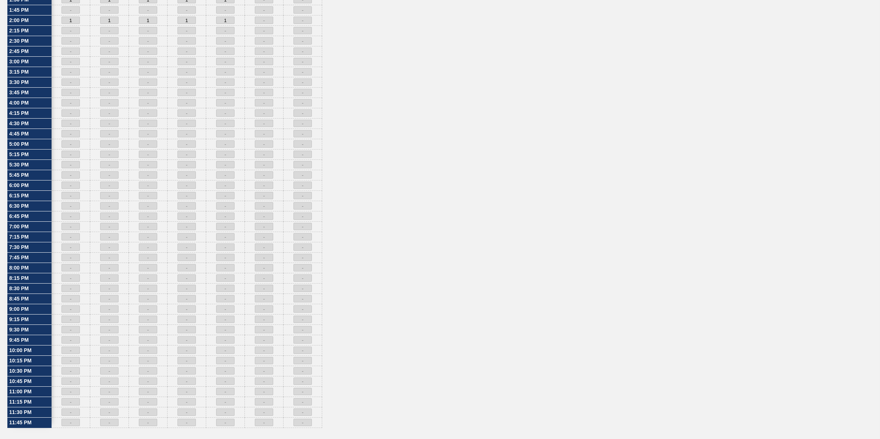
click at [38, 100] on span "4:00 PM" at bounding box center [30, 103] width 42 height 6
click at [301, 114] on input at bounding box center [302, 112] width 18 height 7
click at [306, 102] on input at bounding box center [302, 102] width 18 height 7
type input "1"
click at [440, 122] on div "Time / Weekday 12:00 PM 12:15 PM 12:30 PM 12:45 PM 1:00 PM 1:15 PM 1:30 PM 1:45…" at bounding box center [439, 181] width 865 height 516
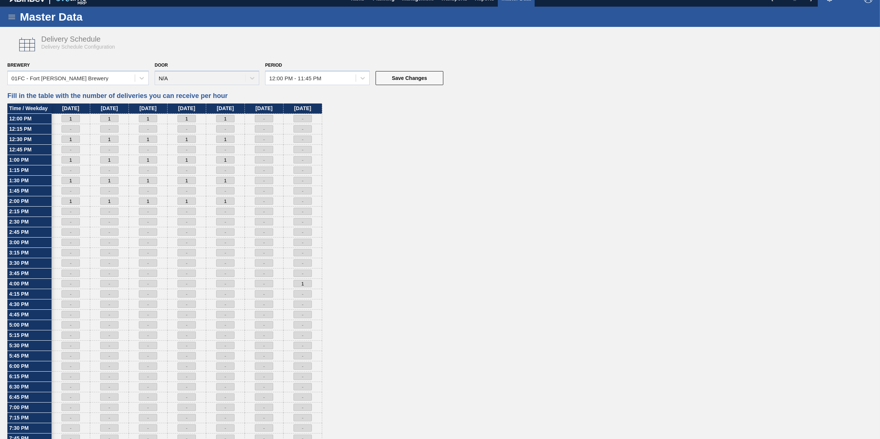
scroll to position [0, 0]
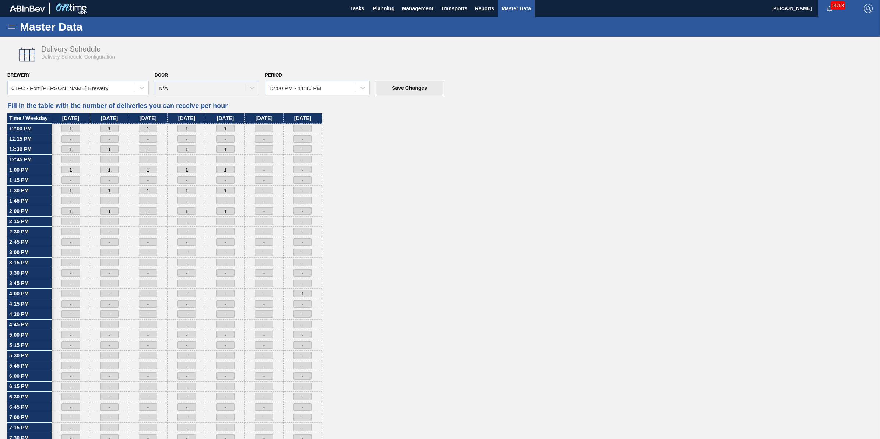
click at [409, 94] on button "Save Changes" at bounding box center [410, 88] width 68 height 14
